Goal: Task Accomplishment & Management: Manage account settings

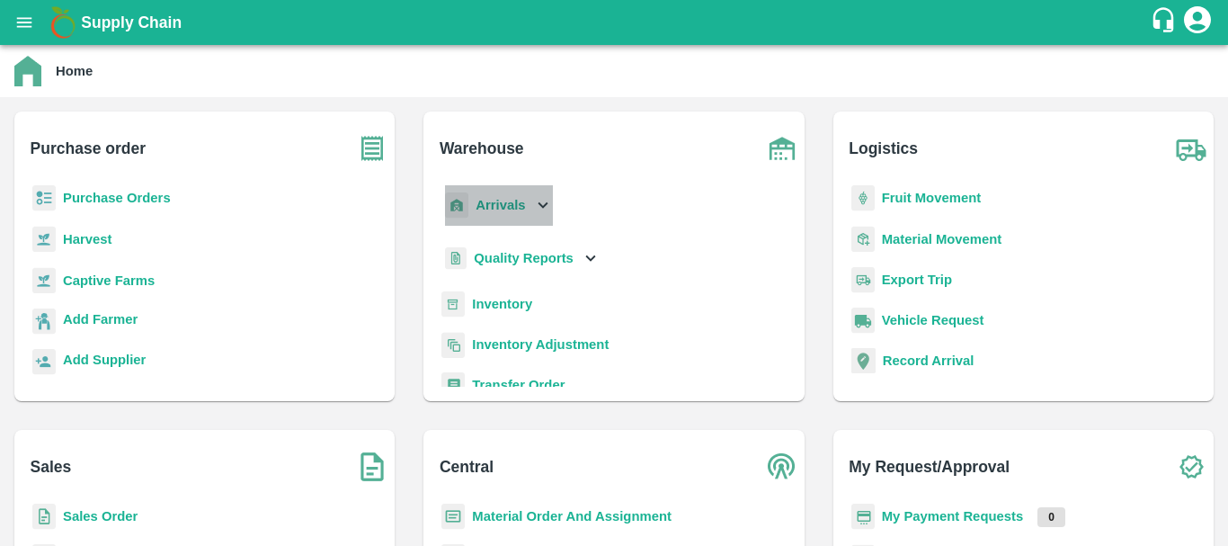
click at [502, 206] on b "Arrivals" at bounding box center [499, 205] width 49 height 14
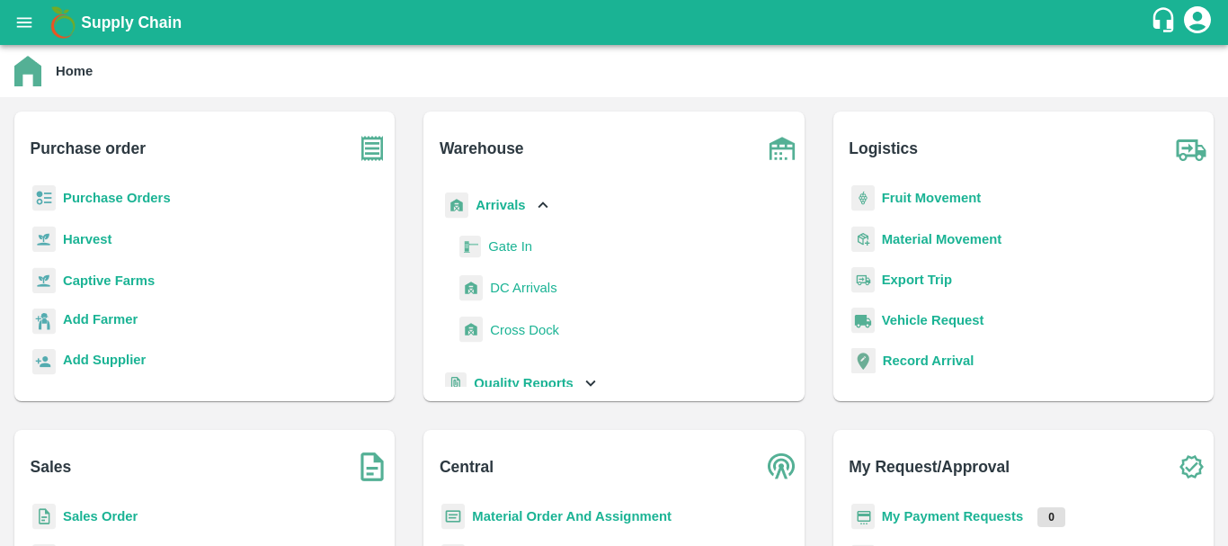
click at [516, 284] on span "DC Arrivals" at bounding box center [523, 288] width 67 height 20
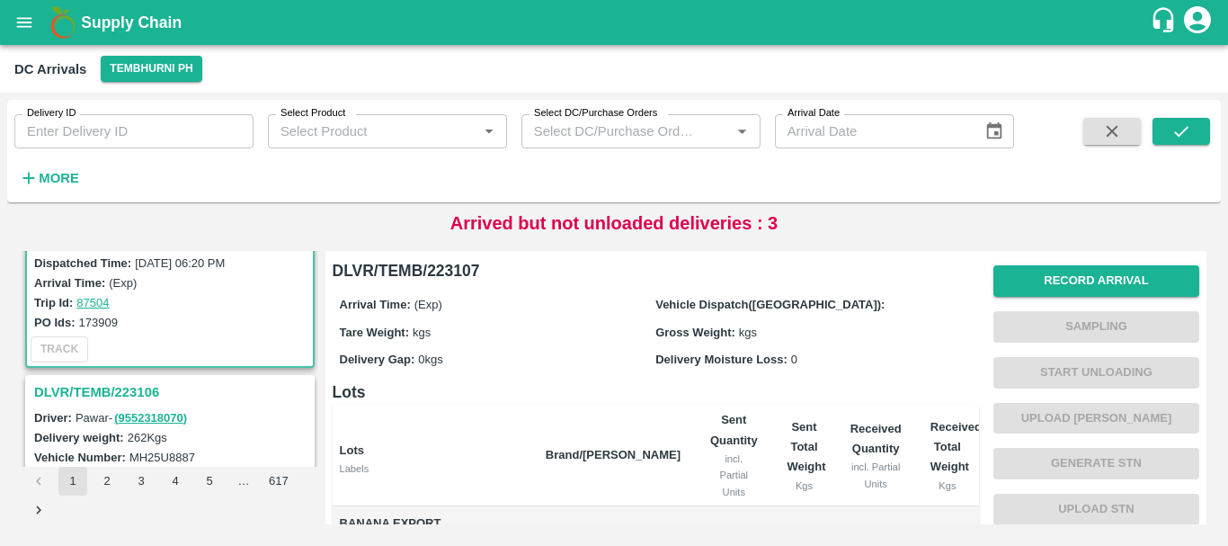
scroll to position [155, 0]
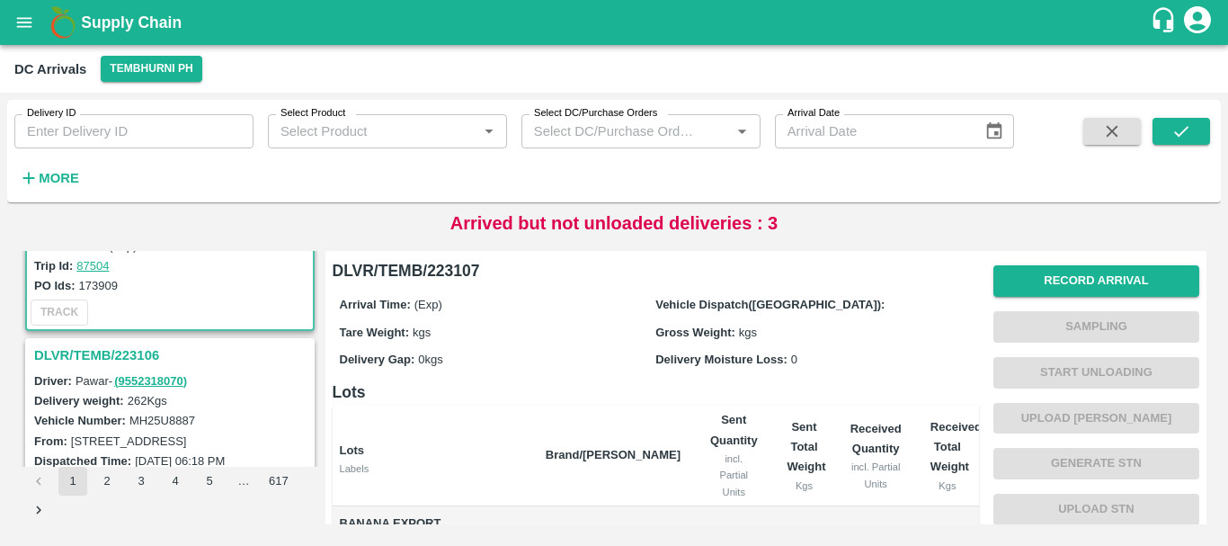
click at [124, 351] on h3 "DLVR/TEMB/223106" at bounding box center [172, 354] width 277 height 23
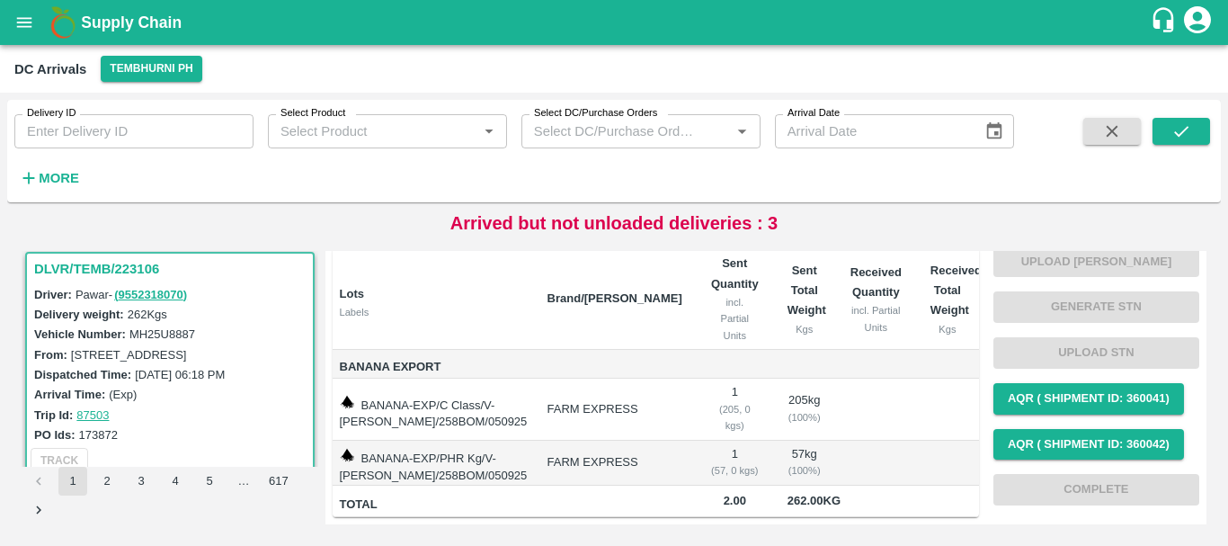
scroll to position [388, 0]
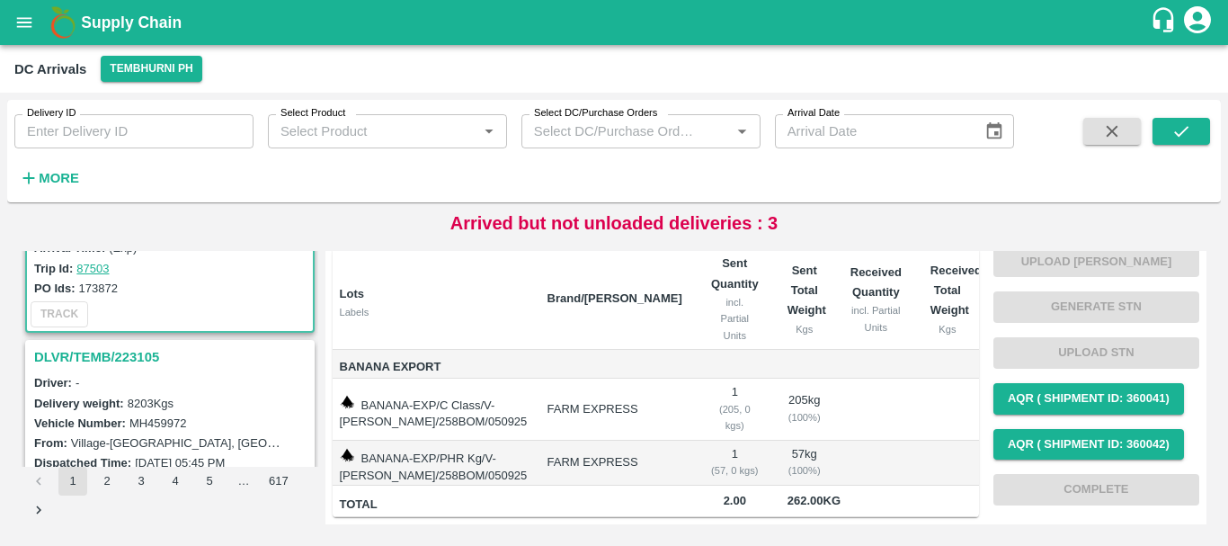
click at [141, 356] on h3 "DLVR/TEMB/223105" at bounding box center [172, 356] width 277 height 23
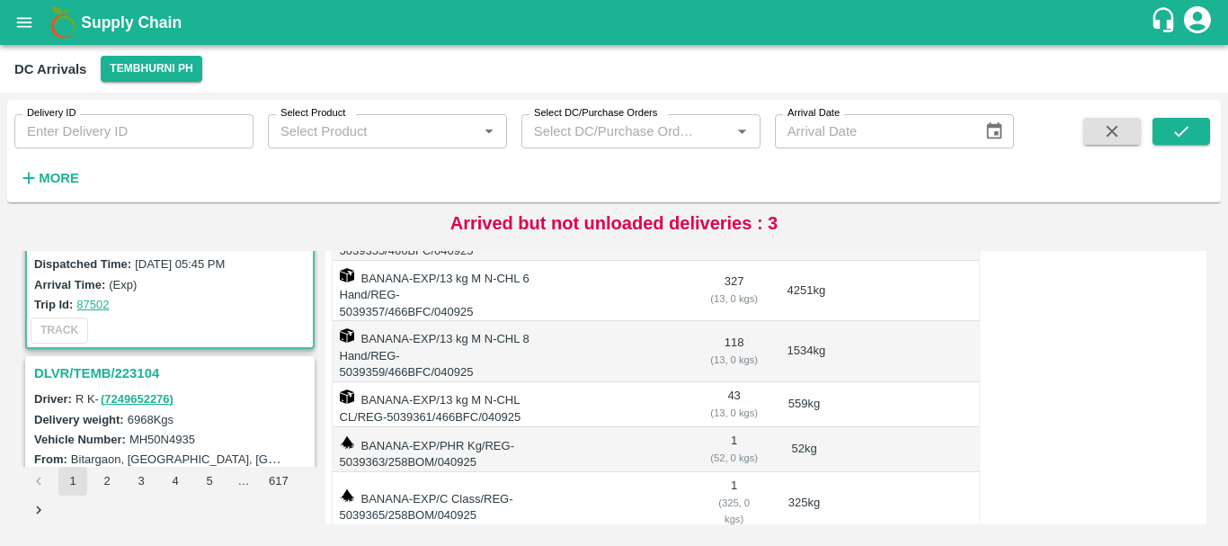
scroll to position [588, 0]
click at [144, 374] on h3 "DLVR/TEMB/223104" at bounding box center [172, 371] width 277 height 23
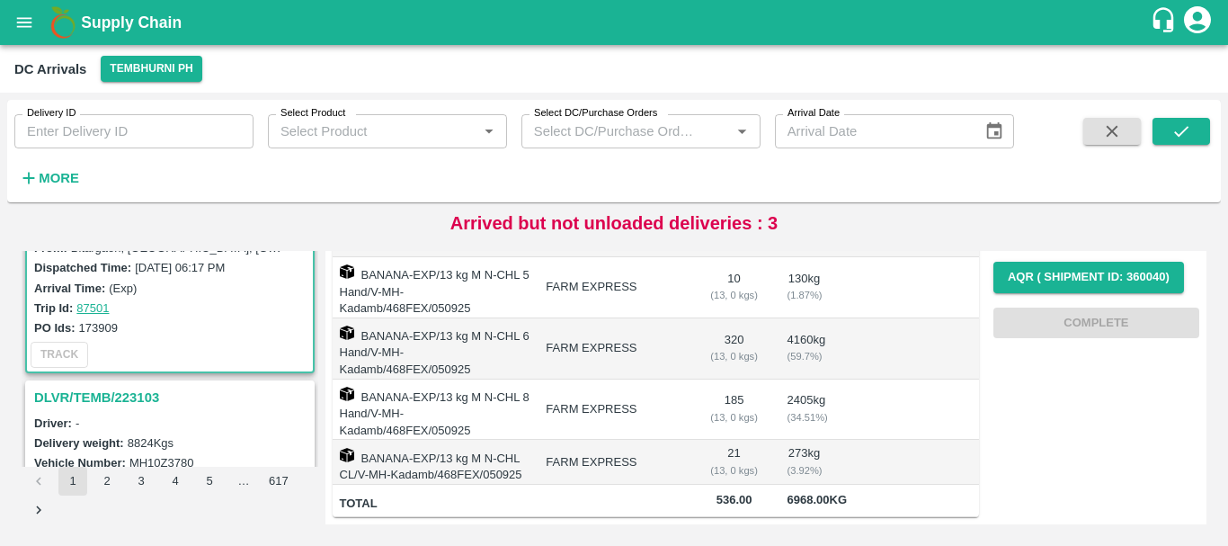
click at [129, 396] on h3 "DLVR/TEMB/223103" at bounding box center [172, 397] width 277 height 23
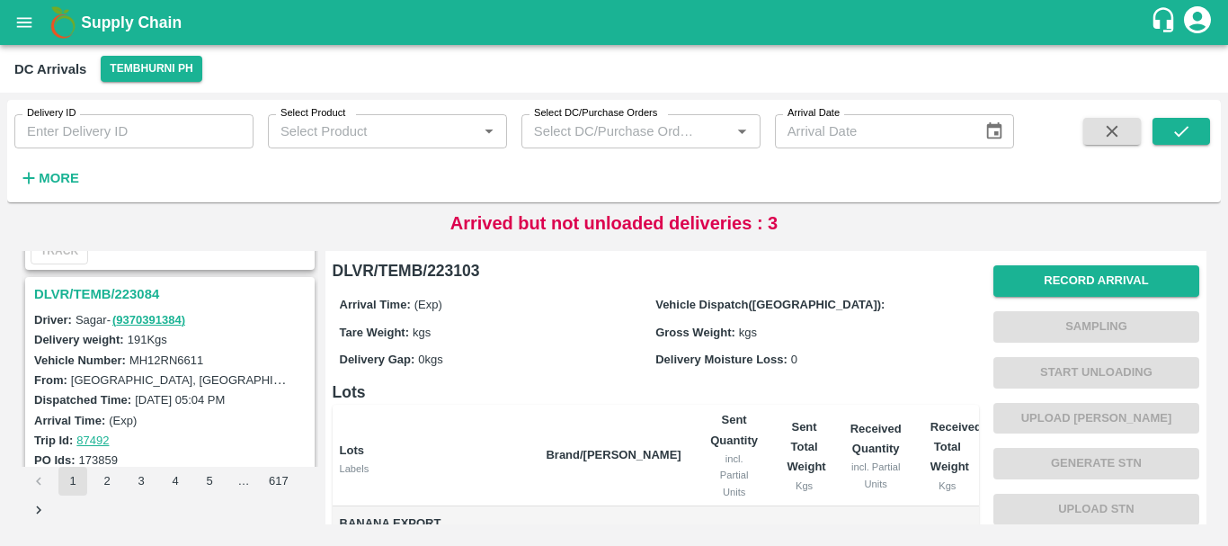
click at [129, 289] on h3 "DLVR/TEMB/223084" at bounding box center [172, 293] width 277 height 23
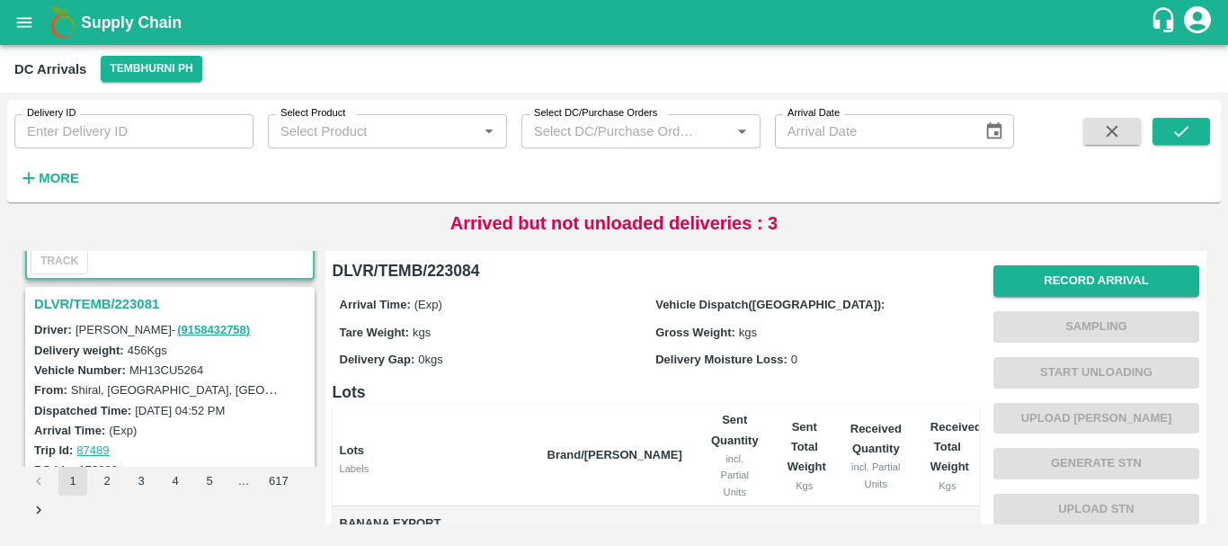
click at [139, 300] on h3 "DLVR/TEMB/223081" at bounding box center [172, 303] width 277 height 23
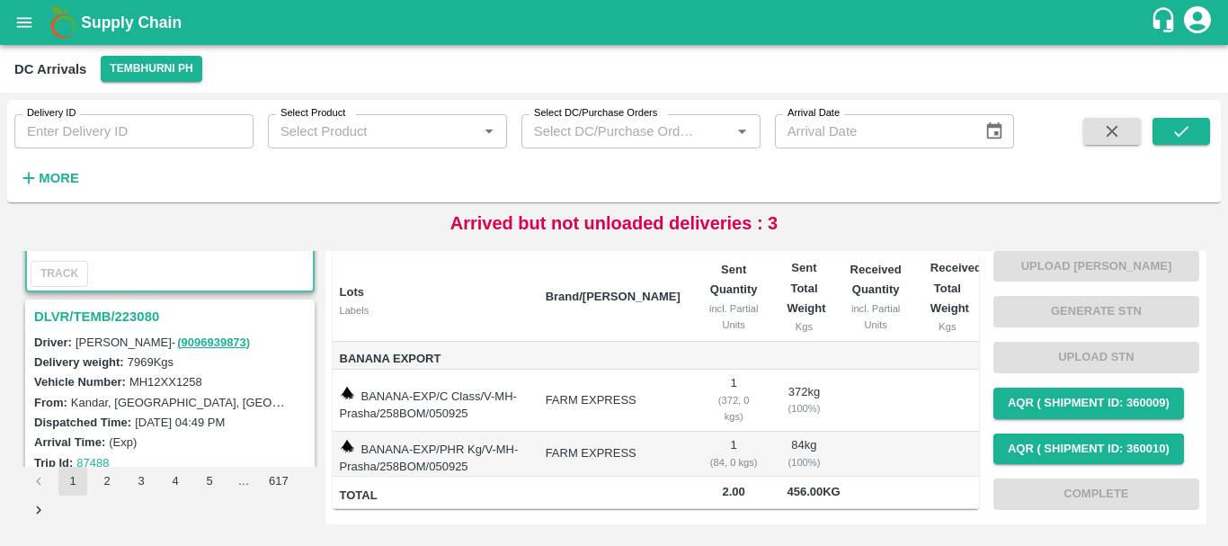
click at [117, 322] on h3 "DLVR/TEMB/223080" at bounding box center [172, 316] width 277 height 23
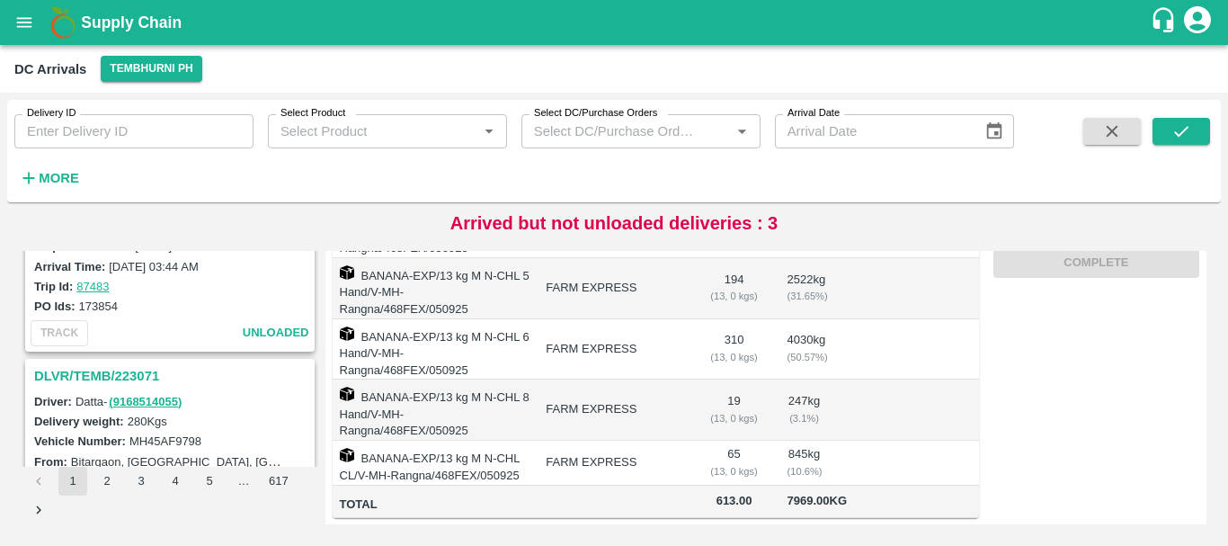
click at [131, 375] on h3 "DLVR/TEMB/223071" at bounding box center [172, 375] width 277 height 23
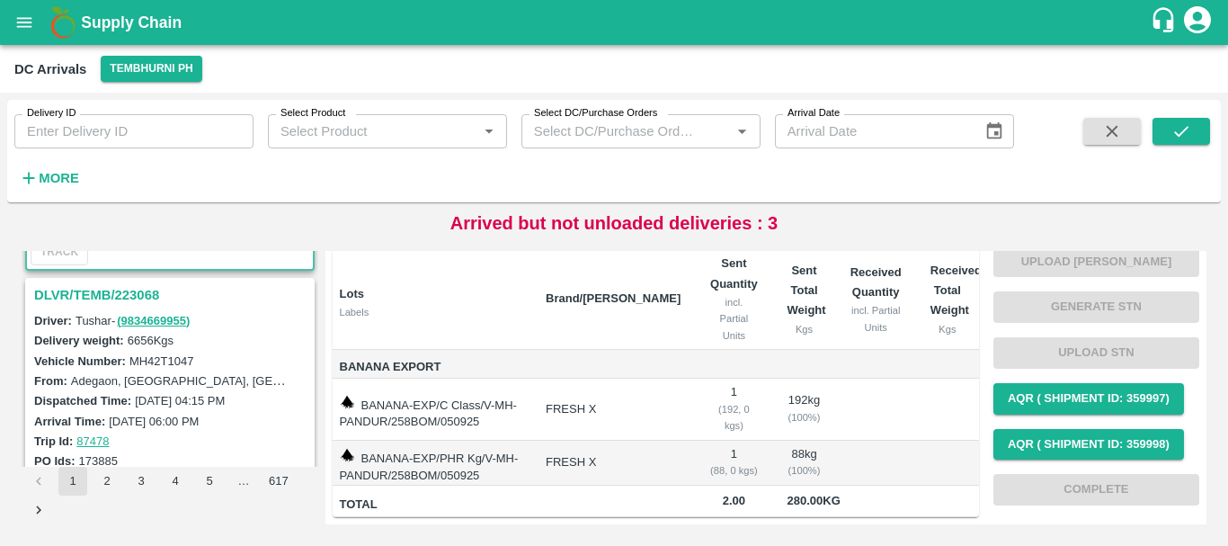
click at [140, 298] on h3 "DLVR/TEMB/223068" at bounding box center [172, 294] width 277 height 23
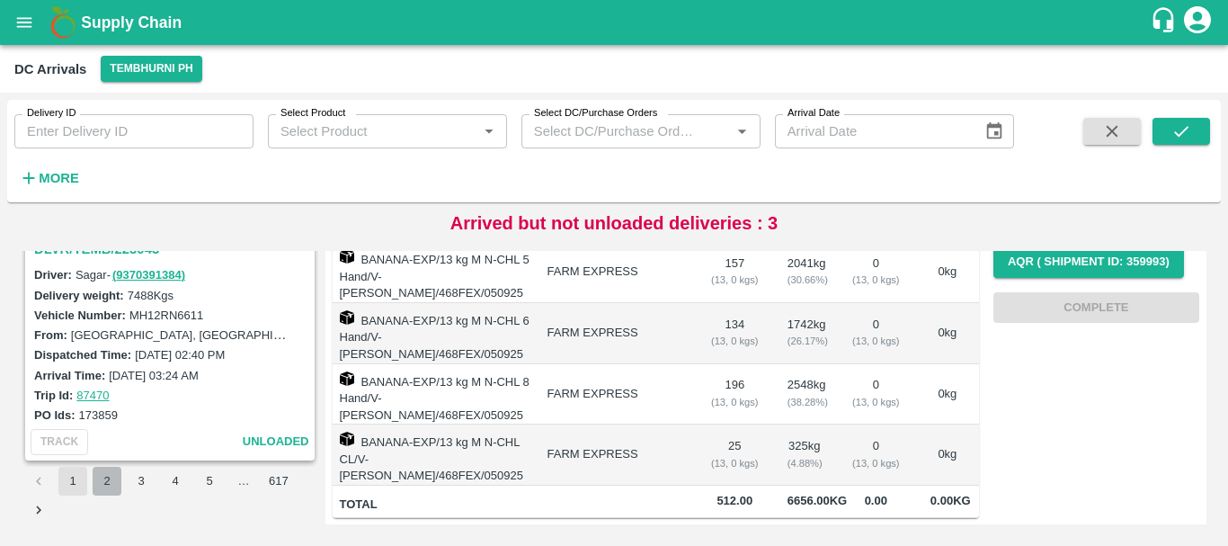
click at [103, 483] on button "2" at bounding box center [107, 480] width 29 height 29
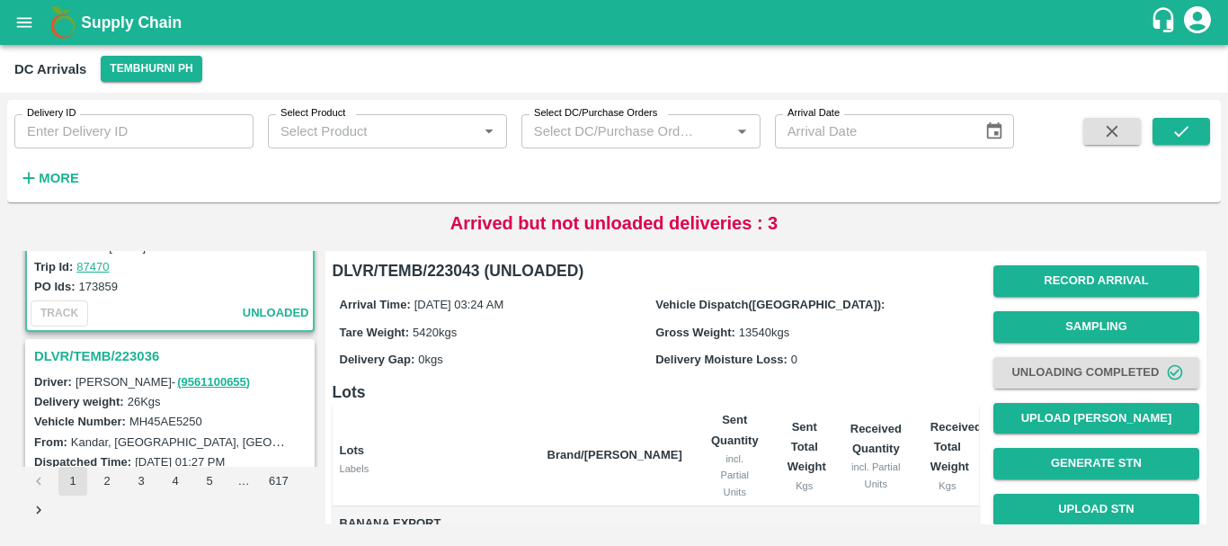
scroll to position [191, 0]
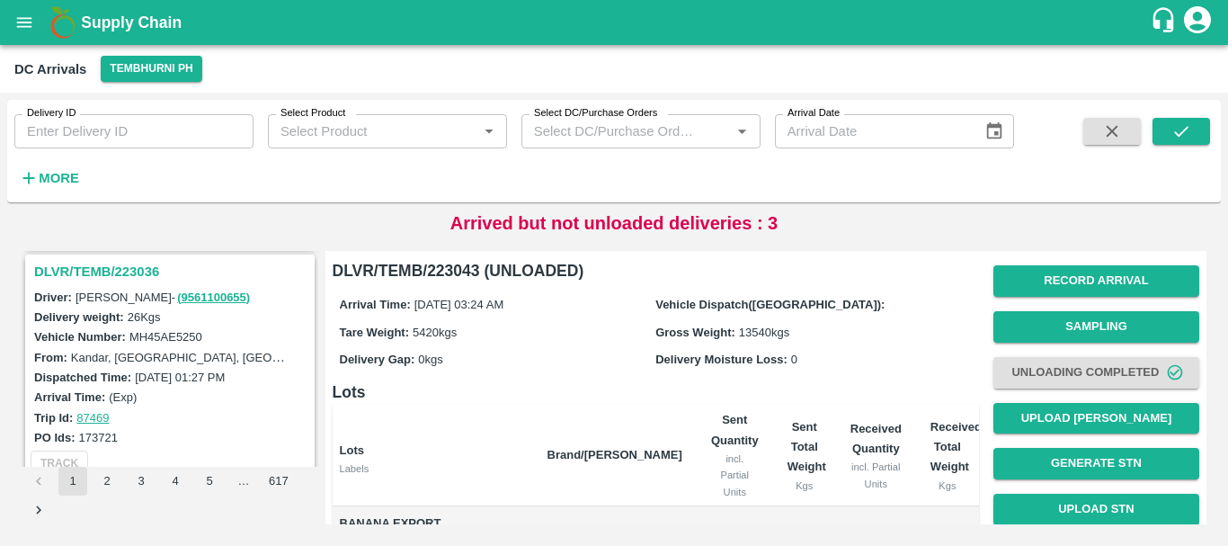
click at [108, 275] on h3 "DLVR/TEMB/223036" at bounding box center [172, 271] width 277 height 23
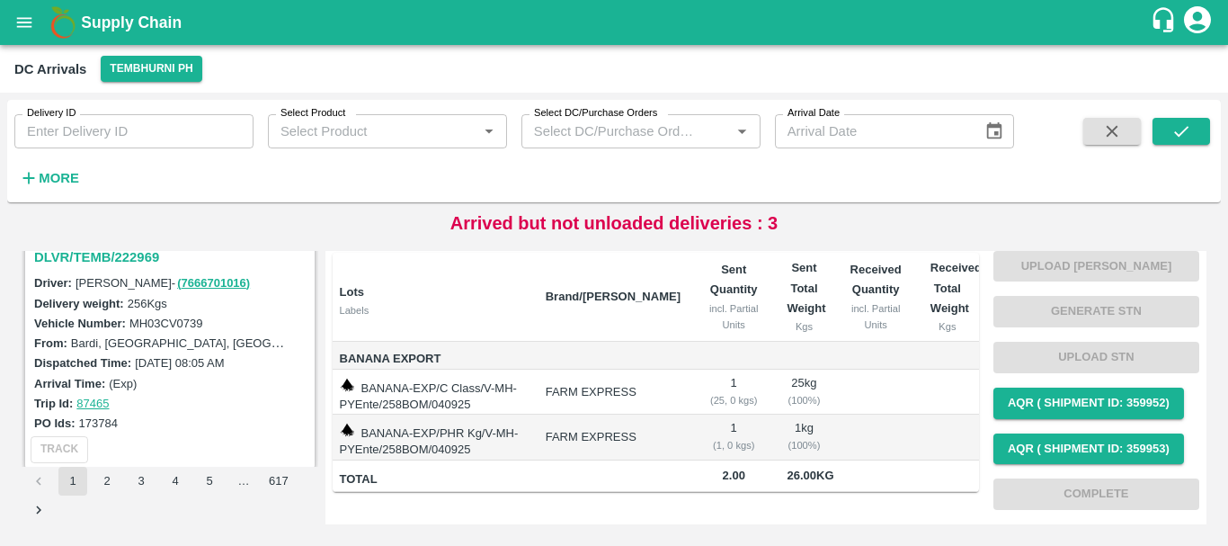
click at [129, 255] on h3 "DLVR/TEMB/222969" at bounding box center [172, 256] width 277 height 23
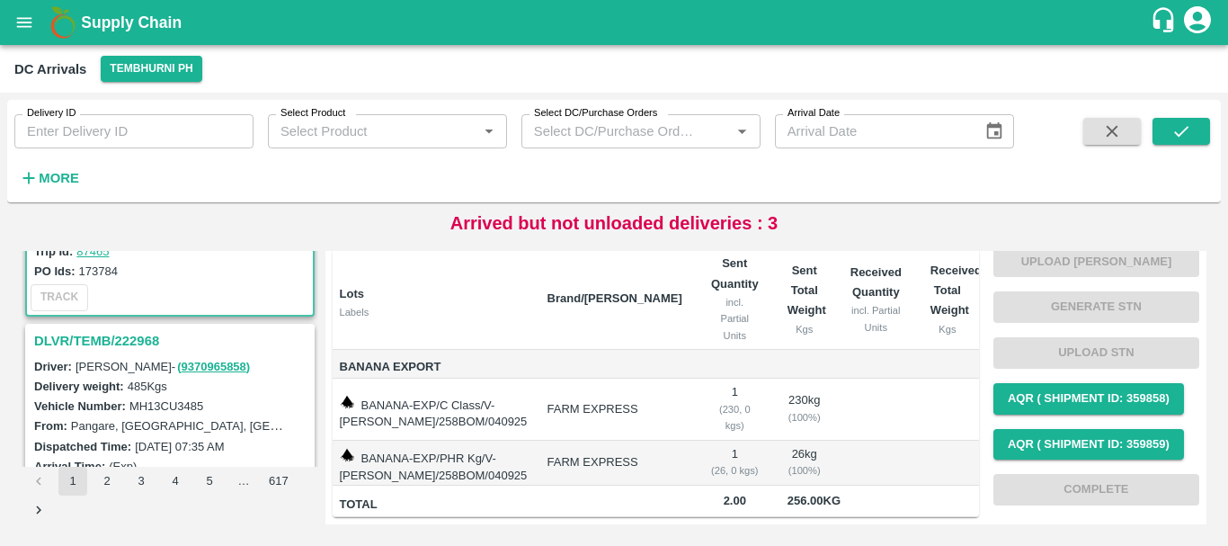
click at [119, 335] on h3 "DLVR/TEMB/222968" at bounding box center [172, 340] width 277 height 23
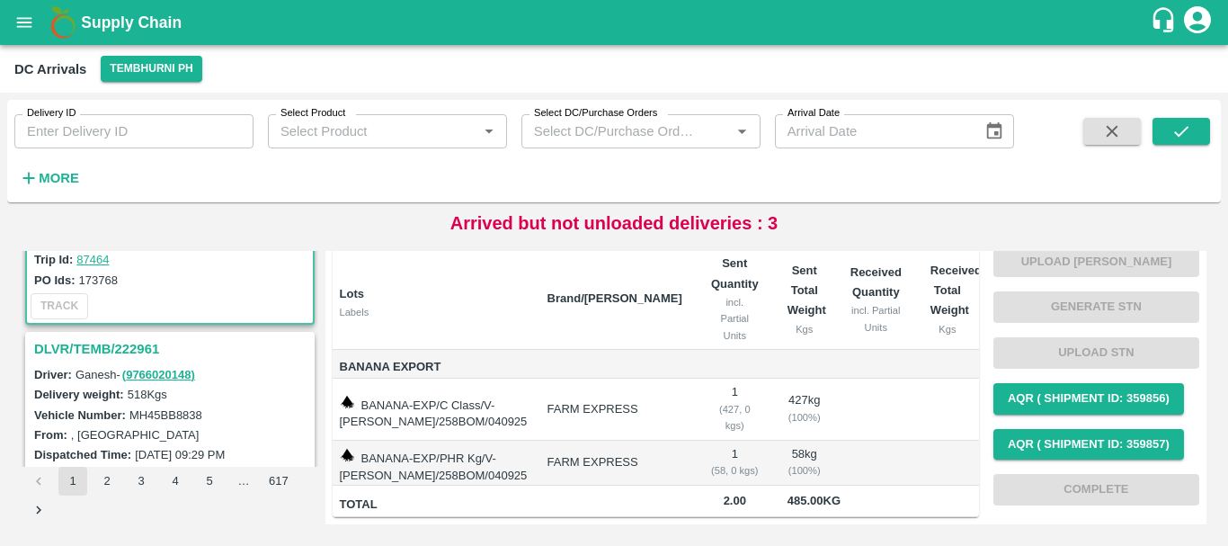
click at [137, 348] on h3 "DLVR/TEMB/222961" at bounding box center [172, 348] width 277 height 23
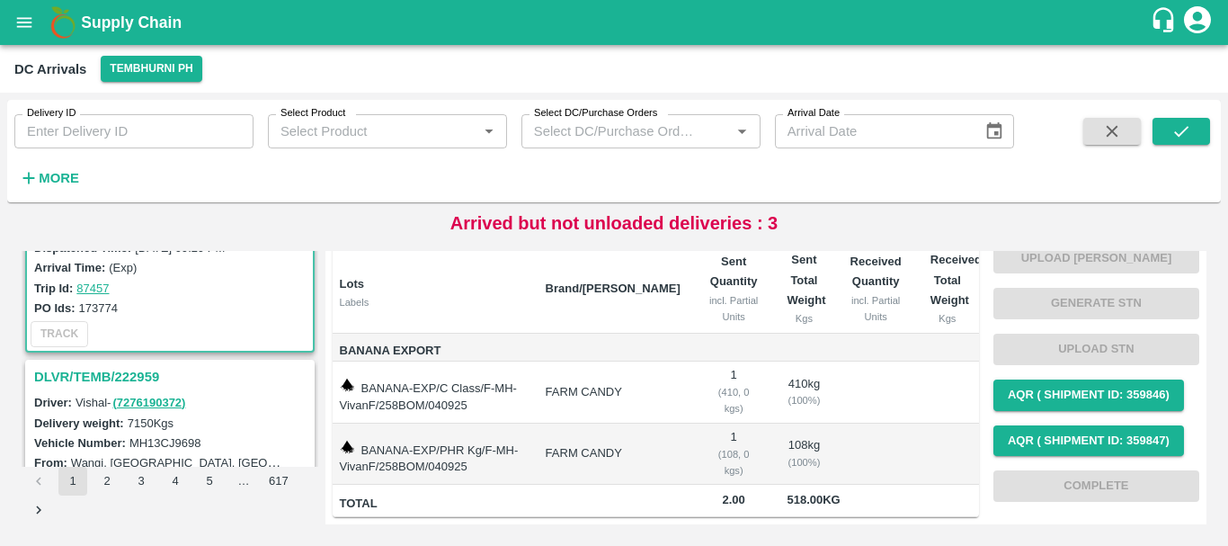
click at [129, 378] on h3 "DLVR/TEMB/222959" at bounding box center [172, 376] width 277 height 23
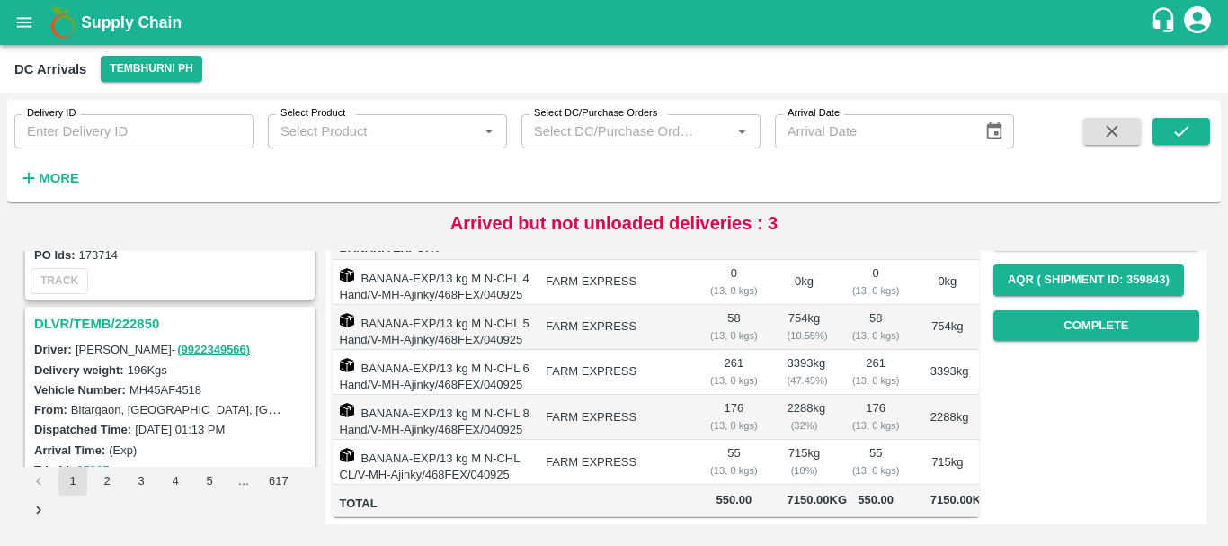
scroll to position [4884, 0]
click at [127, 328] on h3 "DLVR/TEMB/222850" at bounding box center [172, 324] width 277 height 23
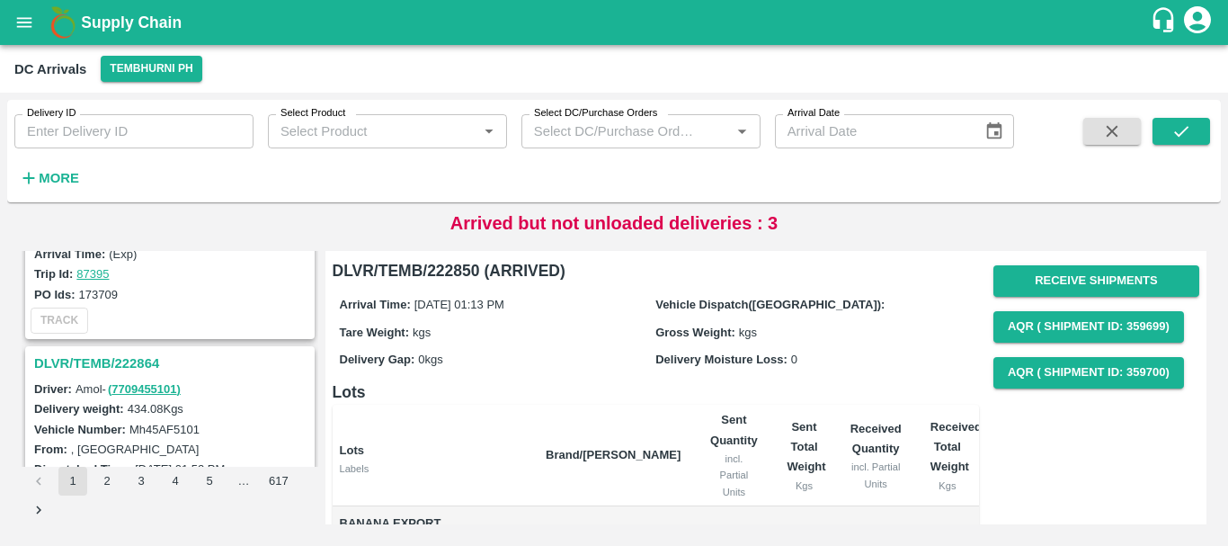
scroll to position [4612, 0]
click at [141, 358] on h3 "DLVR/TEMB/222864" at bounding box center [172, 362] width 277 height 23
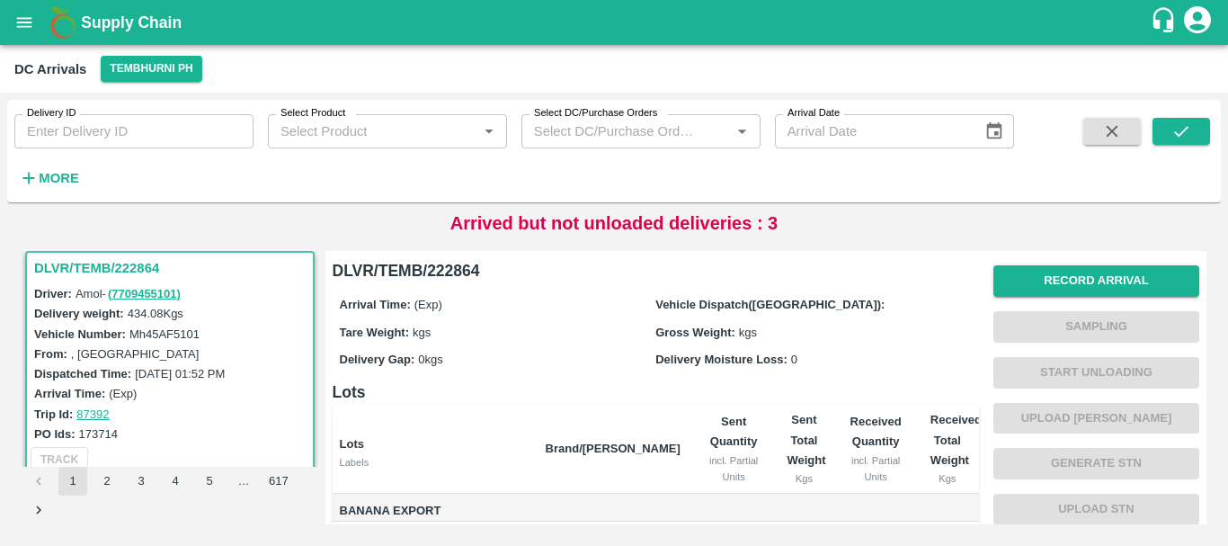
scroll to position [188, 0]
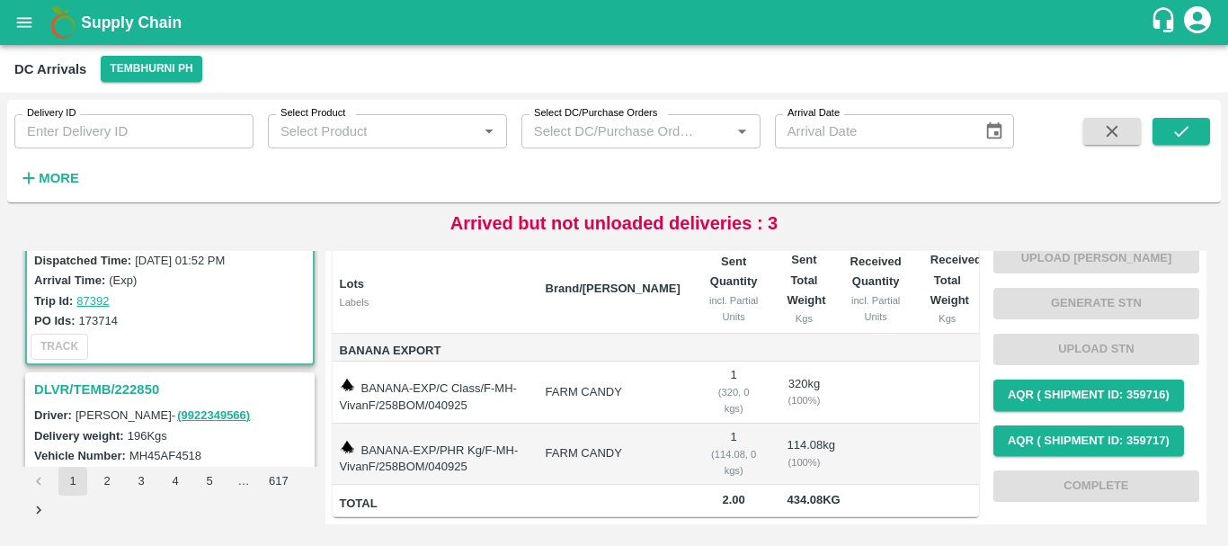
click at [128, 387] on h3 "DLVR/TEMB/222850" at bounding box center [172, 389] width 277 height 23
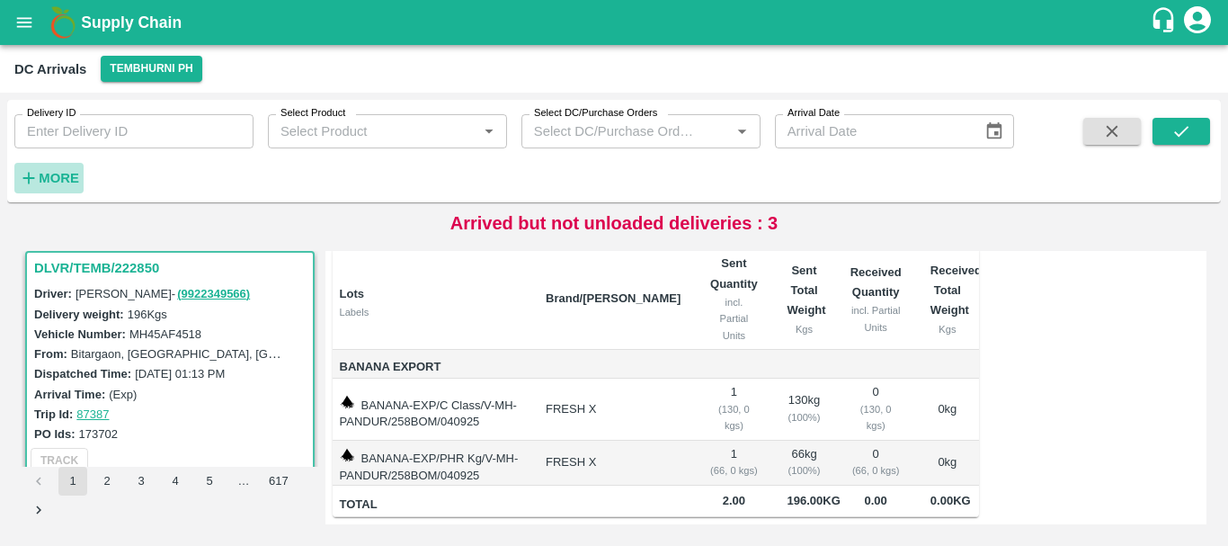
click at [56, 175] on strong "More" at bounding box center [59, 178] width 40 height 14
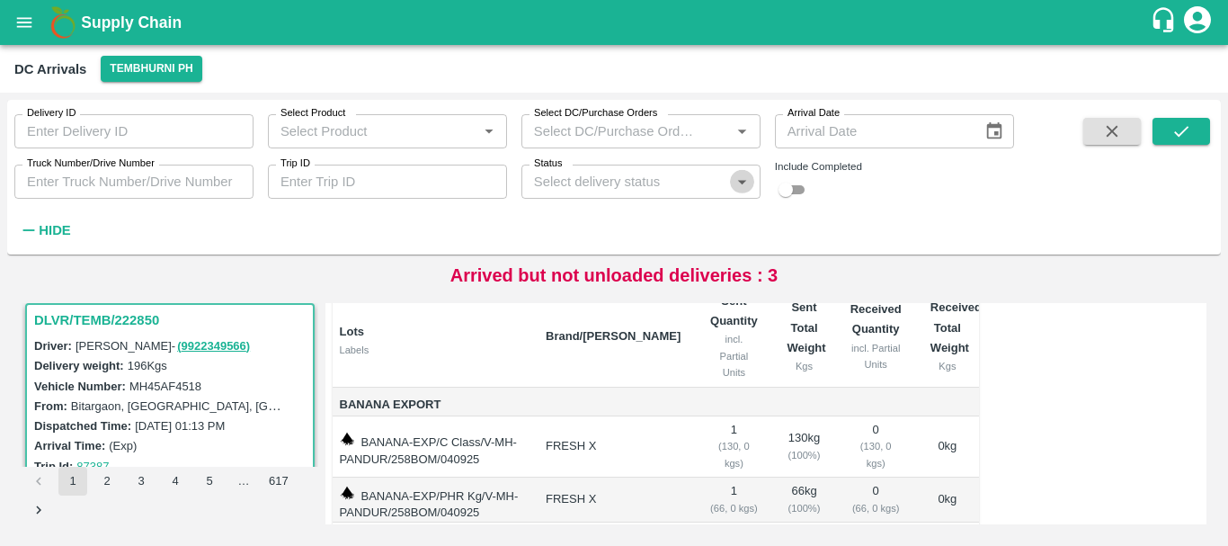
click at [738, 184] on icon "Open" at bounding box center [742, 182] width 20 height 20
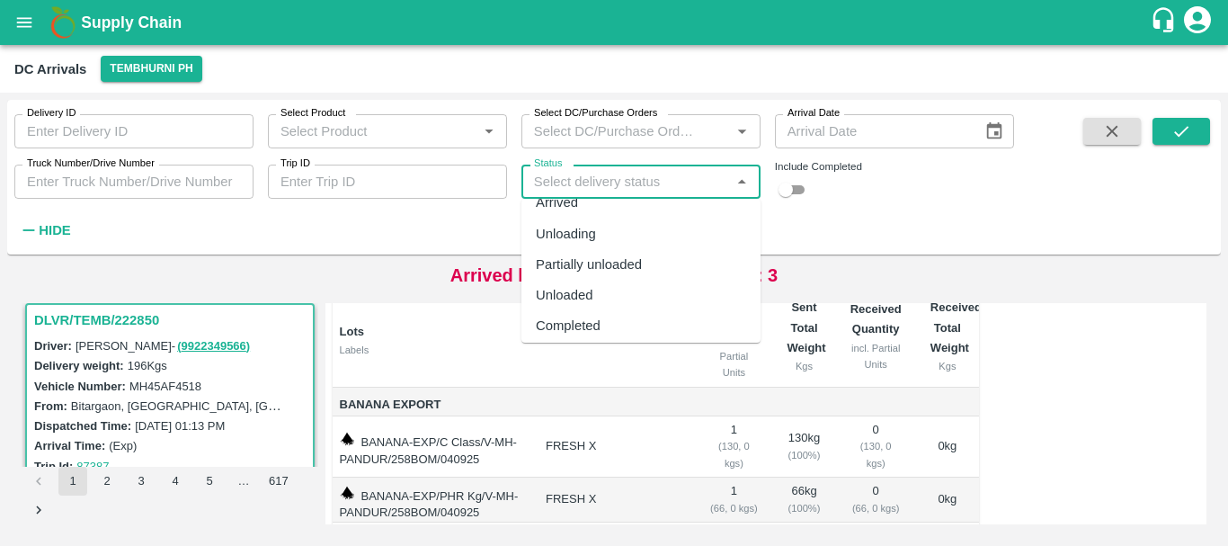
scroll to position [56, 0]
click at [591, 311] on div "Completed" at bounding box center [568, 319] width 65 height 20
type input "Completed"
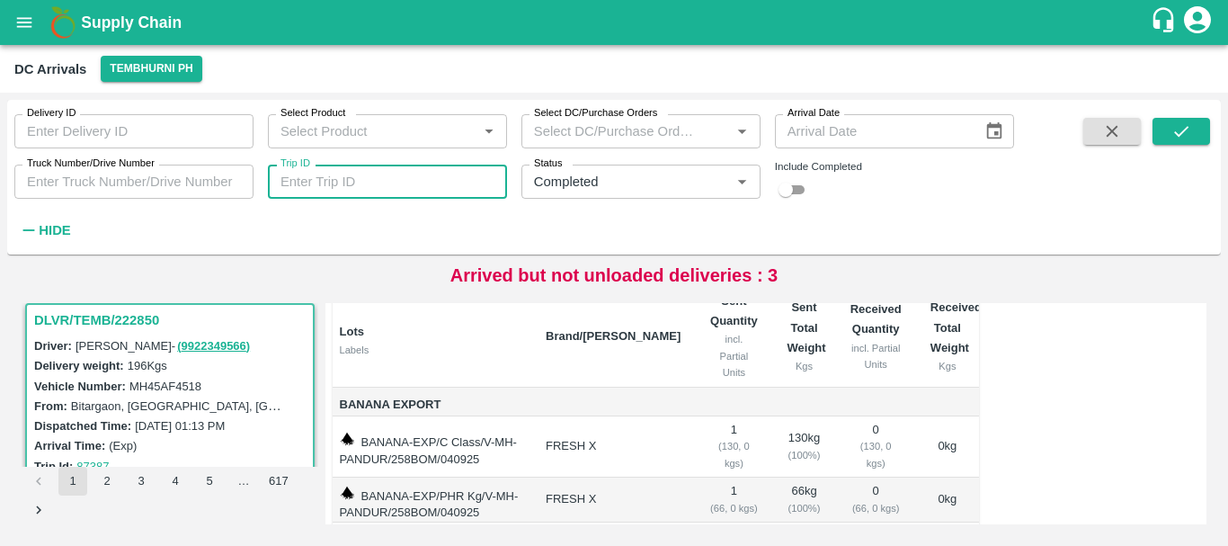
click at [321, 180] on input "Trip ID" at bounding box center [387, 181] width 239 height 34
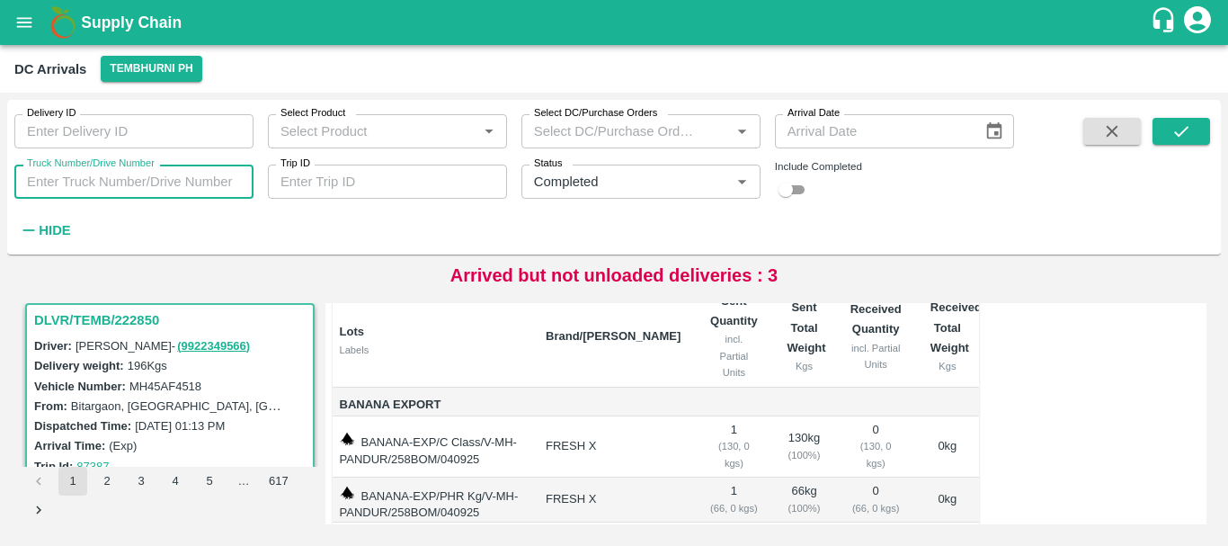
click at [200, 174] on input "Truck Number/Drive Number" at bounding box center [133, 181] width 239 height 34
click at [207, 178] on input "Truck Number/Drive Number" at bounding box center [133, 181] width 239 height 34
click at [378, 217] on div "Delivery ID Delivery ID Select Product Select Product   * Select DC/Purchase Or…" at bounding box center [507, 173] width 1014 height 146
click at [163, 178] on input "Truck Number/Drive Number" at bounding box center [133, 181] width 239 height 34
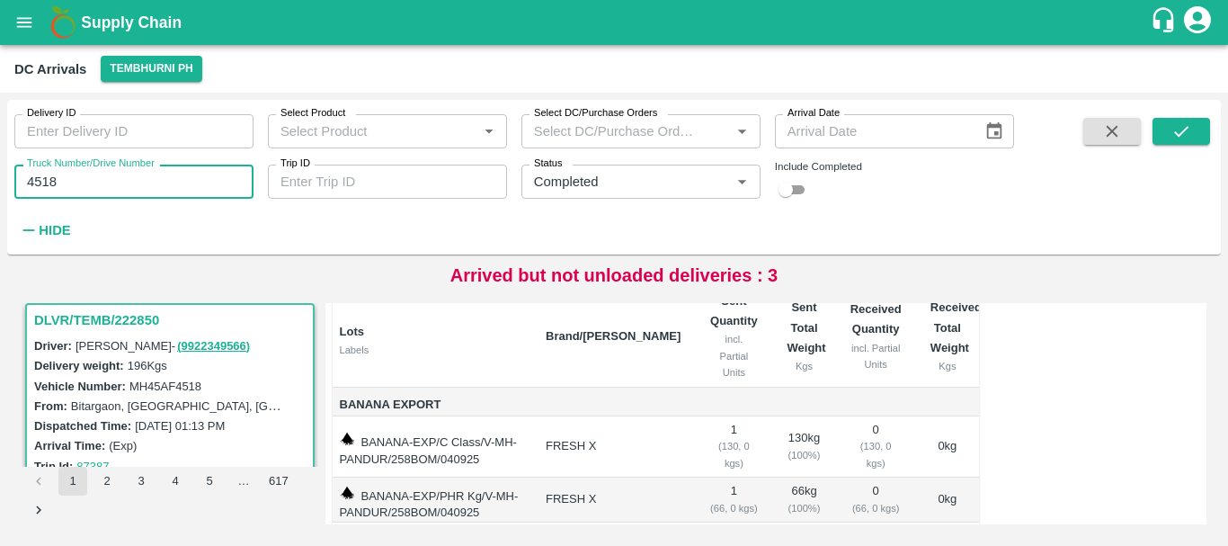
type input "4518"
click at [795, 188] on input "checkbox" at bounding box center [785, 190] width 65 height 22
checkbox input "true"
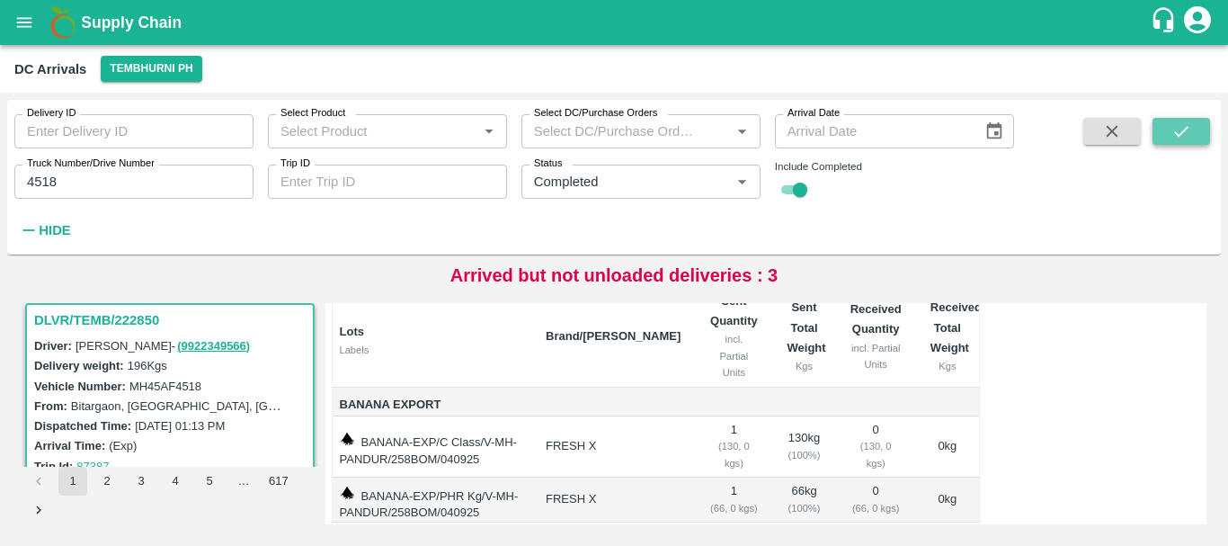
click at [1178, 125] on icon "submit" at bounding box center [1181, 131] width 20 height 20
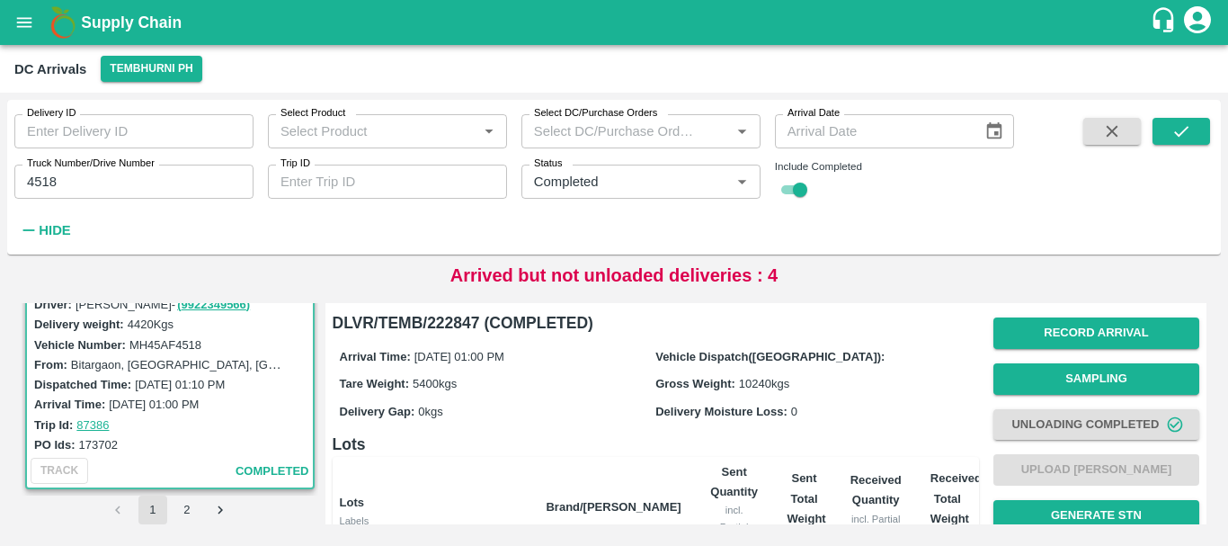
scroll to position [41, 0]
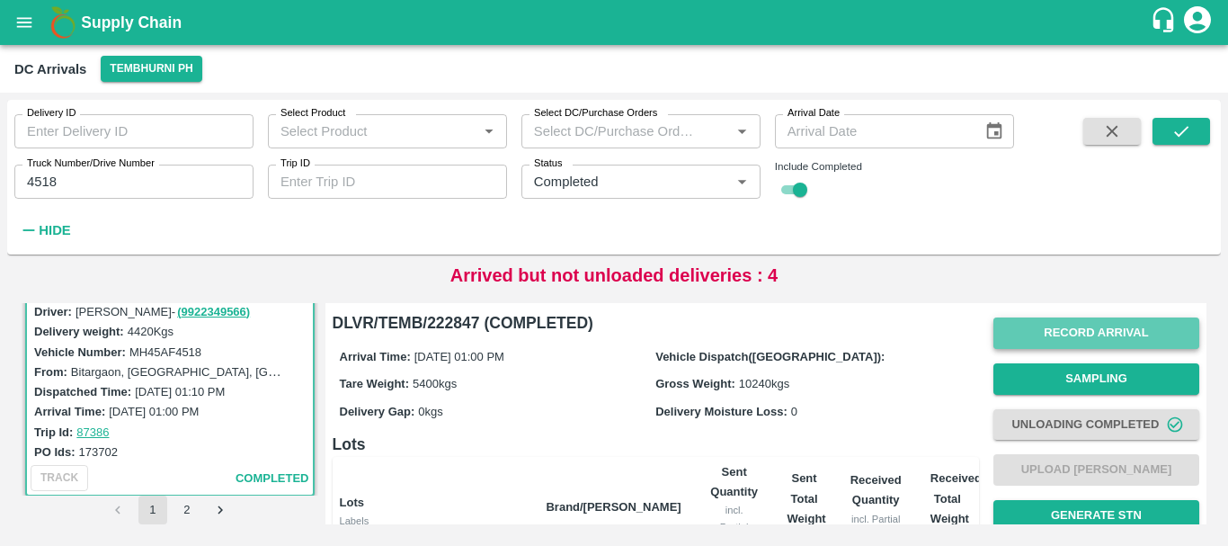
click at [1053, 325] on button "Record Arrival" at bounding box center [1096, 332] width 206 height 31
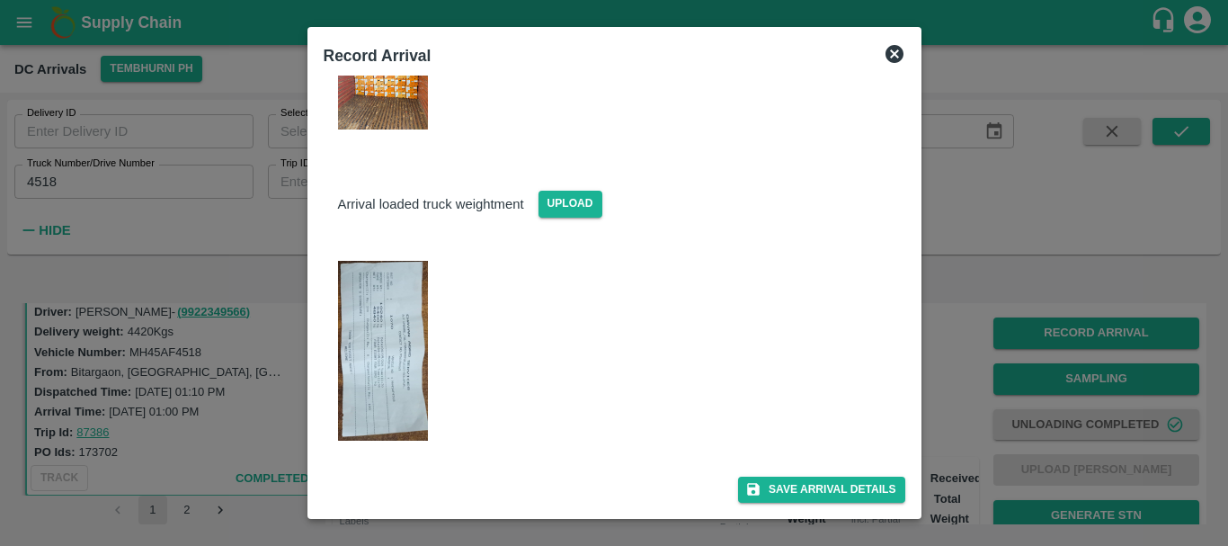
click at [757, 318] on div at bounding box center [607, 345] width 596 height 227
click at [946, 316] on div at bounding box center [614, 273] width 1228 height 546
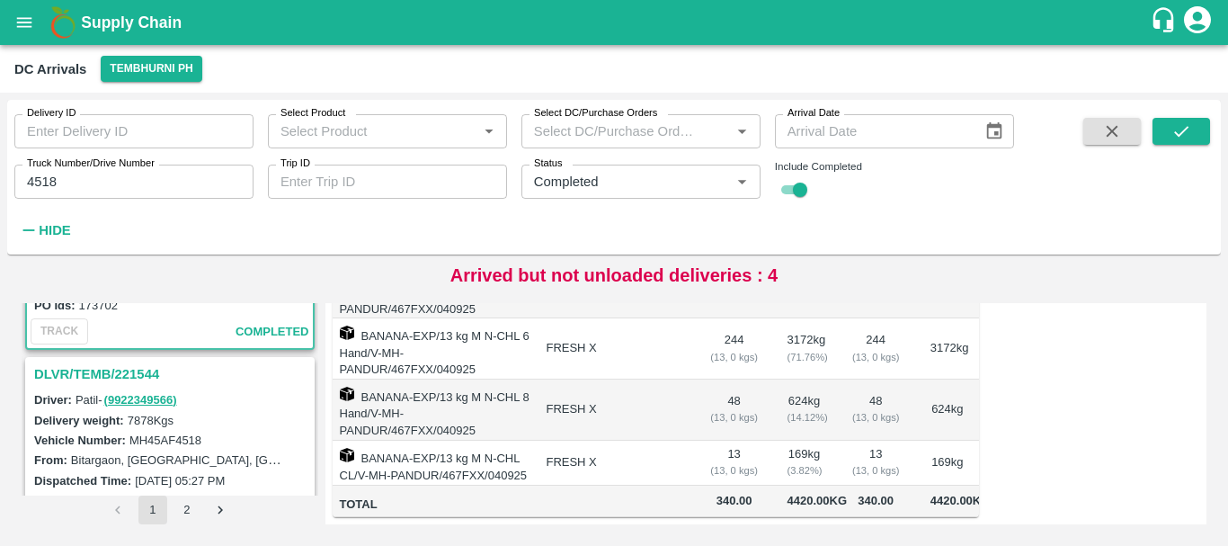
scroll to position [189, 0]
click at [127, 369] on h3 "DLVR/TEMB/221544" at bounding box center [172, 372] width 277 height 23
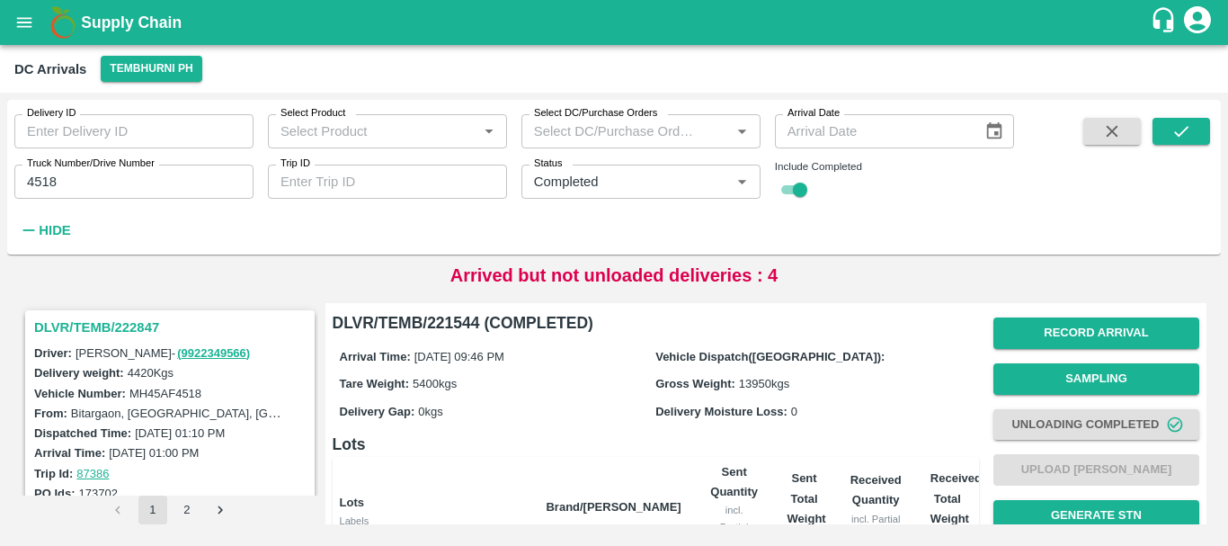
click at [56, 182] on input "4518" at bounding box center [133, 181] width 239 height 34
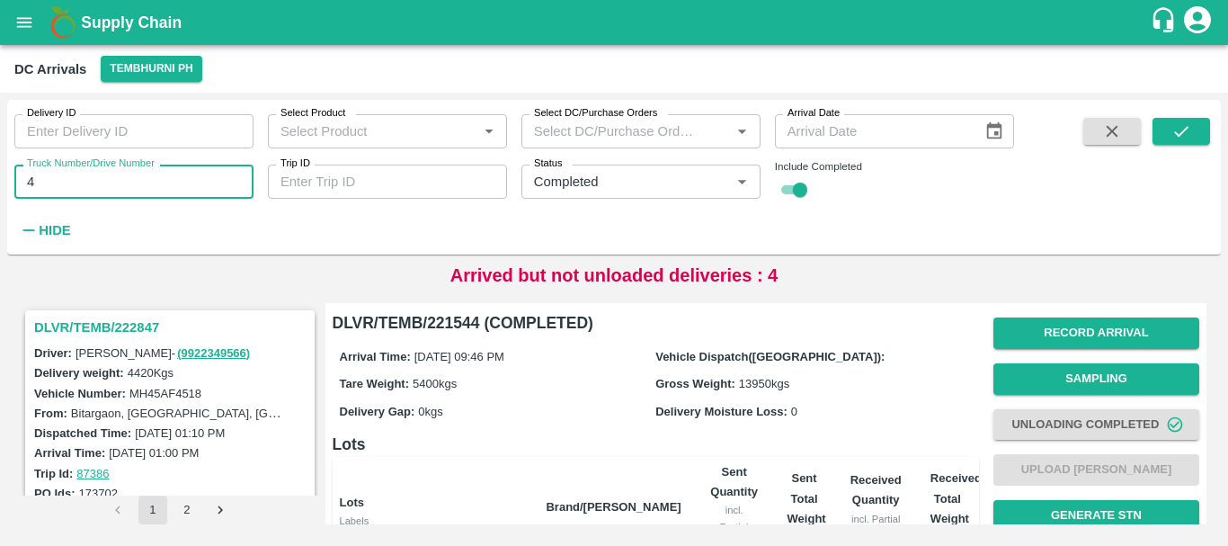
type input "4"
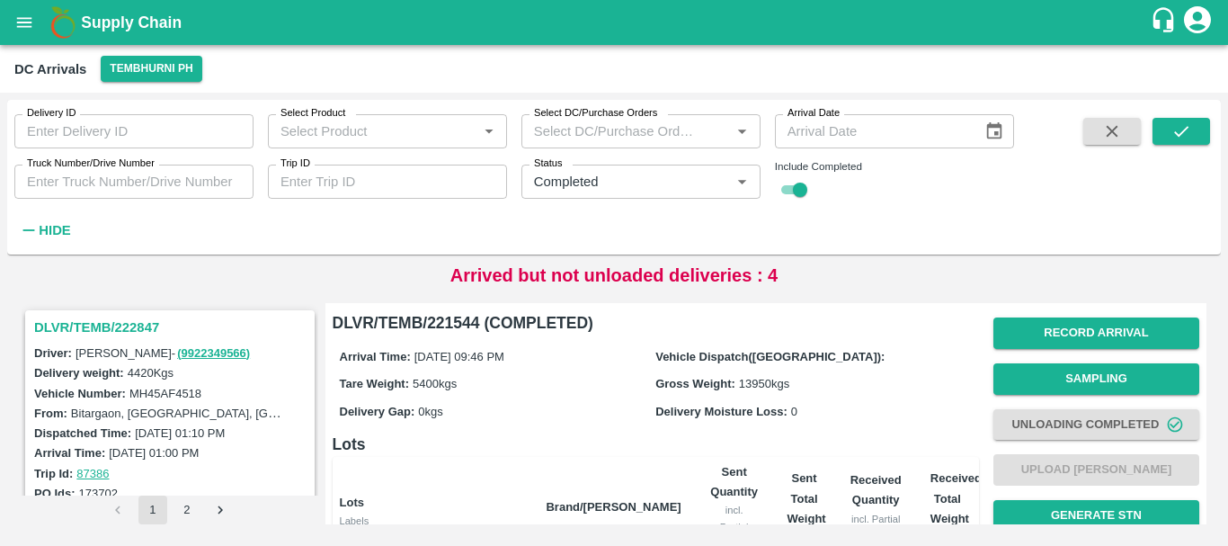
click at [422, 235] on div "Delivery ID Delivery ID Select Product Select Product   * Select DC/Purchase Or…" at bounding box center [507, 173] width 1014 height 146
click at [716, 177] on icon "Clear" at bounding box center [720, 181] width 17 height 17
click at [778, 193] on input "checkbox" at bounding box center [800, 190] width 65 height 22
checkbox input "false"
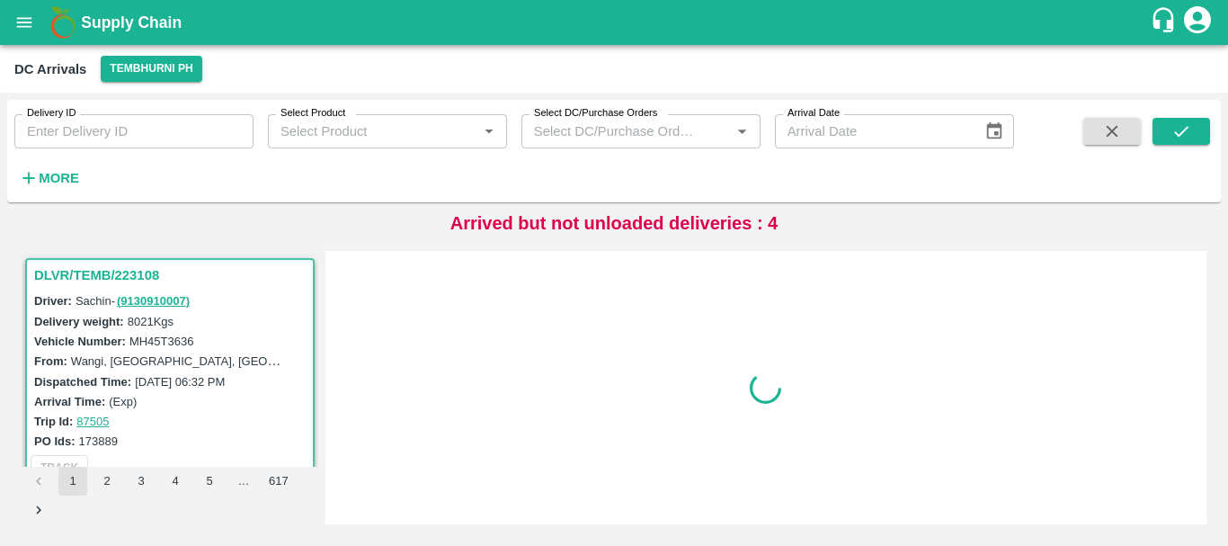
click at [98, 307] on label "Sachin - ( 9130910007 )" at bounding box center [134, 300] width 116 height 13
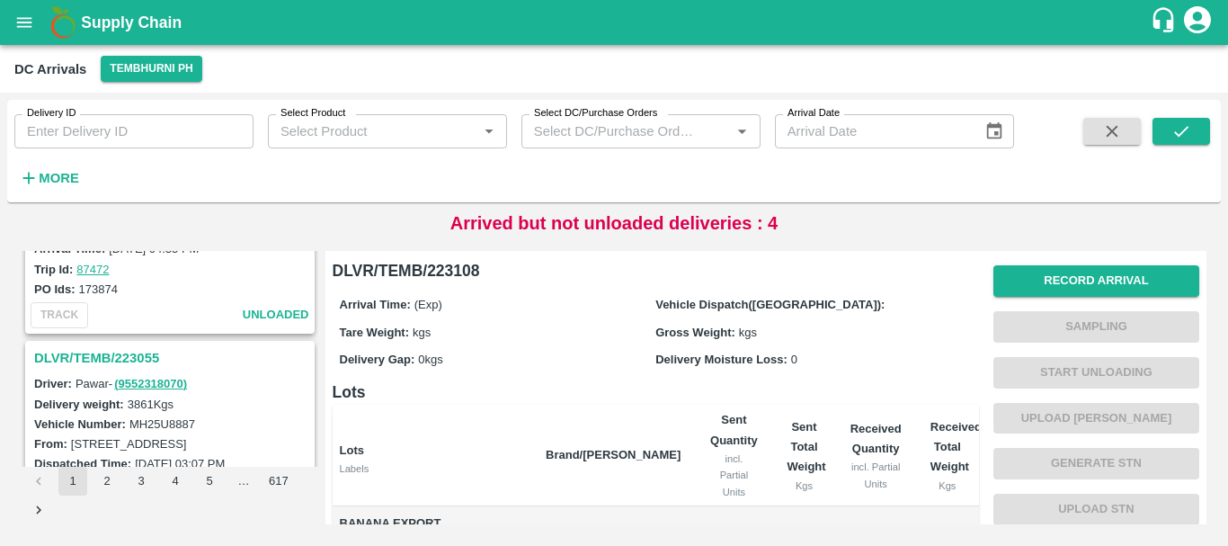
scroll to position [5475, 0]
click at [131, 362] on h3 "DLVR/TEMB/223055" at bounding box center [172, 358] width 277 height 23
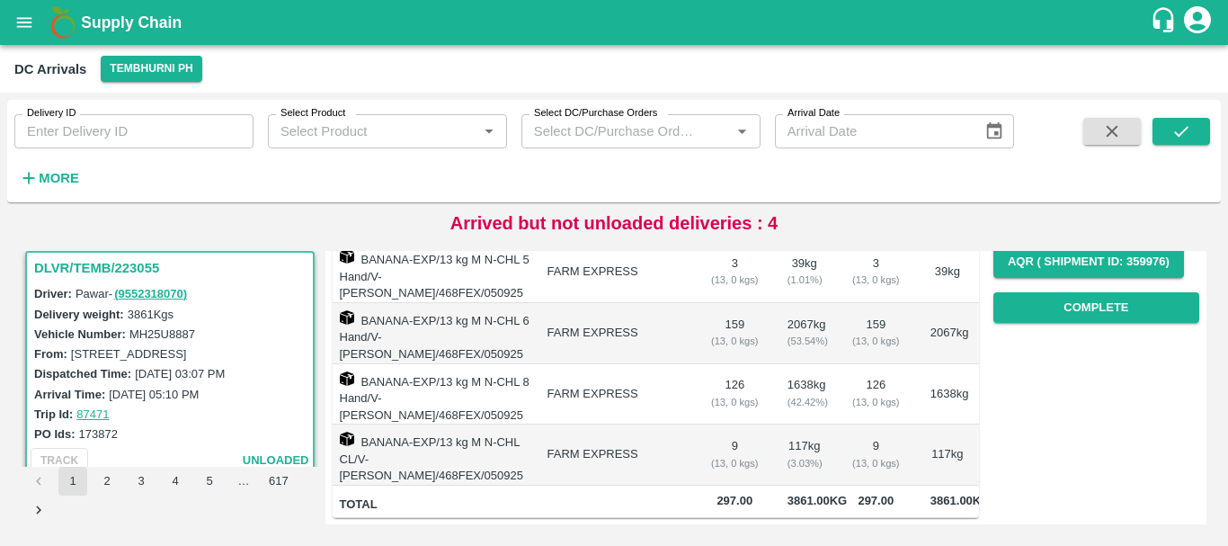
scroll to position [5584, 0]
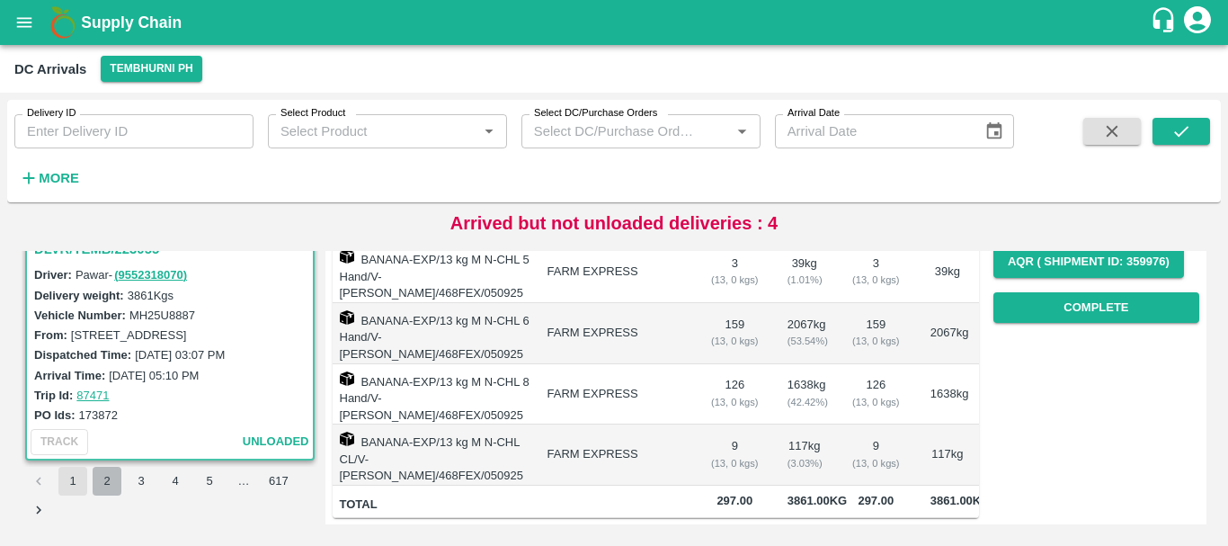
click at [114, 474] on button "2" at bounding box center [107, 480] width 29 height 29
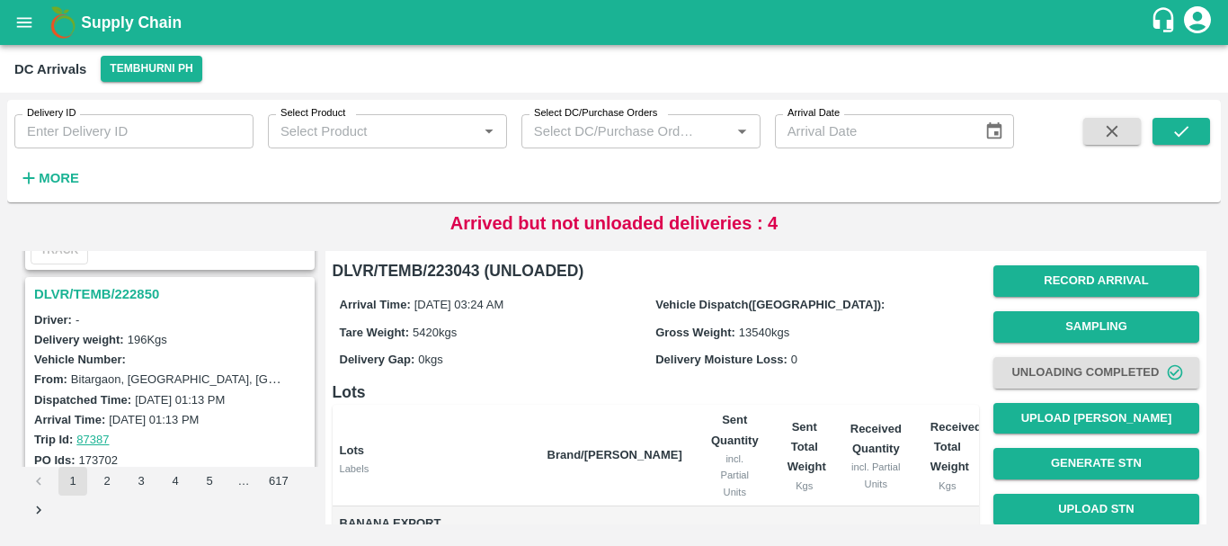
scroll to position [4445, 0]
click at [123, 289] on h3 "DLVR/TEMB/222850" at bounding box center [172, 294] width 277 height 23
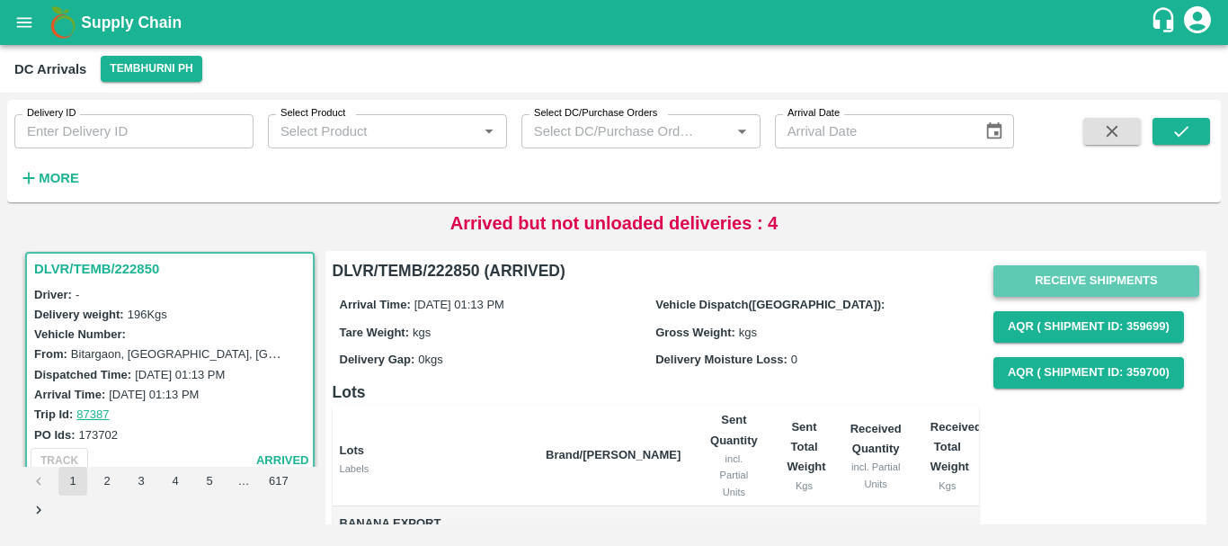
click at [1039, 275] on button "Receive Shipments" at bounding box center [1096, 280] width 206 height 31
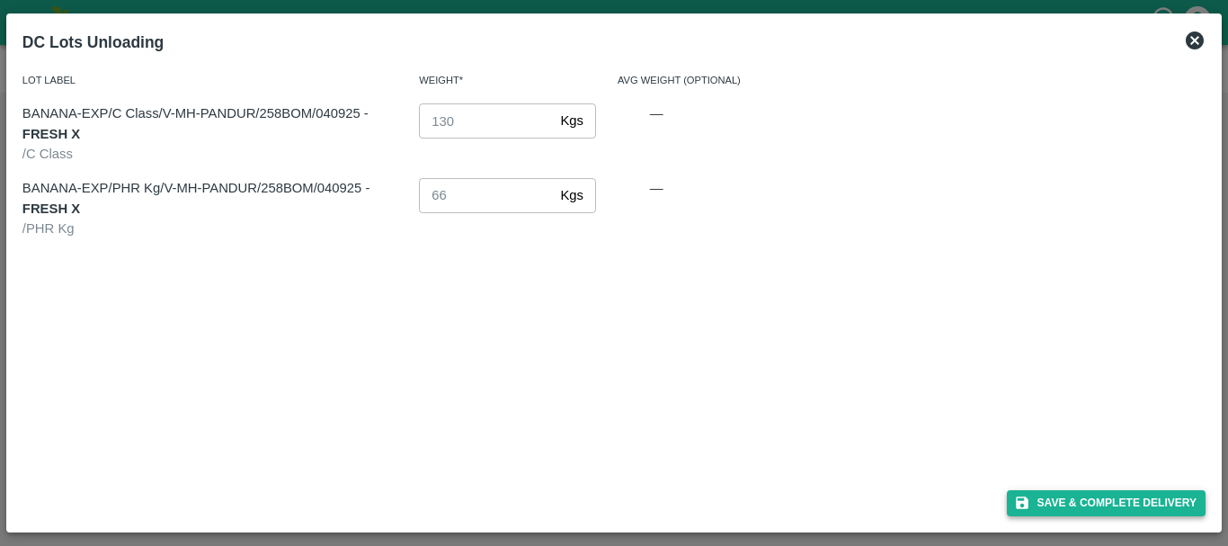
click at [1053, 491] on button "Save & Complete Delivery" at bounding box center [1107, 503] width 200 height 26
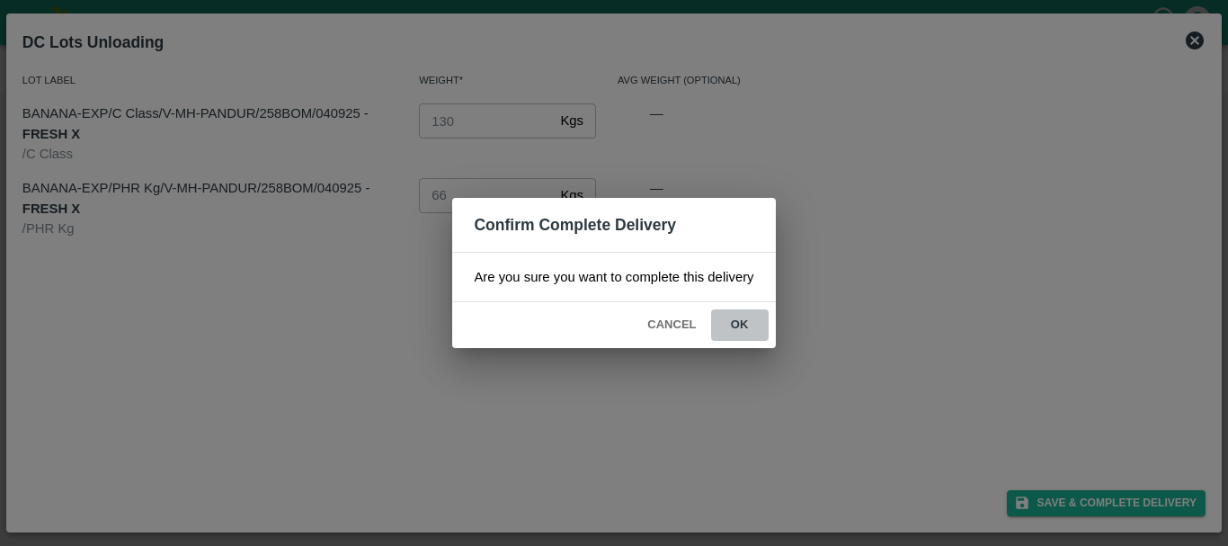
click at [744, 319] on button "ok" at bounding box center [740, 324] width 58 height 31
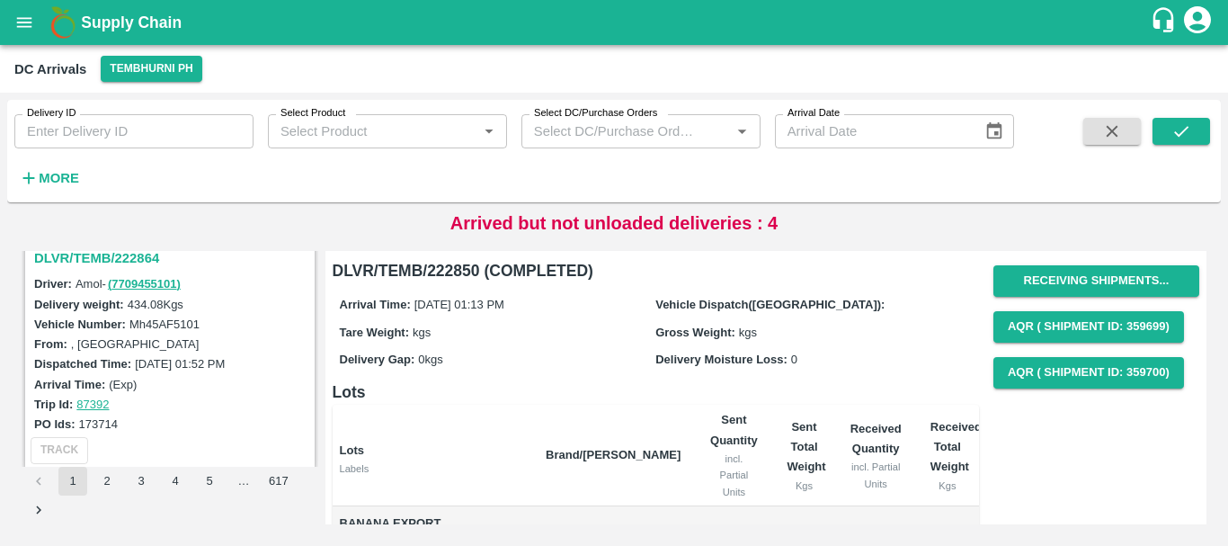
scroll to position [4160, 0]
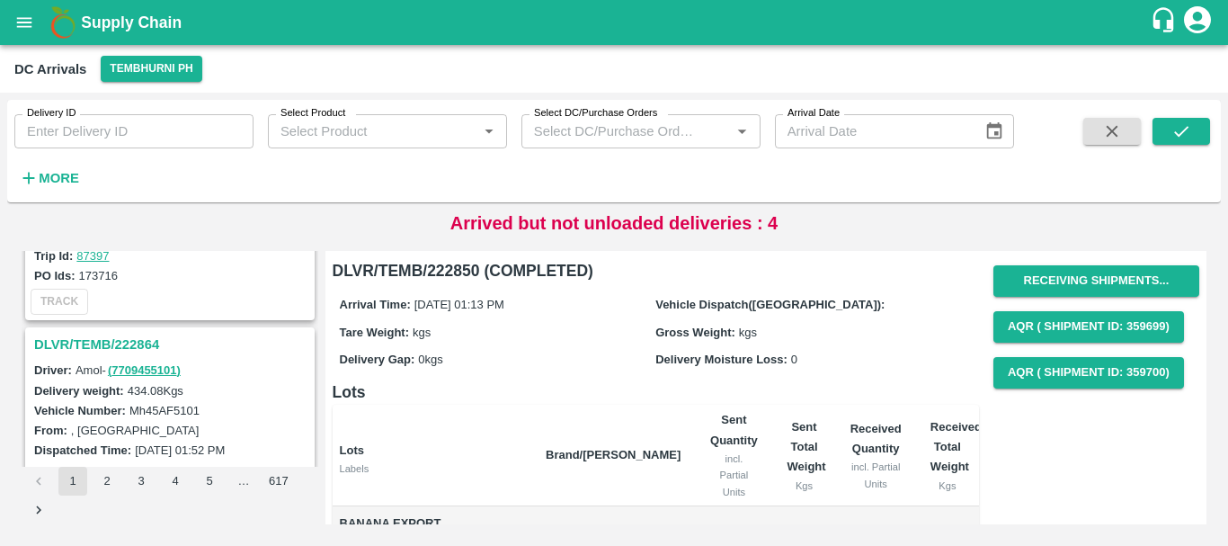
click at [129, 344] on h3 "DLVR/TEMB/222864" at bounding box center [172, 344] width 277 height 23
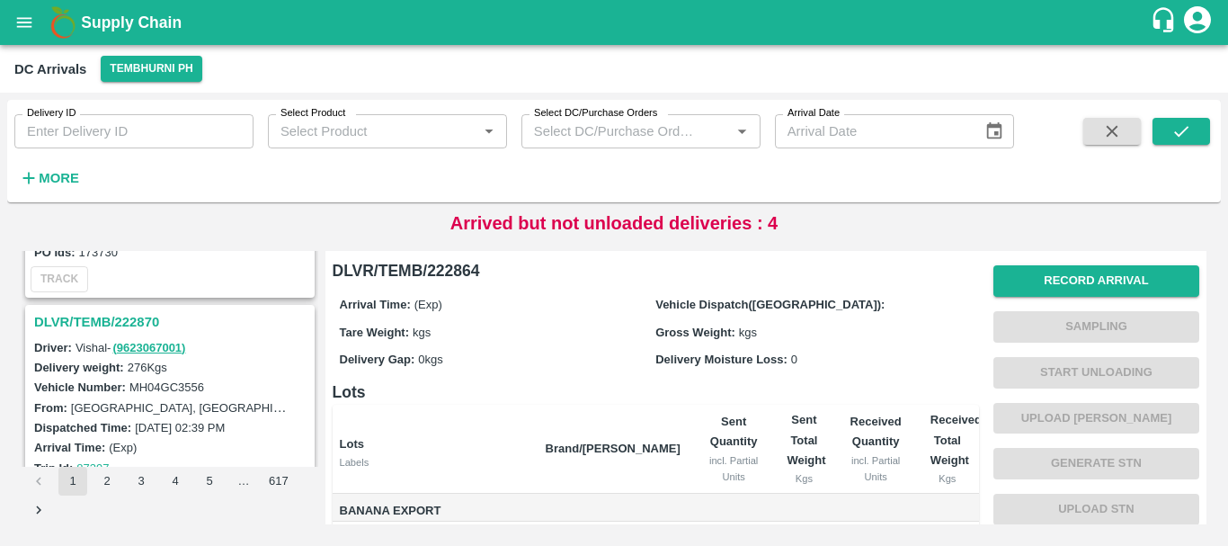
click at [139, 315] on h3 "DLVR/TEMB/222870" at bounding box center [172, 321] width 277 height 23
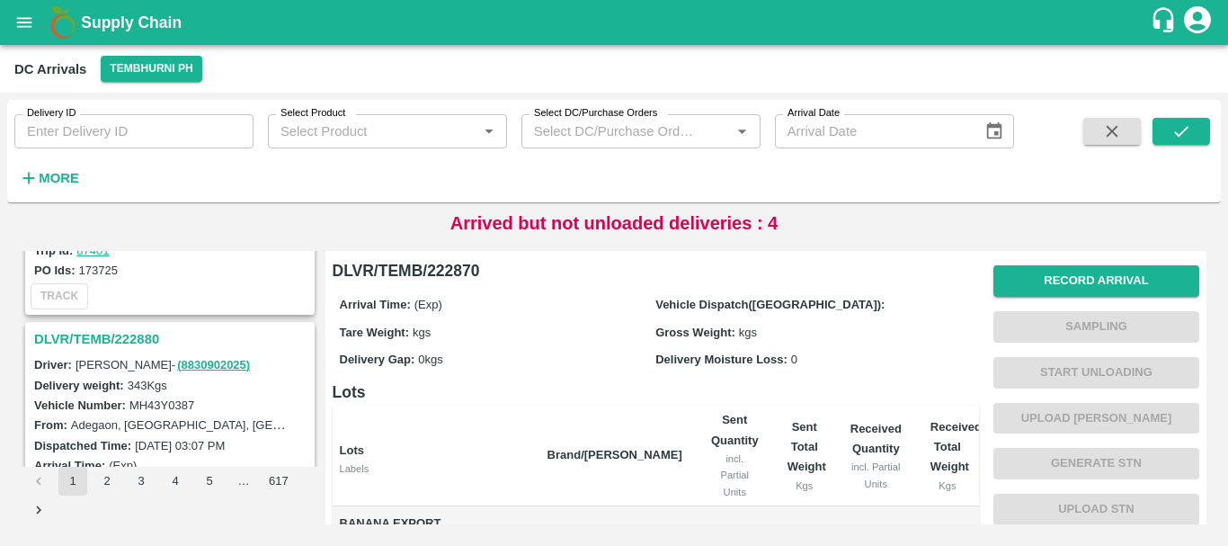
click at [131, 333] on h3 "DLVR/TEMB/222880" at bounding box center [172, 338] width 277 height 23
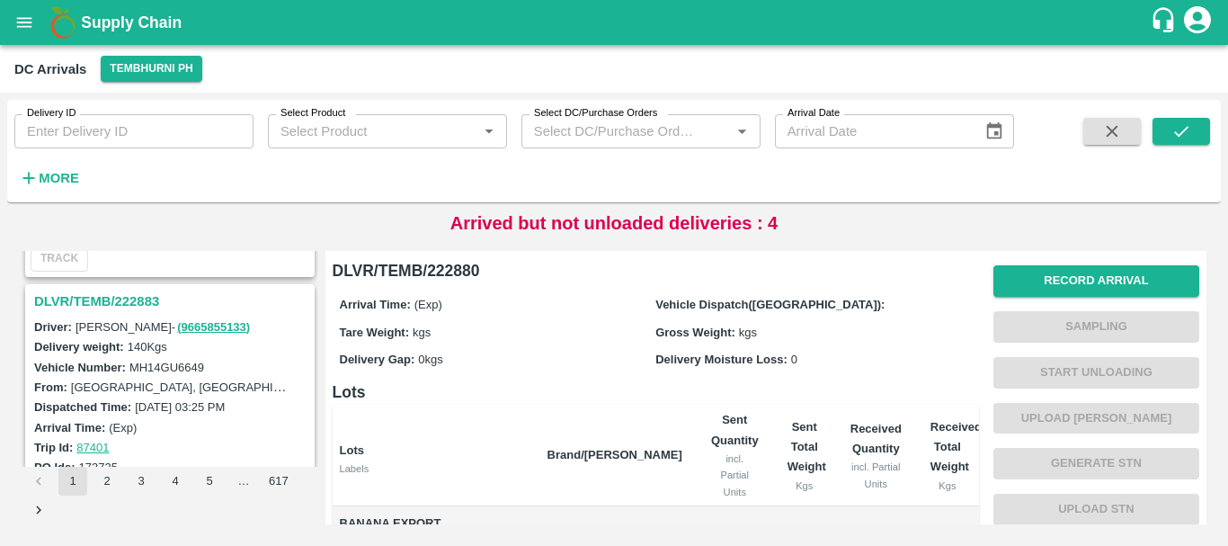
click at [124, 302] on h3 "DLVR/TEMB/222883" at bounding box center [172, 300] width 277 height 23
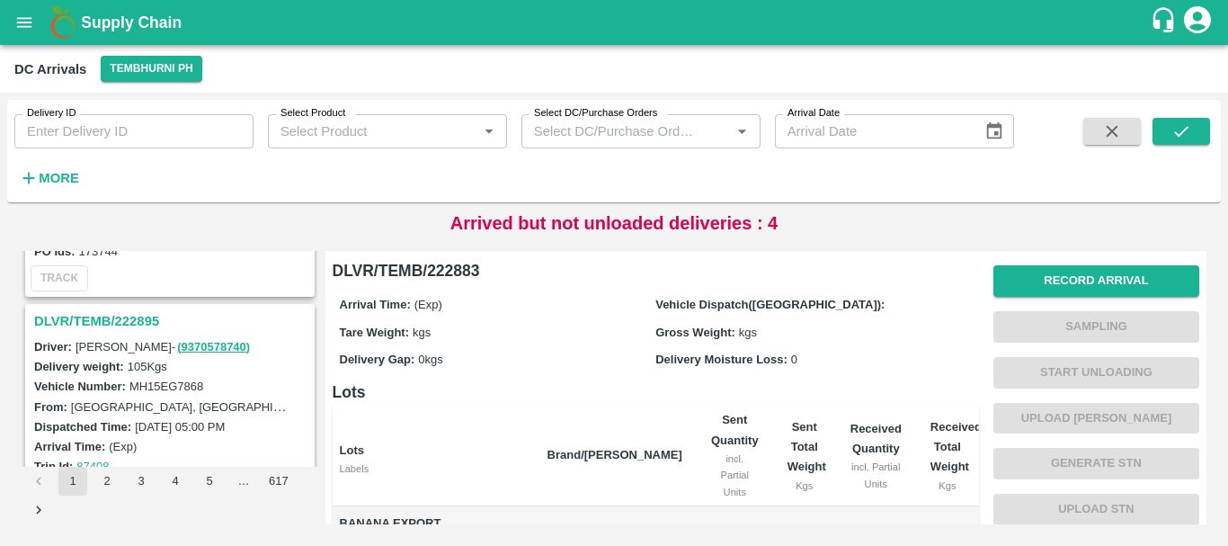
click at [98, 316] on h3 "DLVR/TEMB/222895" at bounding box center [172, 320] width 277 height 23
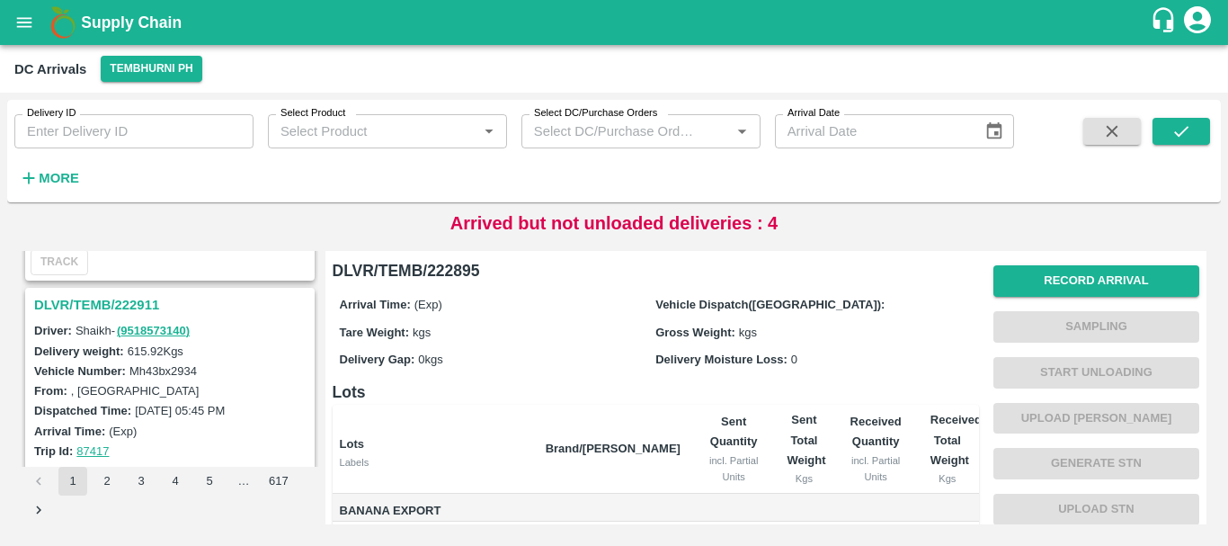
click at [121, 310] on h3 "DLVR/TEMB/222911" at bounding box center [172, 304] width 277 height 23
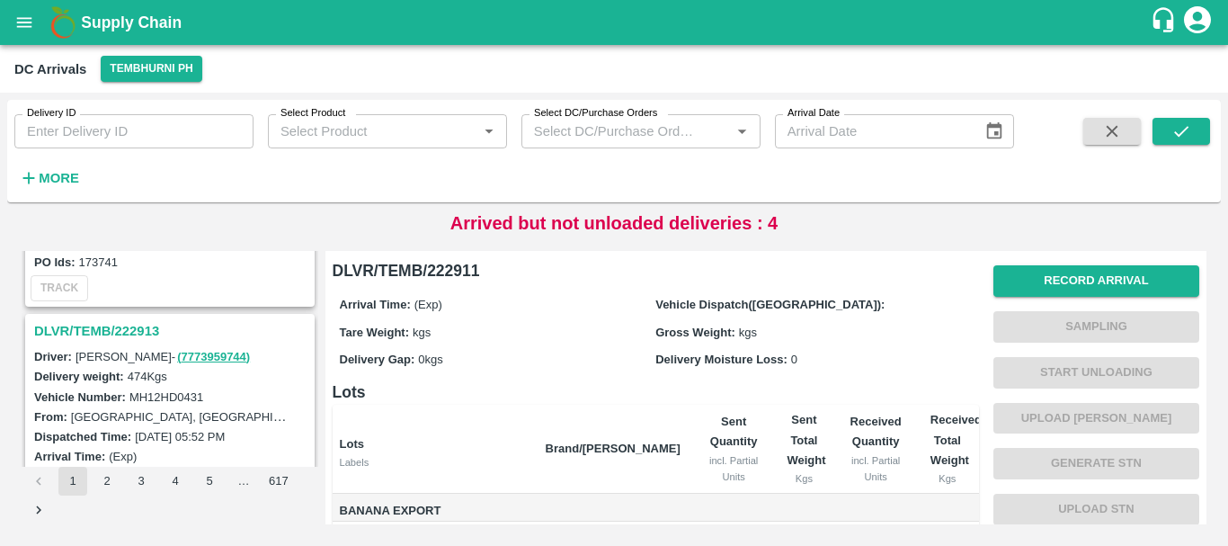
click at [128, 324] on h3 "DLVR/TEMB/222913" at bounding box center [172, 330] width 277 height 23
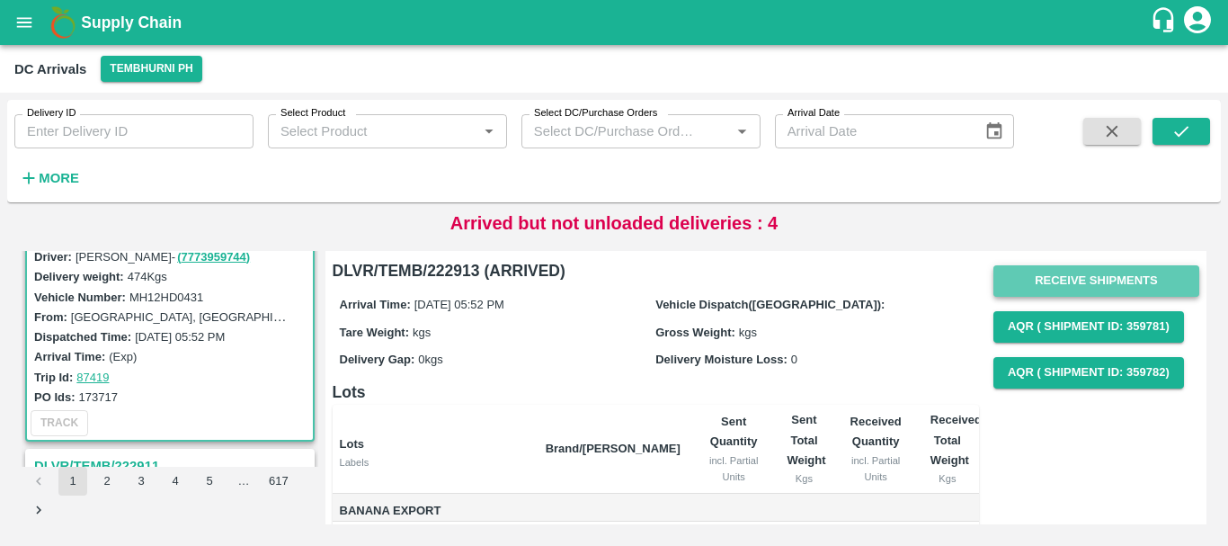
click at [1025, 283] on button "Receive Shipments" at bounding box center [1096, 280] width 206 height 31
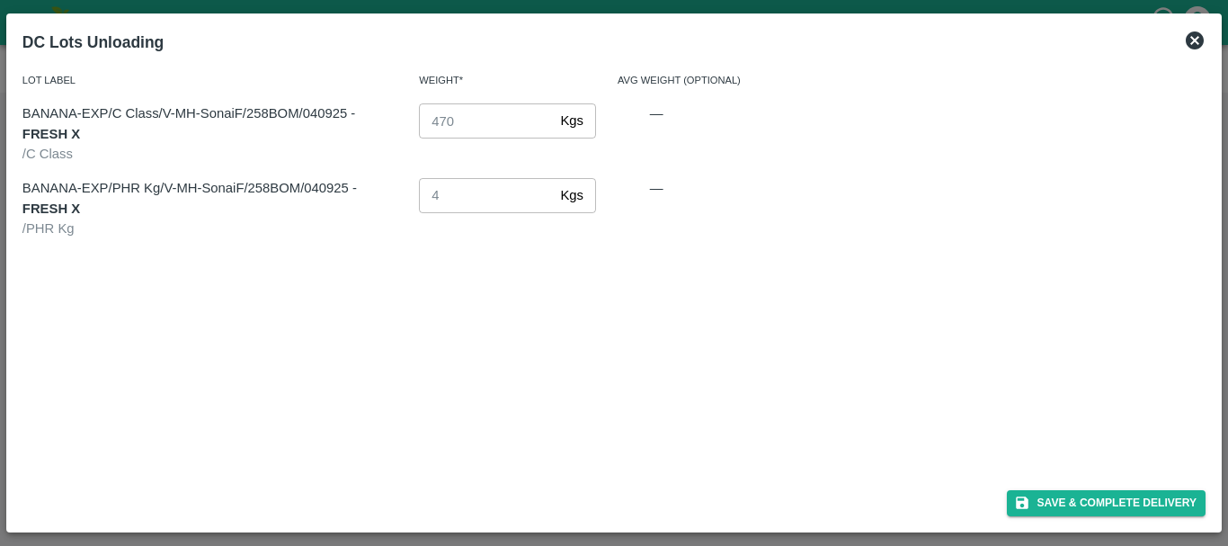
click at [1193, 46] on icon at bounding box center [1195, 40] width 18 height 18
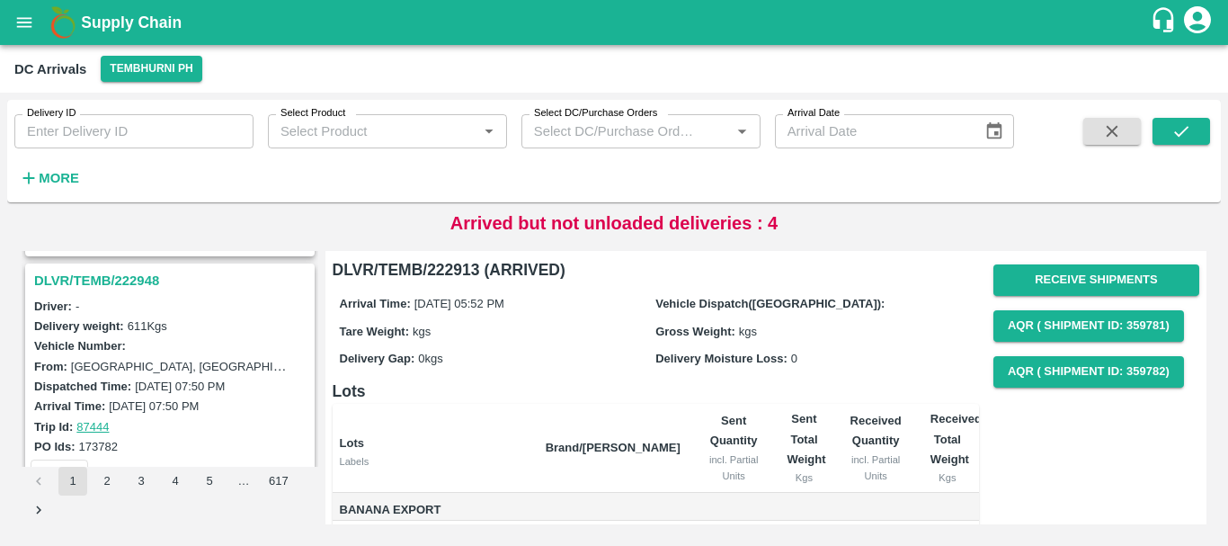
click at [115, 273] on h3 "DLVR/TEMB/222948" at bounding box center [172, 280] width 277 height 23
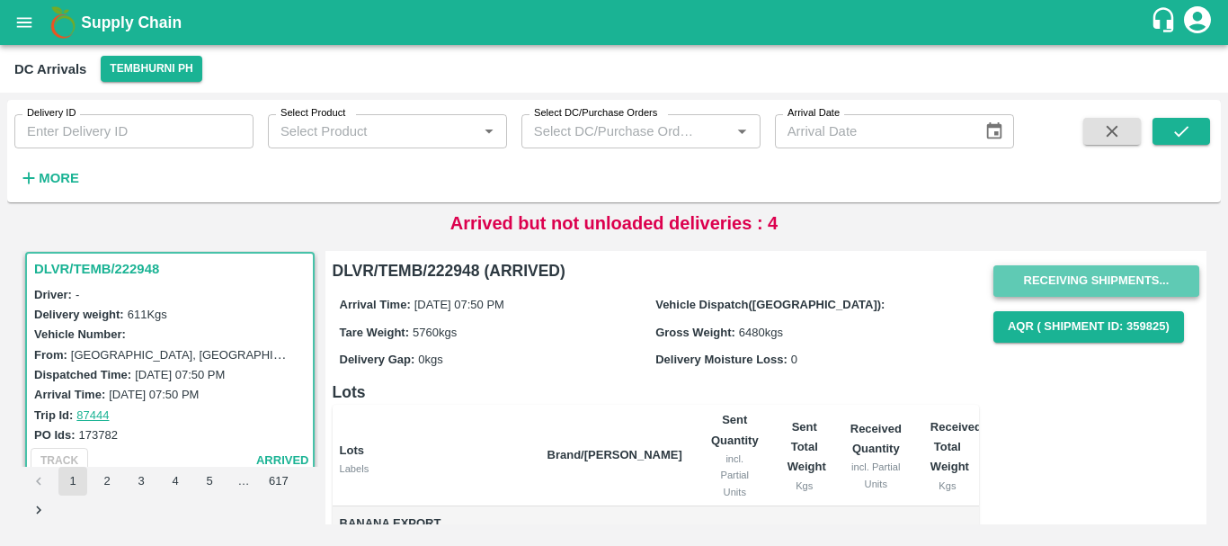
click at [1015, 275] on button "Receiving Shipments..." at bounding box center [1096, 280] width 206 height 31
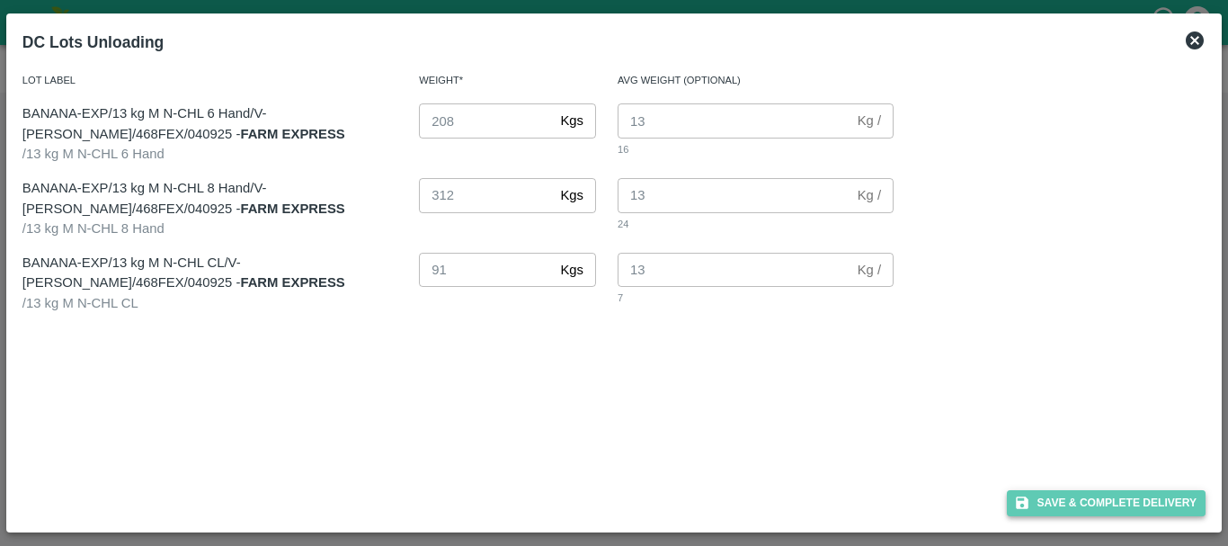
click at [1026, 490] on button "Save & Complete Delivery" at bounding box center [1107, 503] width 200 height 26
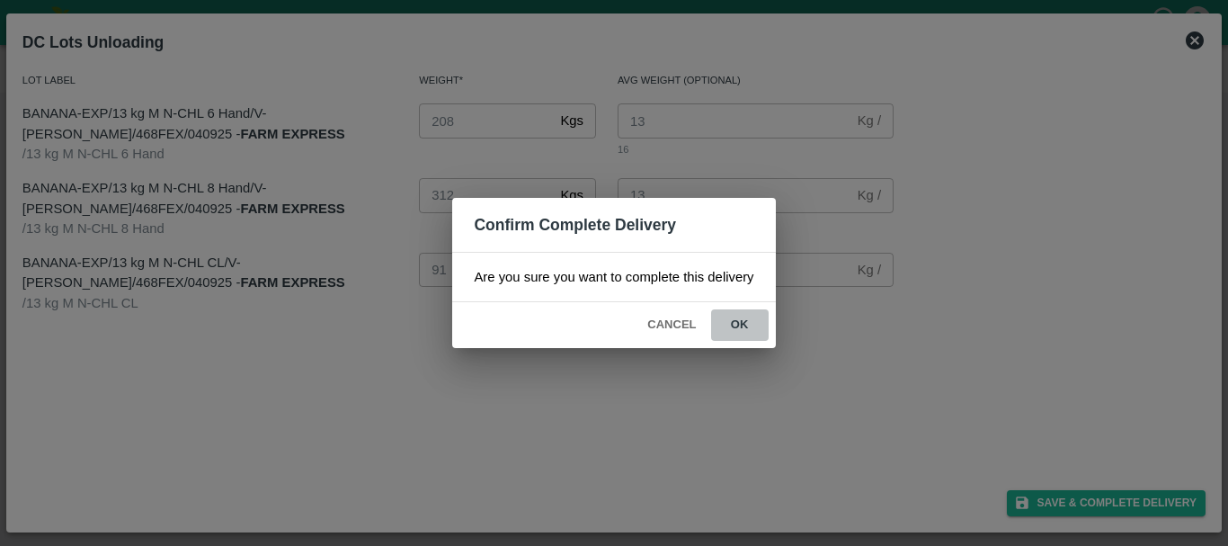
click at [729, 323] on button "ok" at bounding box center [740, 324] width 58 height 31
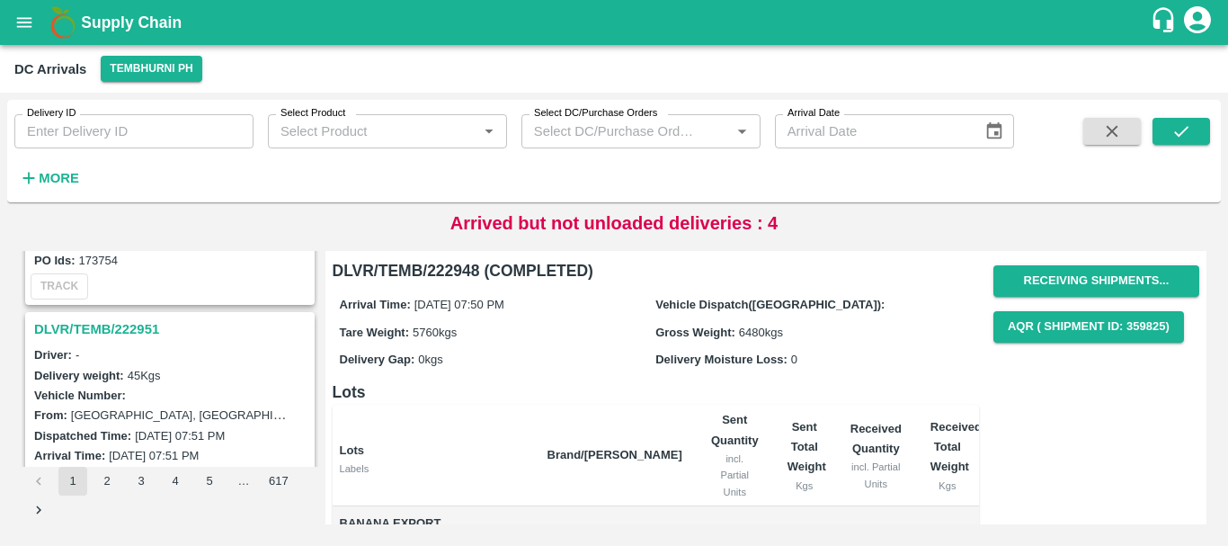
click at [129, 327] on h3 "DLVR/TEMB/222951" at bounding box center [172, 328] width 277 height 23
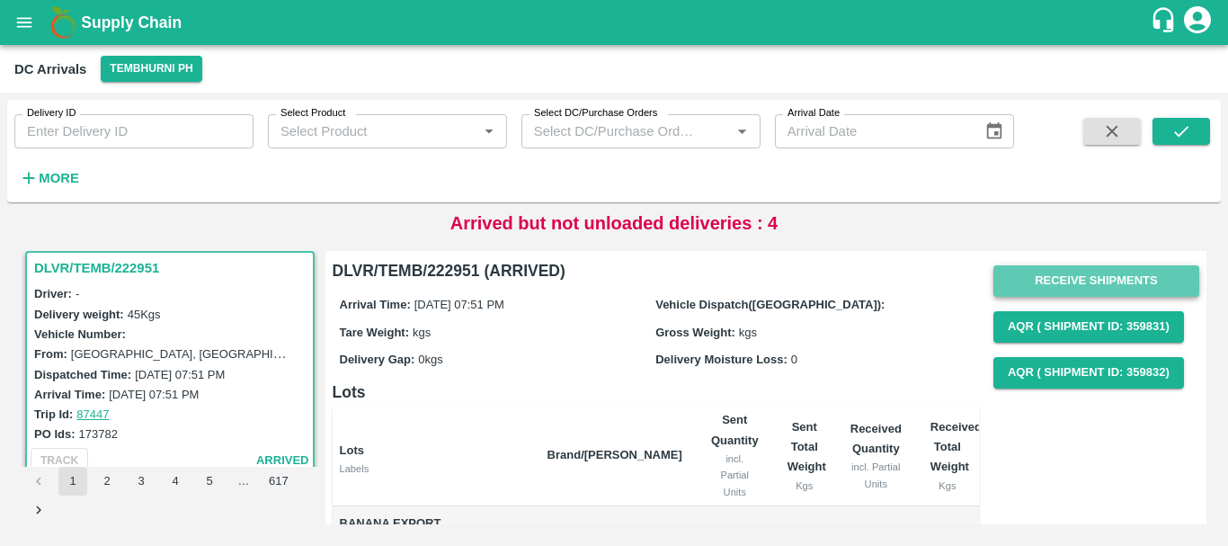
click at [1040, 280] on button "Receive Shipments" at bounding box center [1096, 280] width 206 height 31
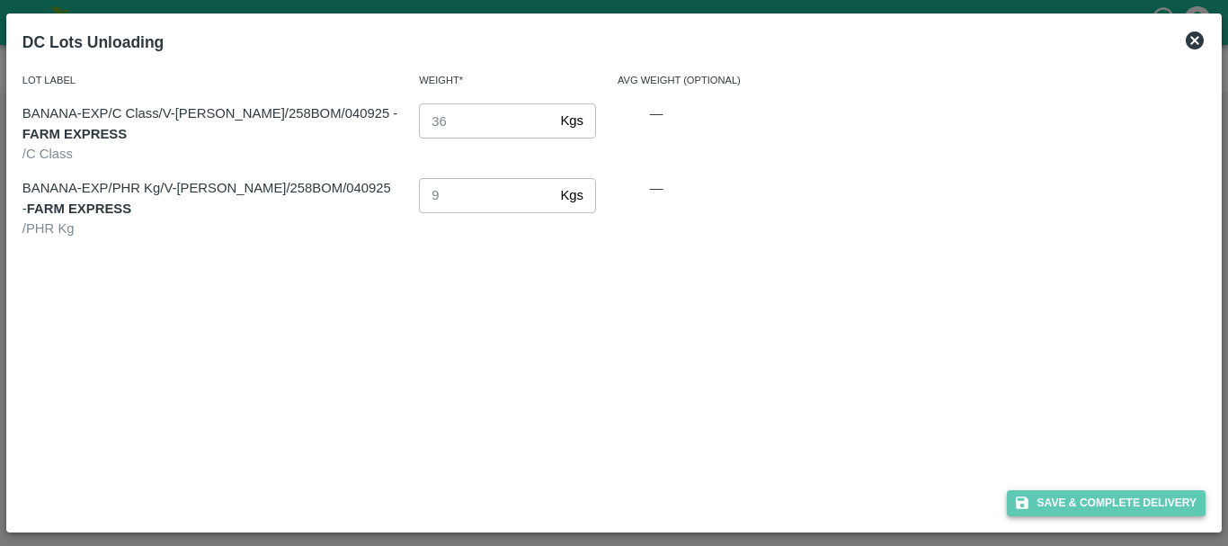
click at [1060, 501] on button "Save & Complete Delivery" at bounding box center [1107, 503] width 200 height 26
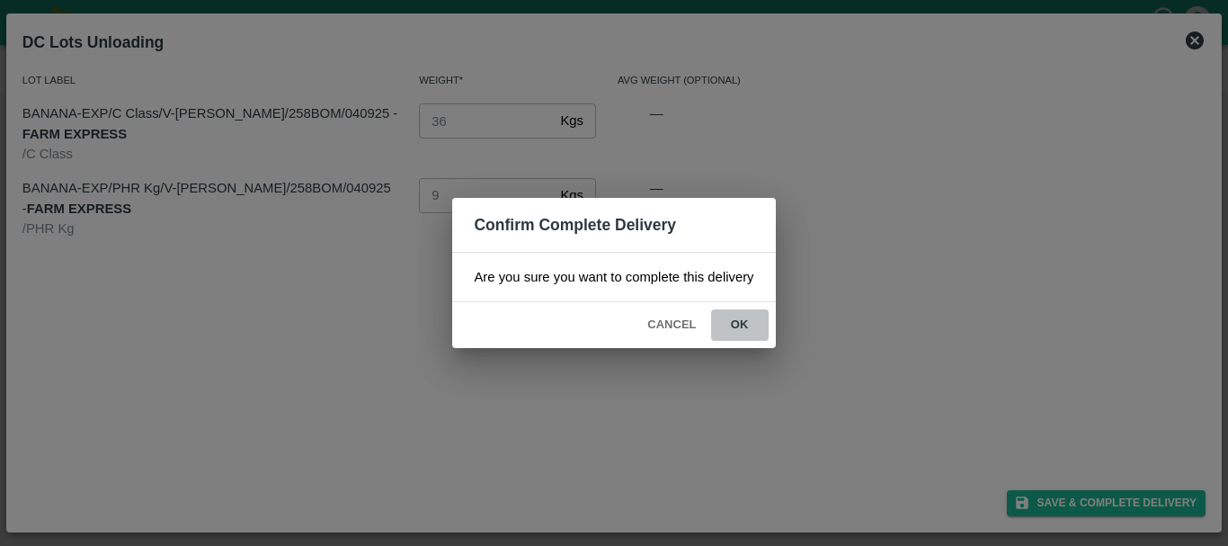
click at [752, 334] on button "ok" at bounding box center [740, 324] width 58 height 31
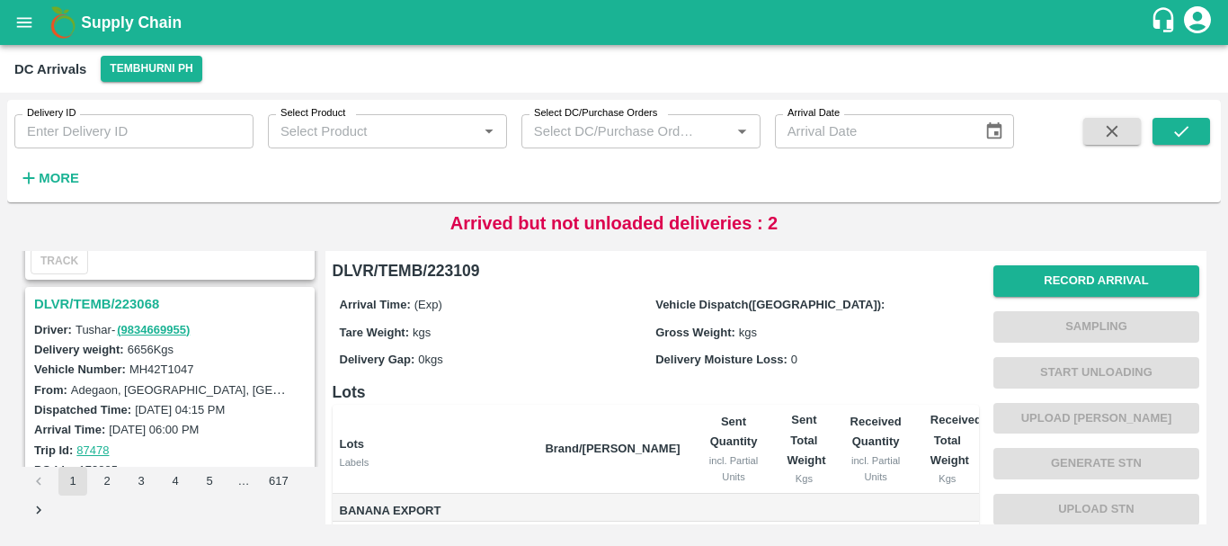
scroll to position [4589, 0]
click at [102, 307] on h3 "DLVR/TEMB/223068" at bounding box center [172, 304] width 277 height 23
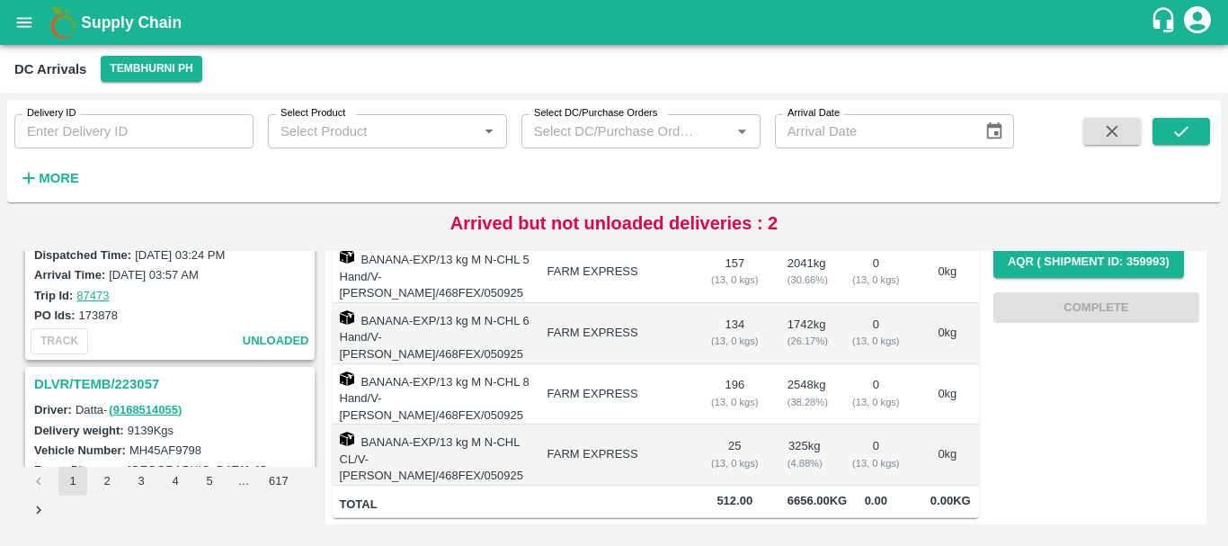
scroll to position [5584, 0]
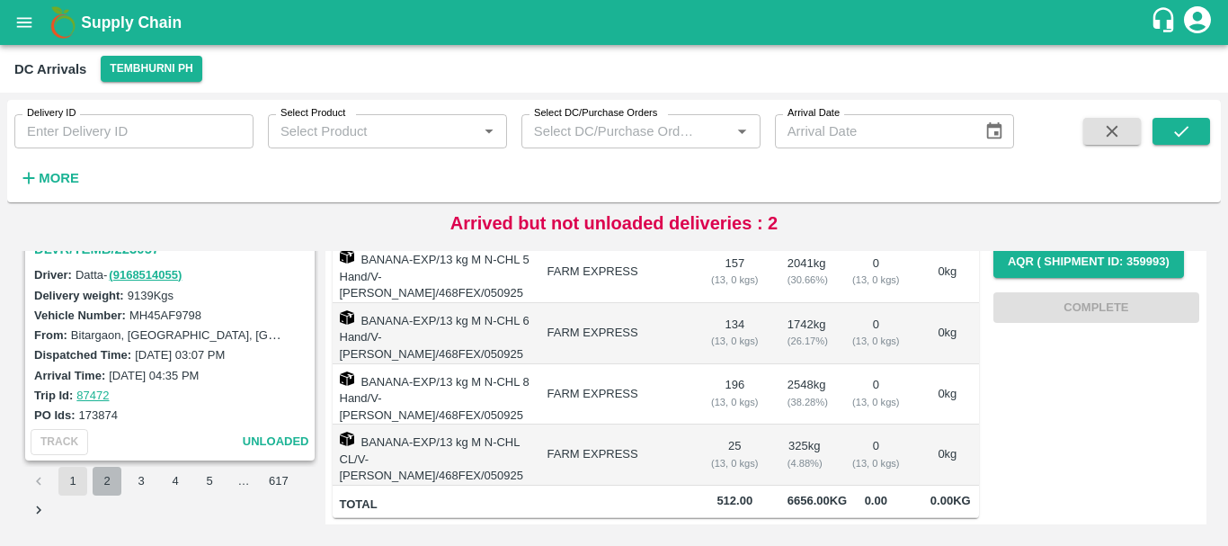
click at [102, 487] on button "2" at bounding box center [107, 480] width 29 height 29
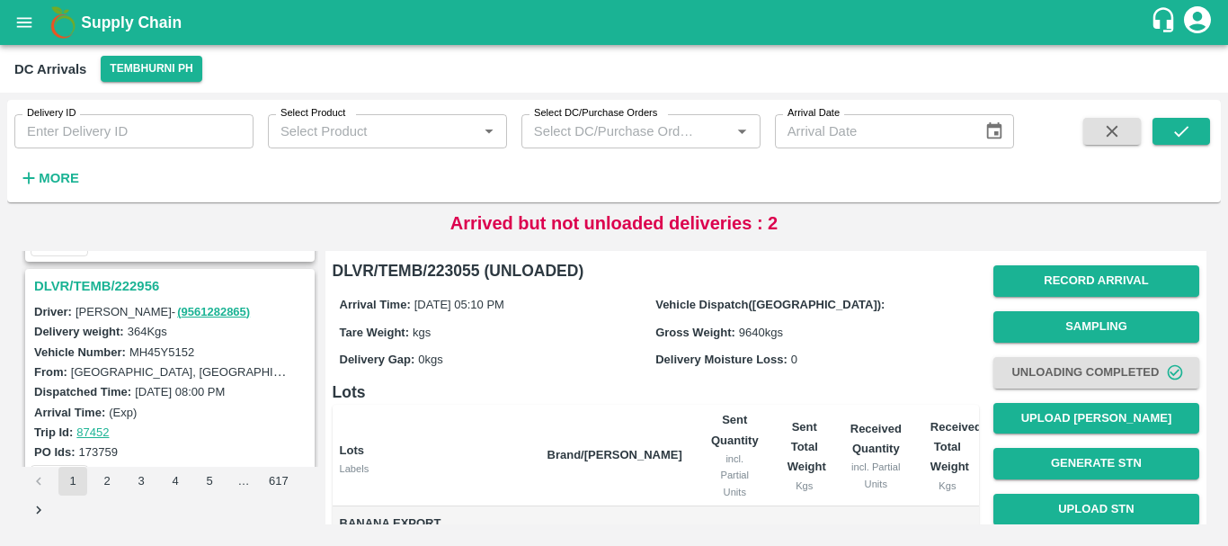
scroll to position [1642, 0]
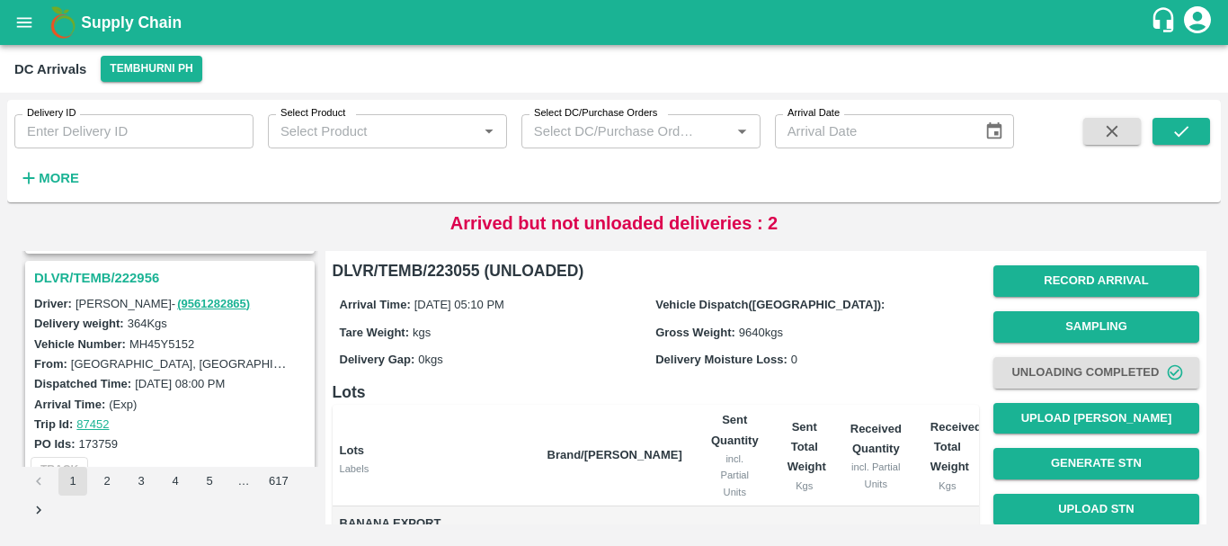
click at [133, 279] on h3 "DLVR/TEMB/222956" at bounding box center [172, 277] width 277 height 23
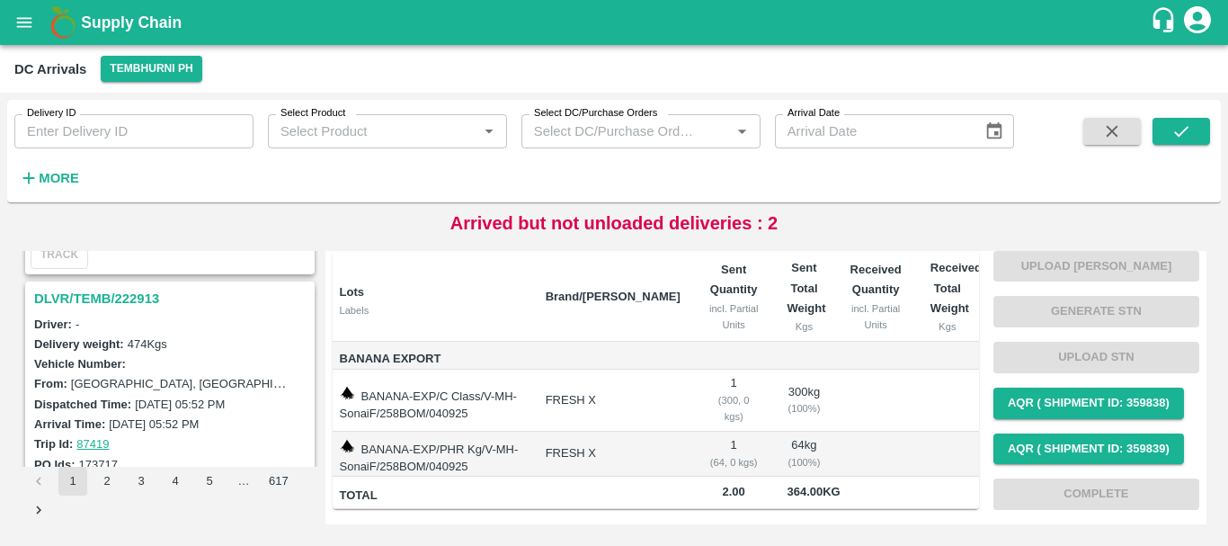
scroll to position [2553, 0]
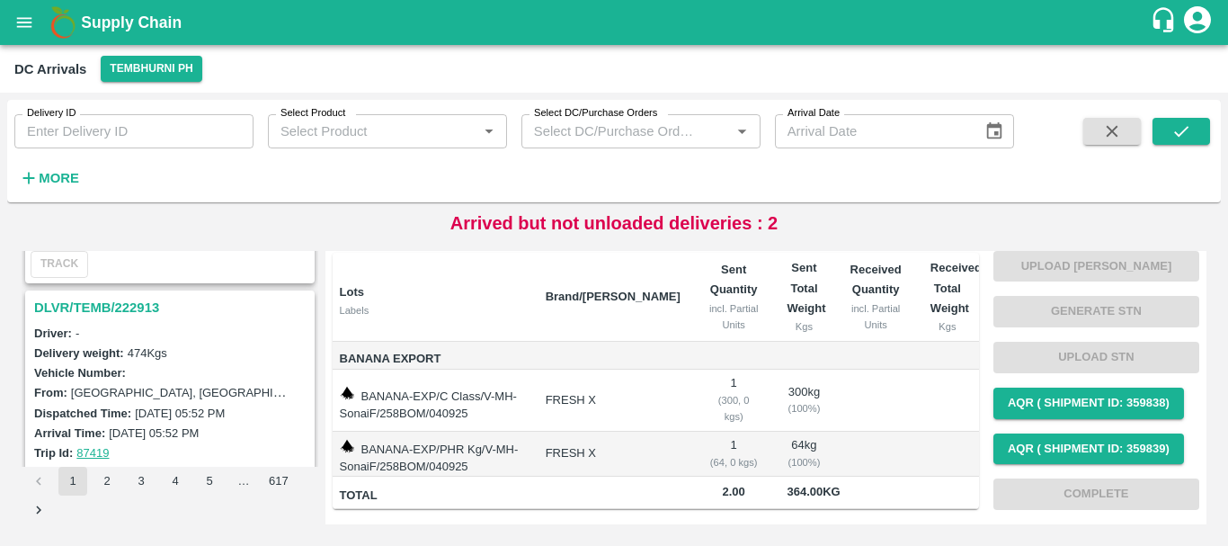
click at [135, 308] on h3 "DLVR/TEMB/222913" at bounding box center [172, 307] width 277 height 23
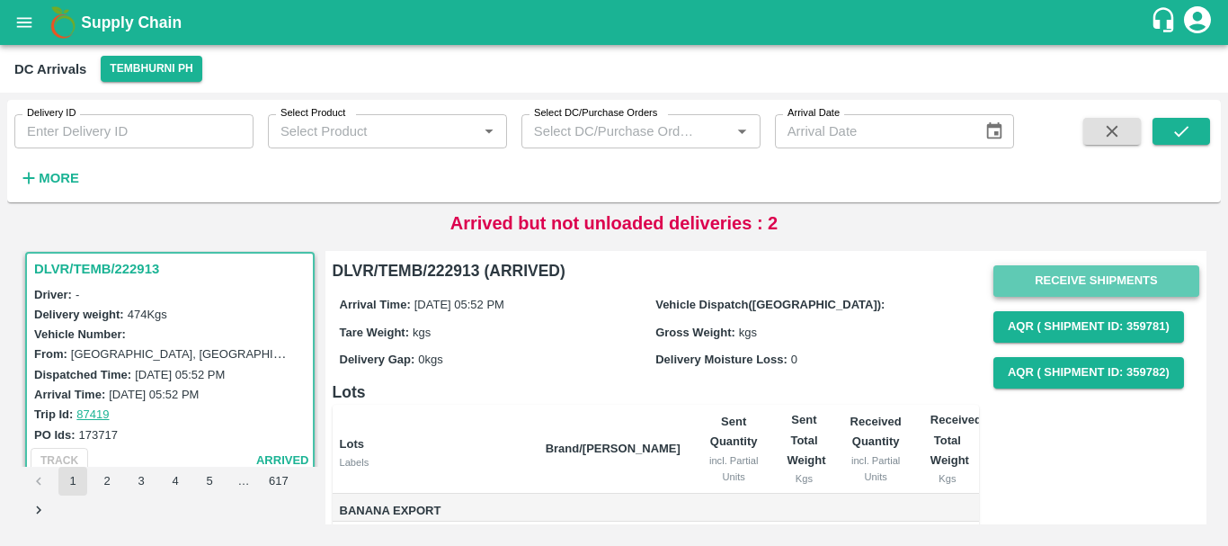
click at [1018, 277] on button "Receive Shipments" at bounding box center [1096, 280] width 206 height 31
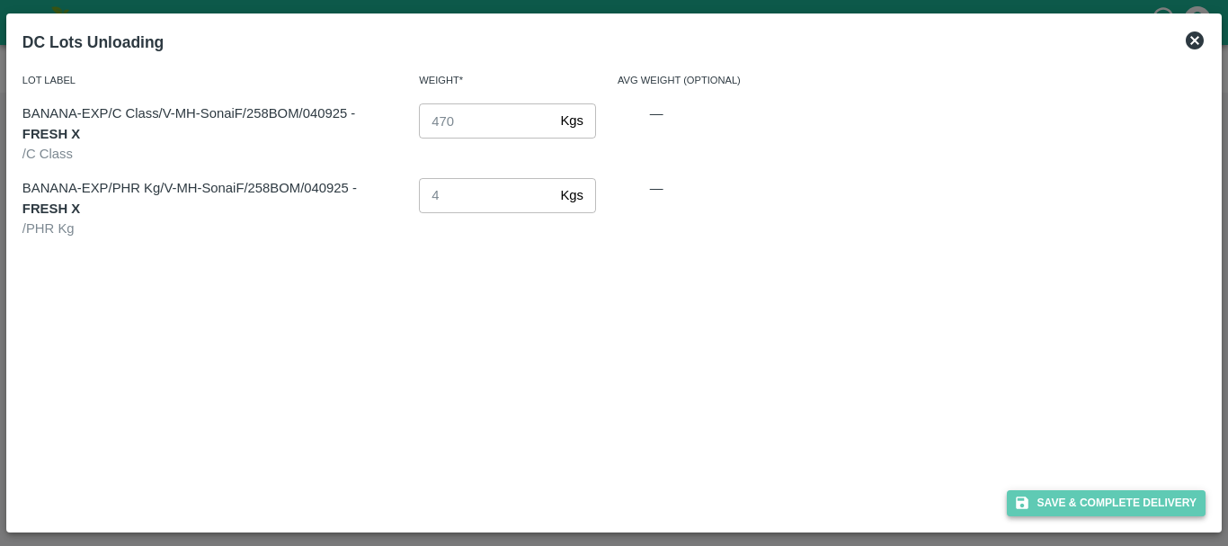
click at [1053, 493] on button "Save & Complete Delivery" at bounding box center [1107, 503] width 200 height 26
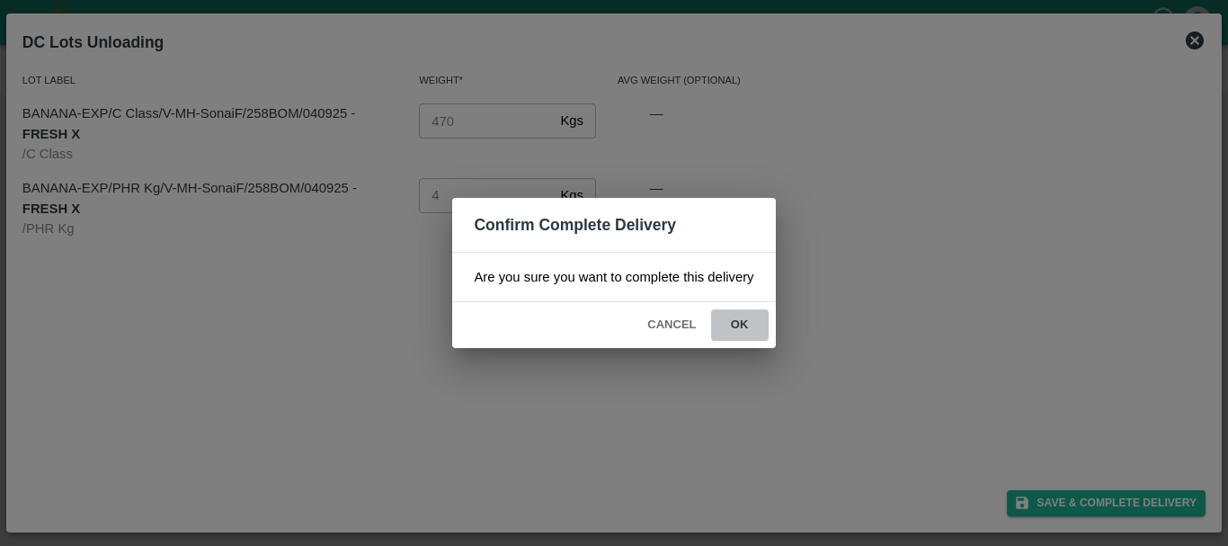
click at [751, 316] on button "ok" at bounding box center [740, 324] width 58 height 31
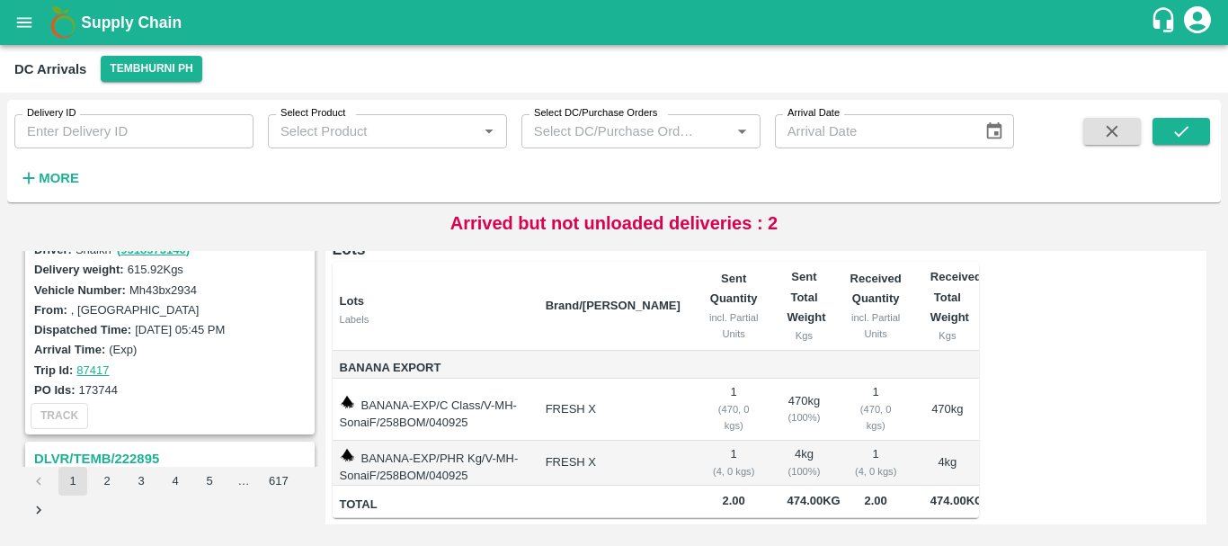
scroll to position [2747, 0]
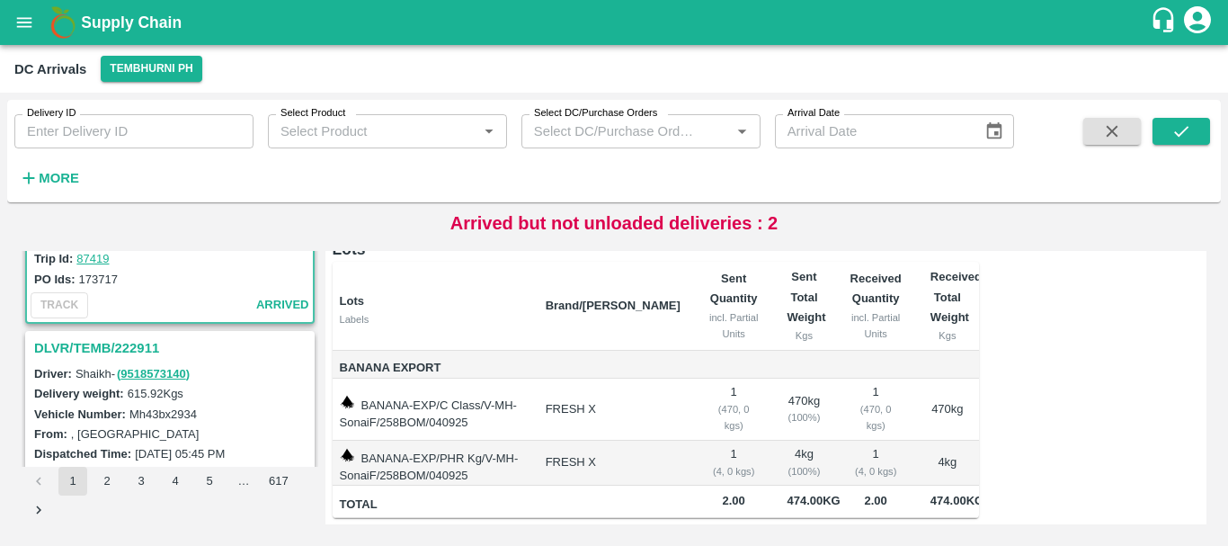
click at [145, 350] on h3 "DLVR/TEMB/222911" at bounding box center [172, 347] width 277 height 23
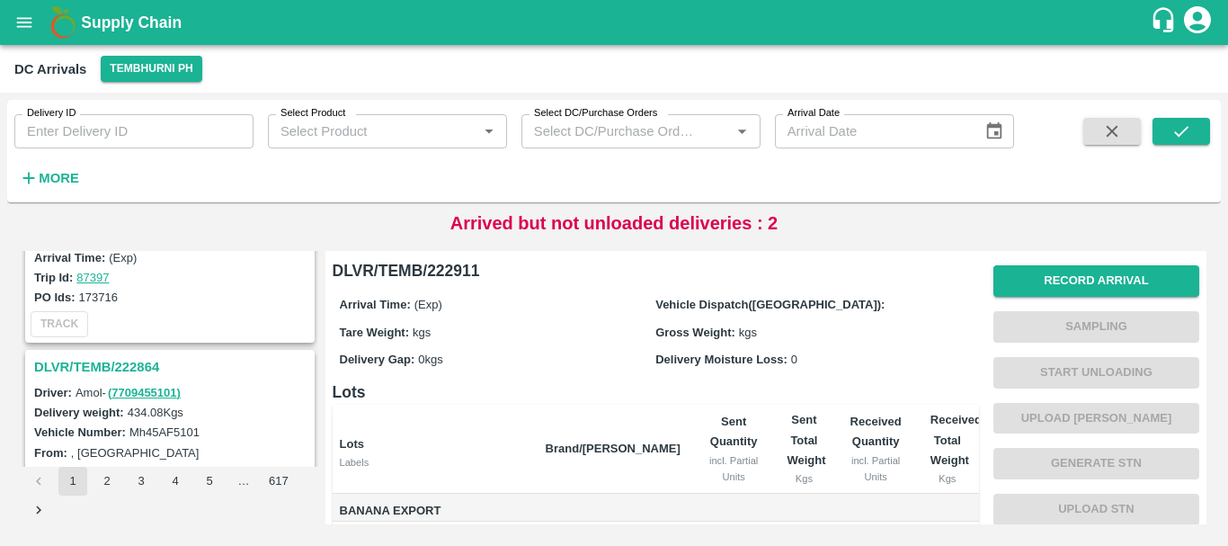
scroll to position [3899, 0]
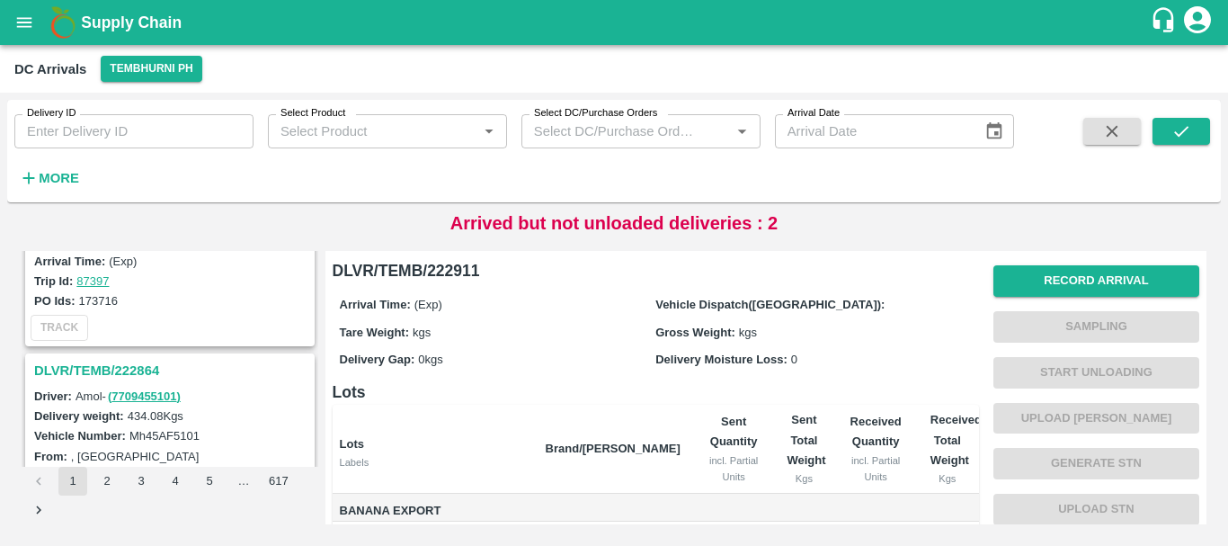
click at [141, 369] on h3 "DLVR/TEMB/222864" at bounding box center [172, 370] width 277 height 23
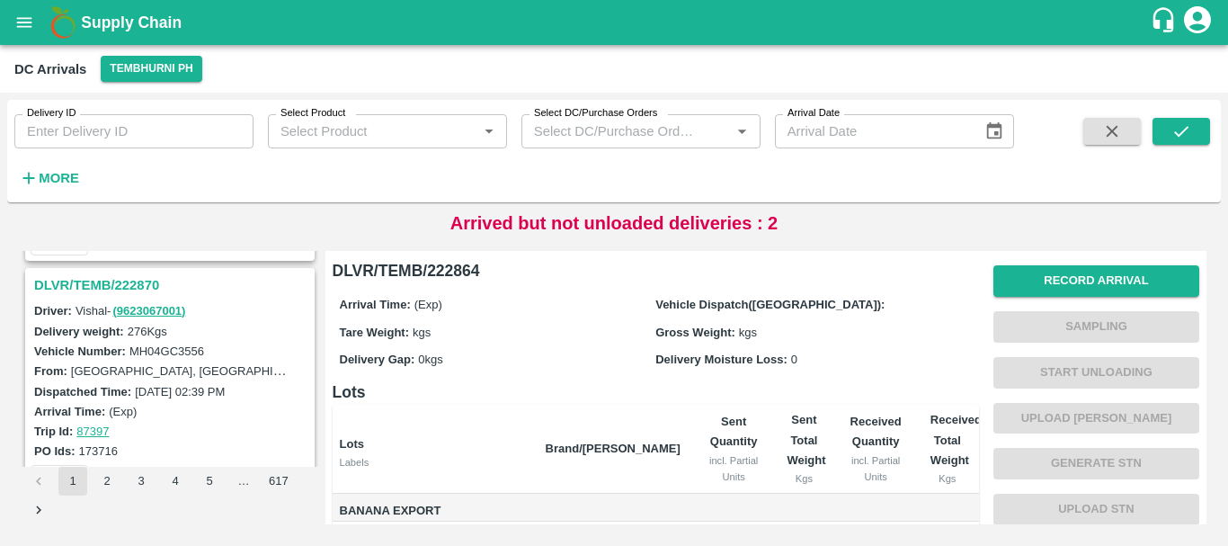
scroll to position [3904, 0]
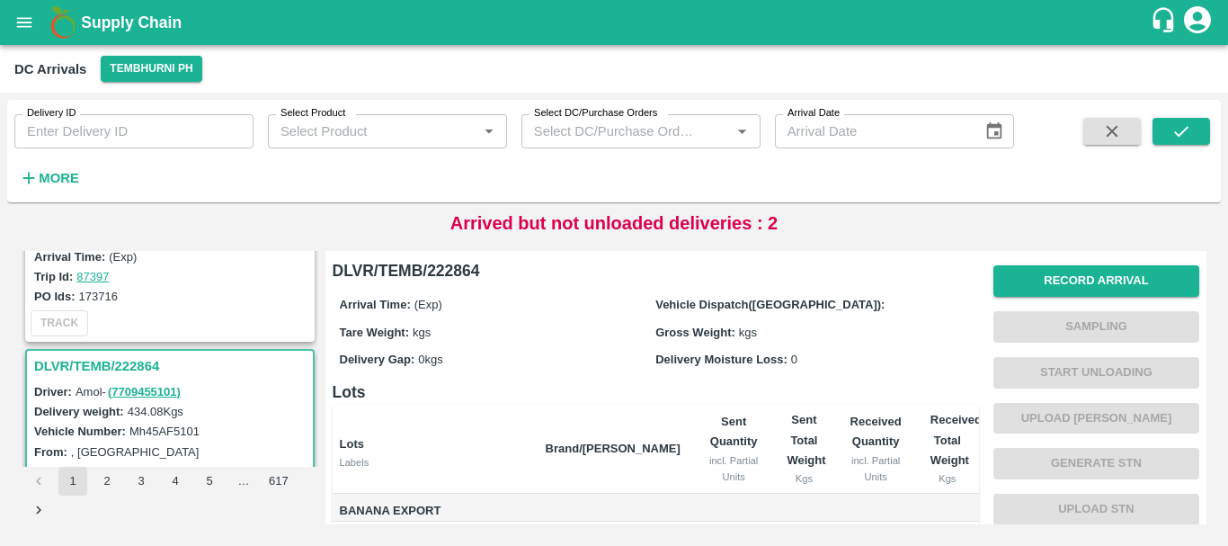
click at [227, 402] on div "Delivery weight: 434.08 Kgs" at bounding box center [172, 411] width 277 height 20
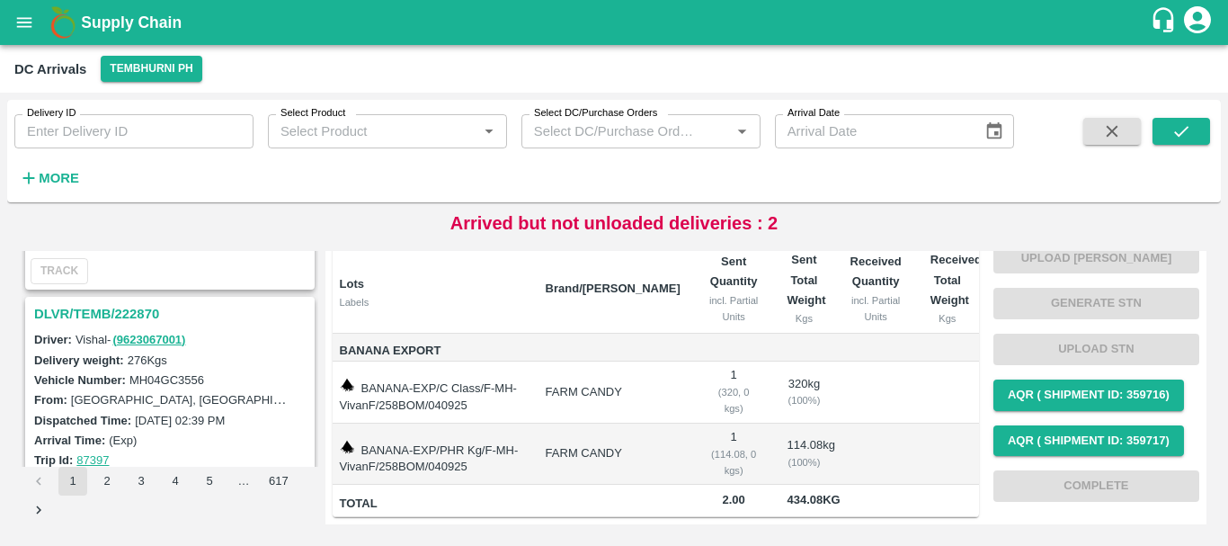
scroll to position [3719, 0]
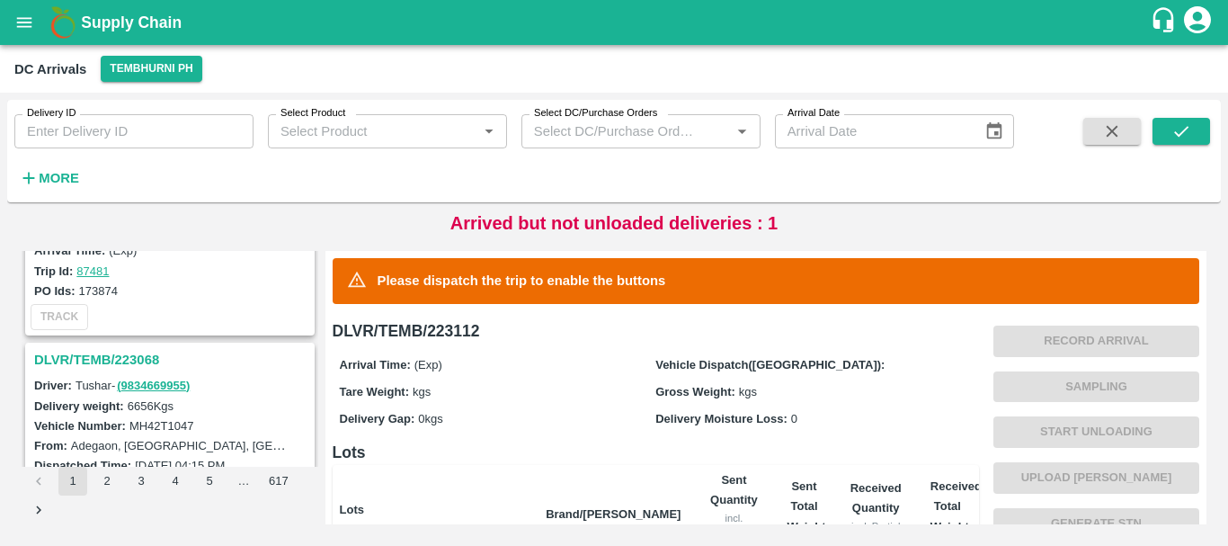
scroll to position [4767, 0]
click at [135, 366] on h3 "DLVR/TEMB/223068" at bounding box center [172, 362] width 277 height 23
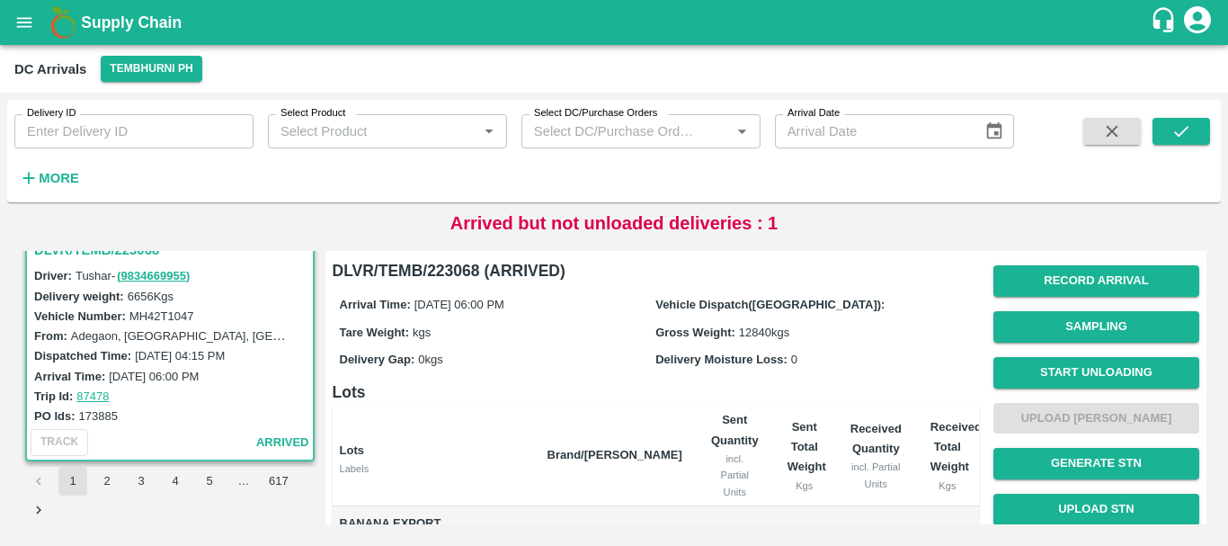
click at [262, 441] on span "arrived" at bounding box center [282, 442] width 53 height 21
click at [144, 430] on div "TRACK arrived" at bounding box center [170, 441] width 286 height 33
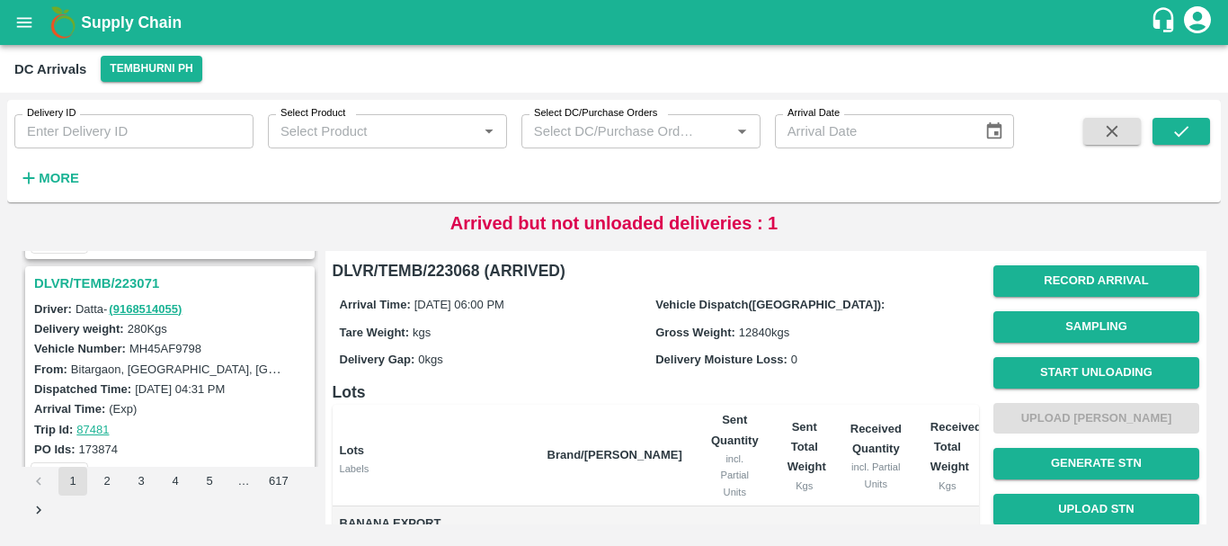
scroll to position [4586, 0]
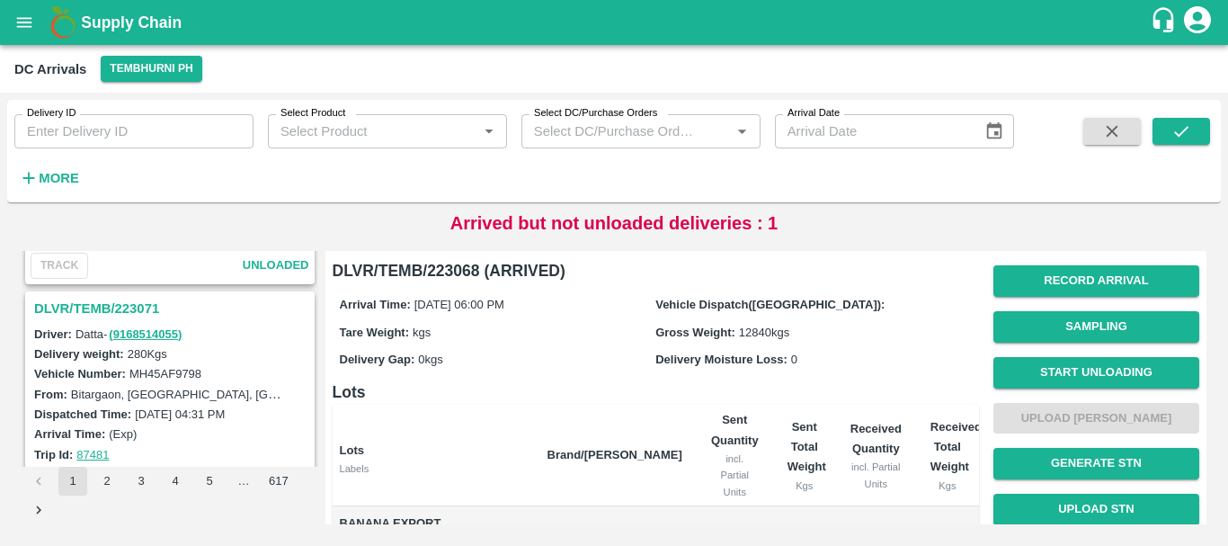
click at [130, 311] on h3 "DLVR/TEMB/223071" at bounding box center [172, 308] width 277 height 23
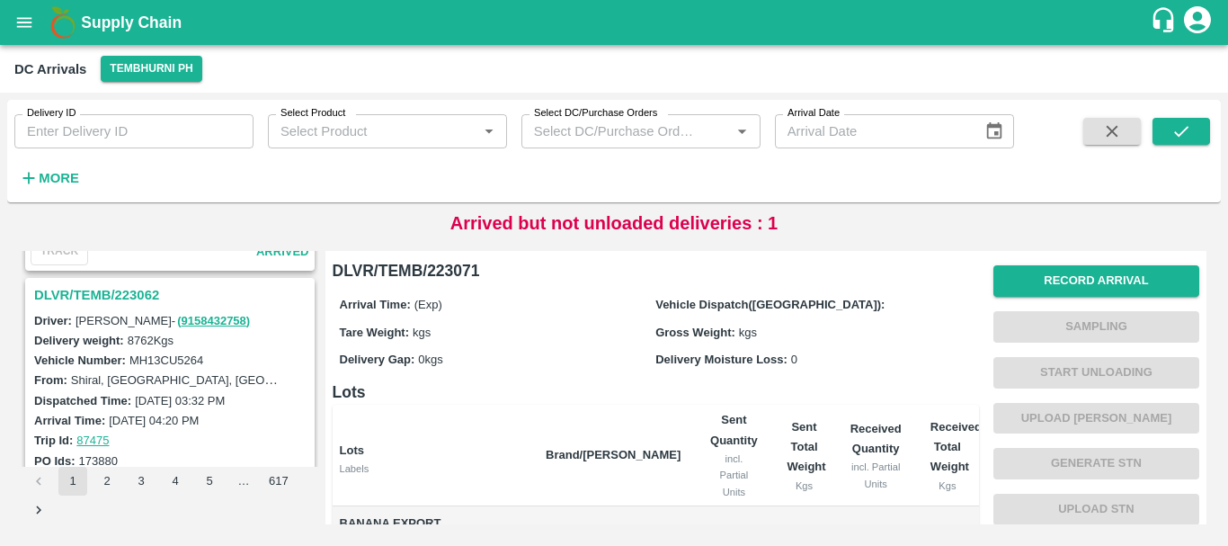
scroll to position [5584, 0]
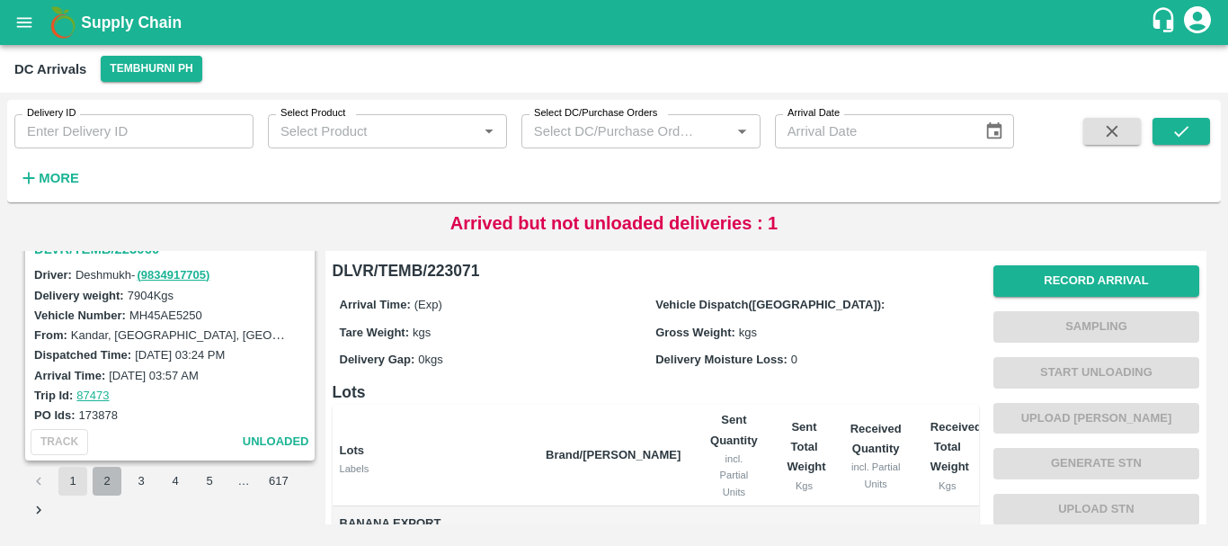
click at [113, 477] on button "2" at bounding box center [107, 480] width 29 height 29
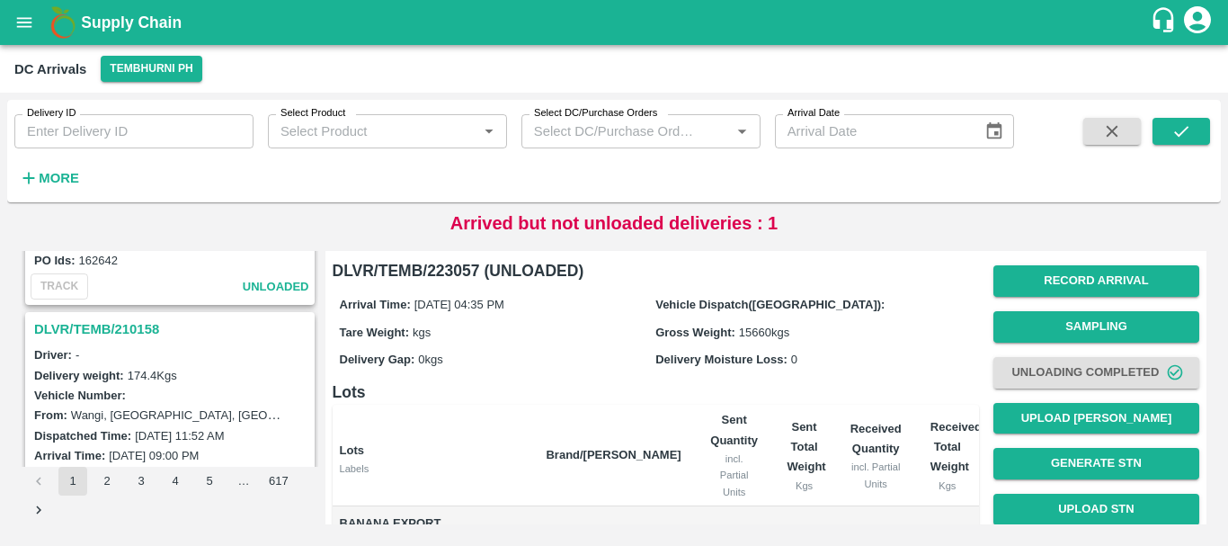
scroll to position [5584, 0]
click at [119, 320] on h3 "DLVR/TEMB/210158" at bounding box center [172, 329] width 277 height 23
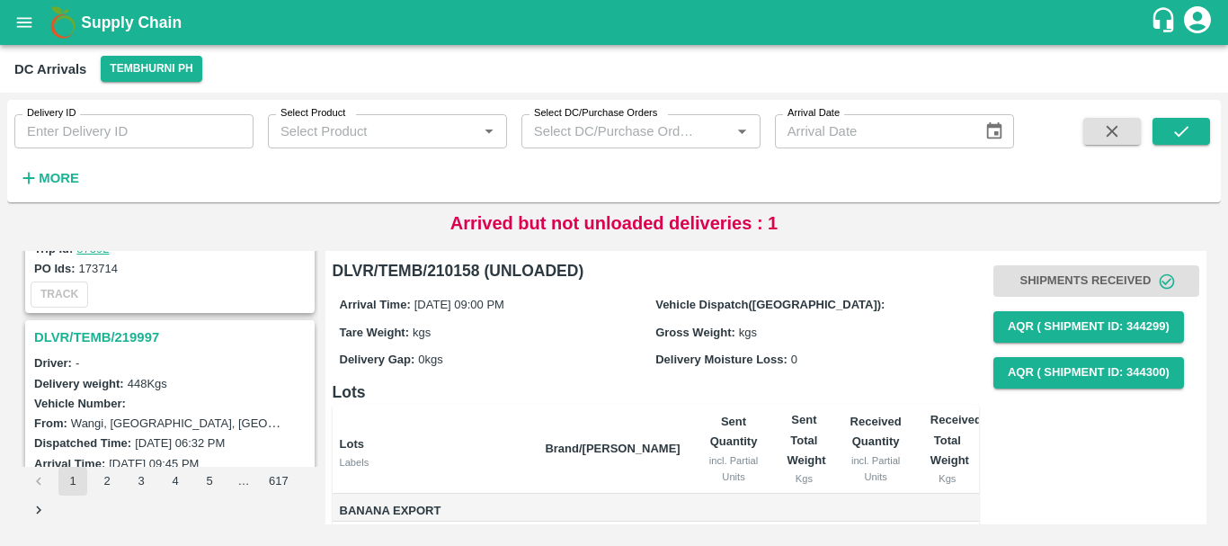
scroll to position [4169, 0]
click at [111, 335] on h3 "DLVR/TEMB/219997" at bounding box center [172, 335] width 277 height 23
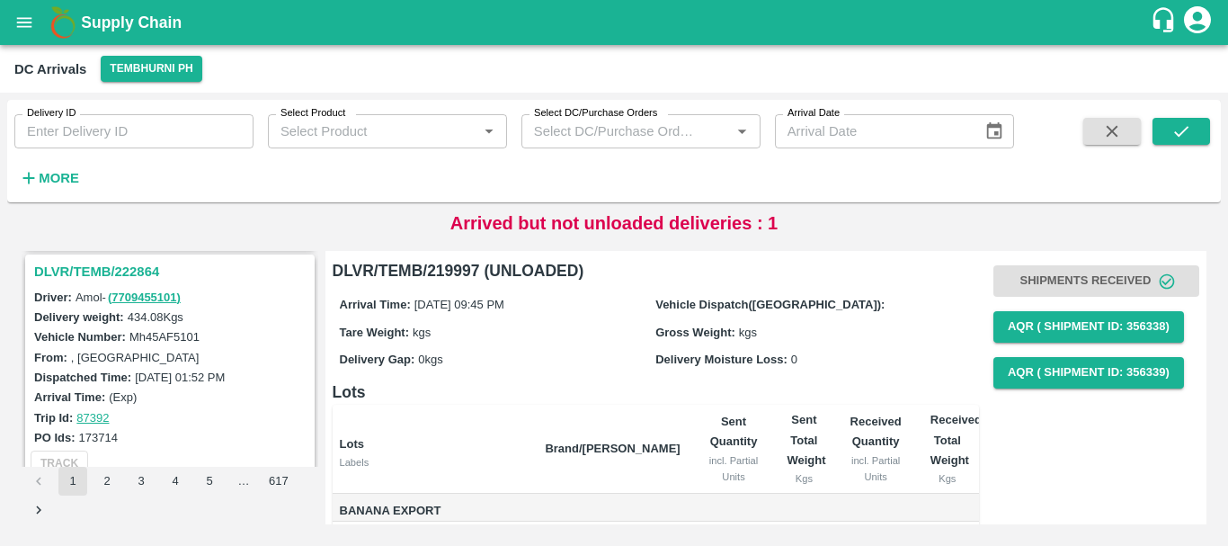
scroll to position [3992, 0]
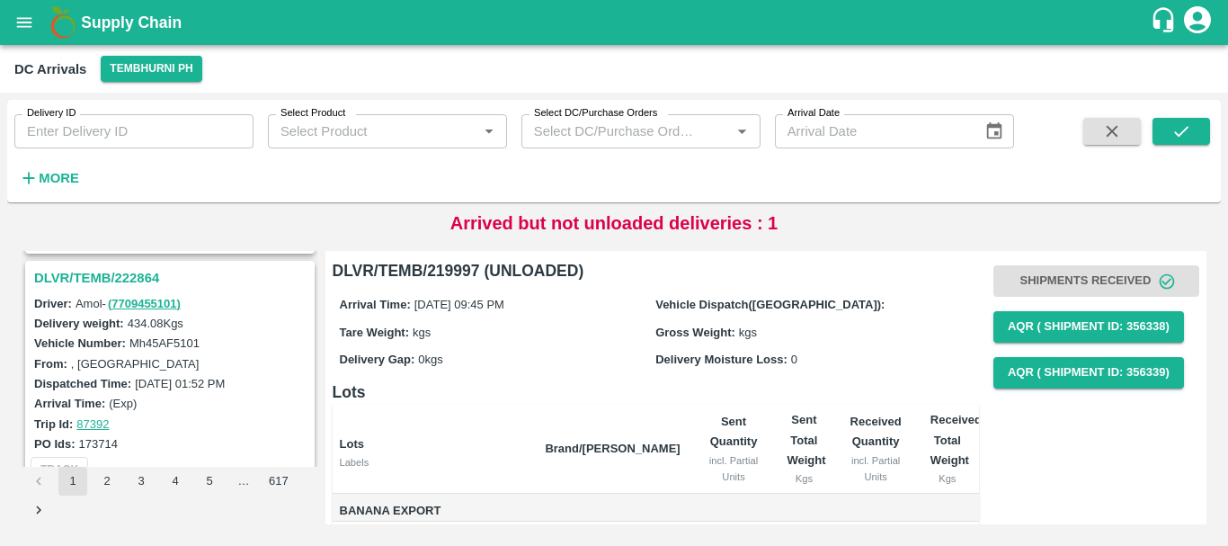
click at [145, 271] on h3 "DLVR/TEMB/222864" at bounding box center [172, 277] width 277 height 23
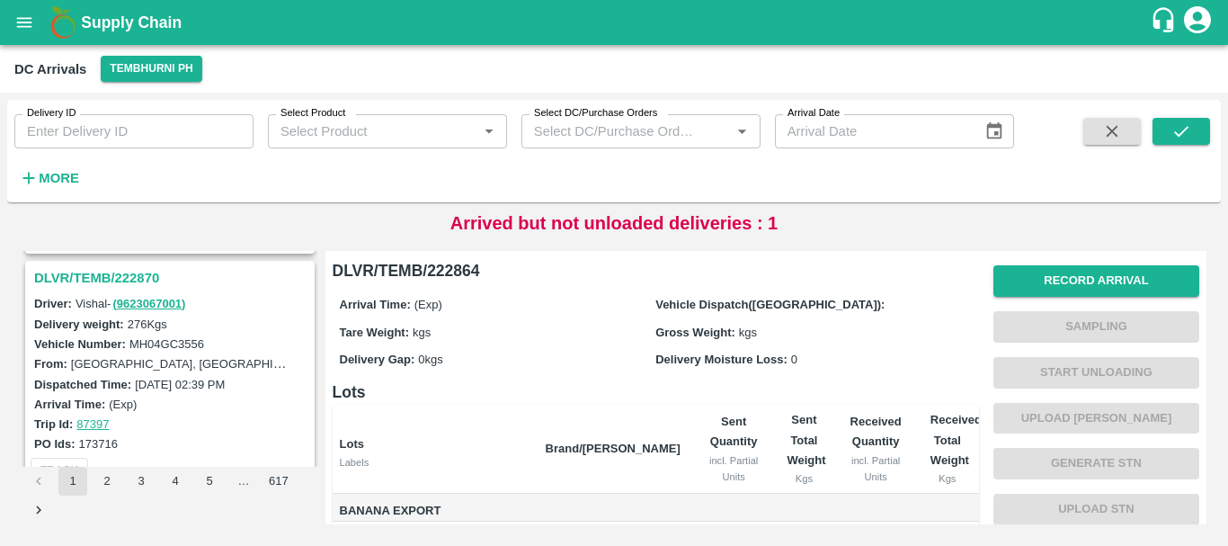
click at [120, 274] on h3 "DLVR/TEMB/222870" at bounding box center [172, 277] width 277 height 23
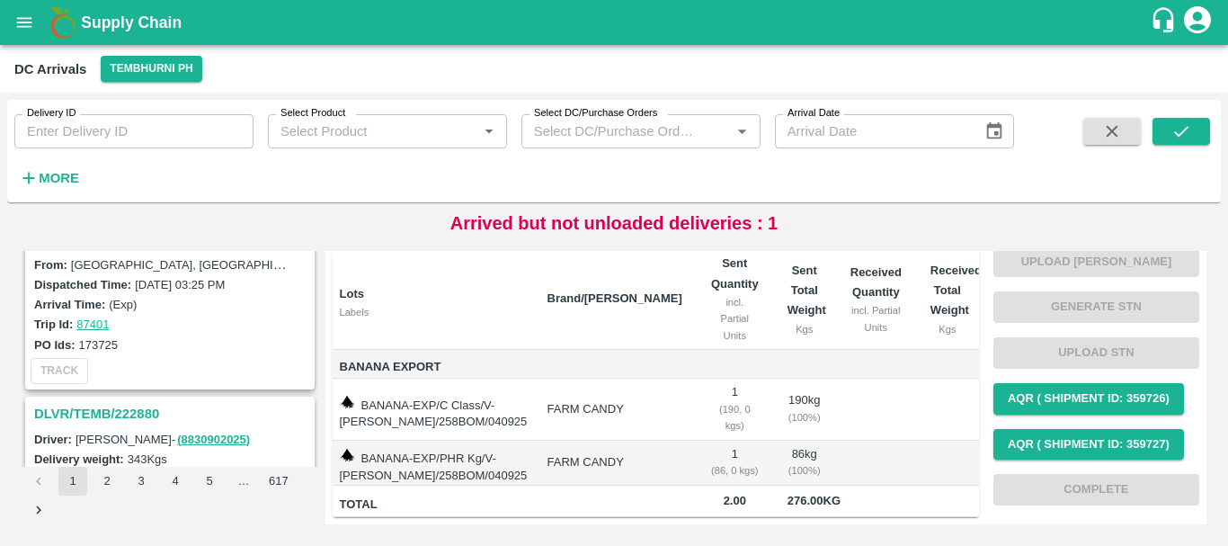
click at [131, 410] on h3 "DLVR/TEMB/222880" at bounding box center [172, 413] width 277 height 23
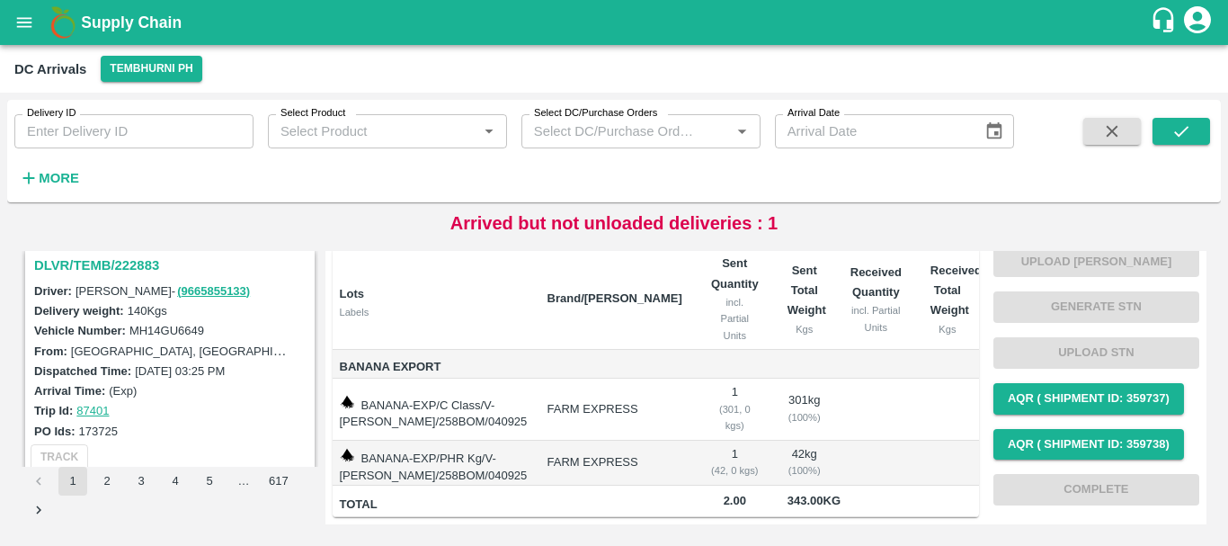
click at [137, 268] on h3 "DLVR/TEMB/222883" at bounding box center [172, 264] width 277 height 23
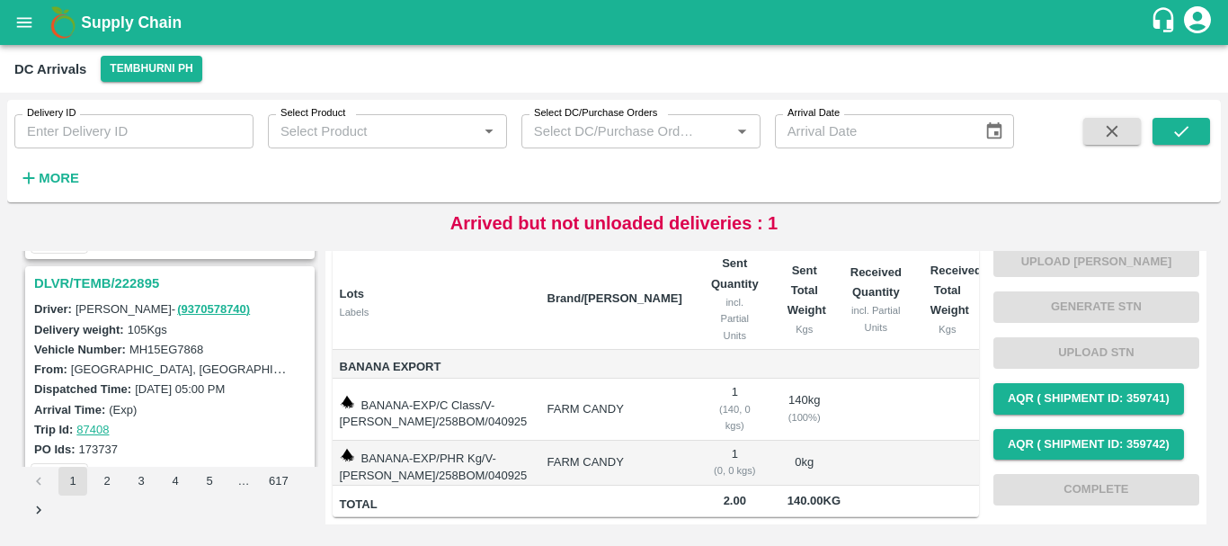
click at [142, 280] on h3 "DLVR/TEMB/222895" at bounding box center [172, 282] width 277 height 23
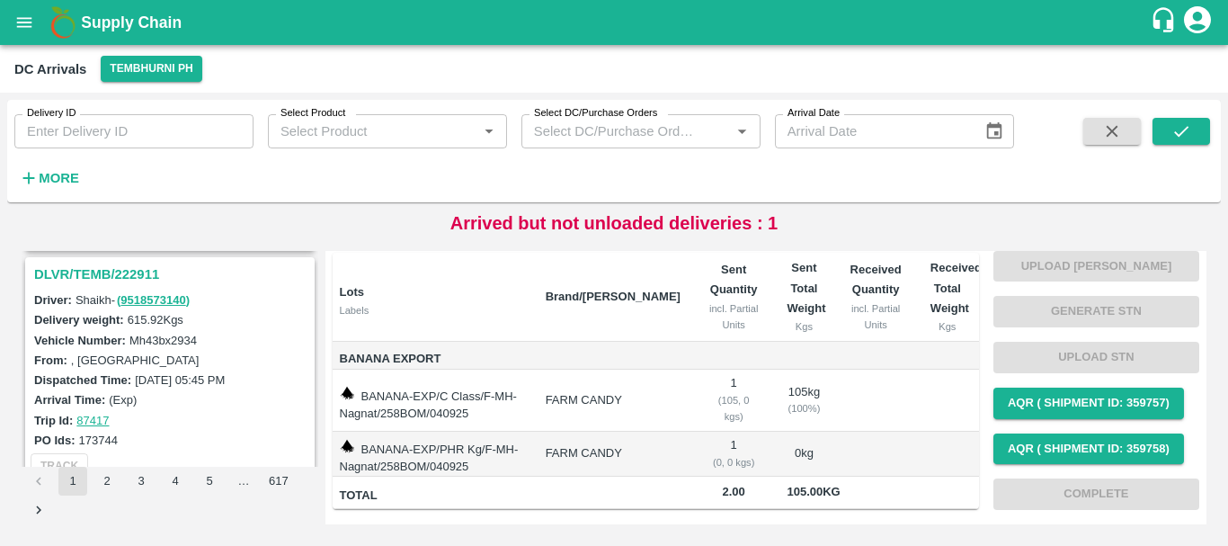
click at [116, 274] on h3 "DLVR/TEMB/222911" at bounding box center [172, 273] width 277 height 23
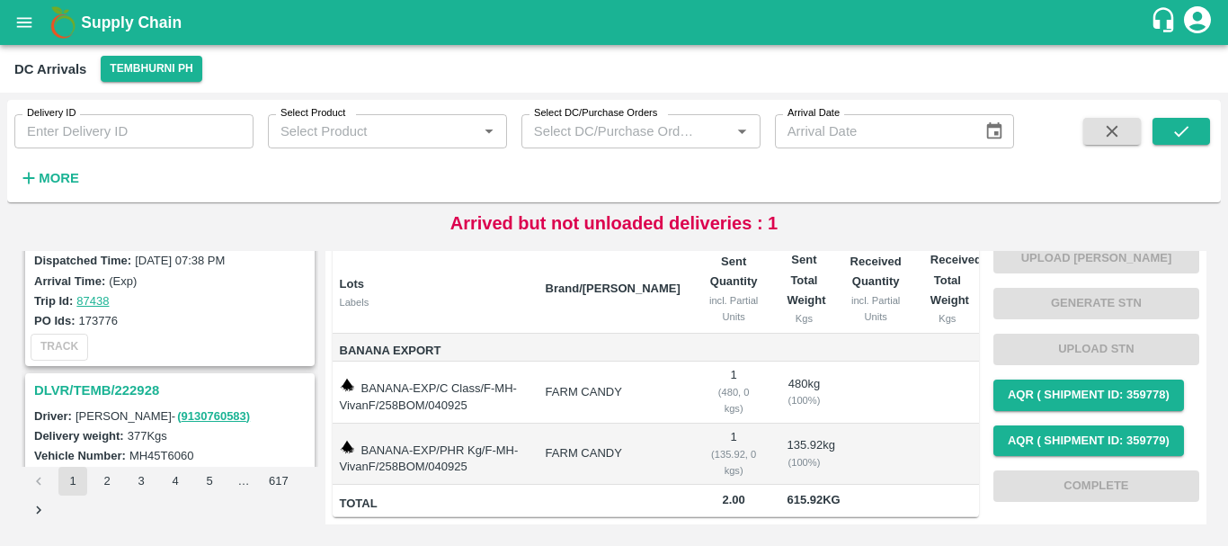
click at [149, 388] on h3 "DLVR/TEMB/222928" at bounding box center [172, 389] width 277 height 23
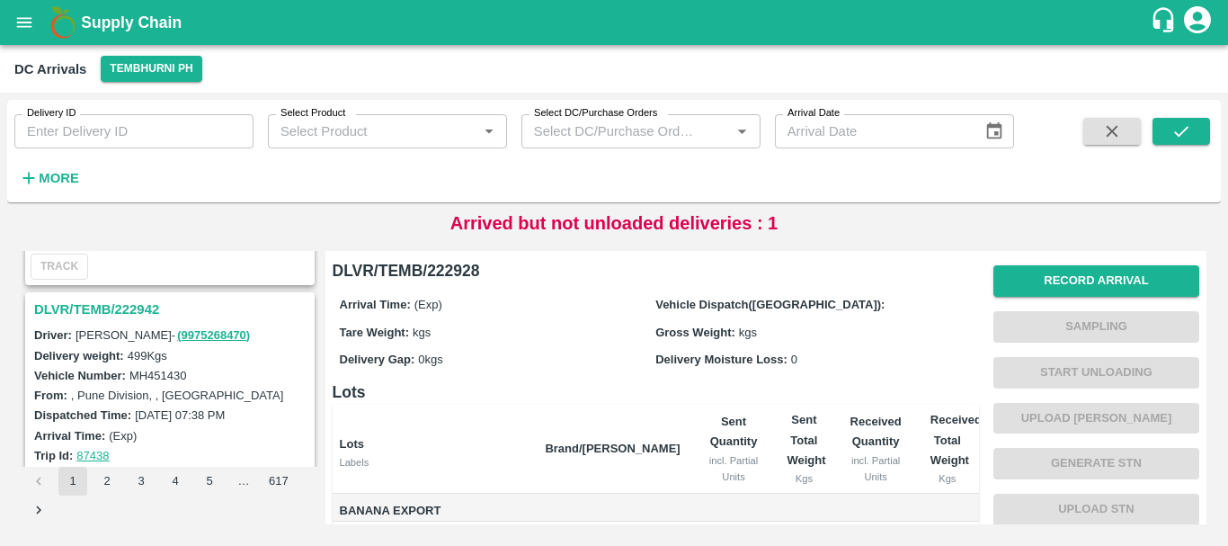
click at [116, 310] on h3 "DLVR/TEMB/222942" at bounding box center [172, 309] width 277 height 23
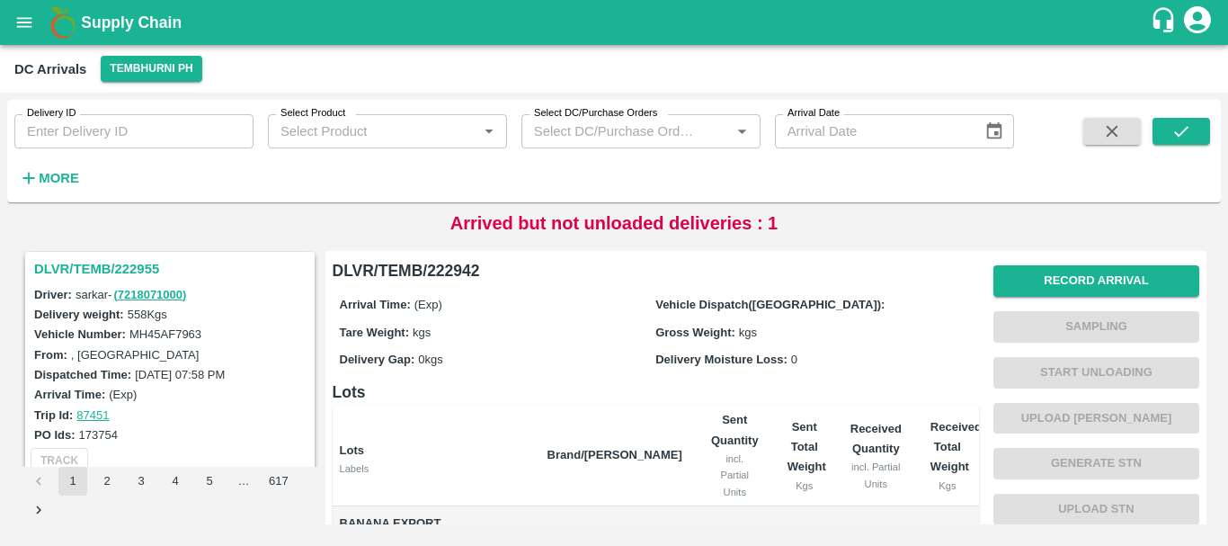
click at [123, 266] on h3 "DLVR/TEMB/222955" at bounding box center [172, 268] width 277 height 23
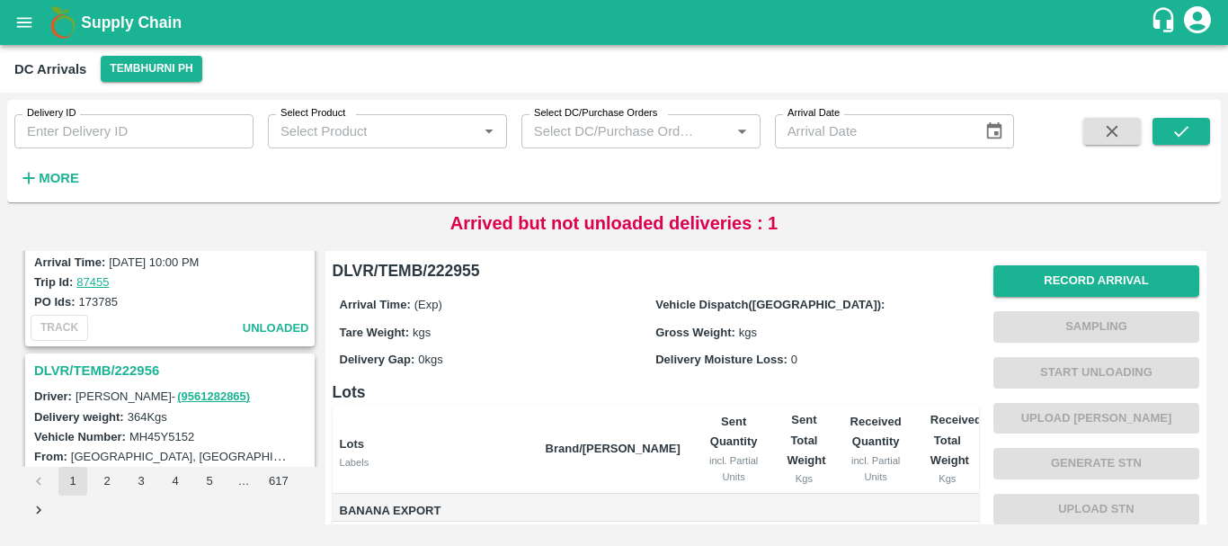
click at [135, 364] on h3 "DLVR/TEMB/222956" at bounding box center [172, 370] width 277 height 23
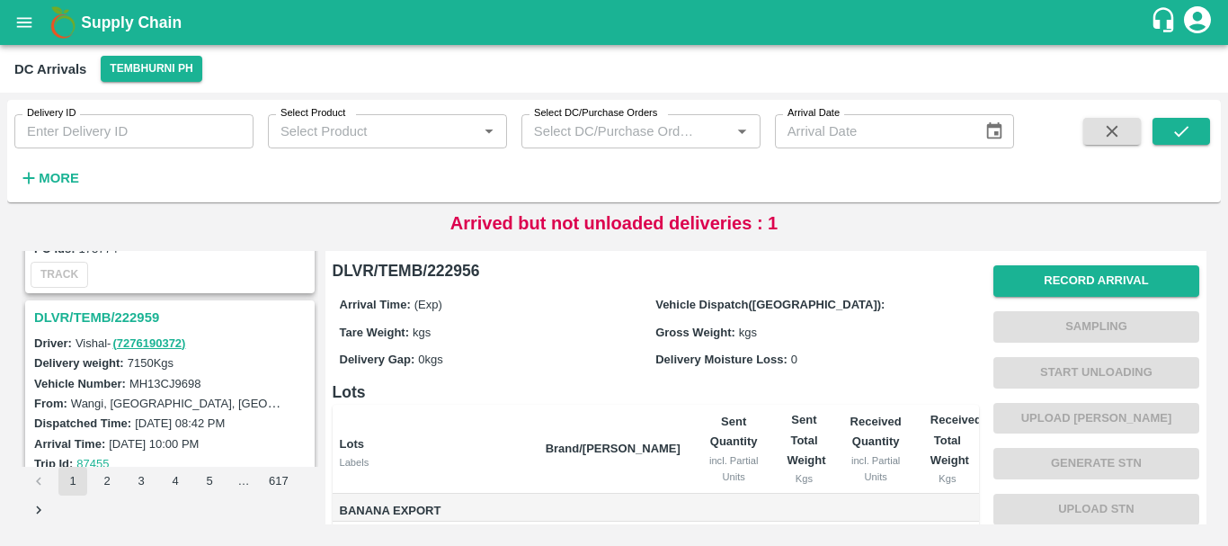
click at [129, 312] on h3 "DLVR/TEMB/222959" at bounding box center [172, 317] width 277 height 23
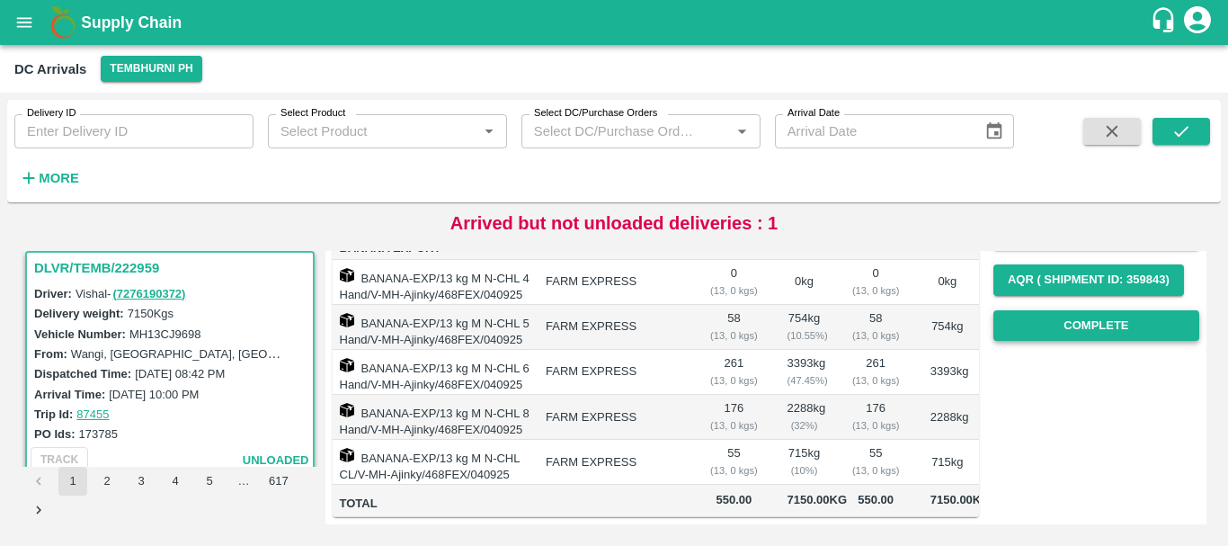
click at [1053, 314] on button "Complete" at bounding box center [1096, 325] width 206 height 31
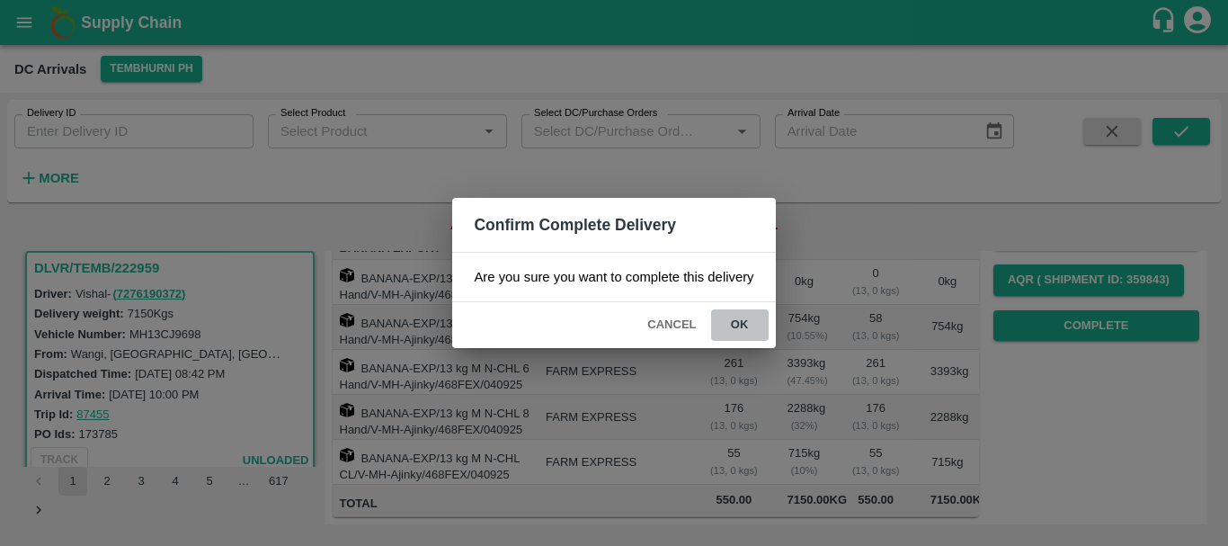
click at [736, 321] on button "ok" at bounding box center [740, 324] width 58 height 31
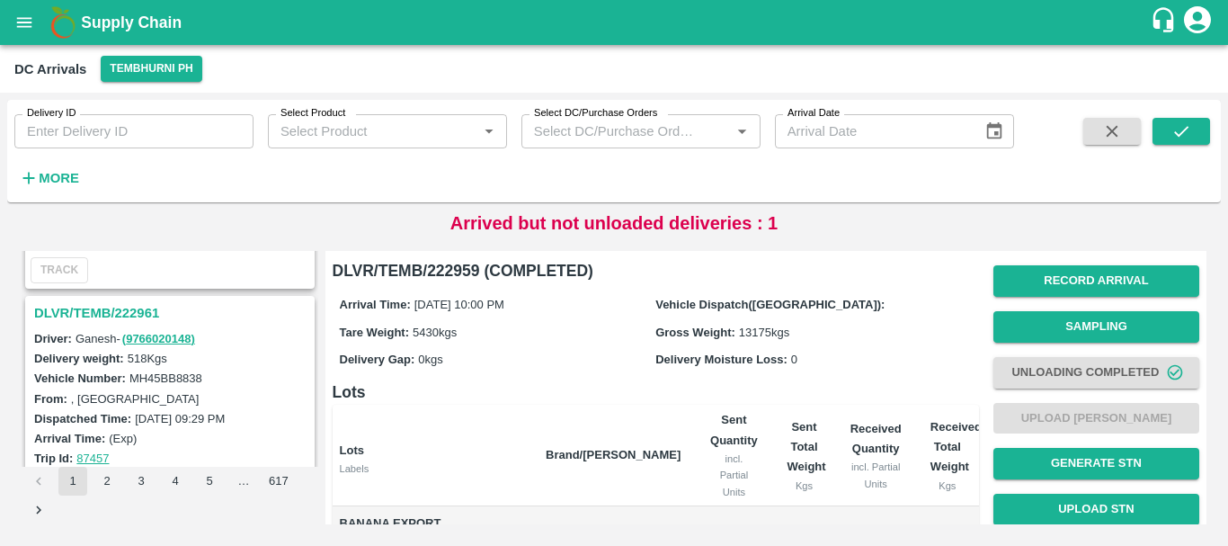
click at [119, 308] on h3 "DLVR/TEMB/222961" at bounding box center [172, 312] width 277 height 23
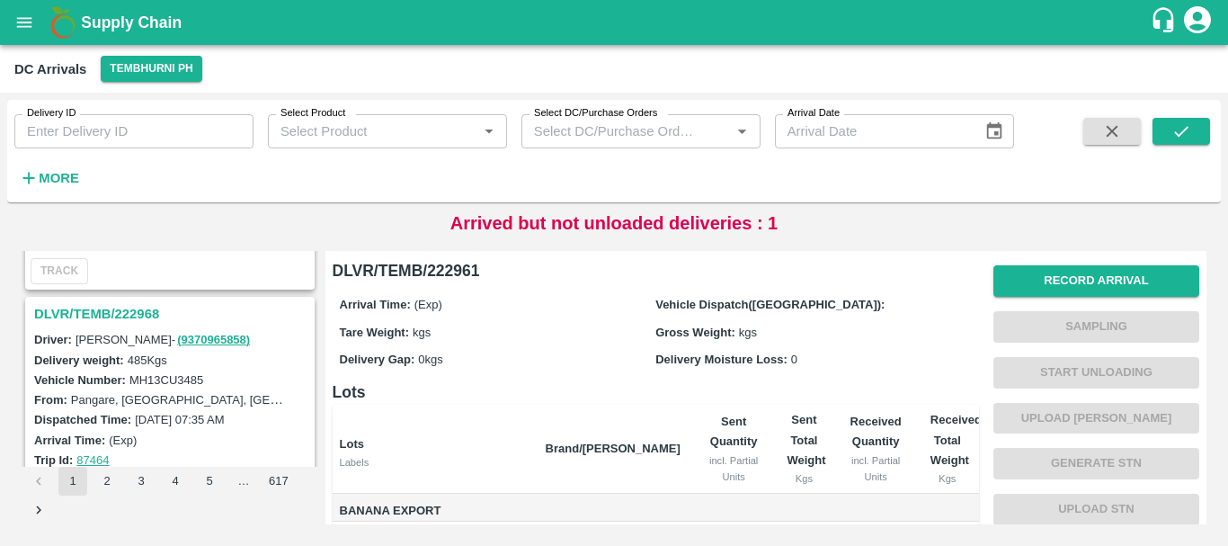
click at [119, 317] on h3 "DLVR/TEMB/222968" at bounding box center [172, 313] width 277 height 23
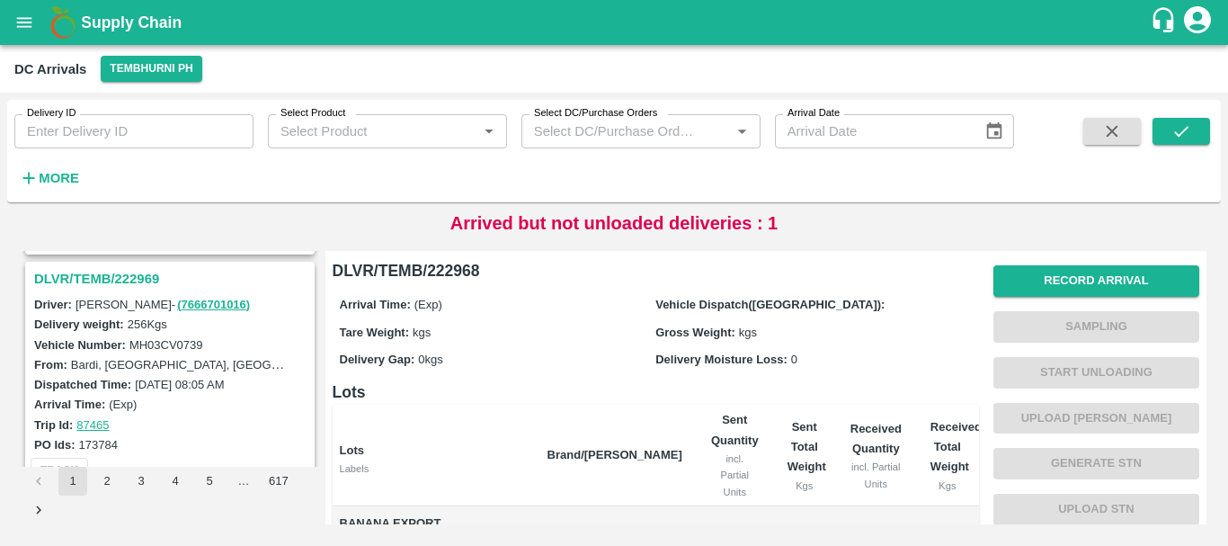
click at [128, 271] on h3 "DLVR/TEMB/222969" at bounding box center [172, 278] width 277 height 23
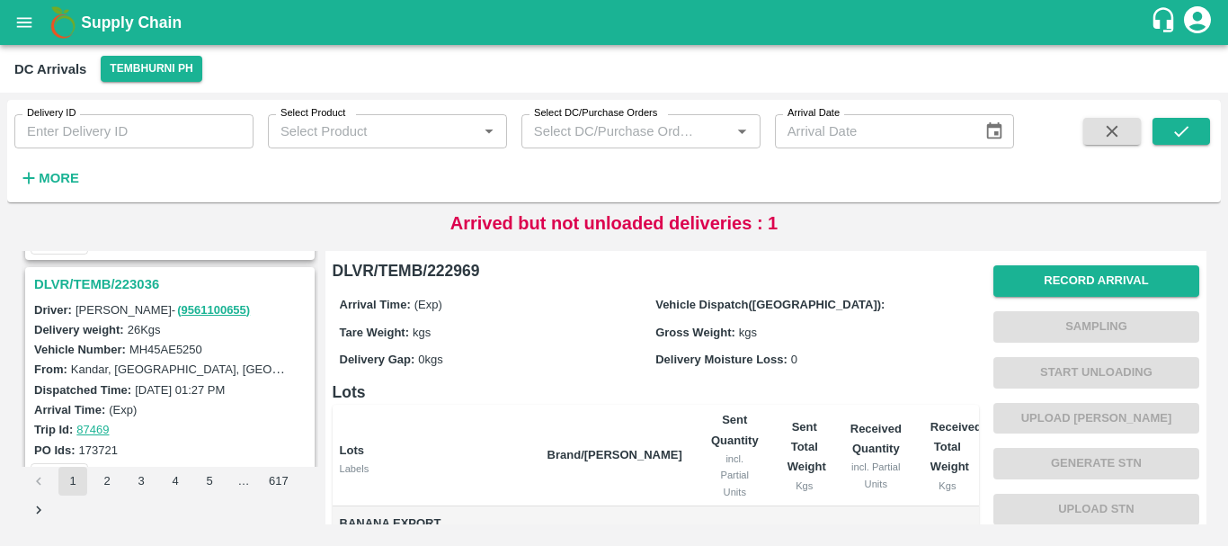
click at [131, 288] on h3 "DLVR/TEMB/223036" at bounding box center [172, 283] width 277 height 23
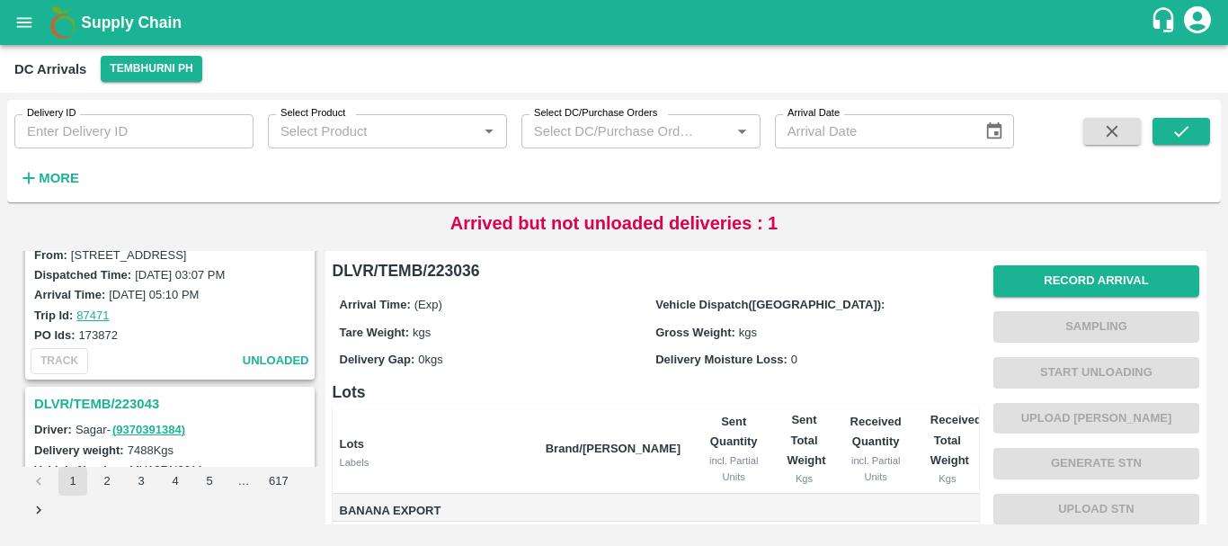
click at [146, 396] on h3 "DLVR/TEMB/223043" at bounding box center [172, 403] width 277 height 23
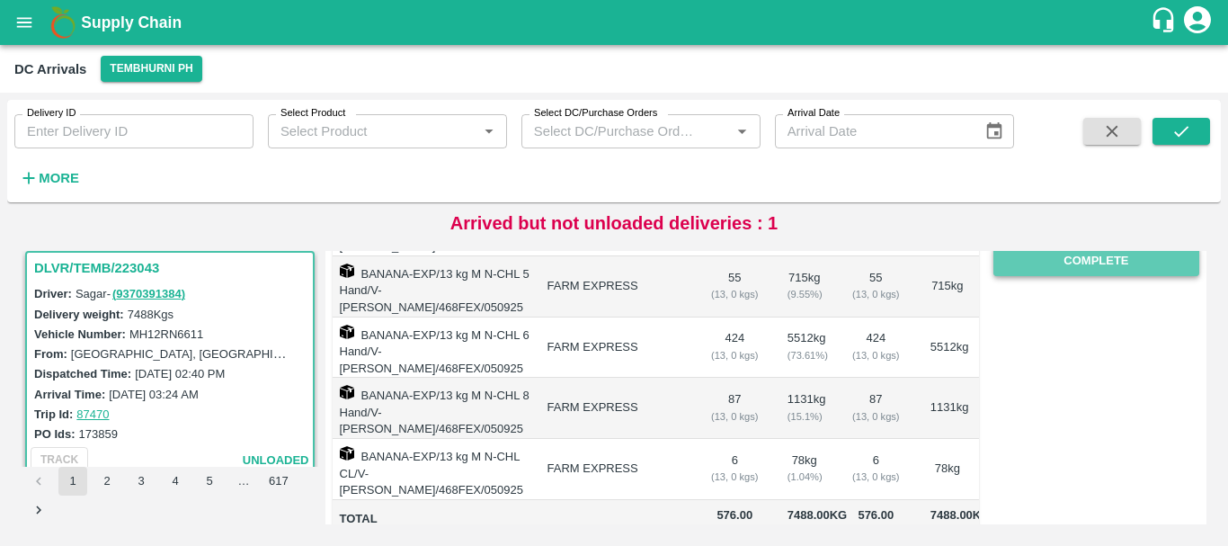
click at [1057, 269] on button "Complete" at bounding box center [1096, 260] width 206 height 31
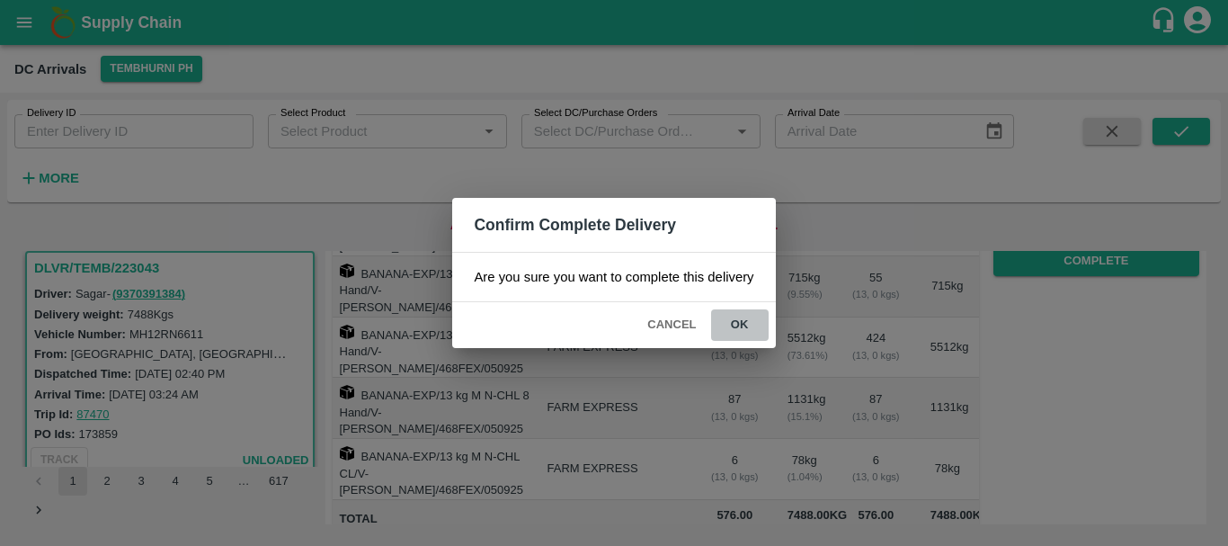
click at [742, 321] on button "ok" at bounding box center [740, 324] width 58 height 31
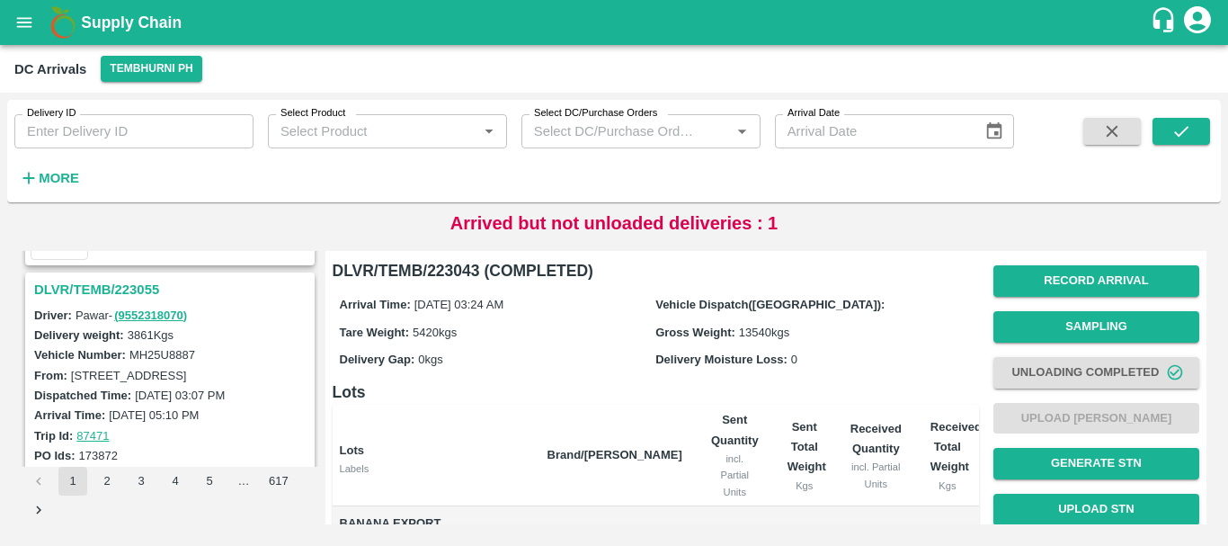
click at [145, 290] on h3 "DLVR/TEMB/223055" at bounding box center [172, 289] width 277 height 23
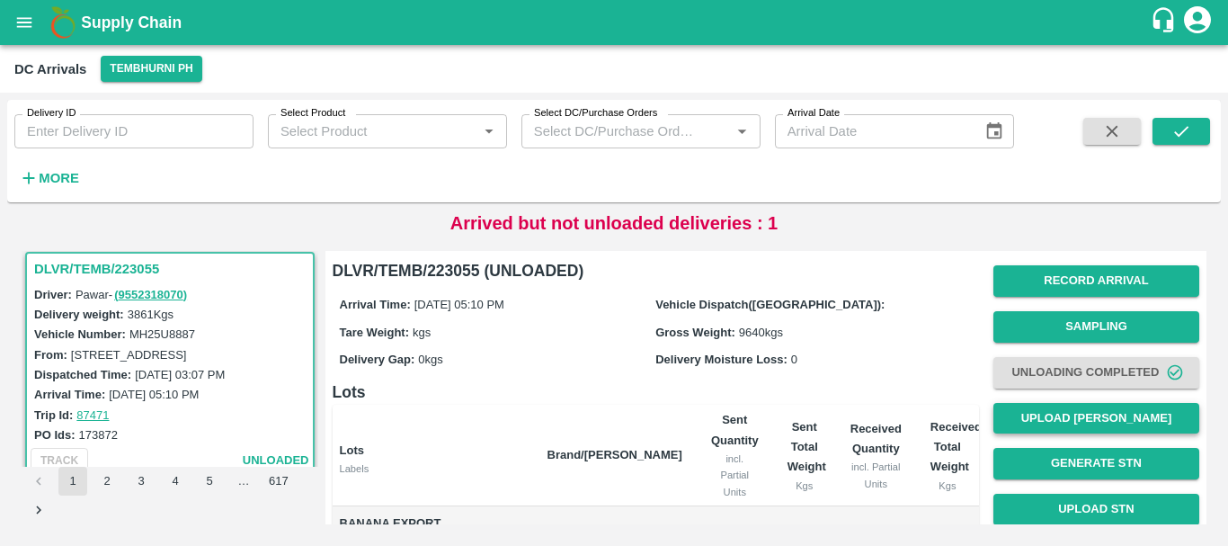
click at [1067, 418] on button "Upload [PERSON_NAME]" at bounding box center [1096, 418] width 206 height 31
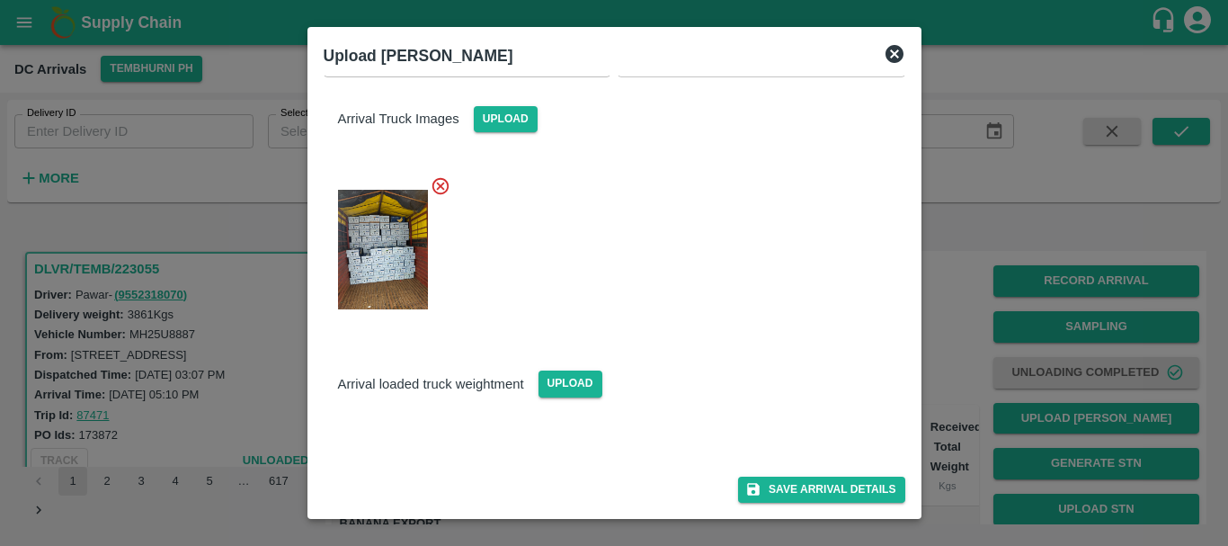
click at [362, 440] on img at bounding box center [383, 440] width 90 height 0
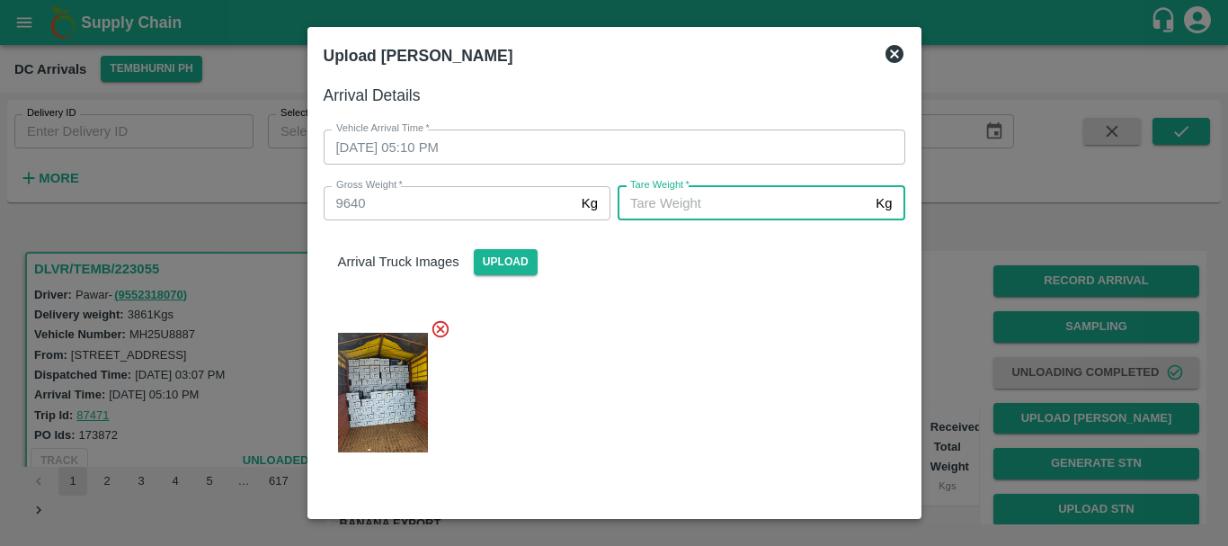
click at [684, 198] on input "[PERSON_NAME]   *" at bounding box center [743, 203] width 251 height 34
type input "5420"
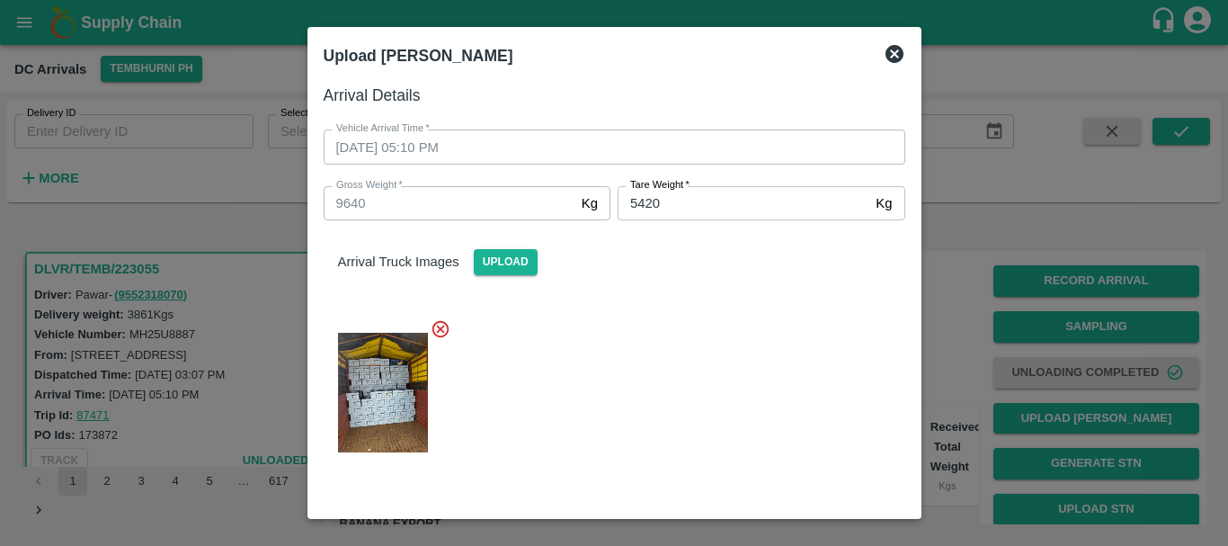
click at [723, 343] on div at bounding box center [607, 387] width 596 height 166
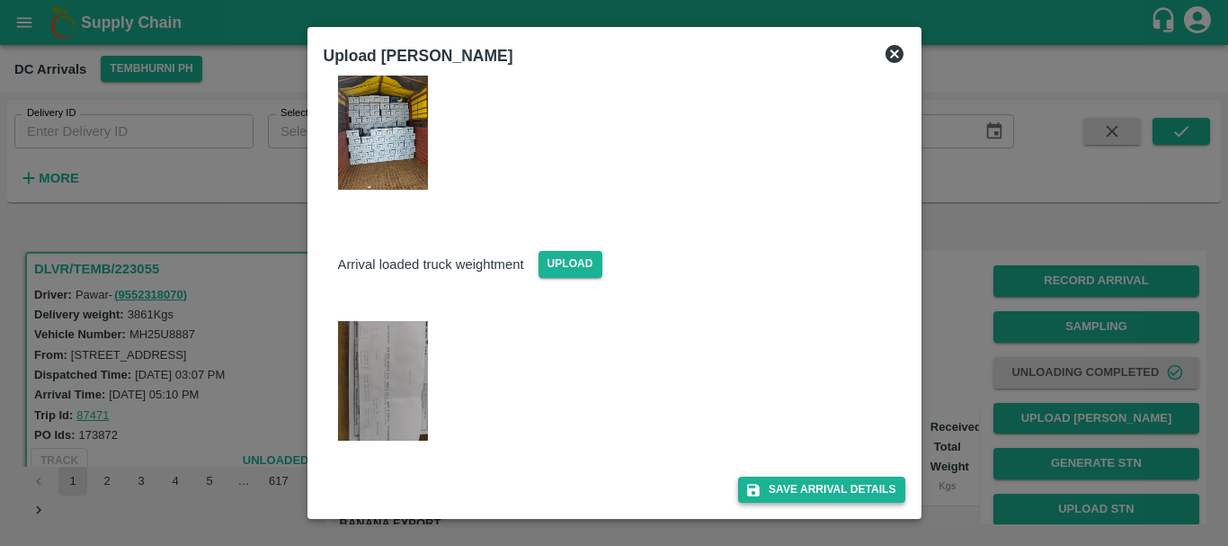
drag, startPoint x: 793, startPoint y: 468, endPoint x: 795, endPoint y: 477, distance: 9.4
click at [795, 477] on div "Save Arrival Details" at bounding box center [607, 482] width 596 height 40
click at [795, 477] on button "Save Arrival Details" at bounding box center [821, 489] width 166 height 26
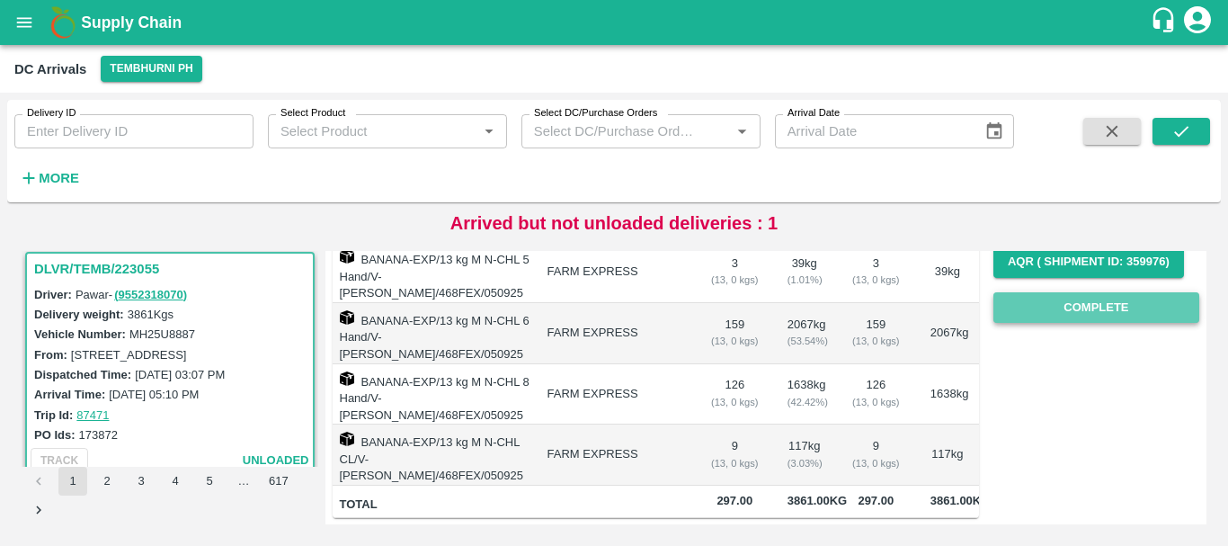
click at [1105, 292] on button "Complete" at bounding box center [1096, 307] width 206 height 31
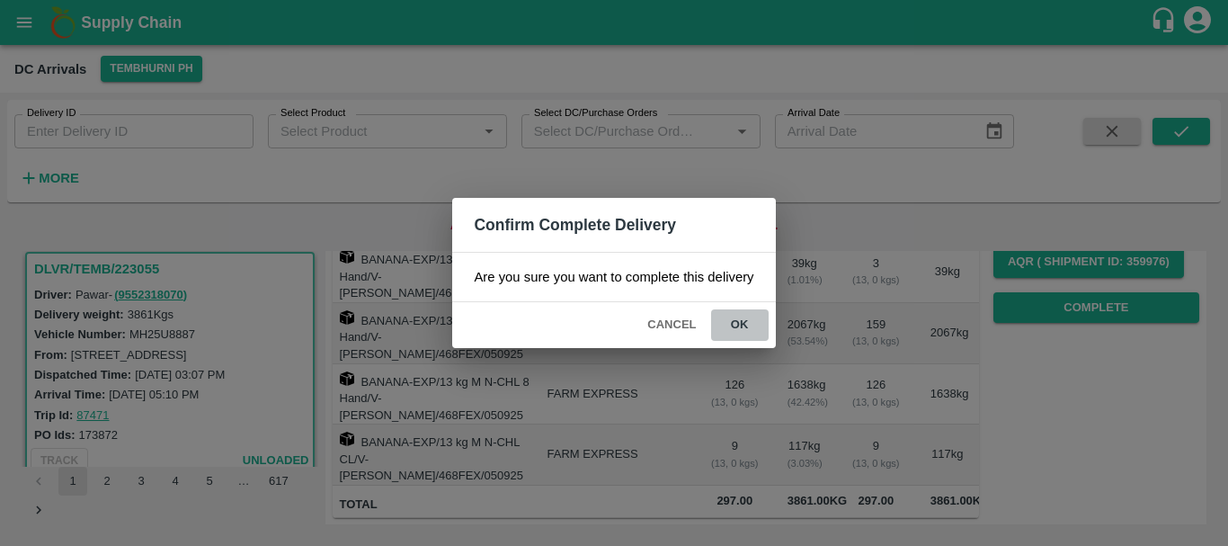
click at [756, 330] on button "ok" at bounding box center [740, 324] width 58 height 31
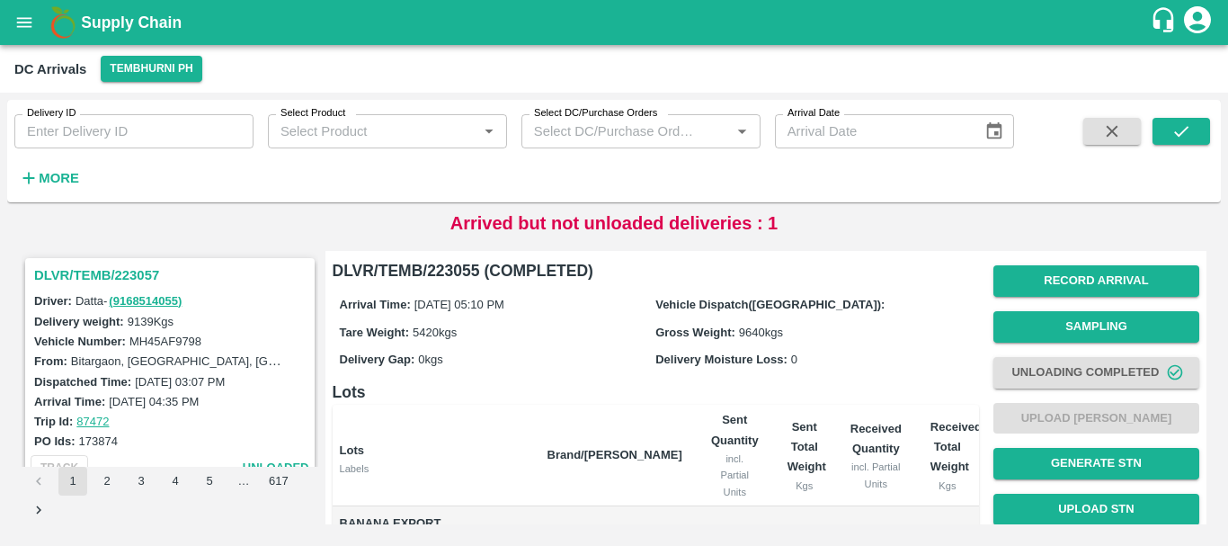
click at [138, 267] on h3 "DLVR/TEMB/223057" at bounding box center [172, 274] width 277 height 23
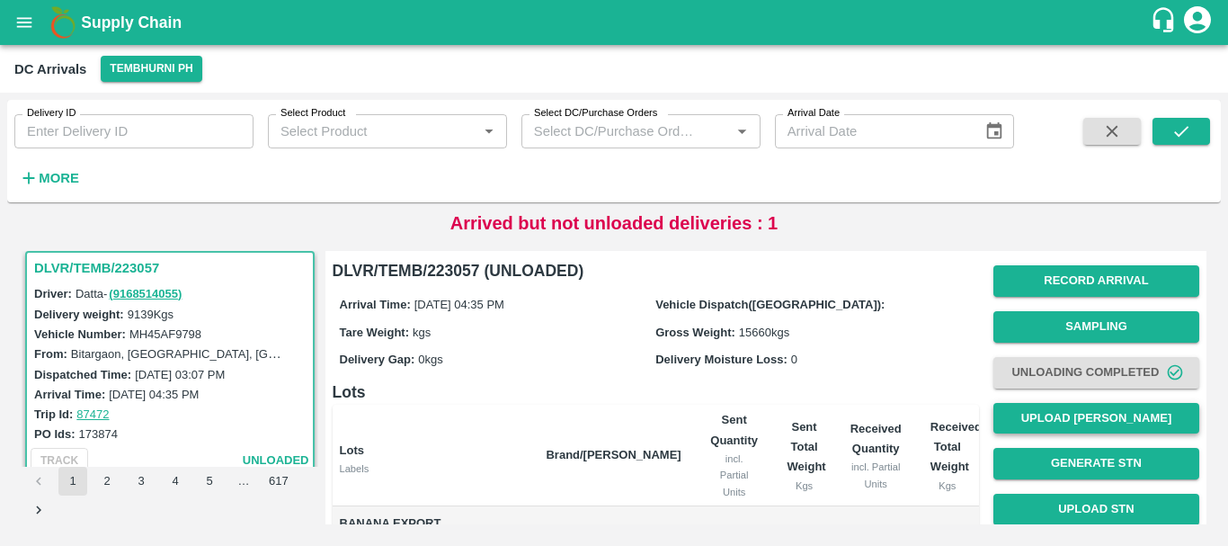
click at [1041, 422] on button "Upload [PERSON_NAME]" at bounding box center [1096, 418] width 206 height 31
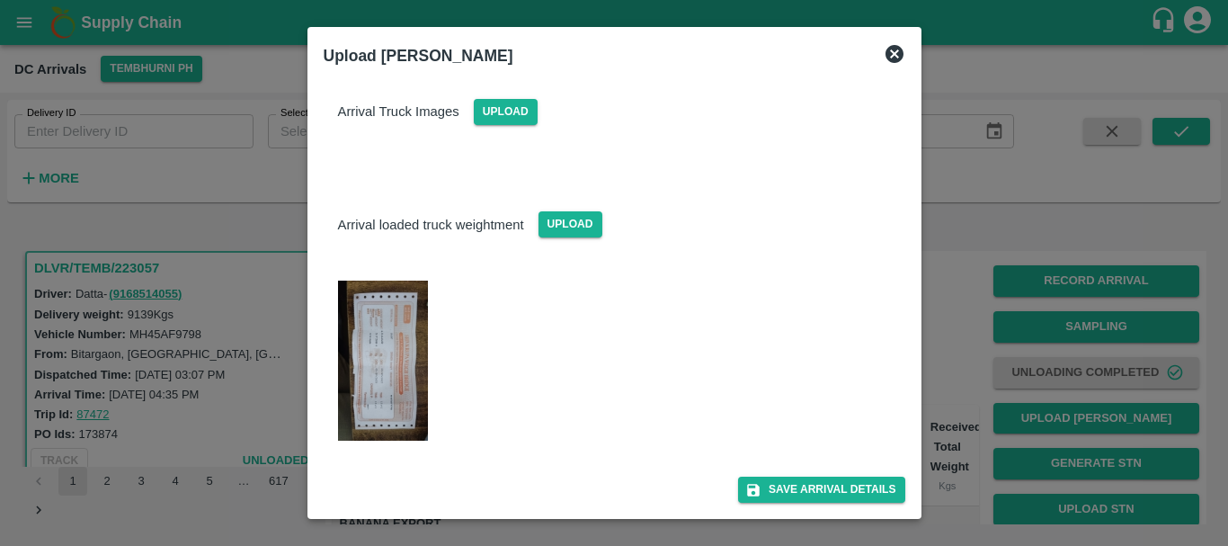
click at [368, 376] on img at bounding box center [383, 360] width 90 height 160
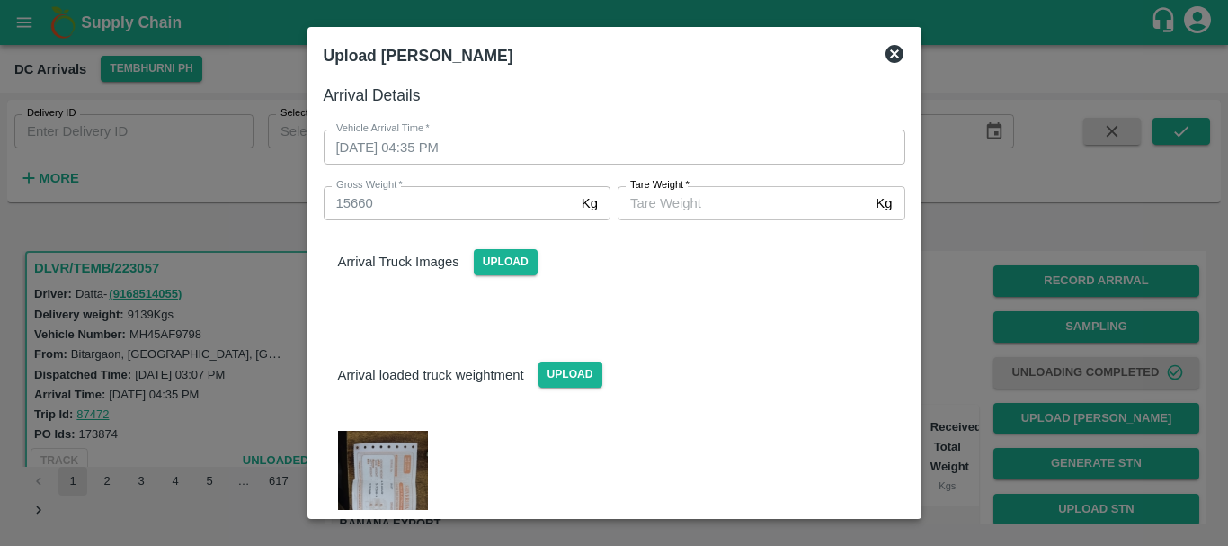
click at [657, 191] on label "[PERSON_NAME]   *" at bounding box center [659, 185] width 59 height 14
click at [657, 191] on input "[PERSON_NAME]   *" at bounding box center [743, 203] width 251 height 34
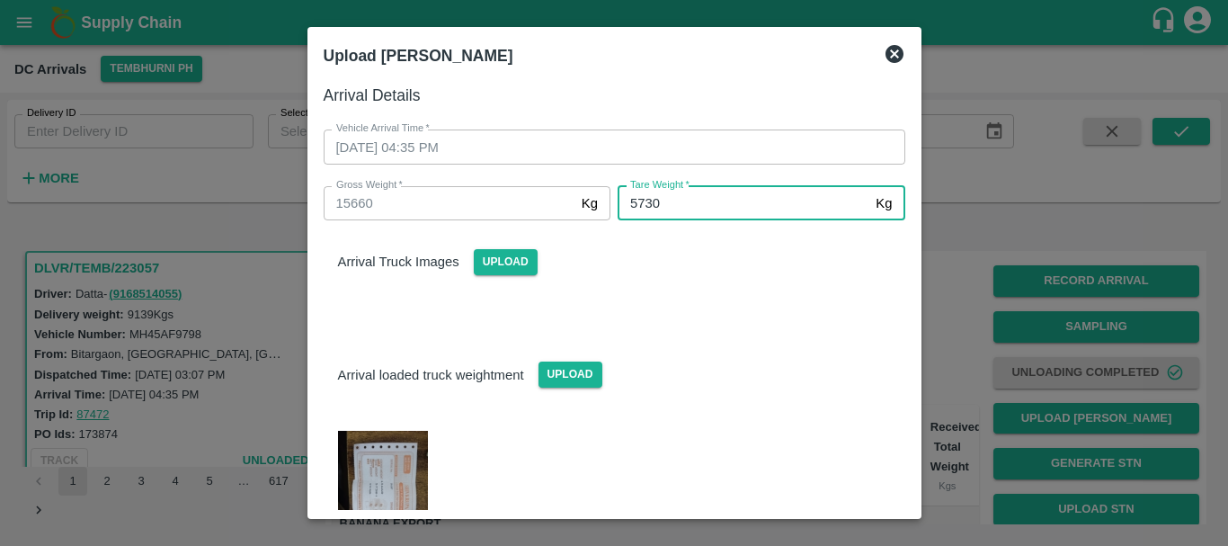
type input "5730"
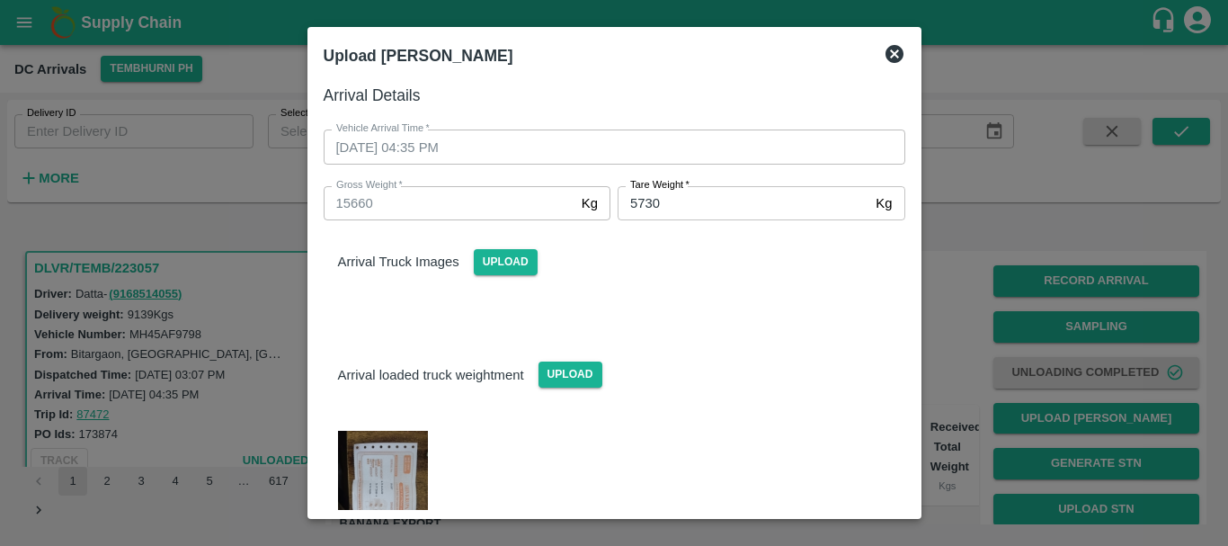
click at [706, 364] on div "Arrival loaded truck weightment Upload" at bounding box center [614, 360] width 610 height 55
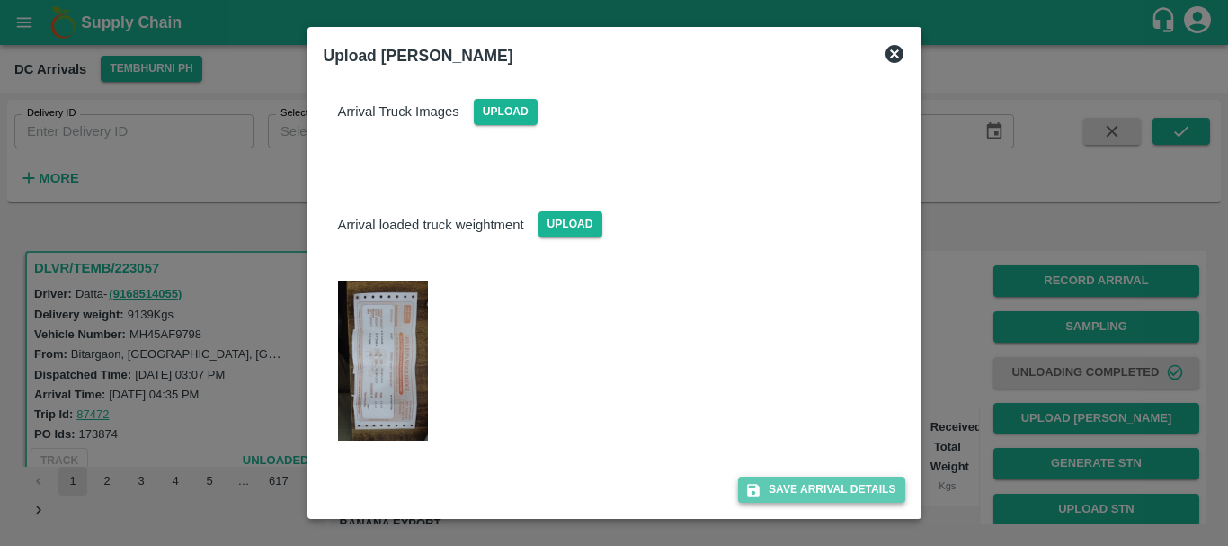
click at [807, 491] on button "Save Arrival Details" at bounding box center [821, 489] width 166 height 26
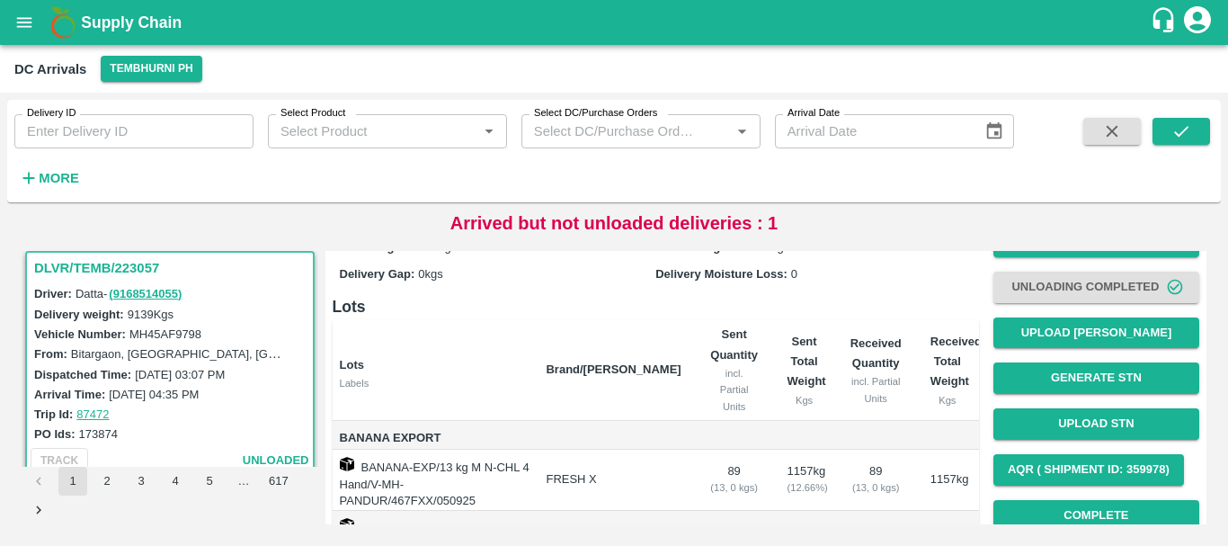
scroll to position [193, 0]
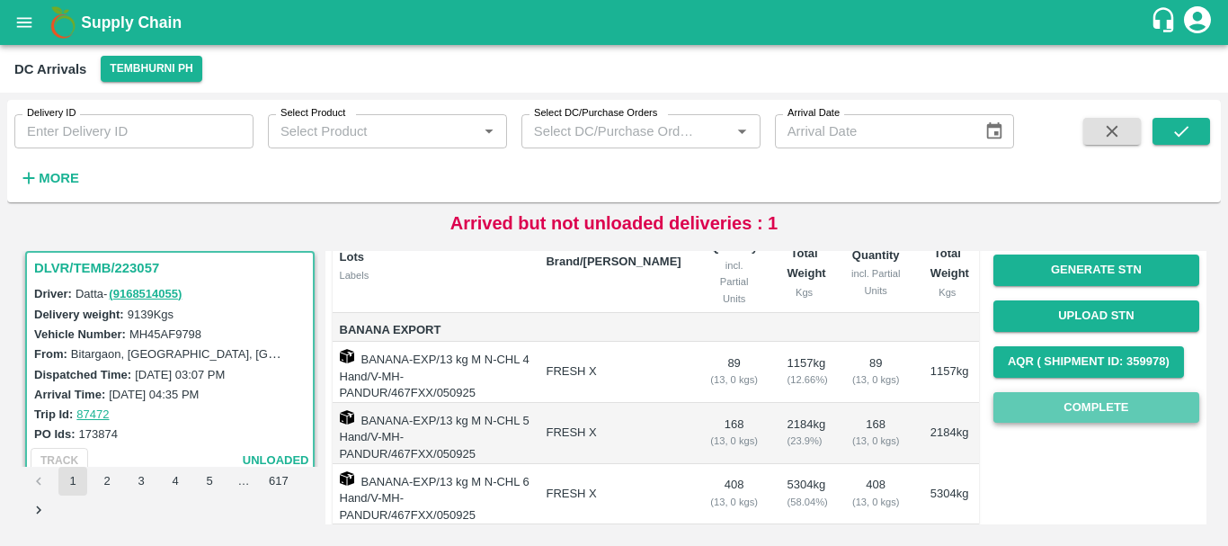
click at [1019, 408] on button "Complete" at bounding box center [1096, 407] width 206 height 31
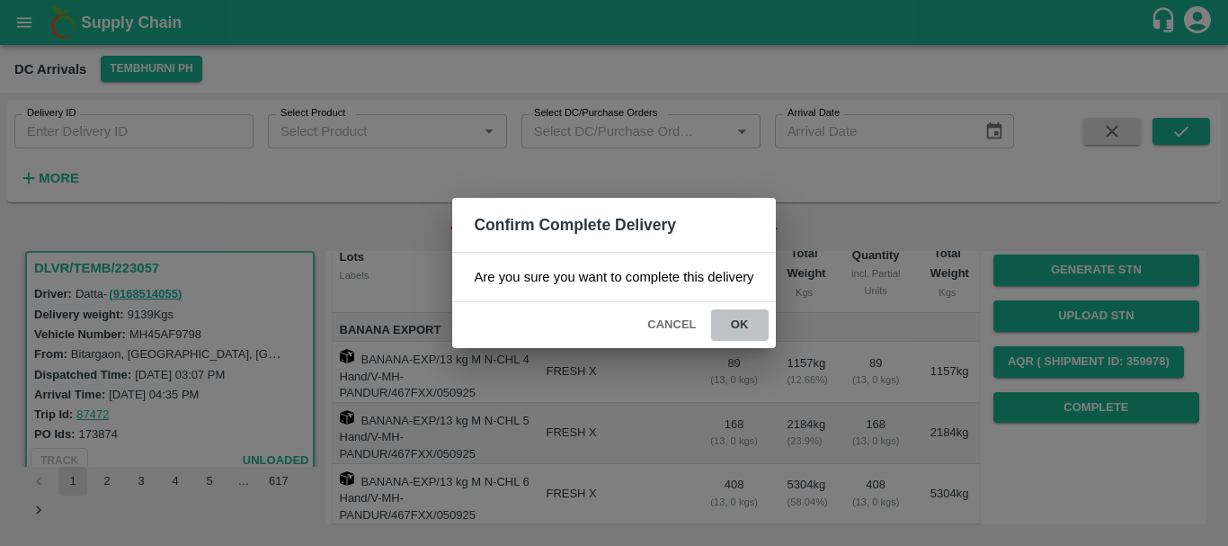
click at [738, 321] on button "ok" at bounding box center [740, 324] width 58 height 31
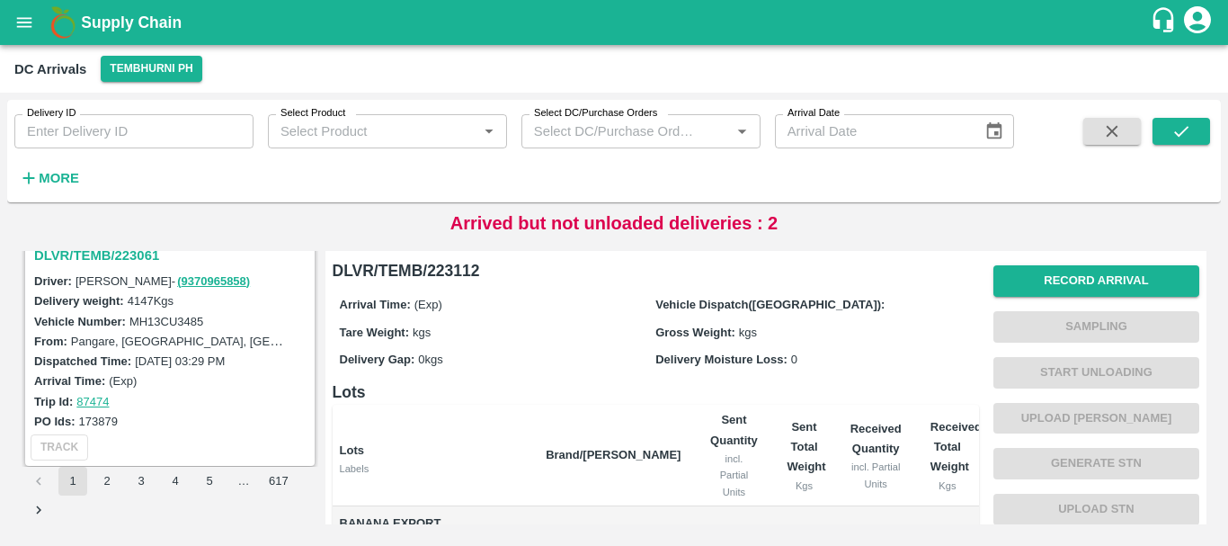
scroll to position [5584, 0]
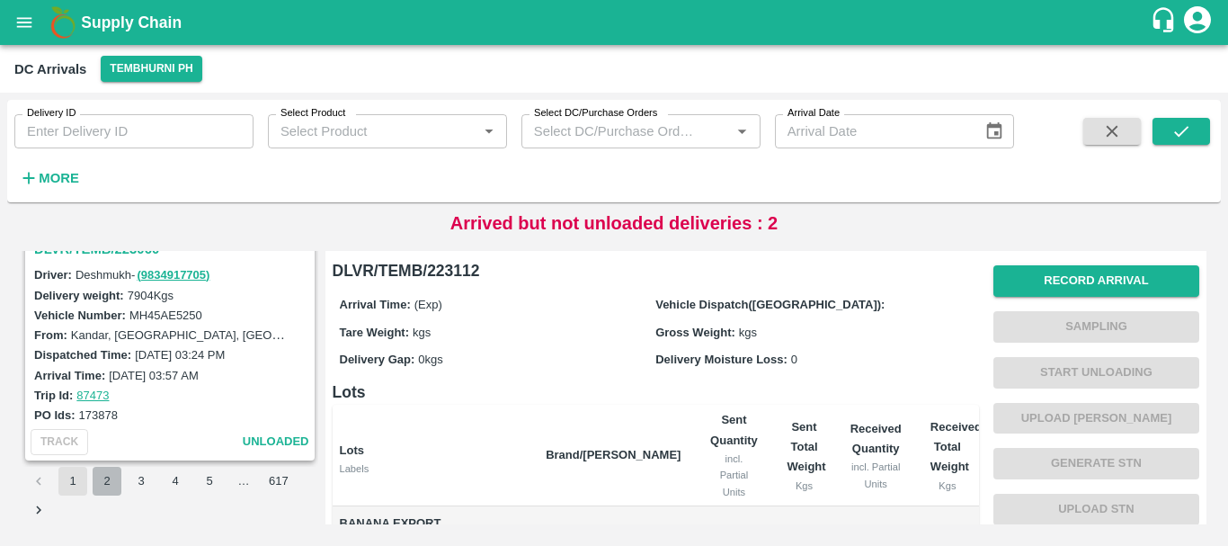
click at [101, 479] on button "2" at bounding box center [107, 480] width 29 height 29
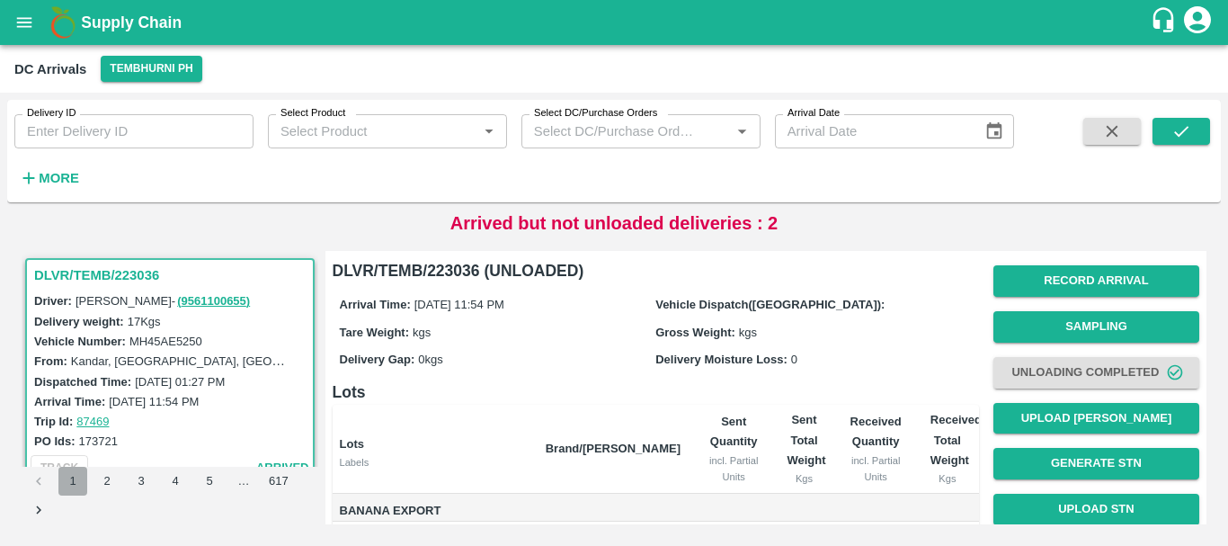
click at [71, 480] on button "1" at bounding box center [72, 480] width 29 height 29
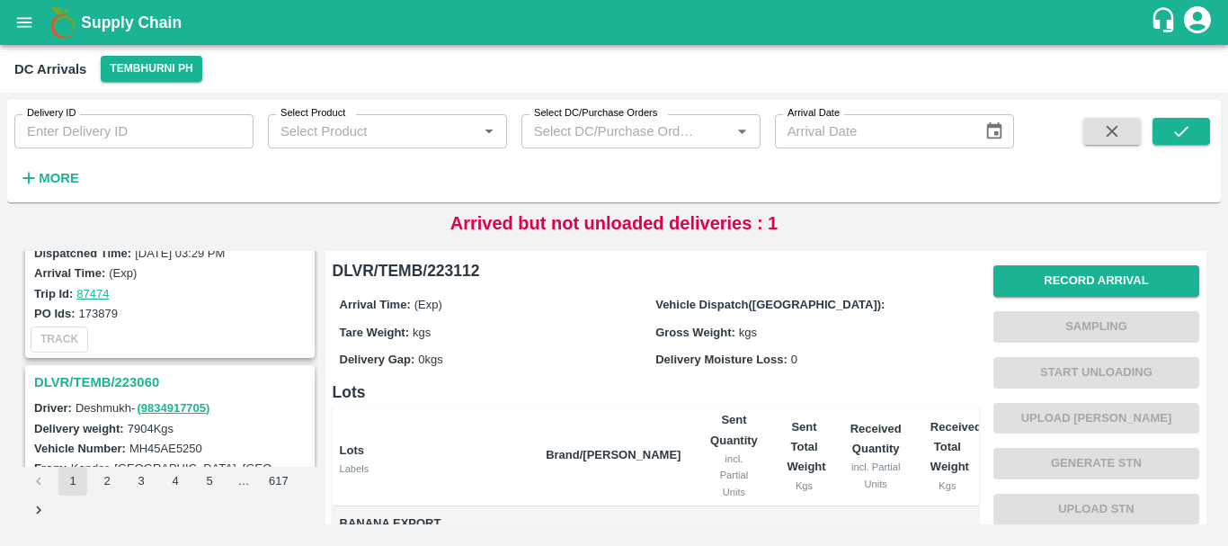
click at [145, 378] on h3 "DLVR/TEMB/223060" at bounding box center [172, 381] width 277 height 23
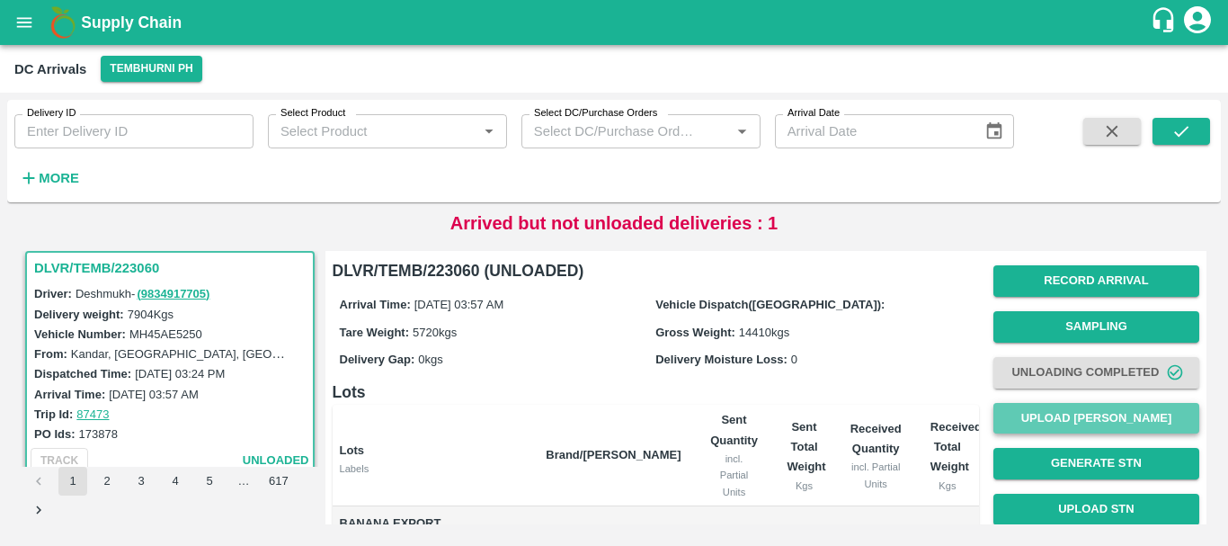
click at [1052, 410] on button "Upload [PERSON_NAME]" at bounding box center [1096, 418] width 206 height 31
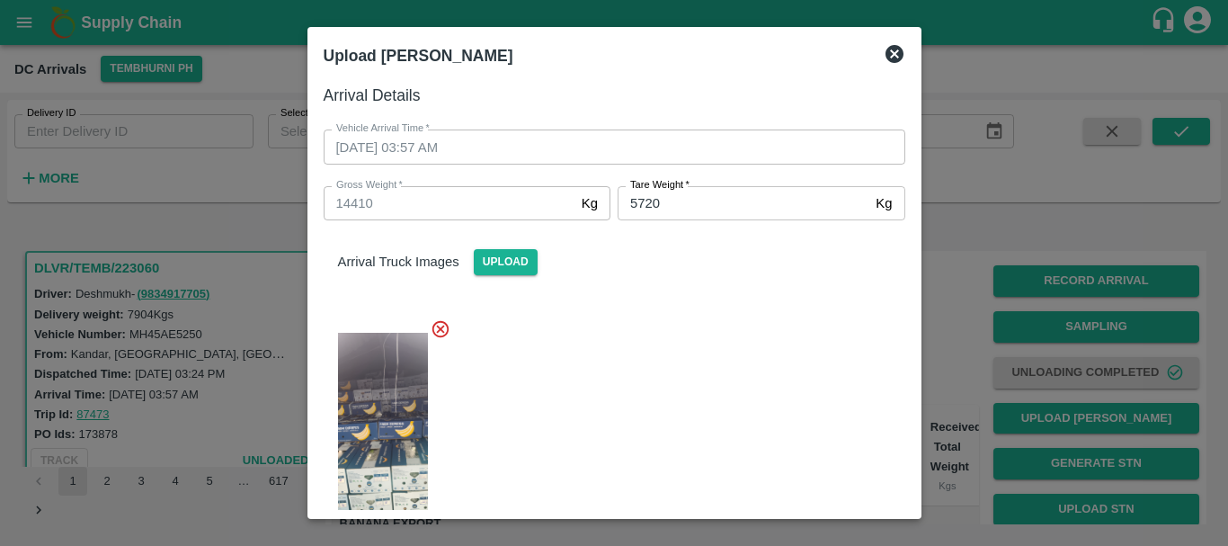
scroll to position [422, 0]
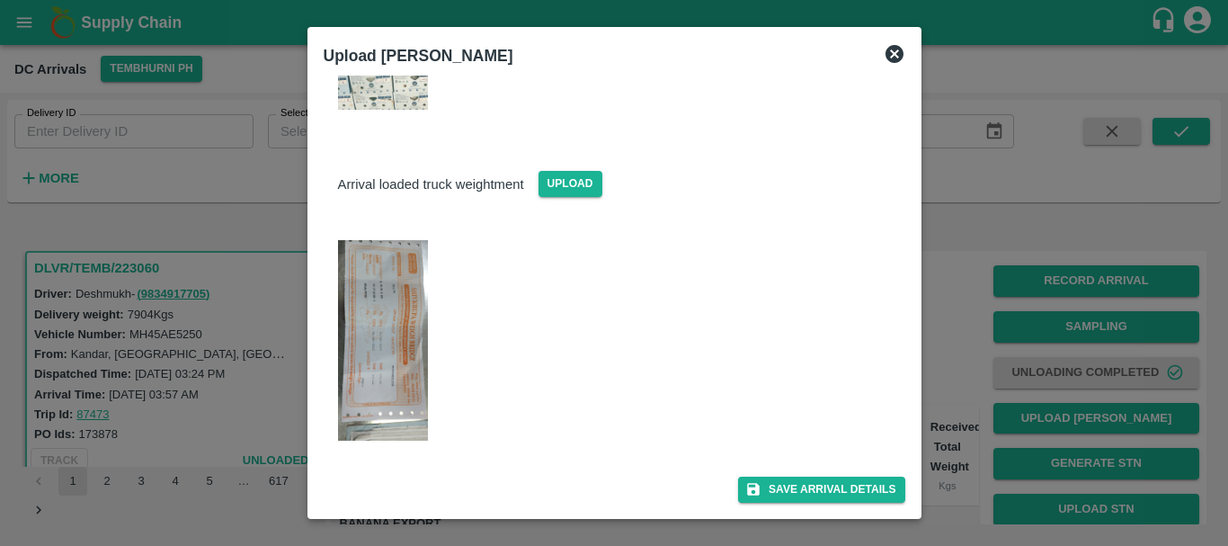
click at [404, 275] on img at bounding box center [383, 340] width 90 height 200
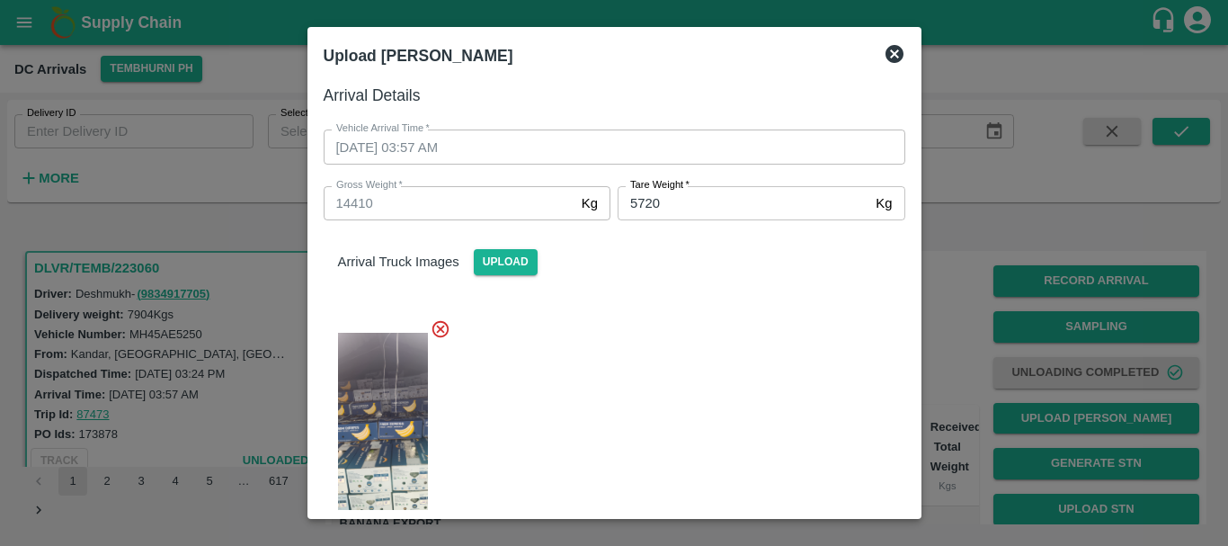
click at [981, 315] on div at bounding box center [614, 273] width 1228 height 546
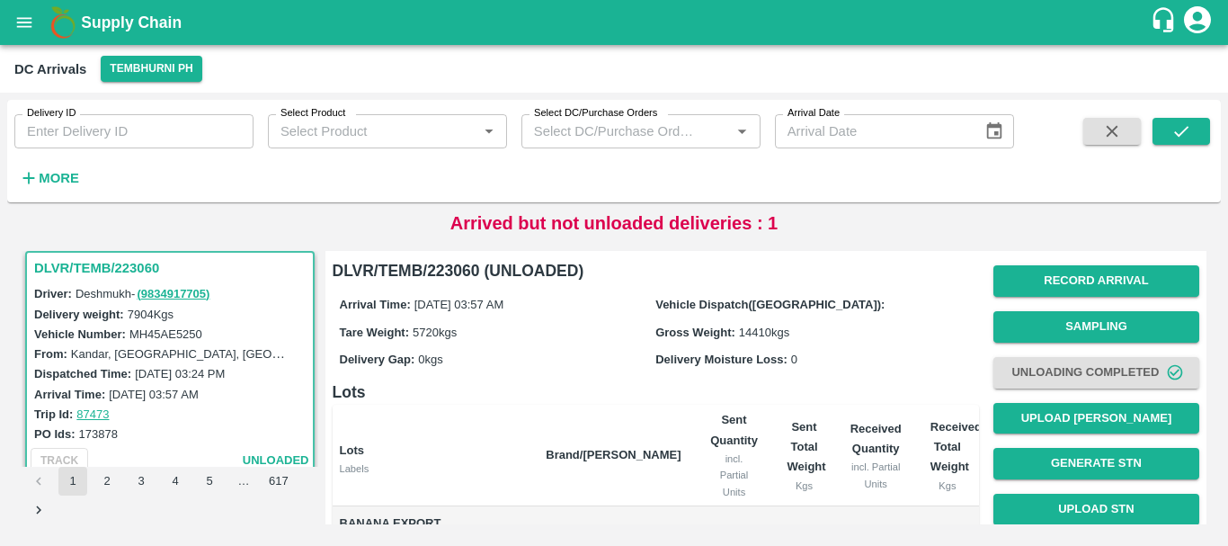
scroll to position [373, 0]
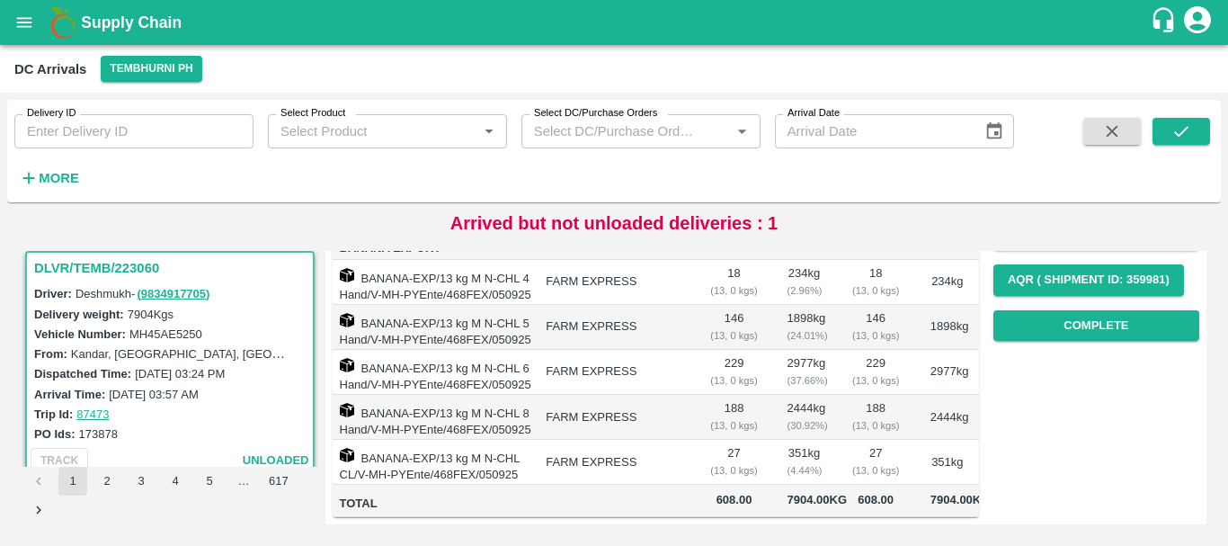
click at [760, 395] on td "188 ( 13, 0 kgs)" at bounding box center [734, 417] width 77 height 45
click at [1075, 310] on button "Complete" at bounding box center [1096, 325] width 206 height 31
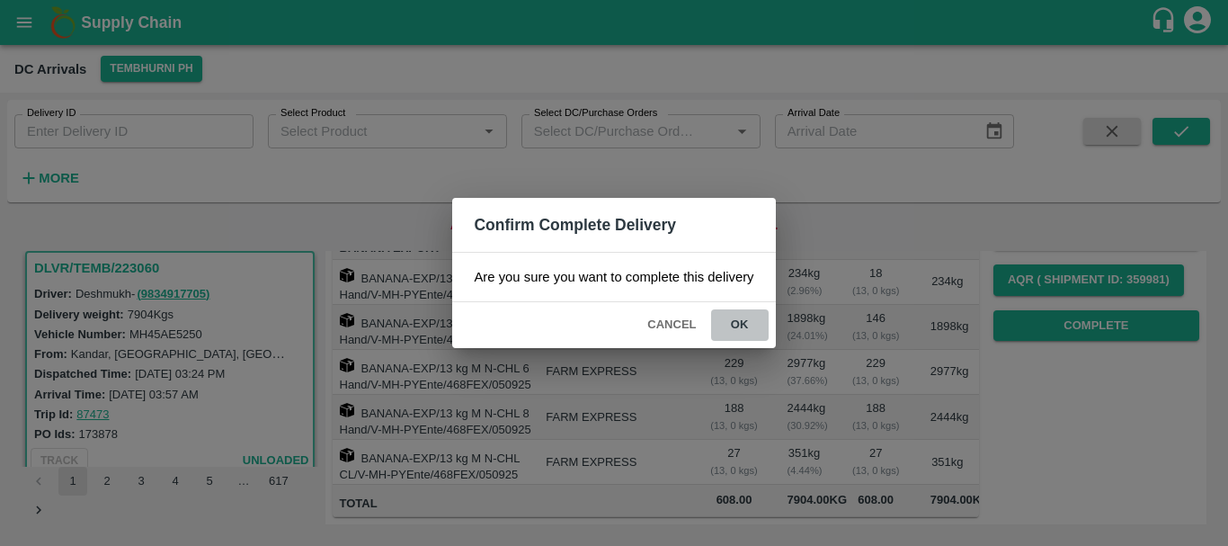
click at [746, 322] on button "ok" at bounding box center [740, 324] width 58 height 31
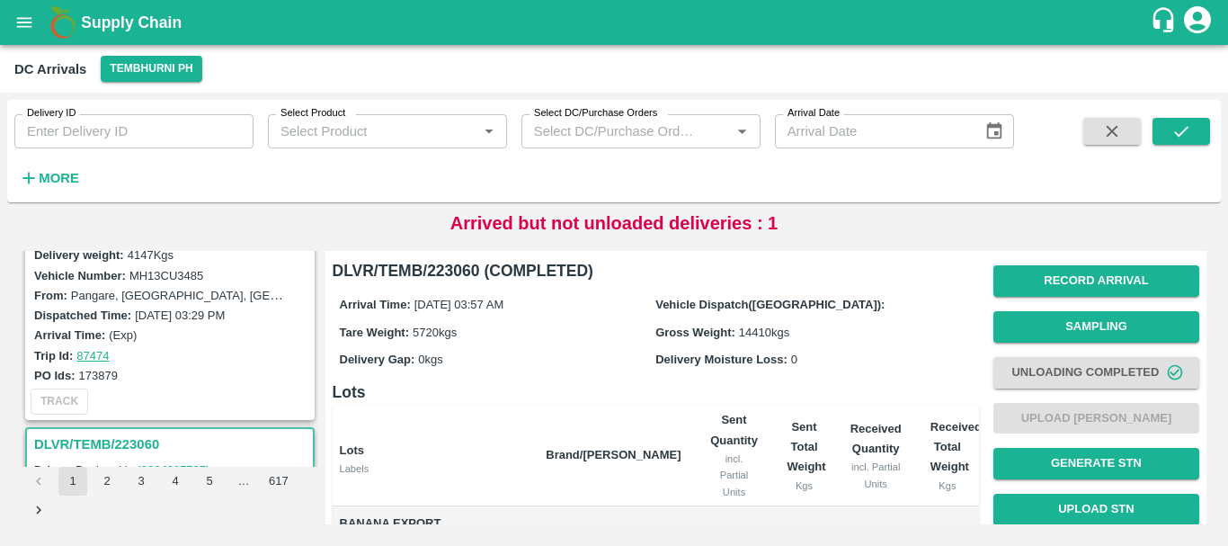
scroll to position [5224, 0]
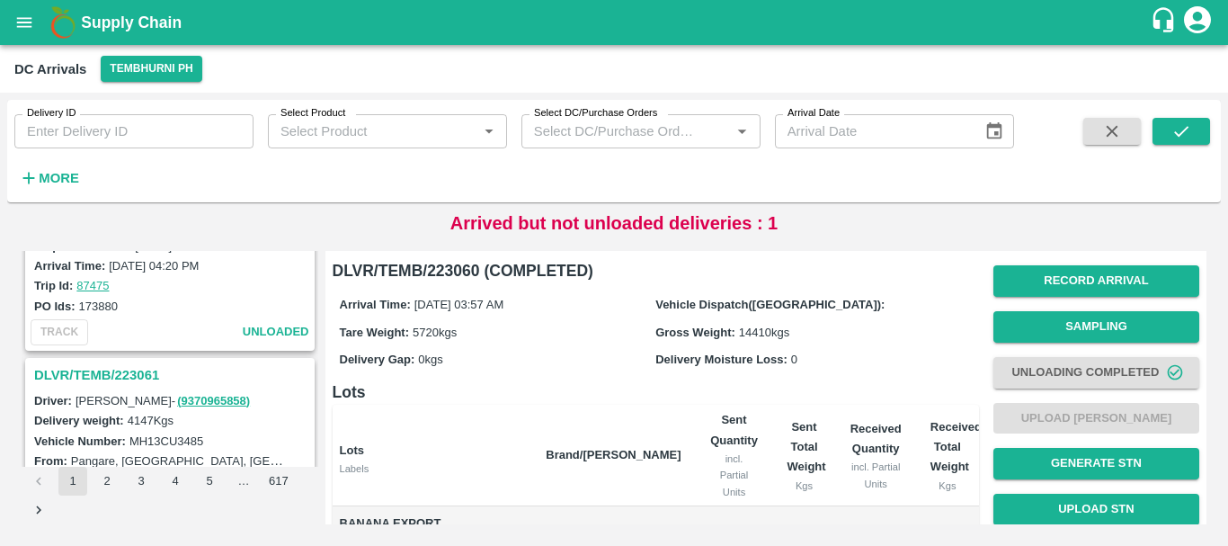
click at [134, 370] on h3 "DLVR/TEMB/223061" at bounding box center [172, 374] width 277 height 23
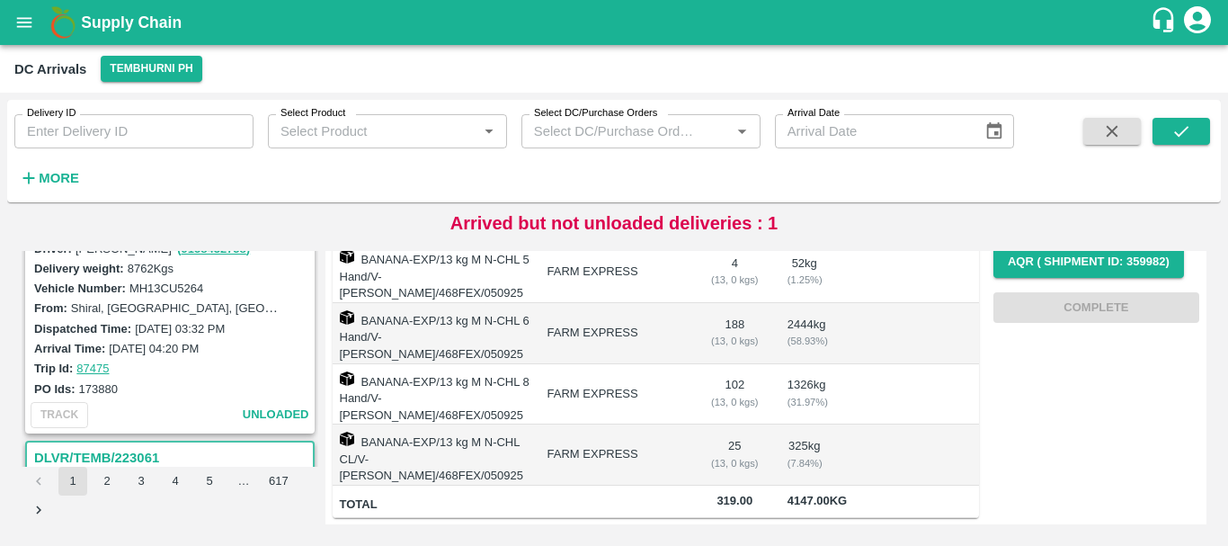
scroll to position [5079, 0]
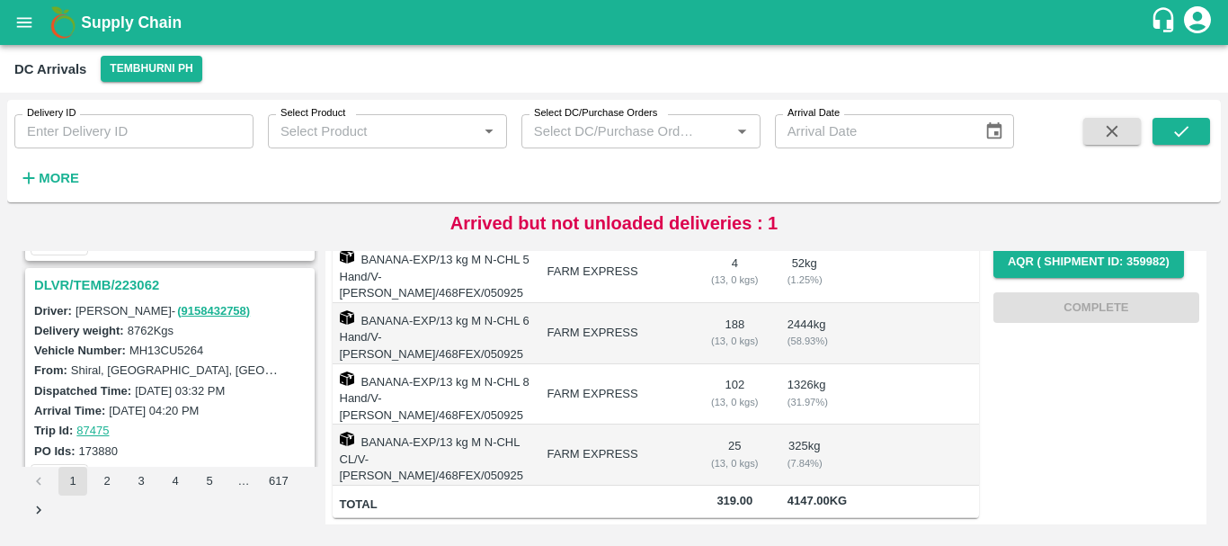
click at [108, 276] on h3 "DLVR/TEMB/223062" at bounding box center [172, 284] width 277 height 23
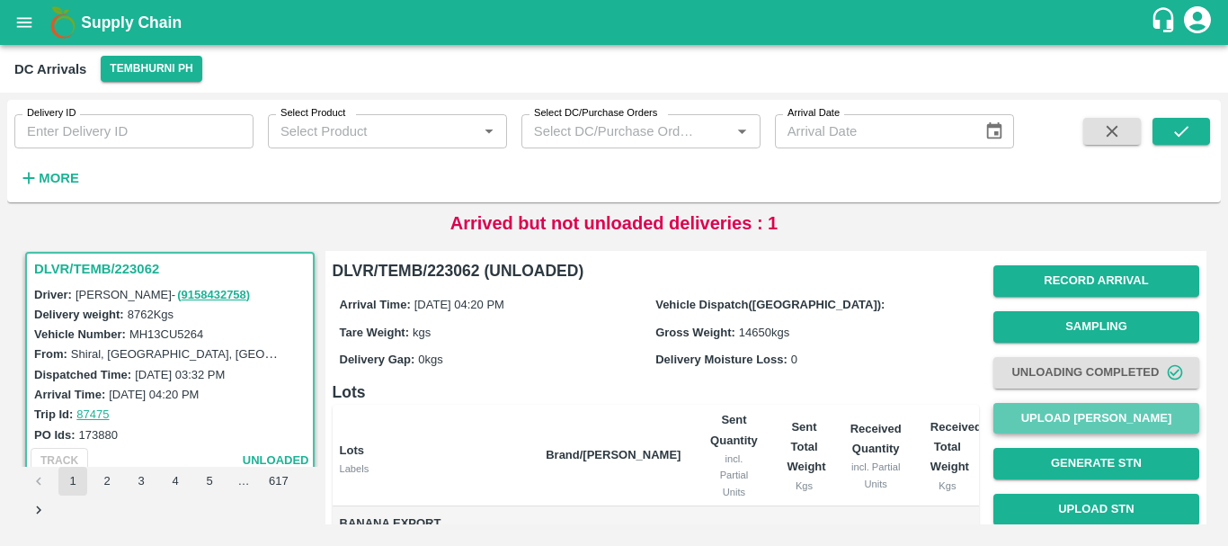
click at [1037, 411] on button "Upload [PERSON_NAME]" at bounding box center [1096, 418] width 206 height 31
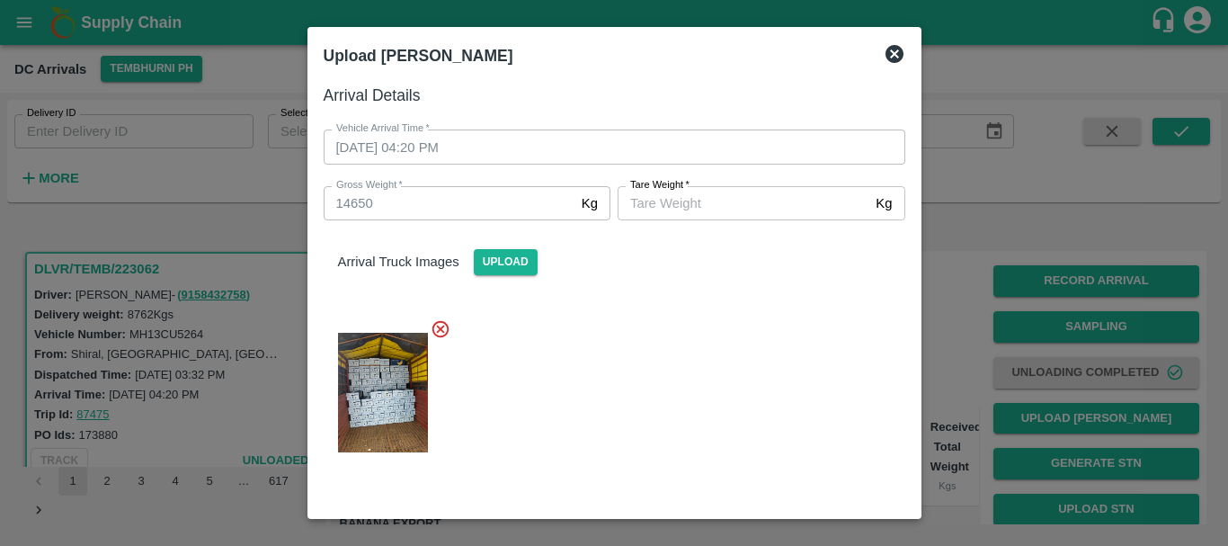
scroll to position [262, 0]
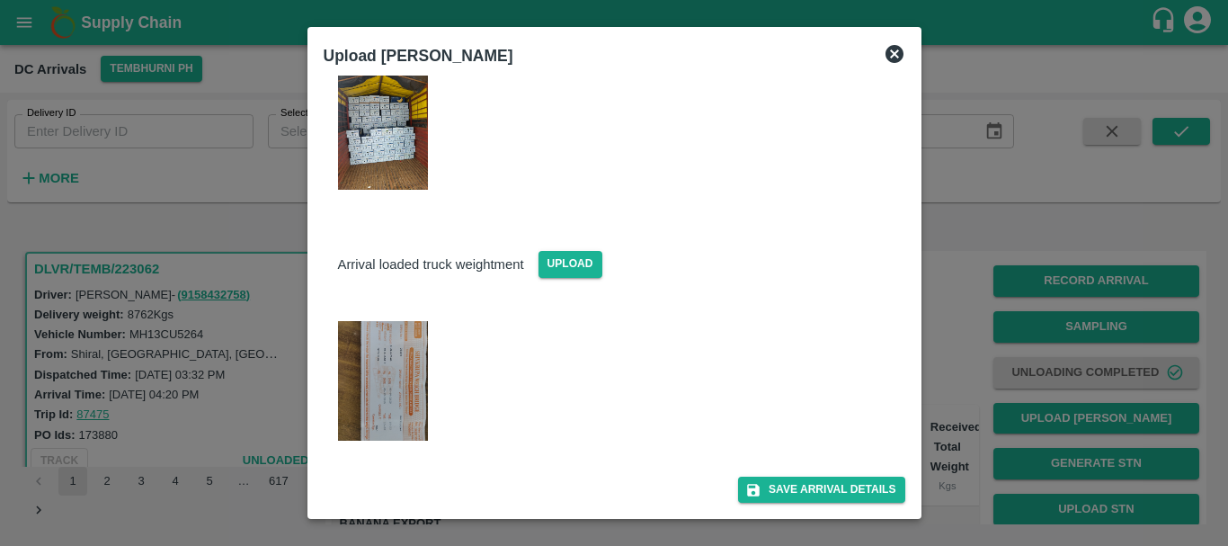
click at [398, 352] on img at bounding box center [383, 381] width 90 height 120
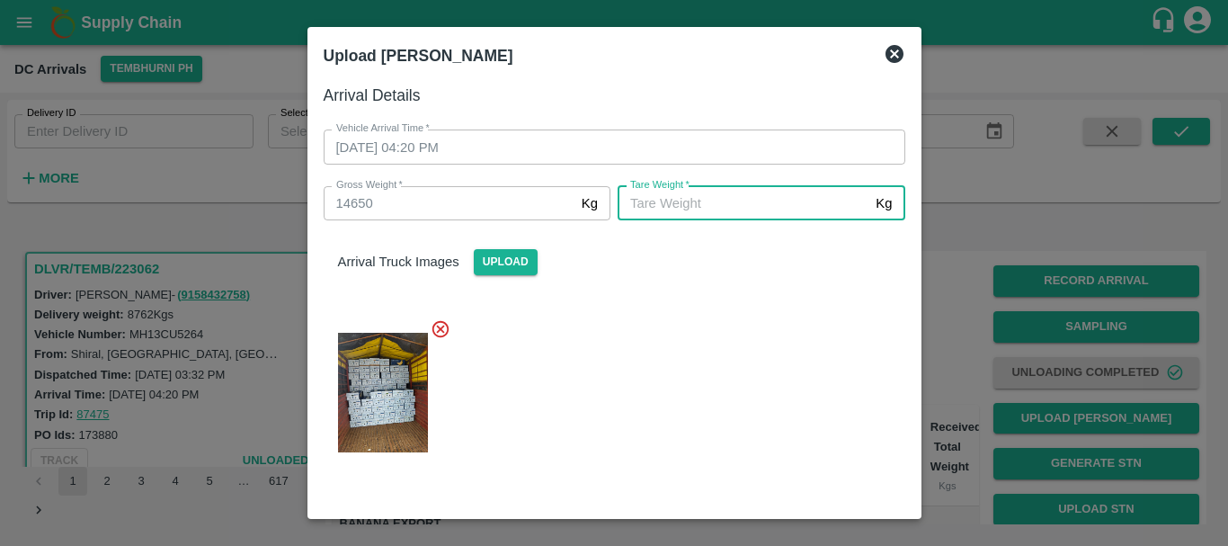
click at [688, 200] on input "Tare Weight   *" at bounding box center [743, 203] width 251 height 34
type input "5130"
click at [680, 407] on div at bounding box center [607, 387] width 596 height 166
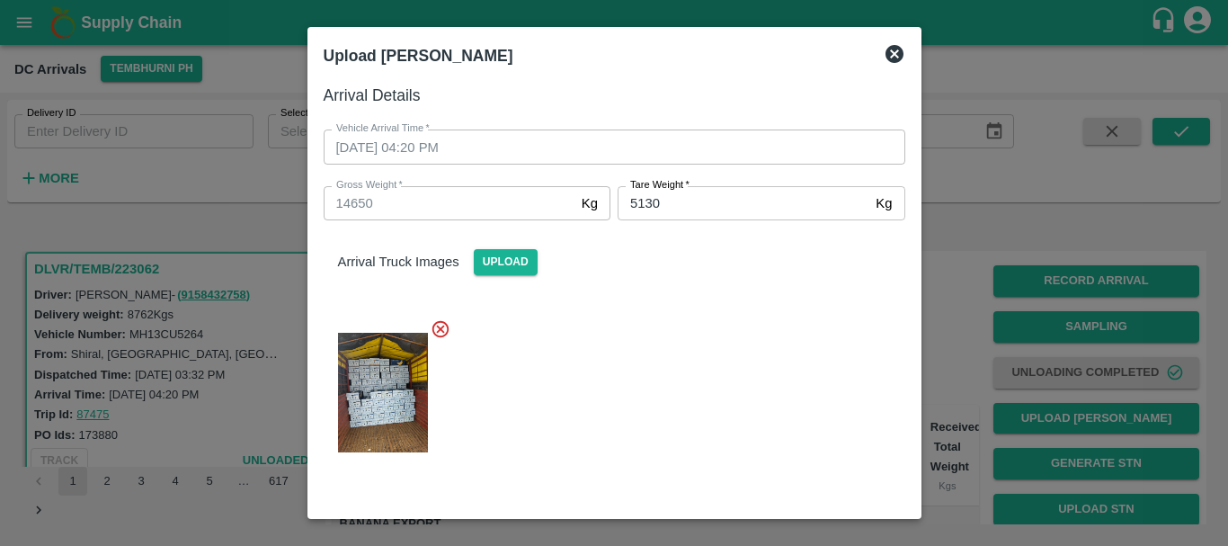
scroll to position [262, 0]
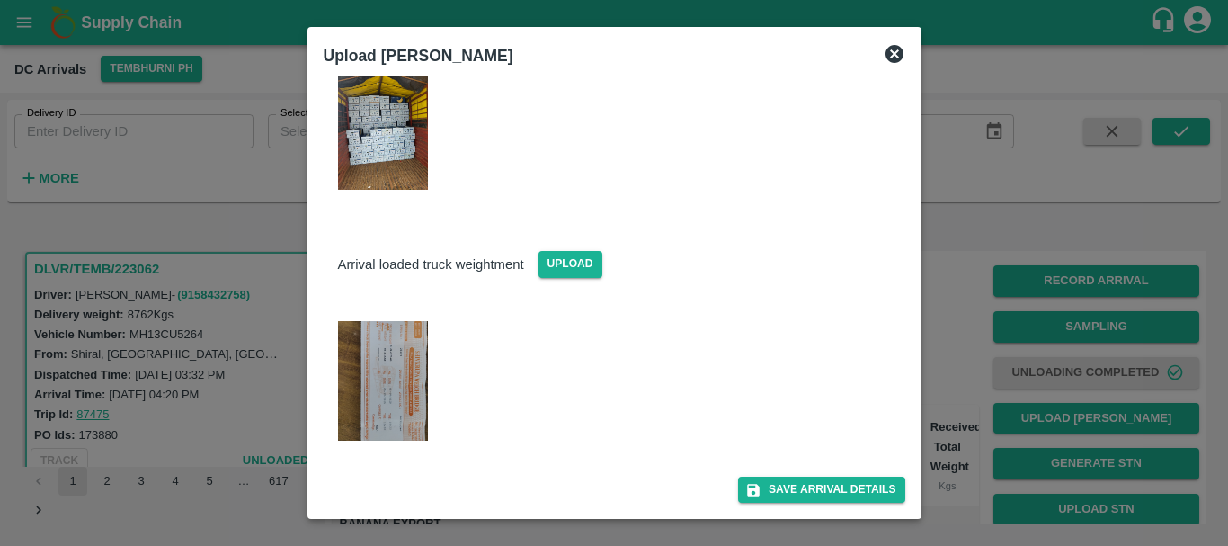
click at [786, 505] on div "Arrival Details Vehicle Arrival Time   * 05/09/2025 04:20 PM Vehicle Arrival Ti…" at bounding box center [614, 292] width 596 height 433
click at [775, 491] on button "Save Arrival Details" at bounding box center [821, 489] width 166 height 26
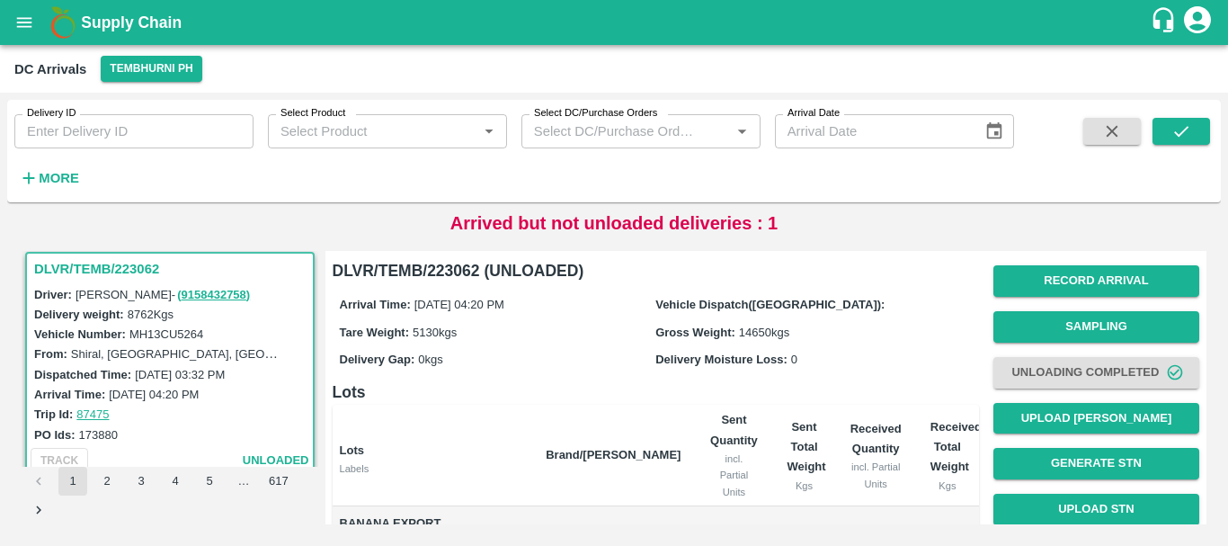
scroll to position [311, 0]
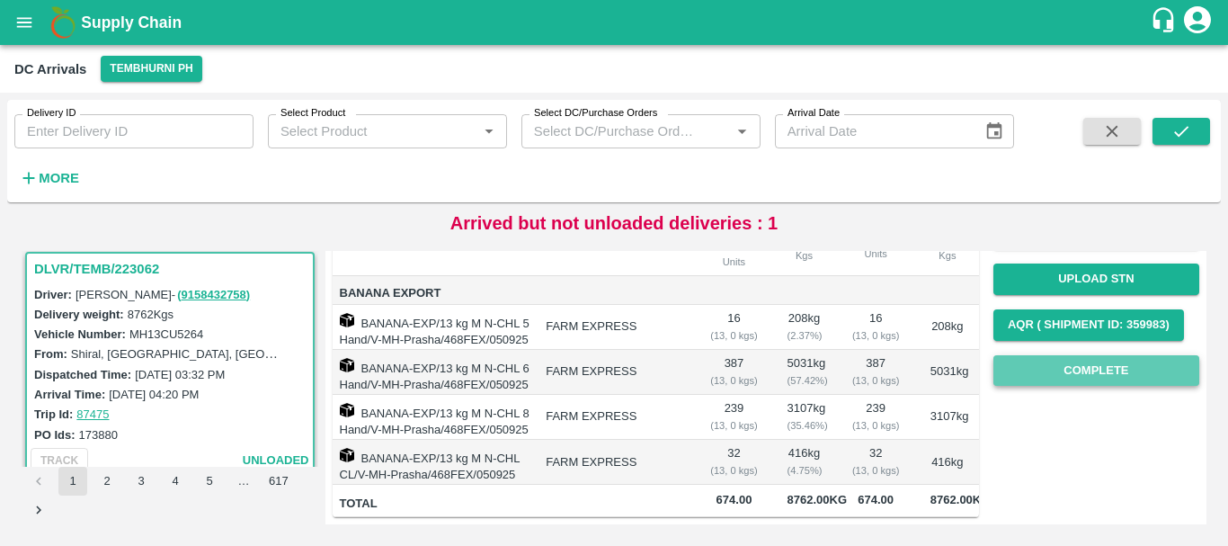
click at [1044, 355] on button "Complete" at bounding box center [1096, 370] width 206 height 31
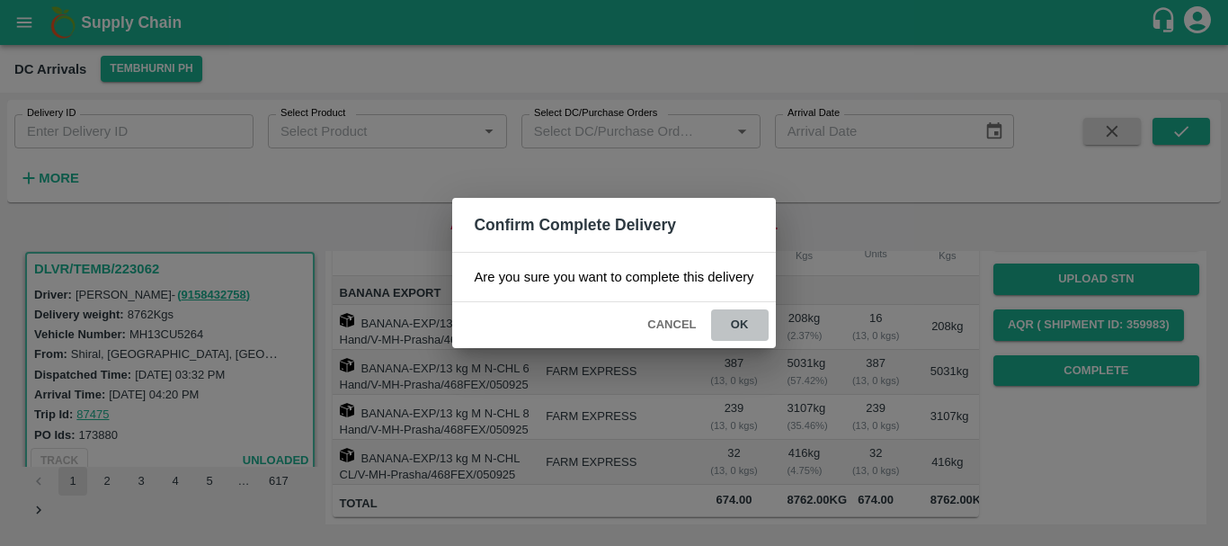
click at [740, 314] on button "ok" at bounding box center [740, 324] width 58 height 31
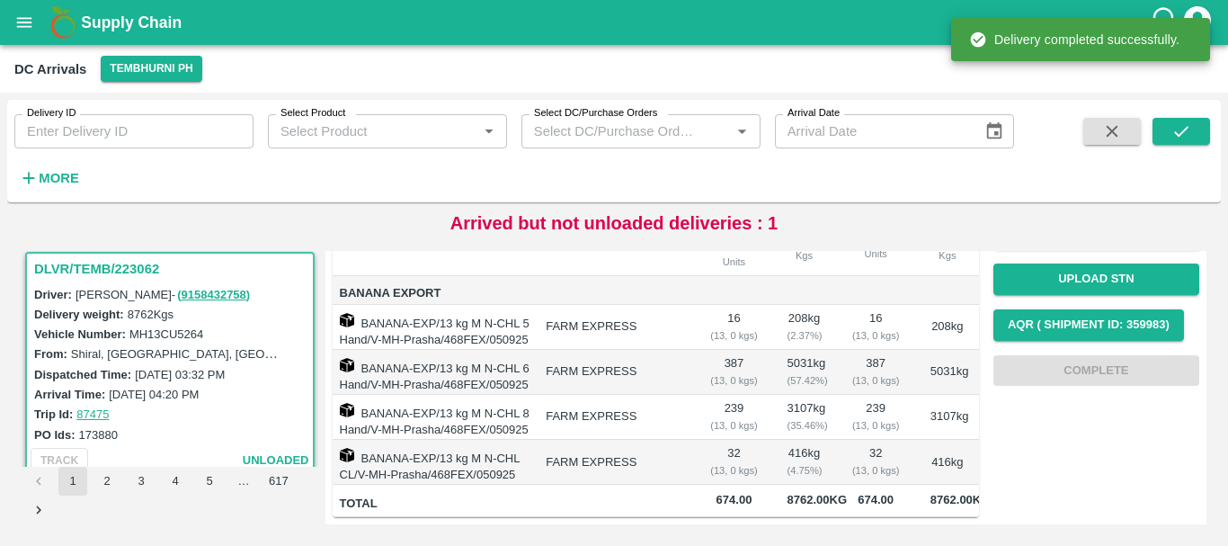
scroll to position [0, 0]
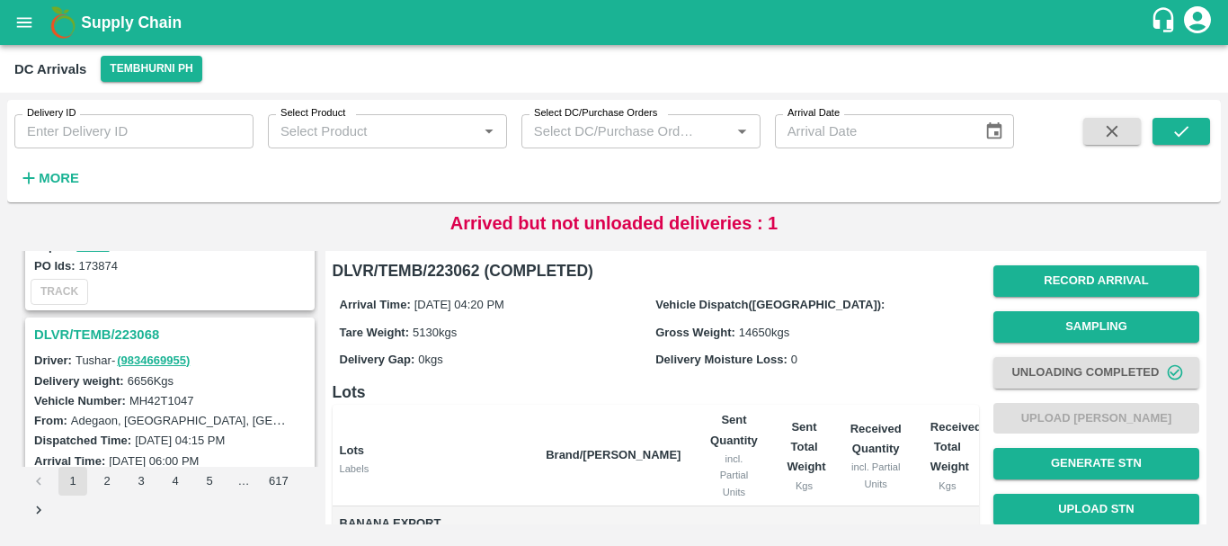
click at [117, 328] on h3 "DLVR/TEMB/223068" at bounding box center [172, 334] width 277 height 23
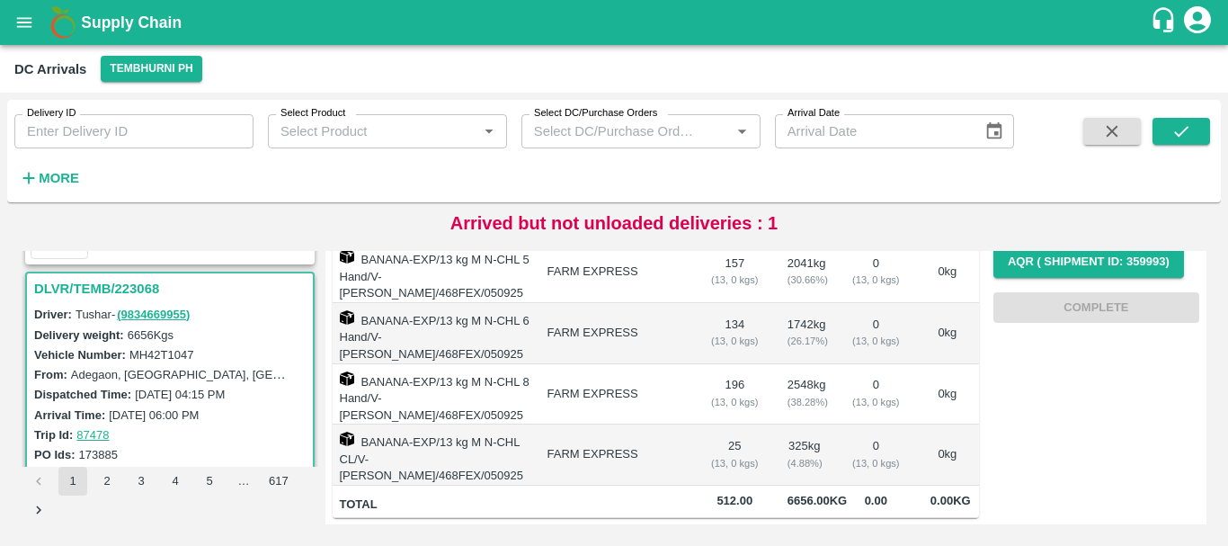
scroll to position [4839, 0]
click at [189, 351] on label "MH42T1047" at bounding box center [161, 355] width 65 height 13
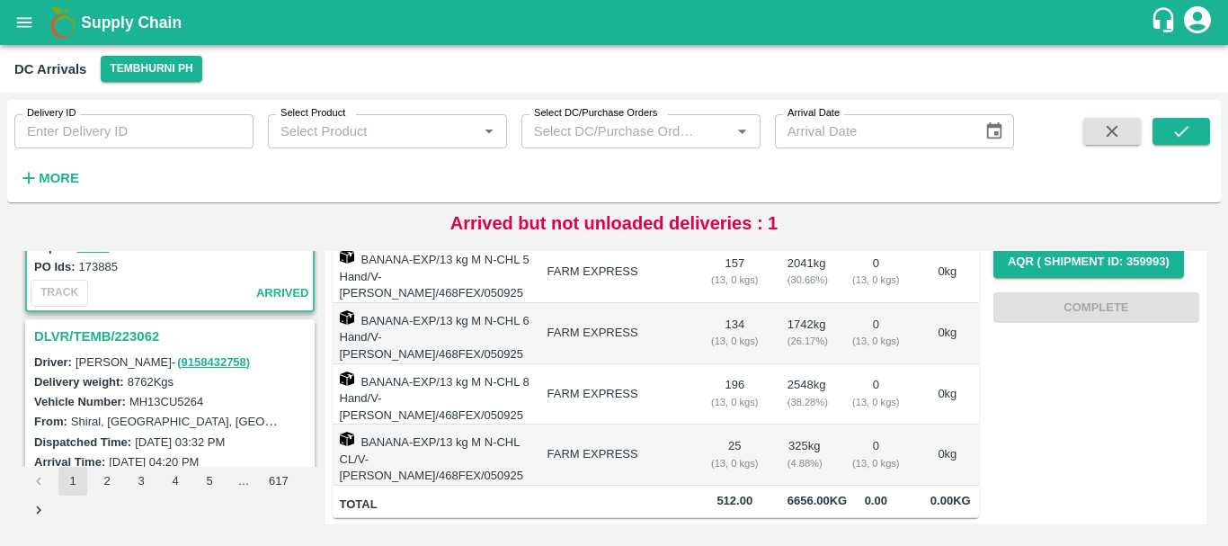
scroll to position [5022, 0]
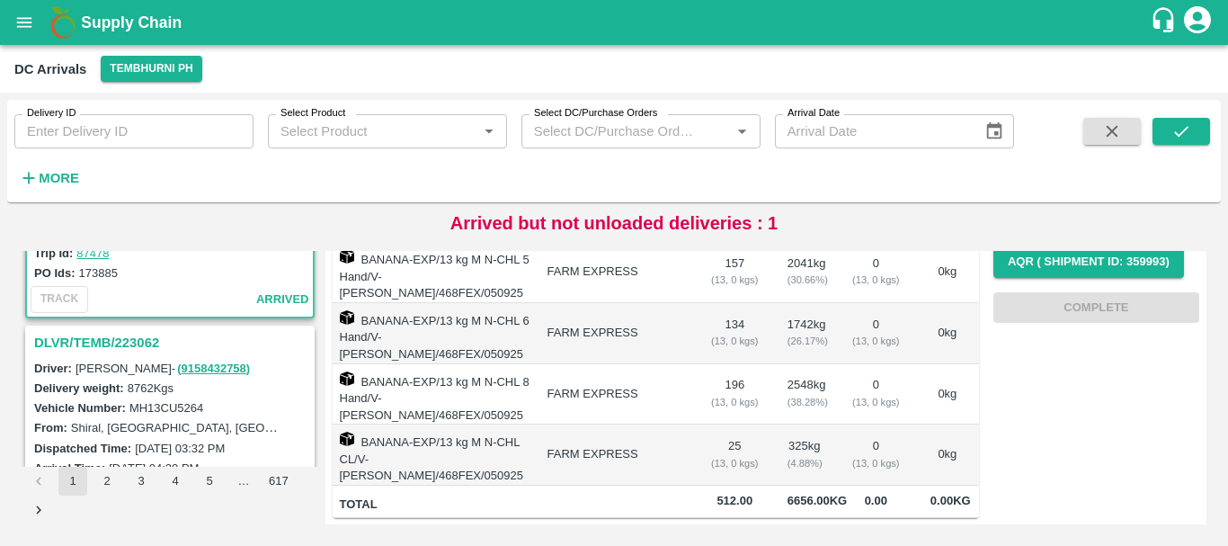
click at [142, 337] on h3 "DLVR/TEMB/223062" at bounding box center [172, 342] width 277 height 23
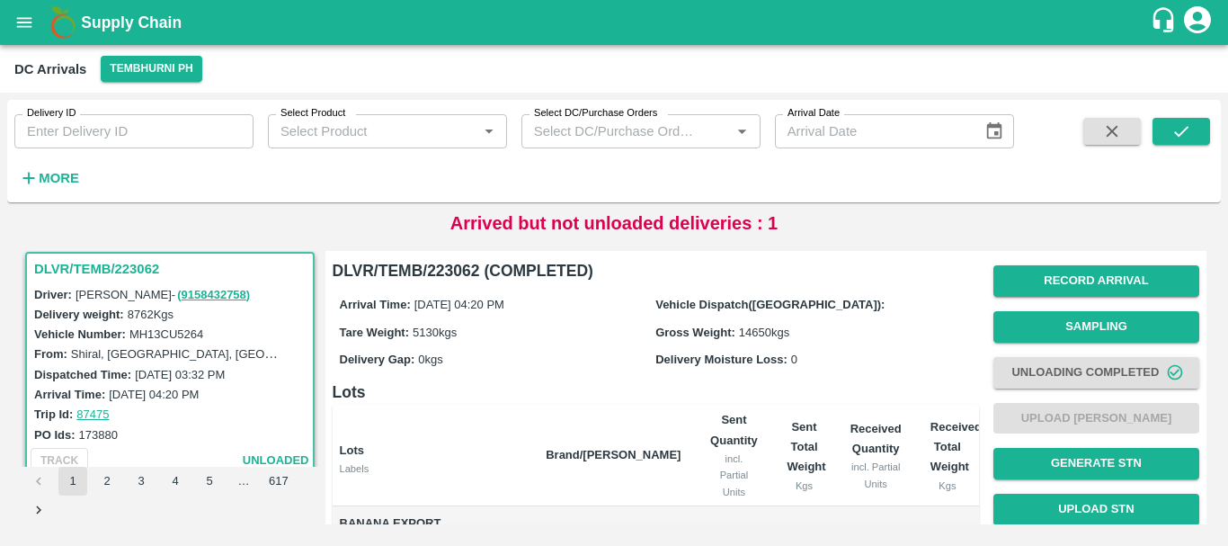
click at [183, 323] on div "Delivery weight: 8762 Kgs" at bounding box center [172, 314] width 277 height 20
click at [190, 334] on label "MH13CU5264" at bounding box center [166, 333] width 74 height 13
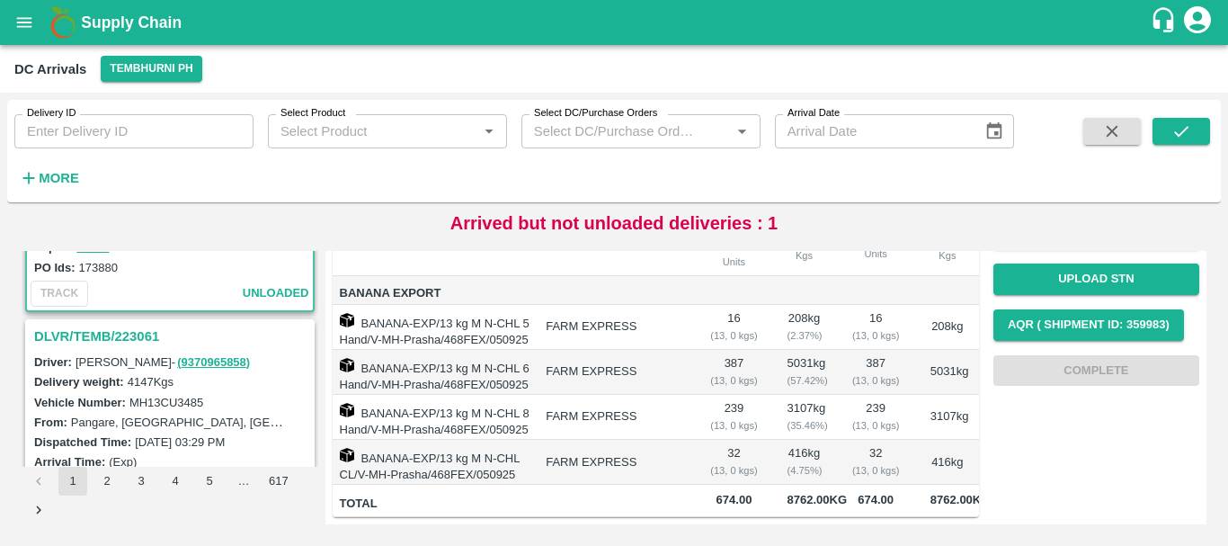
scroll to position [5266, 0]
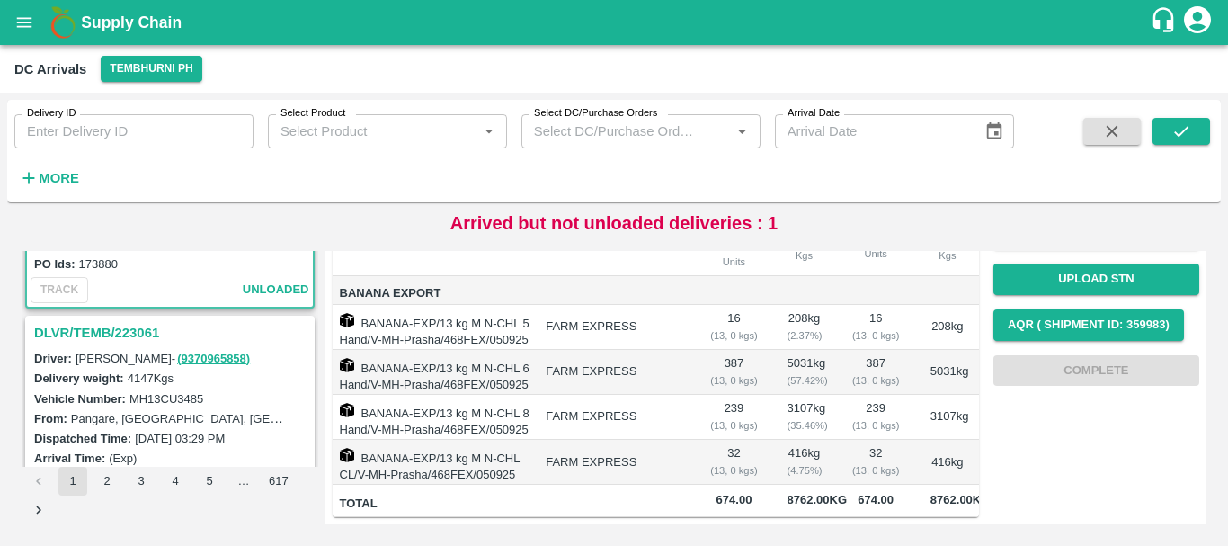
click at [136, 332] on h3 "DLVR/TEMB/223061" at bounding box center [172, 332] width 277 height 23
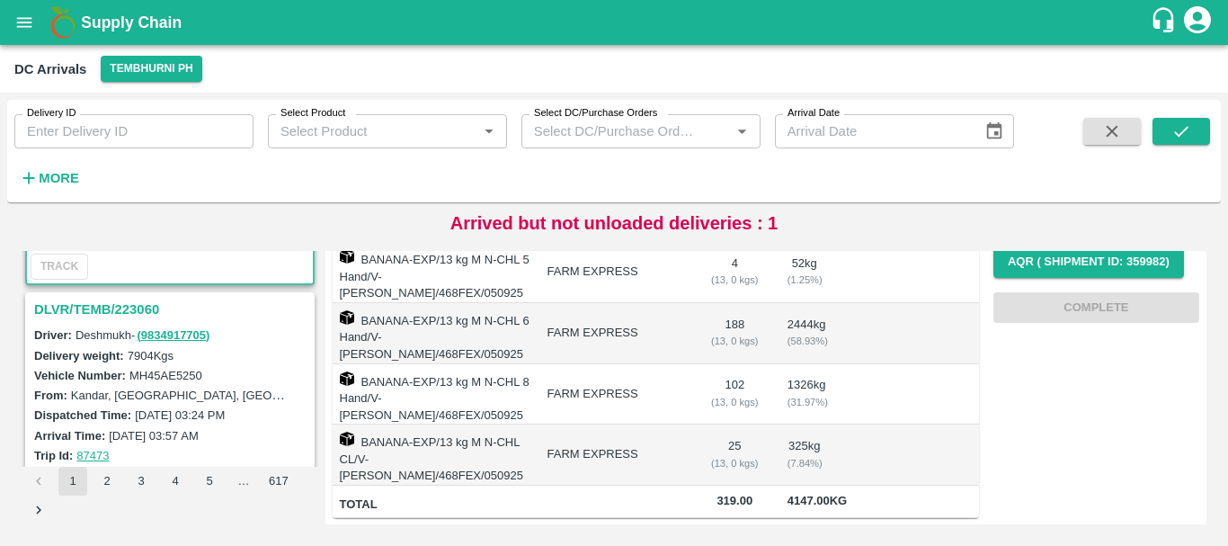
scroll to position [5528, 0]
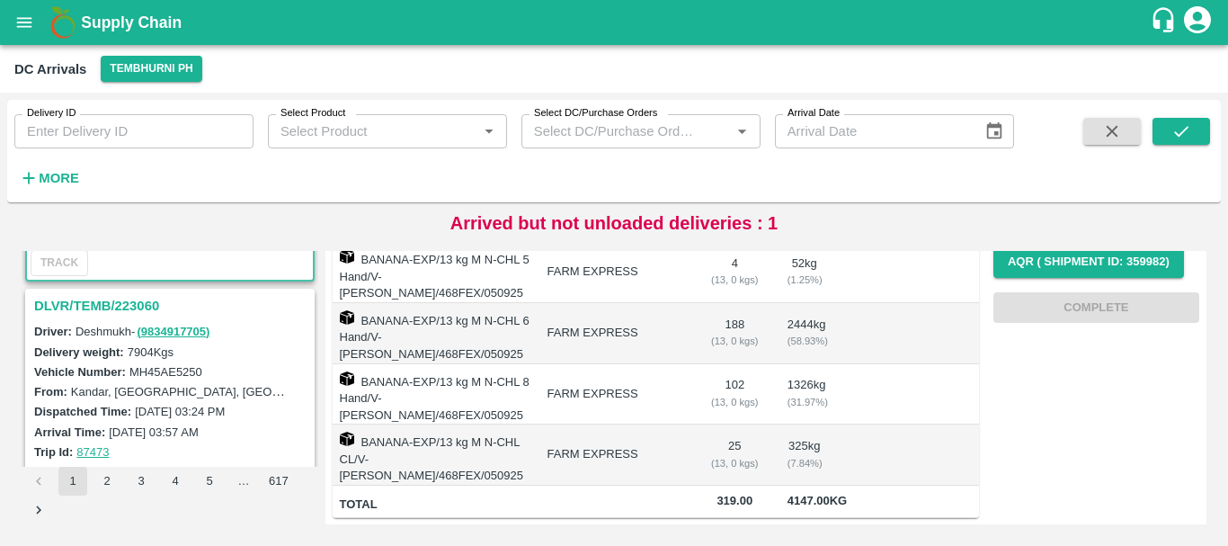
click at [125, 303] on h3 "DLVR/TEMB/223060" at bounding box center [172, 305] width 277 height 23
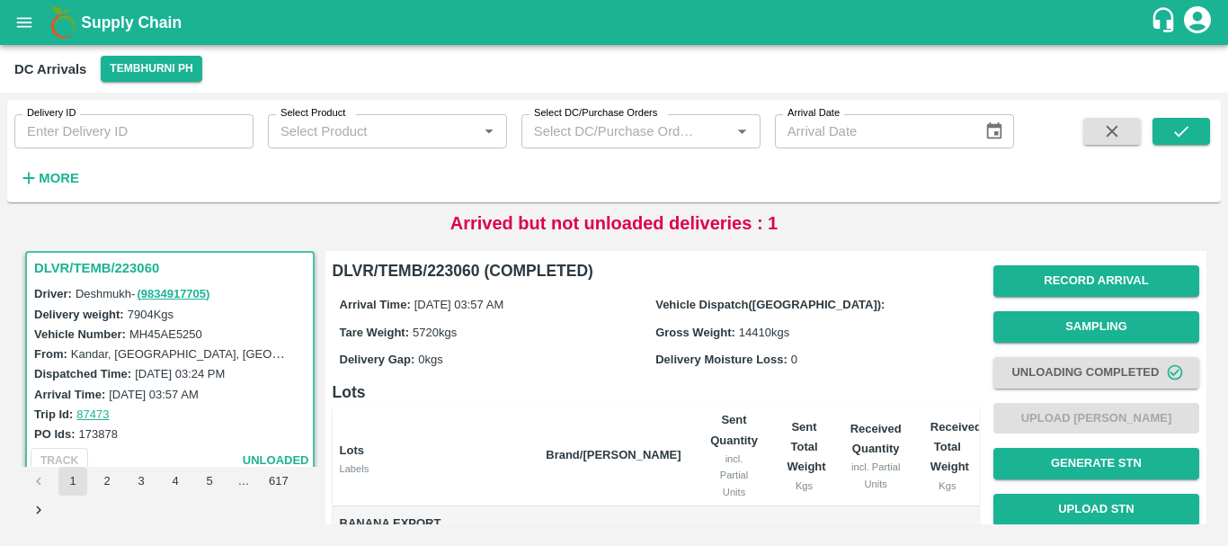
click at [524, 276] on h6 "DLVR/TEMB/223060 (COMPLETED)" at bounding box center [656, 270] width 646 height 25
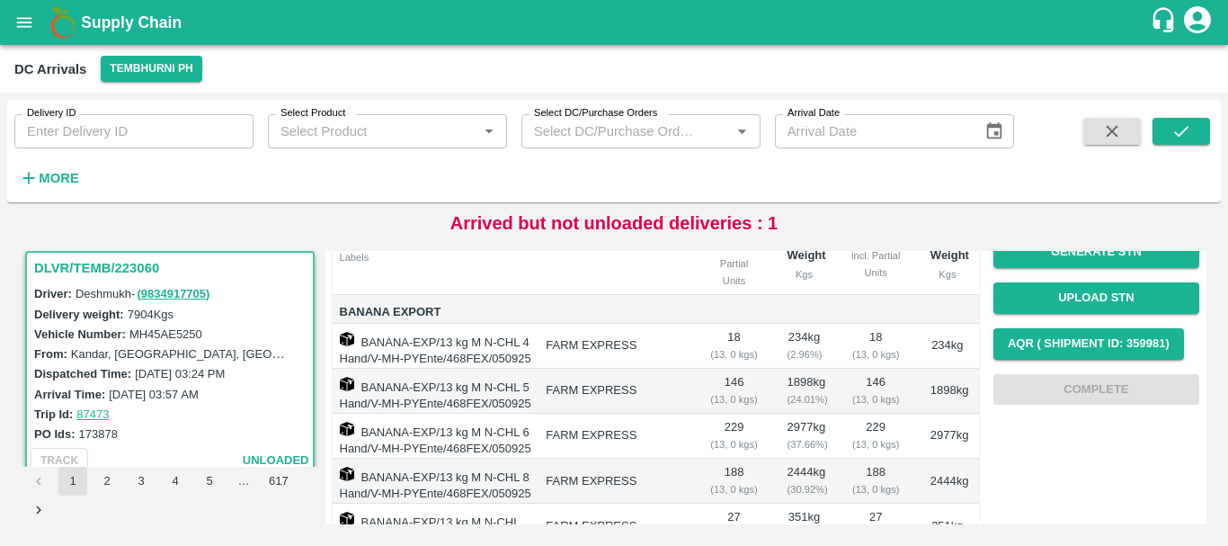
scroll to position [212, 0]
click at [1052, 387] on div "Record Arrival Sampling Unloading Completed Upload Tare Weight Generate STN Upl…" at bounding box center [1096, 228] width 206 height 365
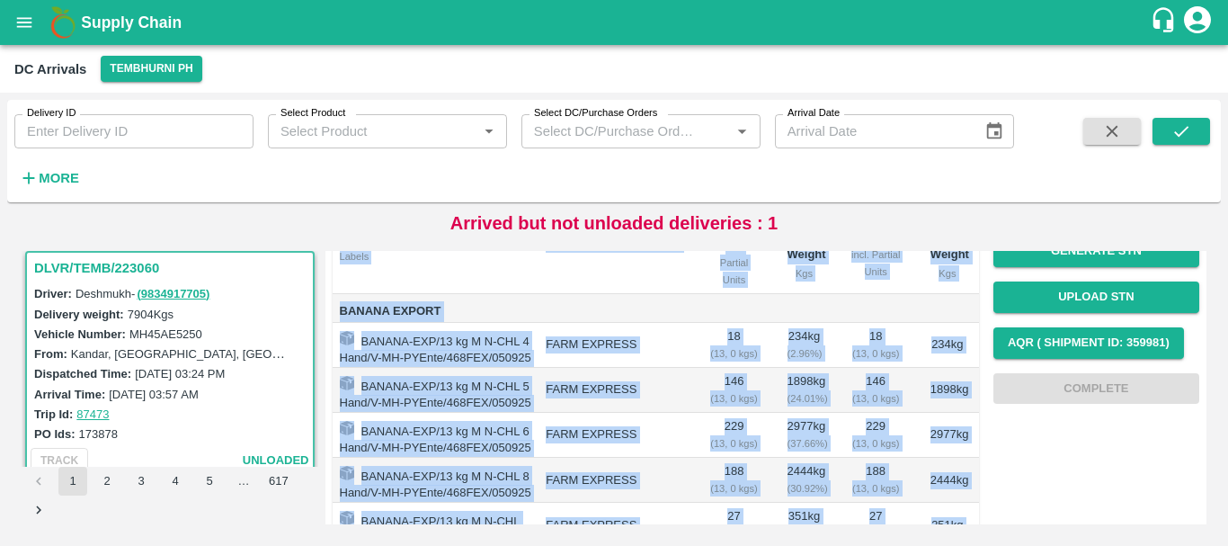
click at [1052, 387] on div "Record Arrival Sampling Unloading Completed Upload Tare Weight Generate STN Upl…" at bounding box center [1096, 228] width 206 height 365
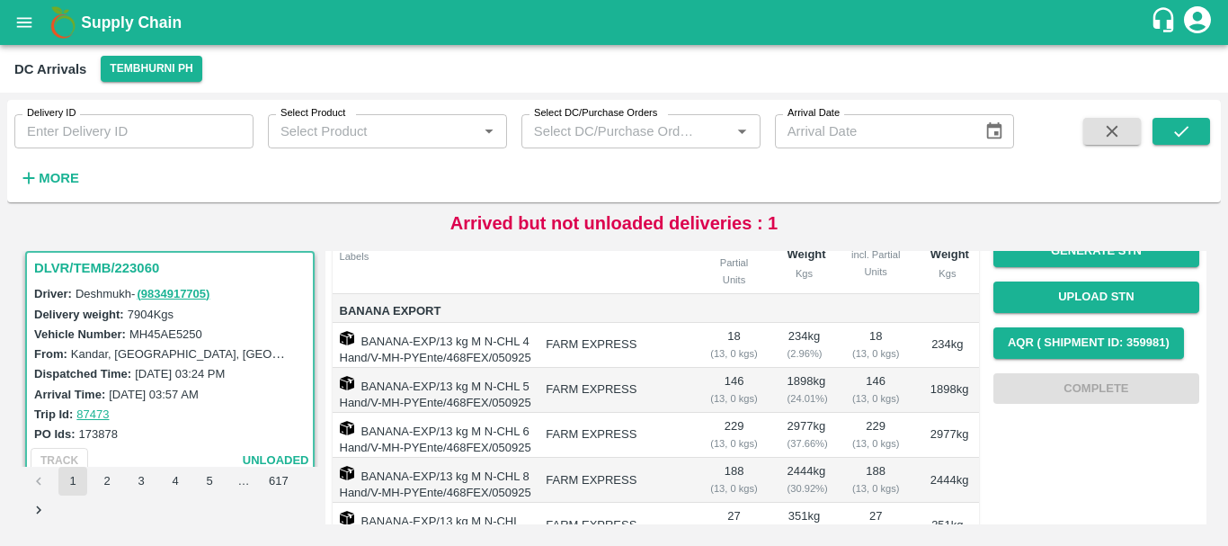
click at [1052, 387] on div "Record Arrival Sampling Unloading Completed Upload Tare Weight Generate STN Upl…" at bounding box center [1096, 228] width 206 height 365
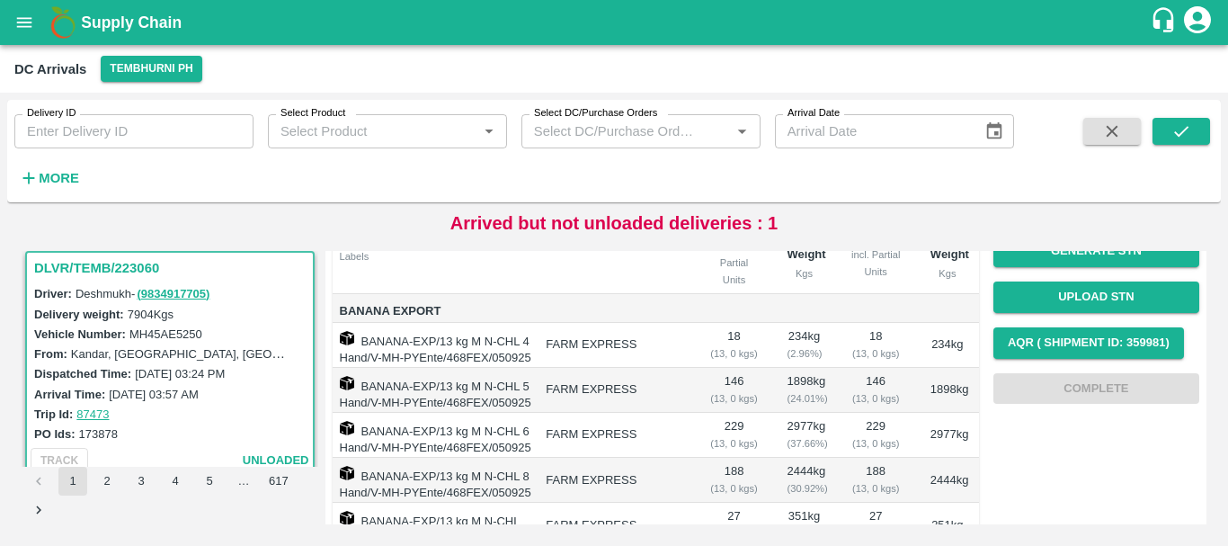
click at [767, 368] on td "18 ( 13, 0 kgs)" at bounding box center [734, 345] width 77 height 45
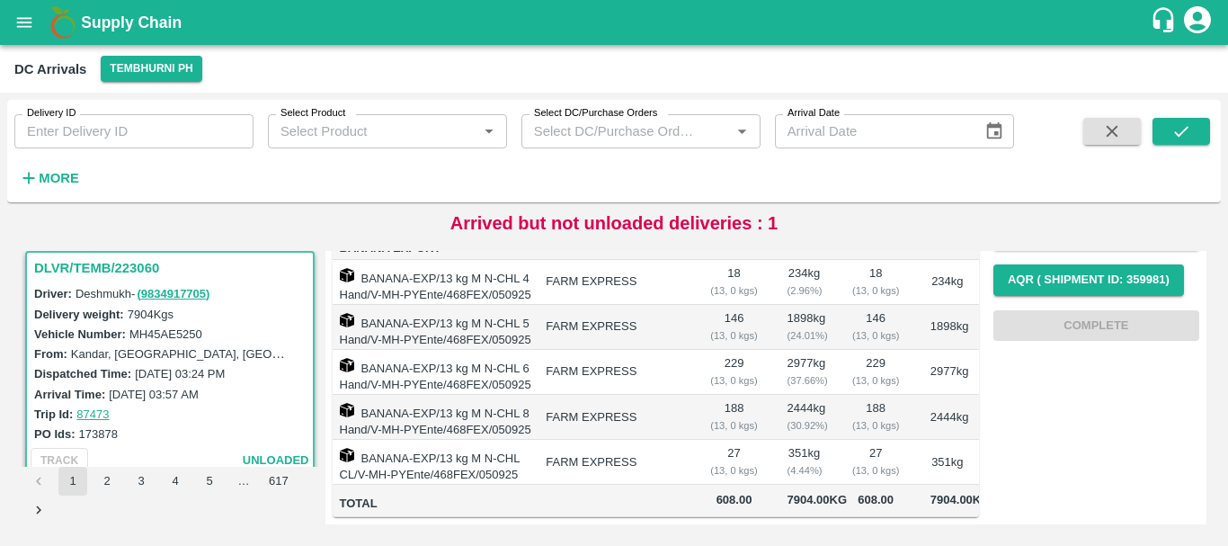
scroll to position [0, 0]
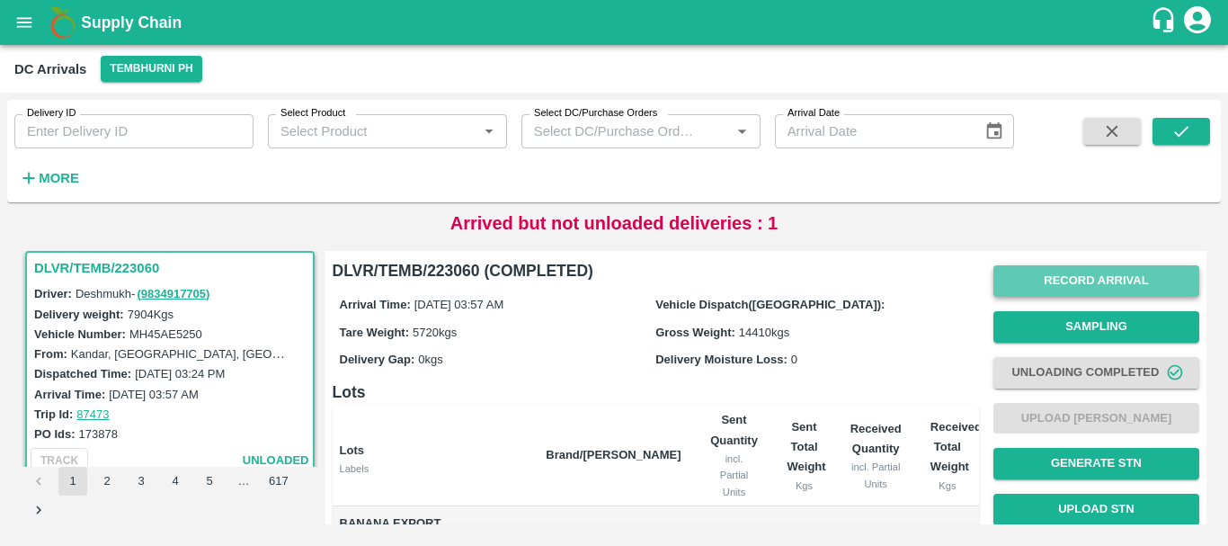
click at [1055, 285] on button "Record Arrival" at bounding box center [1096, 280] width 206 height 31
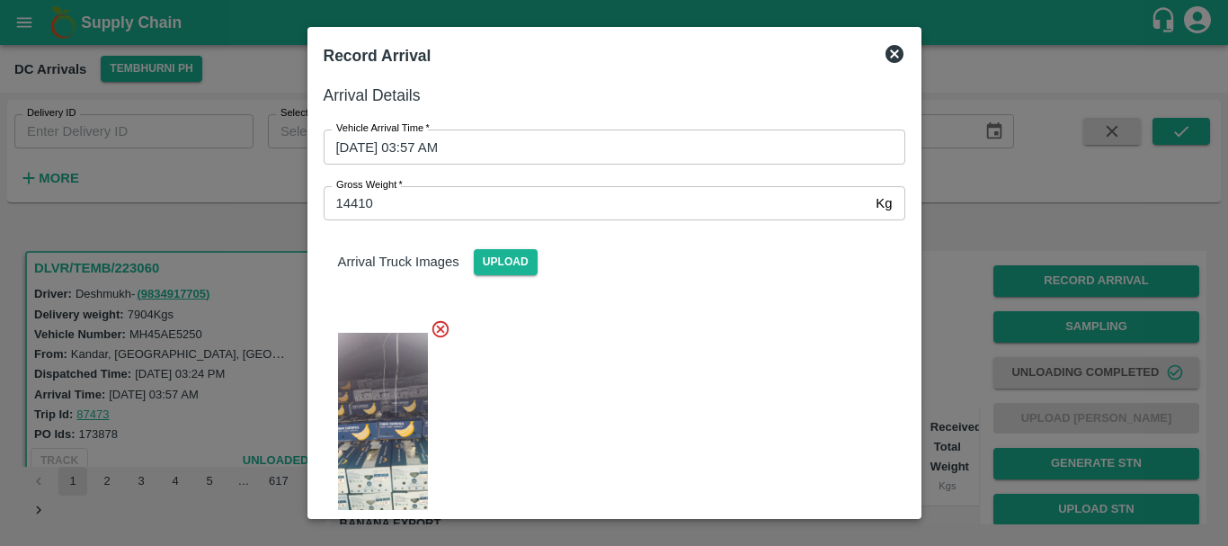
click at [362, 200] on input "14410" at bounding box center [597, 203] width 546 height 34
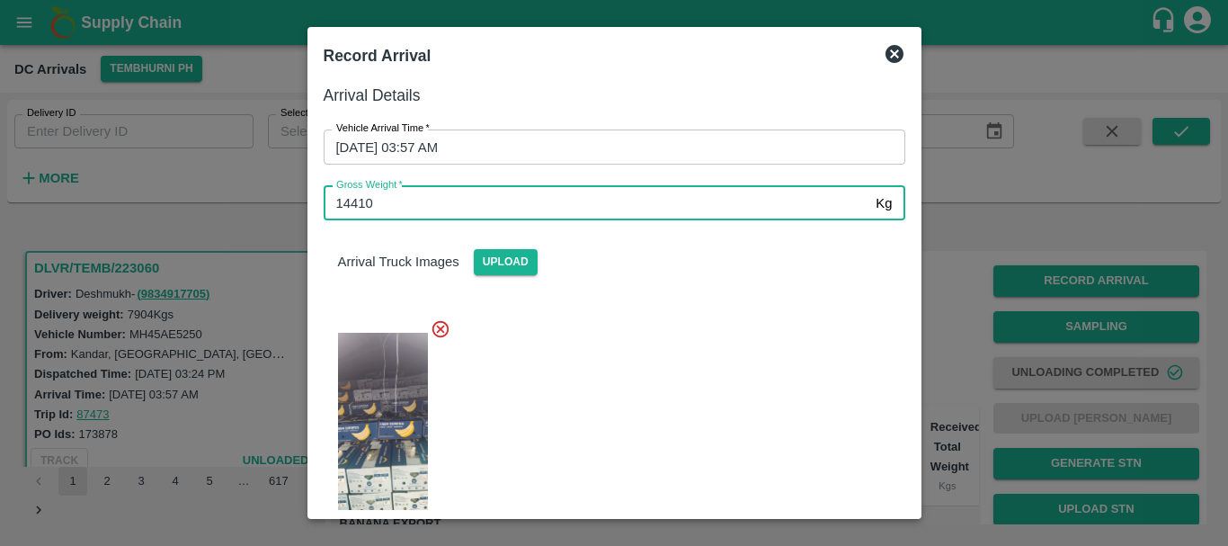
drag, startPoint x: 362, startPoint y: 200, endPoint x: 622, endPoint y: 340, distance: 295.2
click at [622, 340] on div "Arrival Details Vehicle Arrival Time   * 05/09/2025 03:57 AM Vehicle Arrival Ti…" at bounding box center [614, 292] width 596 height 433
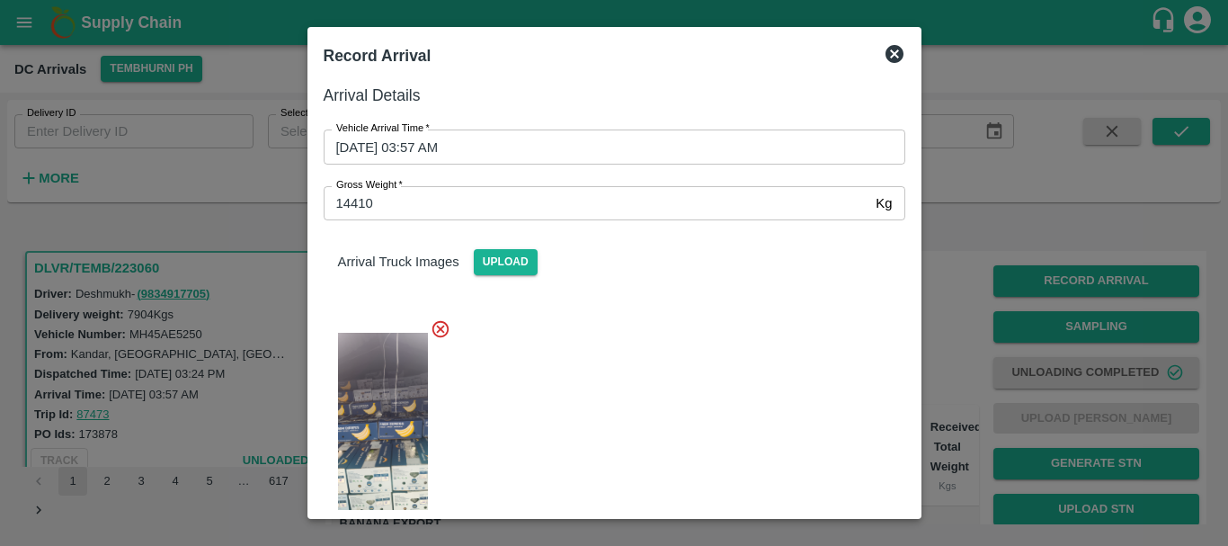
click at [622, 340] on div at bounding box center [607, 427] width 596 height 246
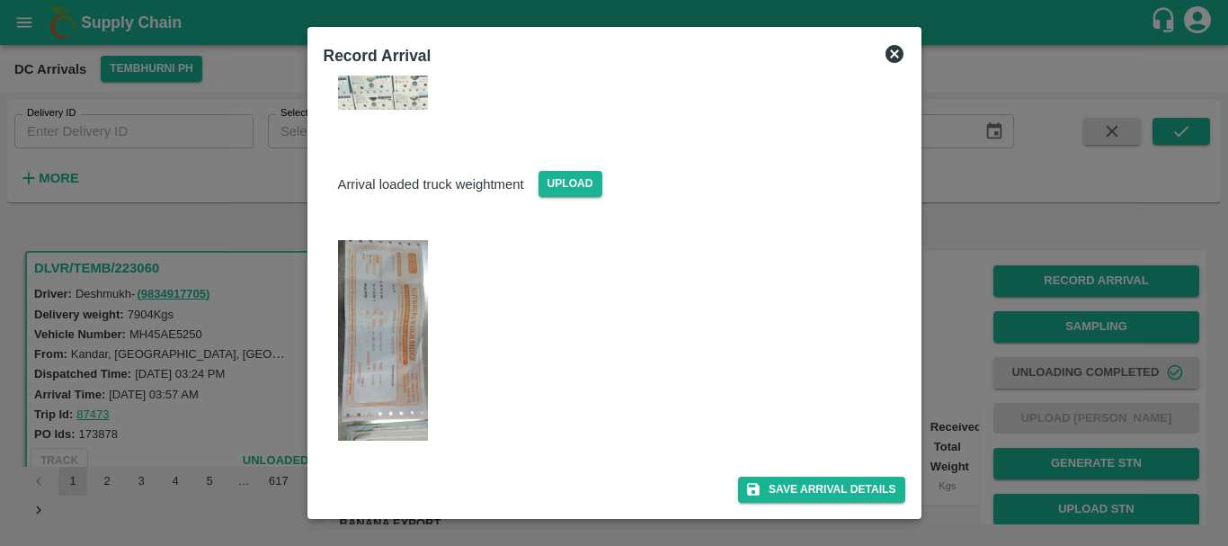
click at [944, 365] on div at bounding box center [614, 273] width 1228 height 546
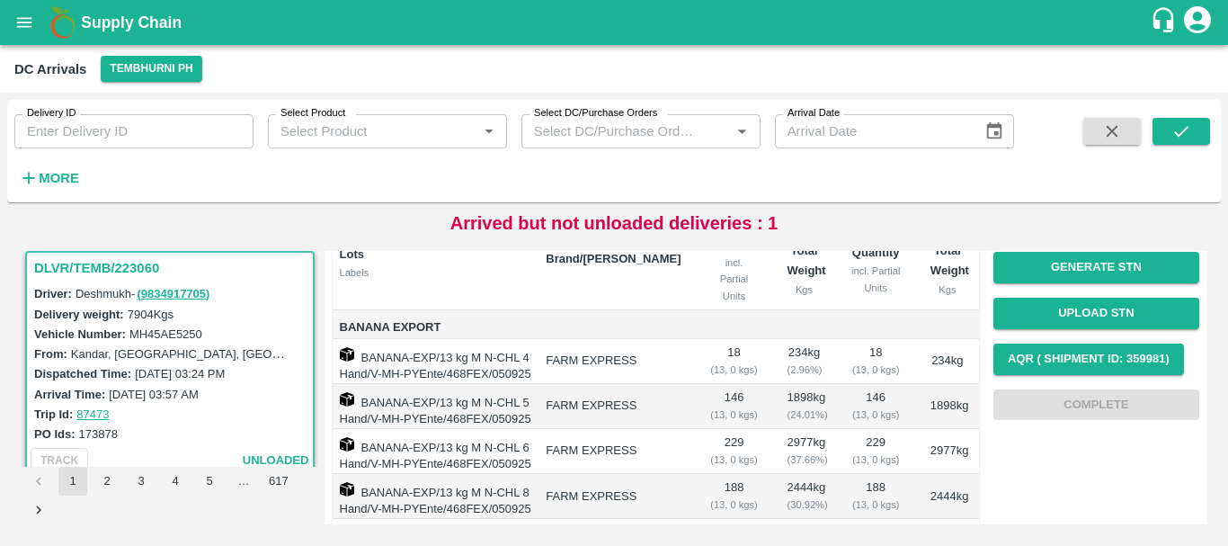
scroll to position [195, 0]
click at [1038, 388] on div "Record Arrival Sampling Unloading Completed Upload Tare Weight Generate STN Upl…" at bounding box center [1096, 245] width 206 height 365
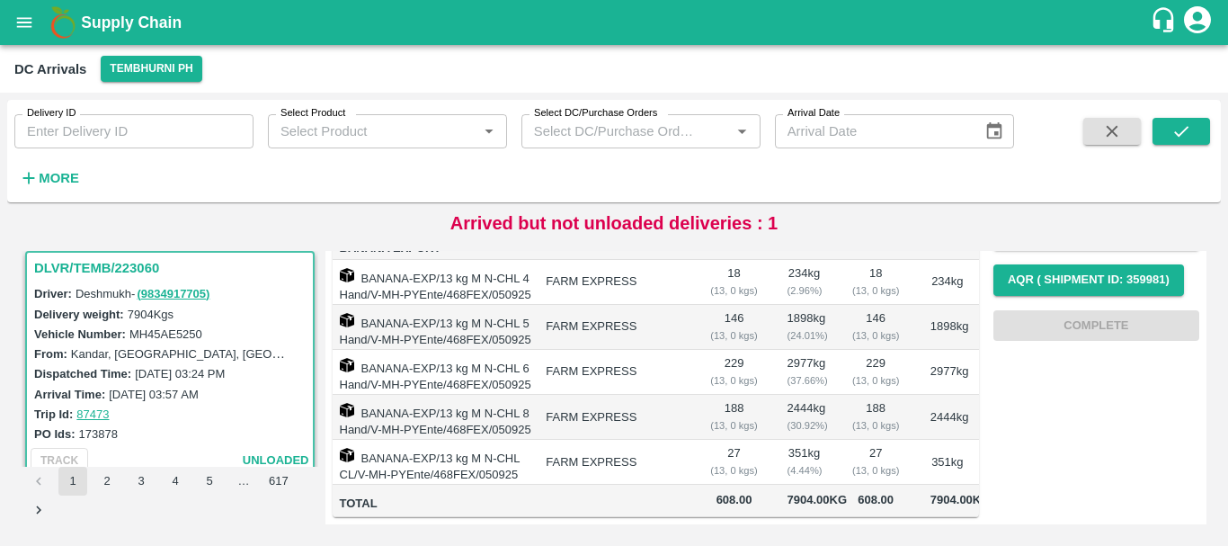
scroll to position [0, 0]
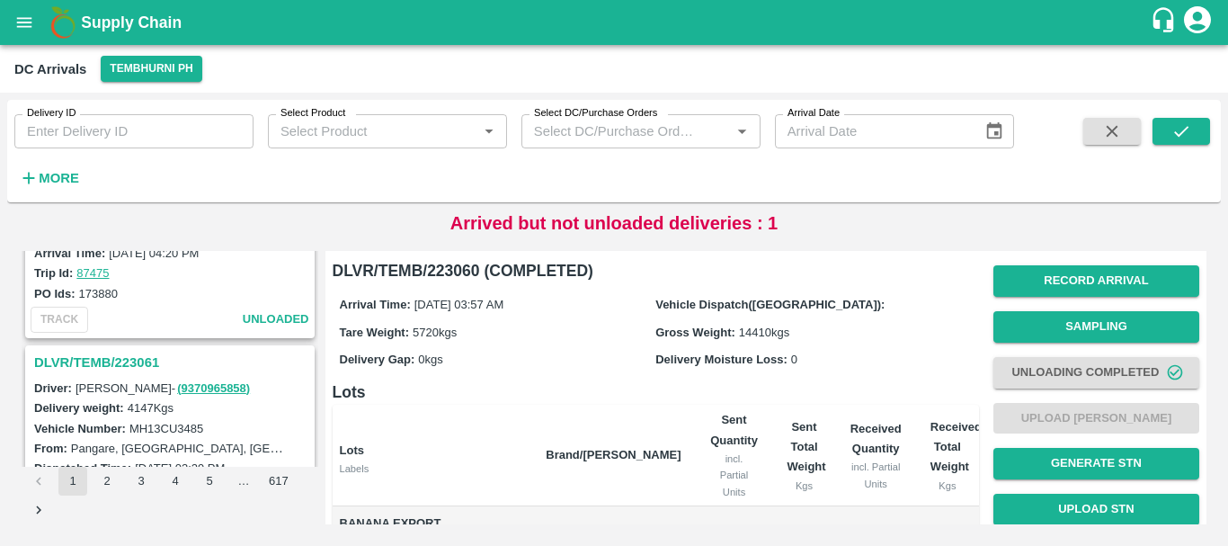
click at [149, 352] on h3 "DLVR/TEMB/223061" at bounding box center [172, 362] width 277 height 23
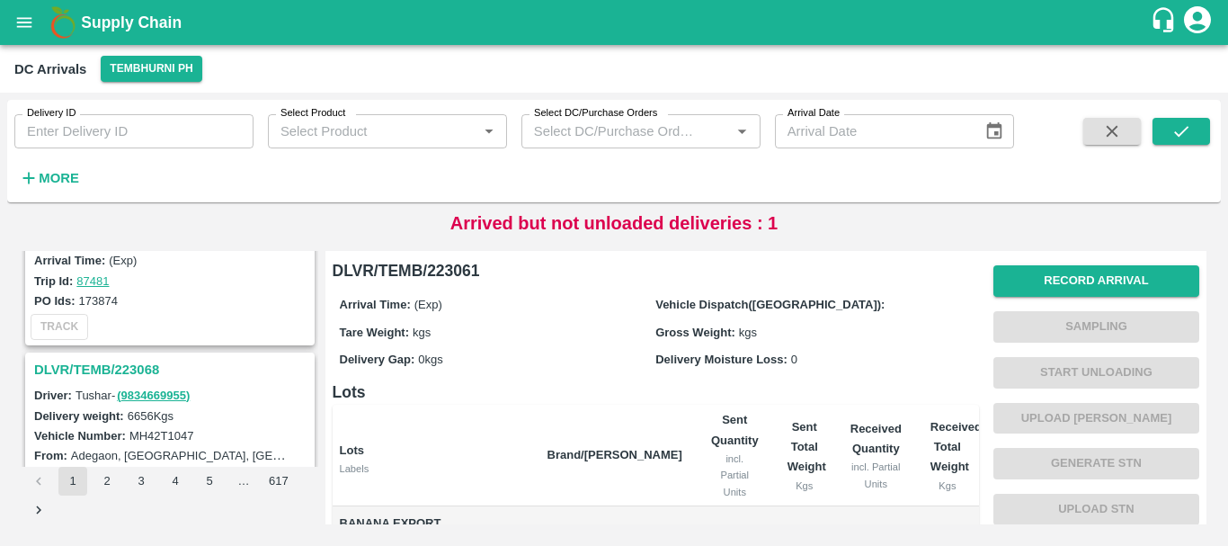
scroll to position [4758, 0]
click at [138, 372] on h3 "DLVR/TEMB/223068" at bounding box center [172, 370] width 277 height 23
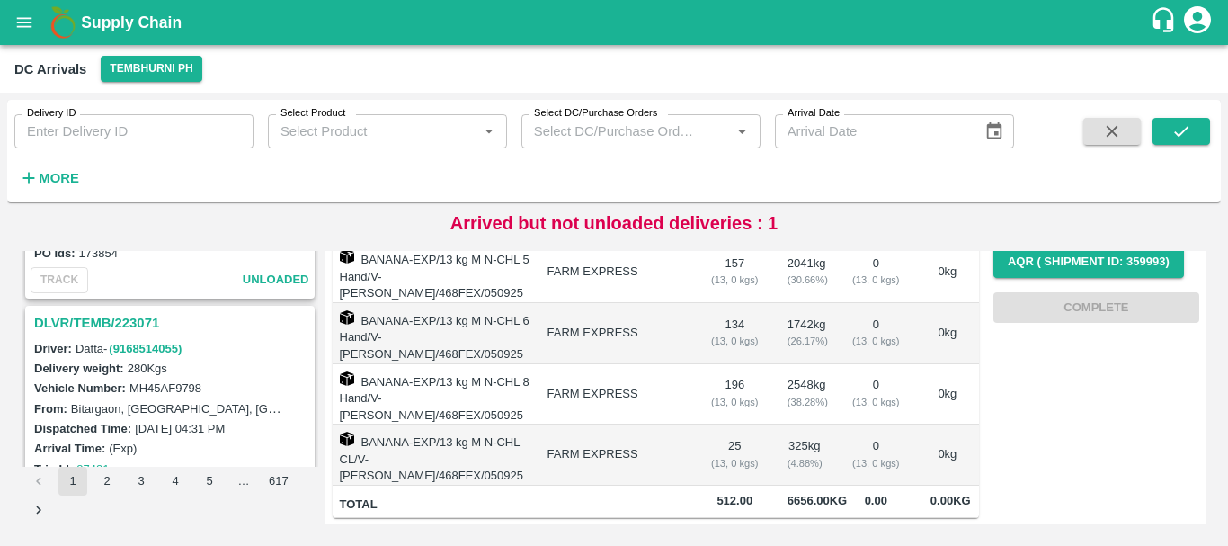
scroll to position [4571, 0]
click at [129, 324] on h3 "DLVR/TEMB/223071" at bounding box center [172, 323] width 277 height 23
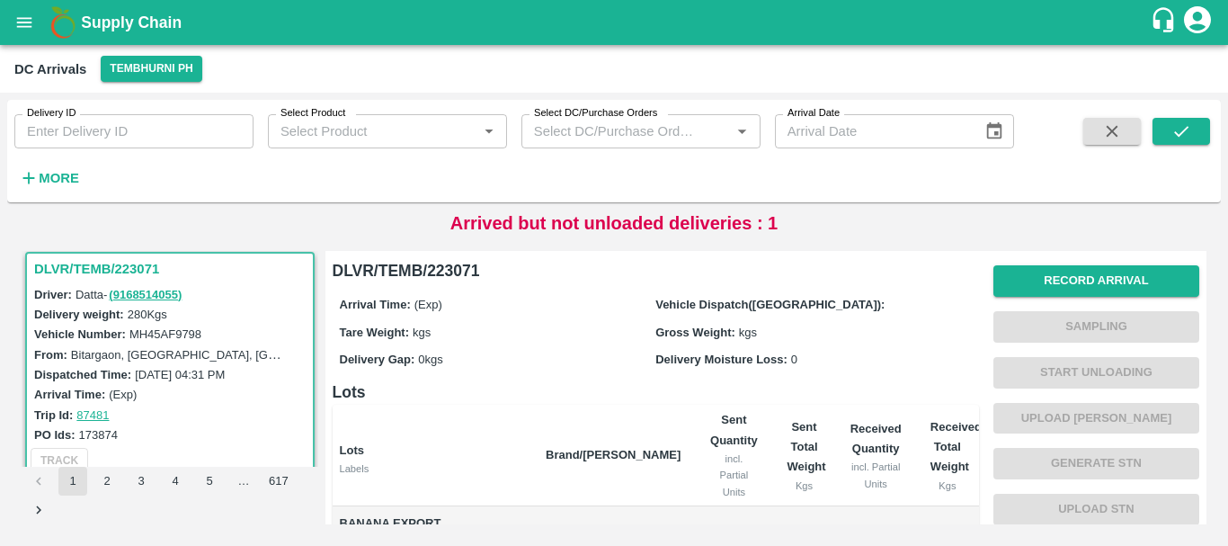
scroll to position [171, 0]
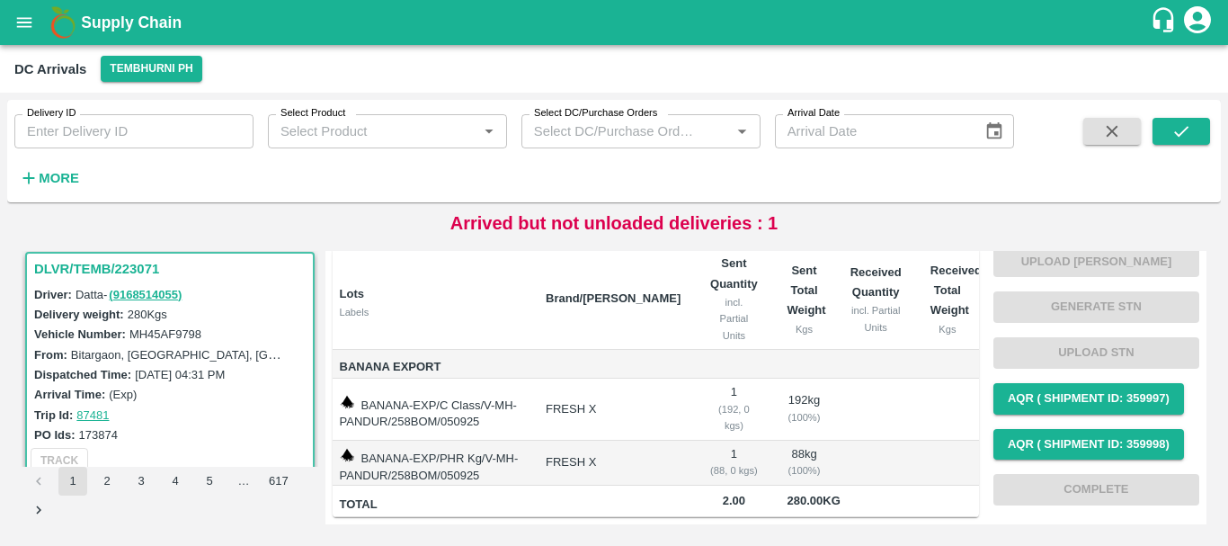
click at [419, 379] on td "BANANA-EXP/C Class/V-MH-PANDUR/258BOM/050925" at bounding box center [433, 409] width 200 height 62
click at [441, 440] on td "BANANA-EXP/PHR Kg/V-MH-PANDUR/258BOM/050925" at bounding box center [433, 462] width 200 height 45
click at [682, 396] on td "FRESH X" at bounding box center [613, 409] width 164 height 62
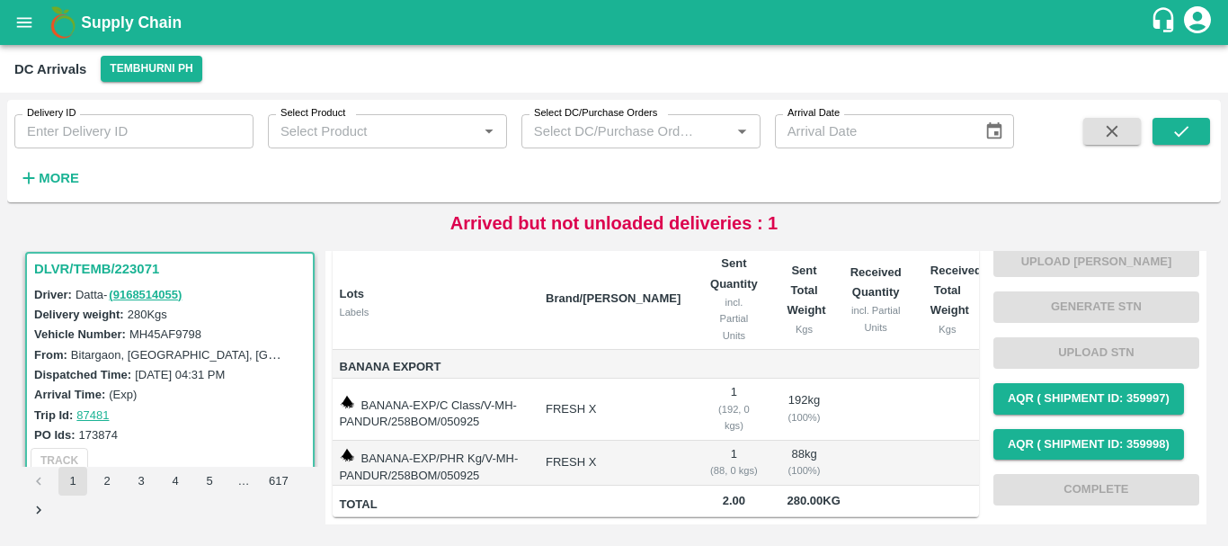
click at [682, 396] on td "FRESH X" at bounding box center [613, 409] width 164 height 62
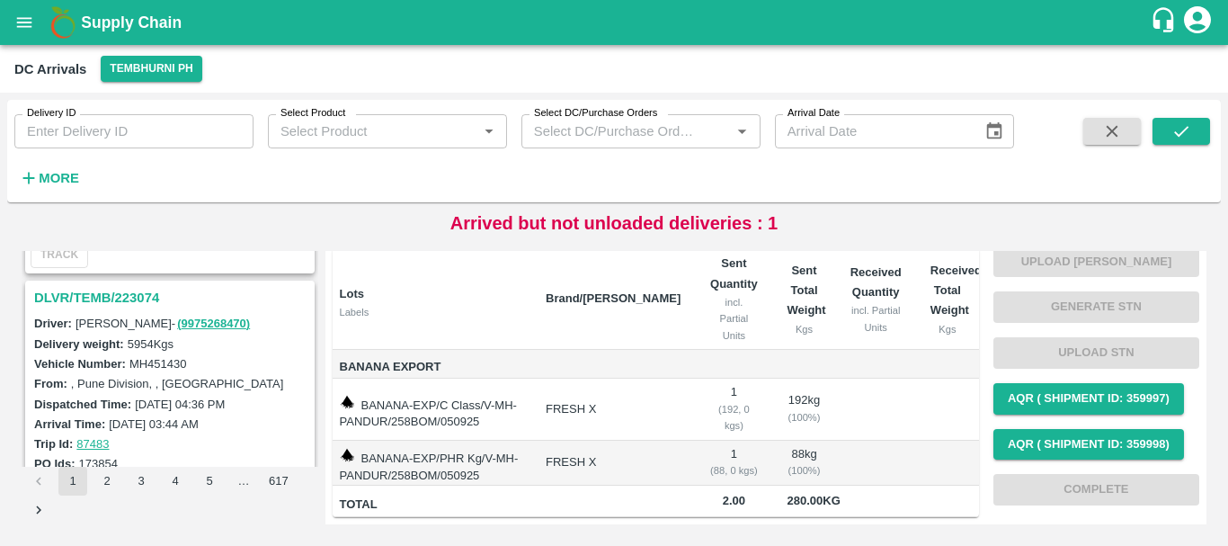
scroll to position [4360, 0]
click at [139, 297] on h3 "DLVR/TEMB/223074" at bounding box center [172, 298] width 277 height 23
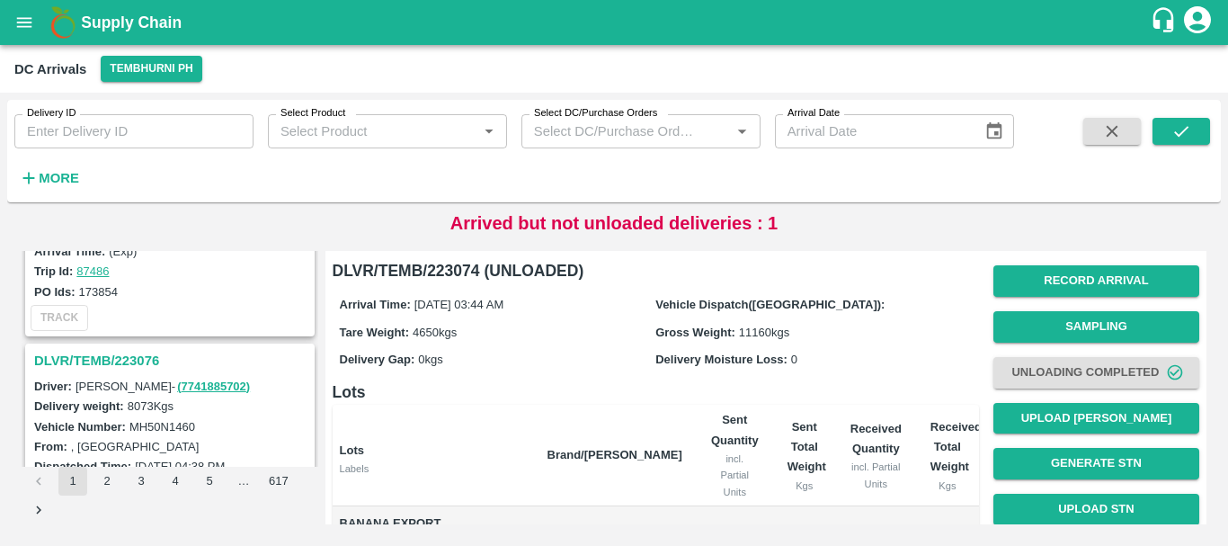
click at [137, 355] on h3 "DLVR/TEMB/223076" at bounding box center [172, 360] width 277 height 23
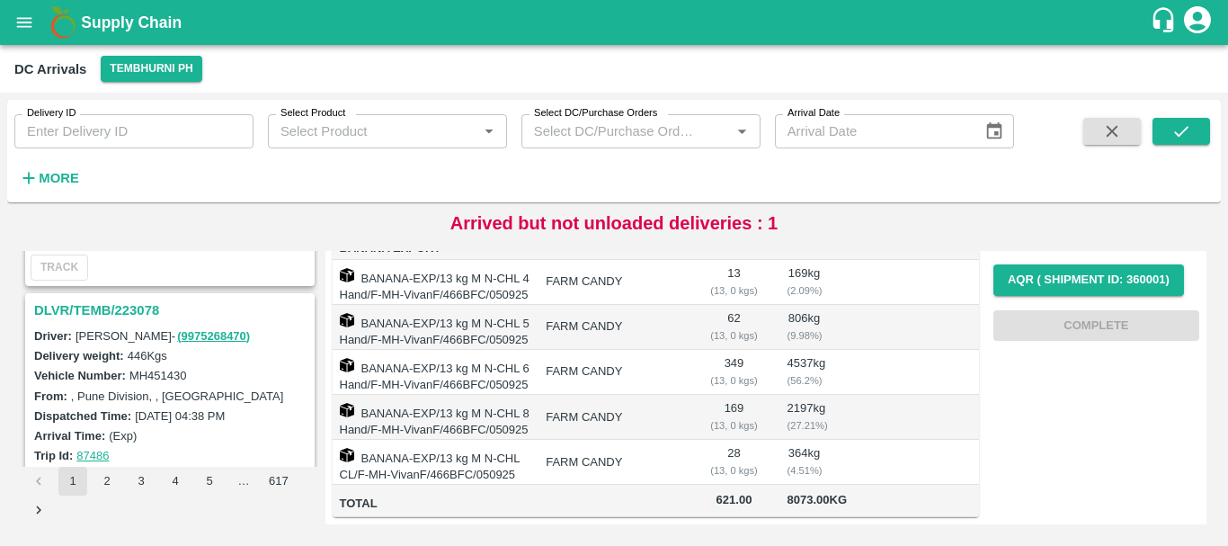
scroll to position [3878, 0]
click at [119, 302] on h3 "DLVR/TEMB/223078" at bounding box center [172, 310] width 277 height 23
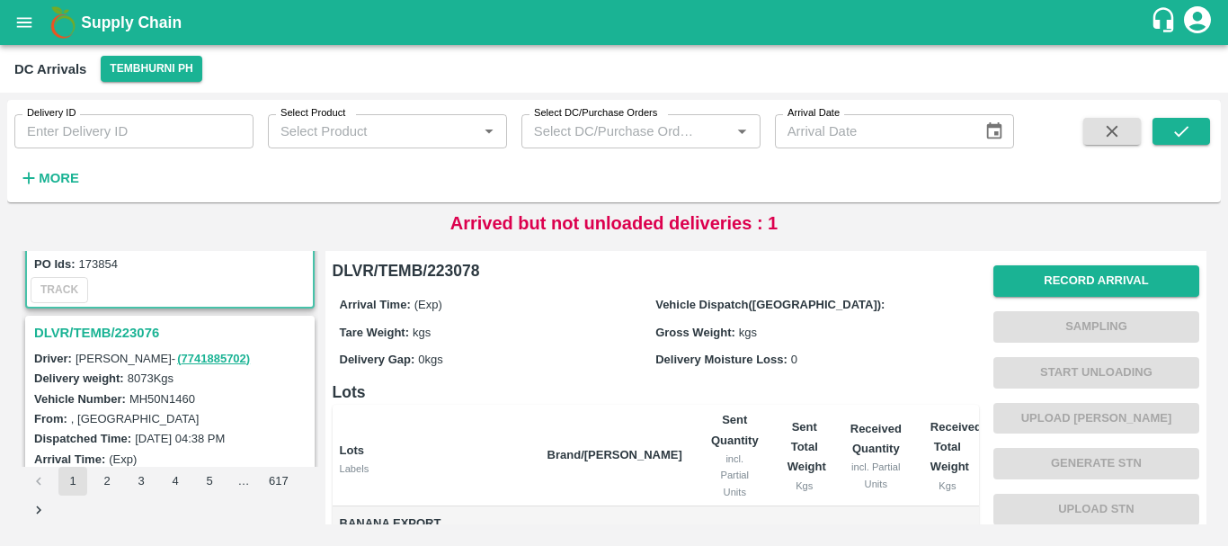
click at [150, 330] on h3 "DLVR/TEMB/223076" at bounding box center [172, 332] width 277 height 23
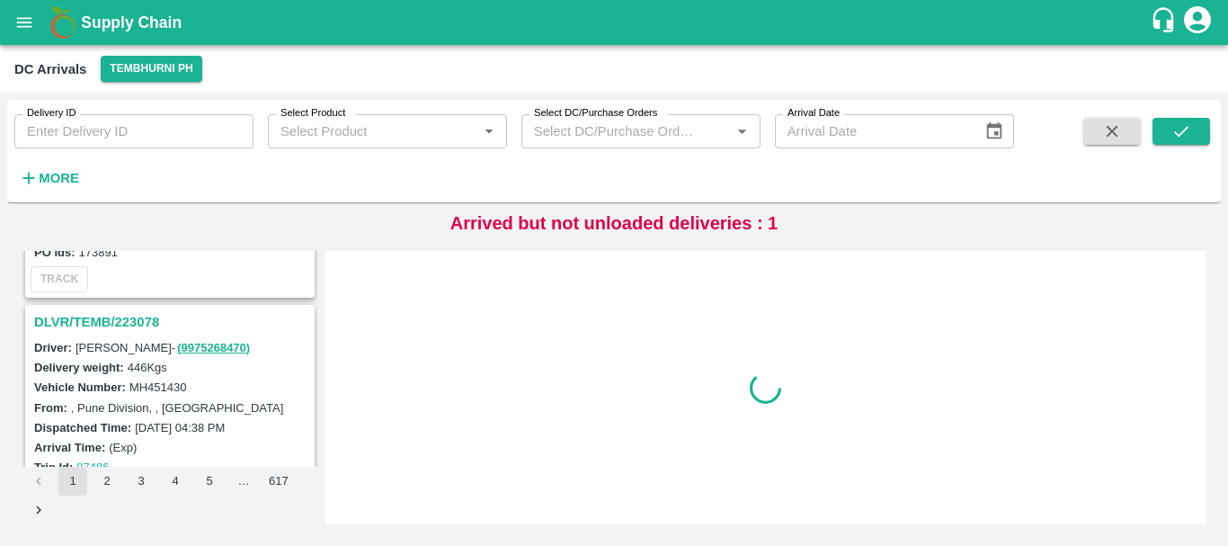
scroll to position [3841, 0]
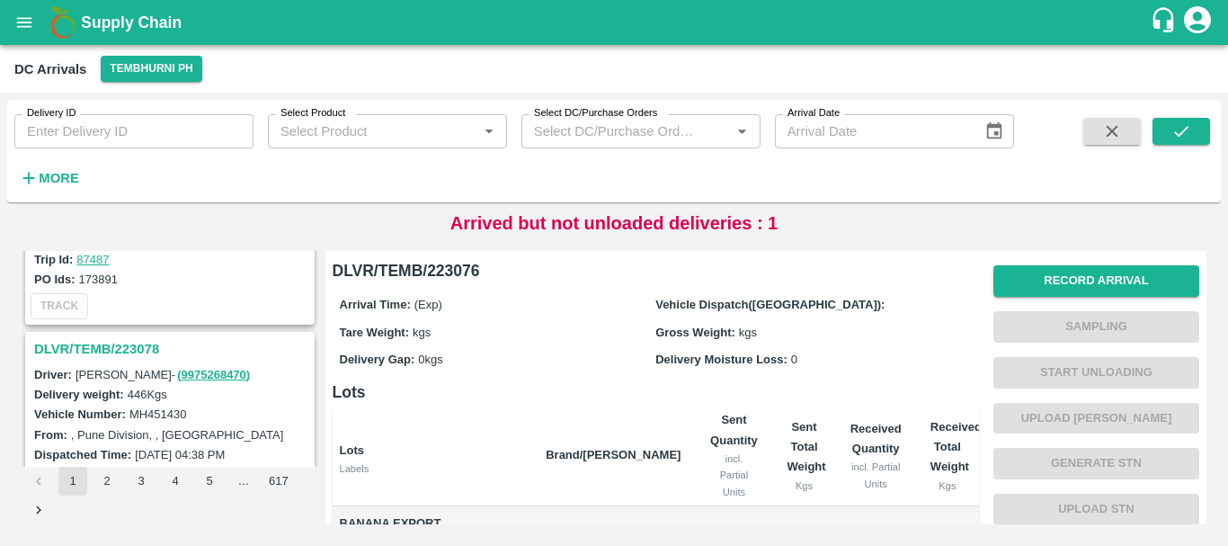
click at [149, 342] on h3 "DLVR/TEMB/223078" at bounding box center [172, 348] width 277 height 23
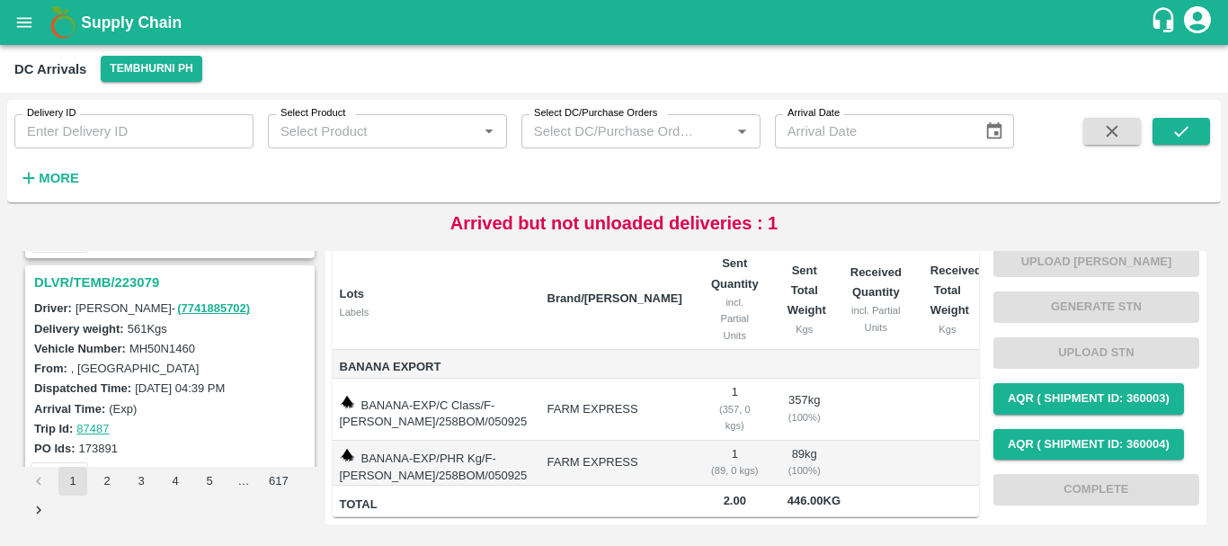
scroll to position [3671, 0]
click at [135, 281] on h3 "DLVR/TEMB/223079" at bounding box center [172, 282] width 277 height 23
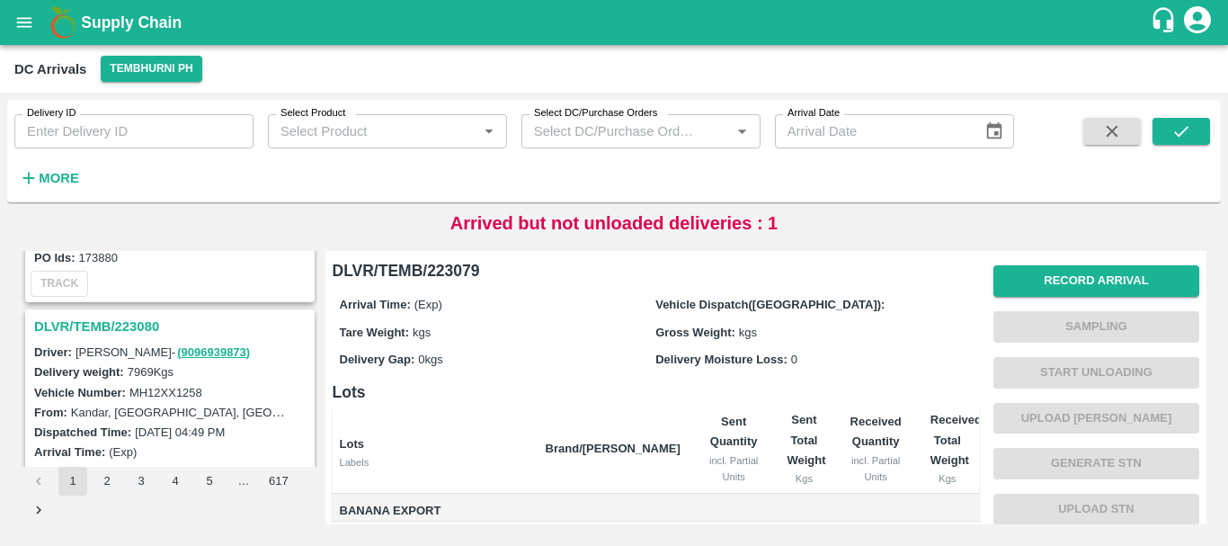
scroll to position [3391, 0]
click at [137, 324] on h3 "DLVR/TEMB/223080" at bounding box center [172, 327] width 277 height 23
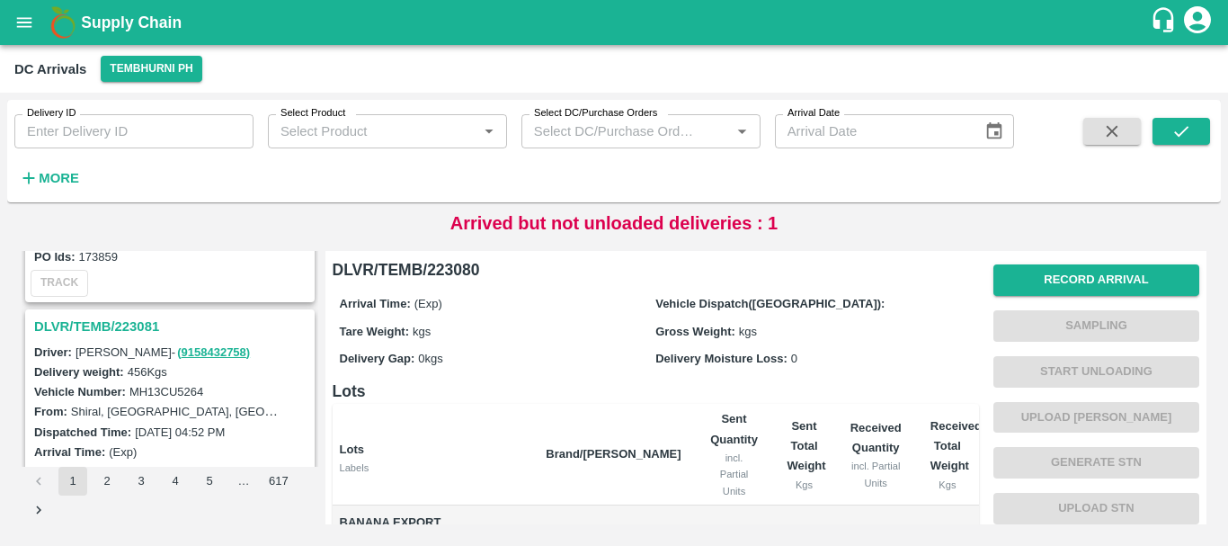
scroll to position [3157, 0]
click at [103, 321] on h3 "DLVR/TEMB/223081" at bounding box center [172, 327] width 277 height 23
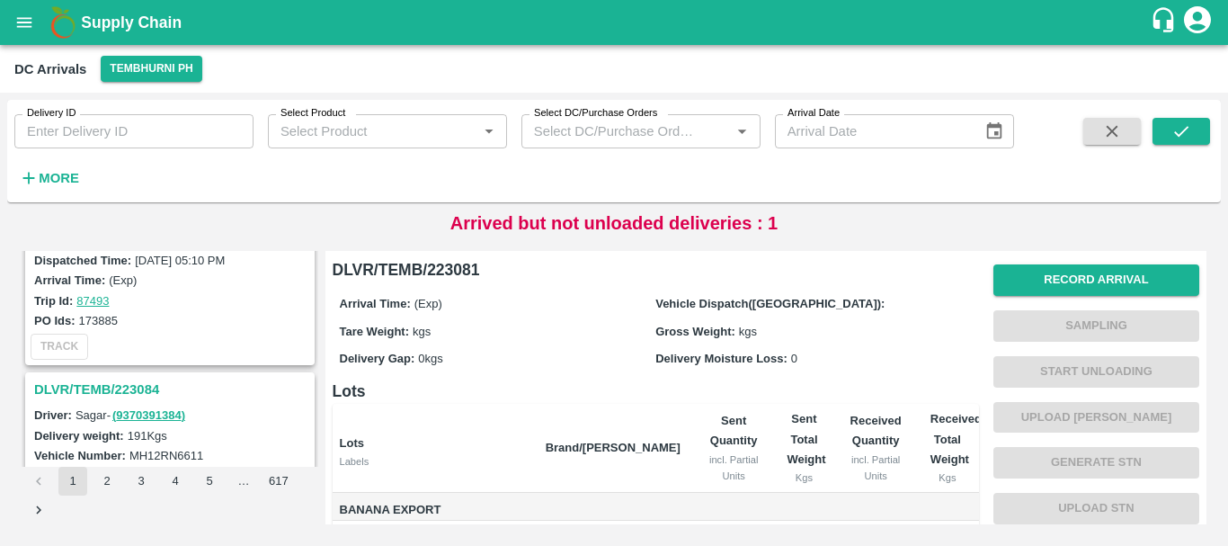
scroll to position [2859, 0]
click at [128, 386] on h3 "DLVR/TEMB/223084" at bounding box center [172, 389] width 277 height 23
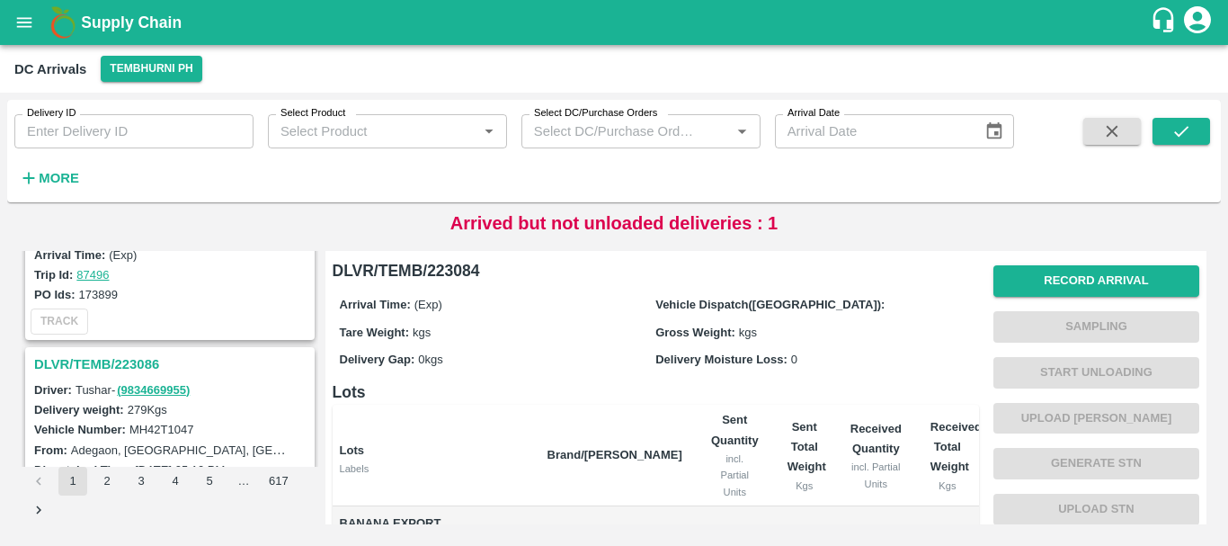
click at [143, 363] on h3 "DLVR/TEMB/223086" at bounding box center [172, 363] width 277 height 23
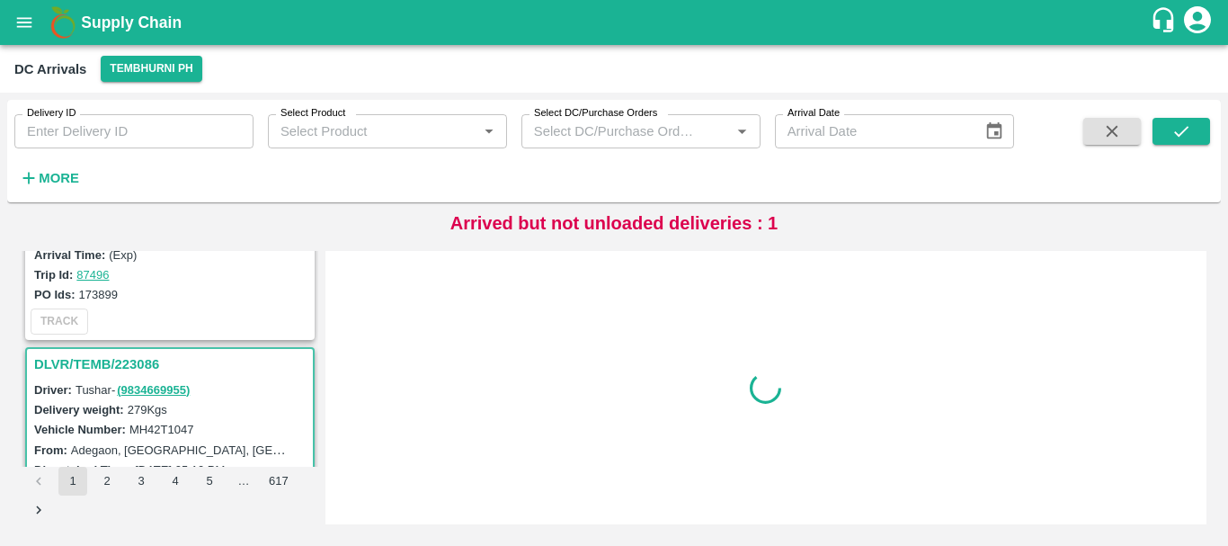
scroll to position [2746, 0]
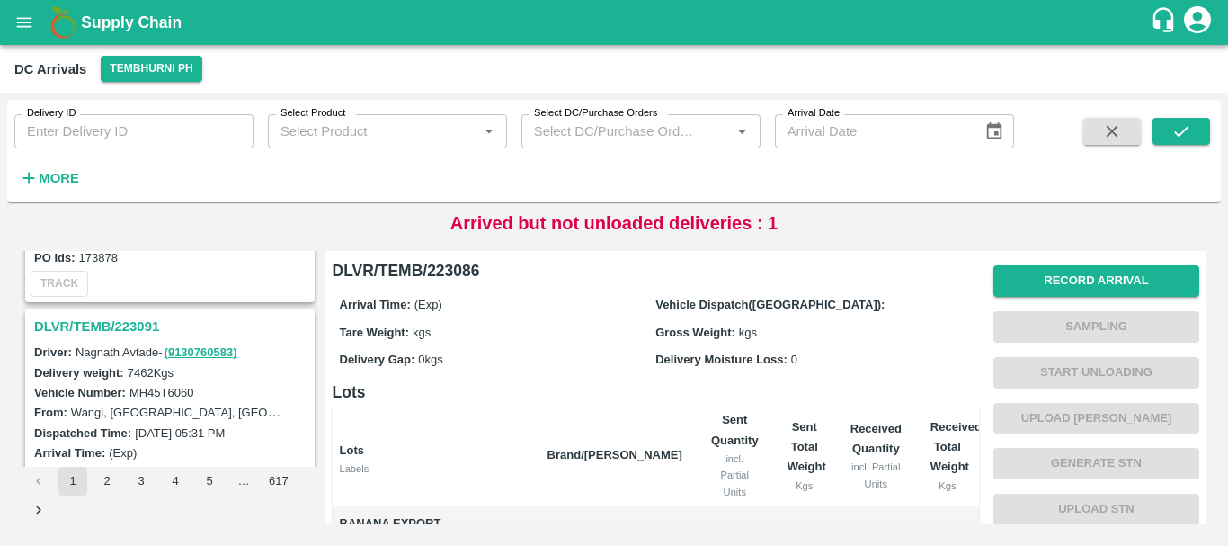
click at [150, 324] on h3 "DLVR/TEMB/223091" at bounding box center [172, 326] width 277 height 23
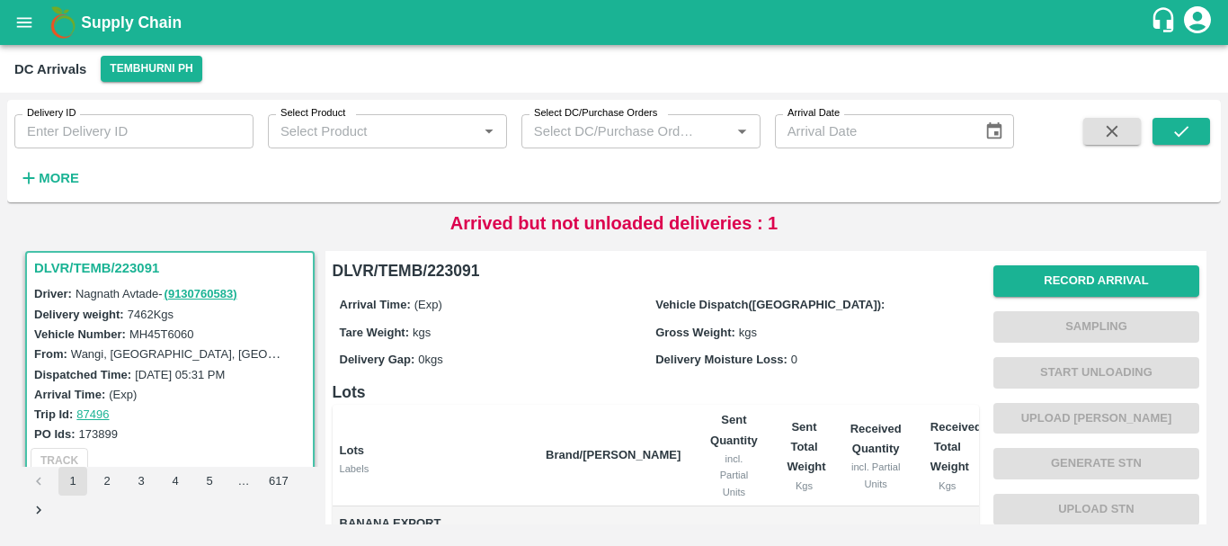
click at [633, 427] on th "Brand/[PERSON_NAME]" at bounding box center [613, 455] width 164 height 102
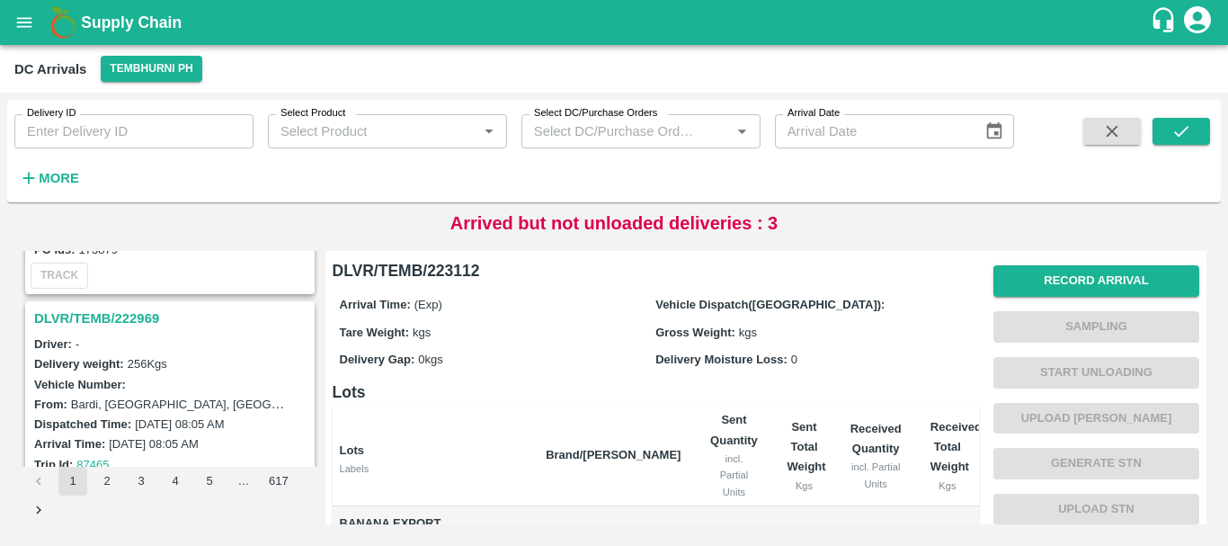
scroll to position [5584, 0]
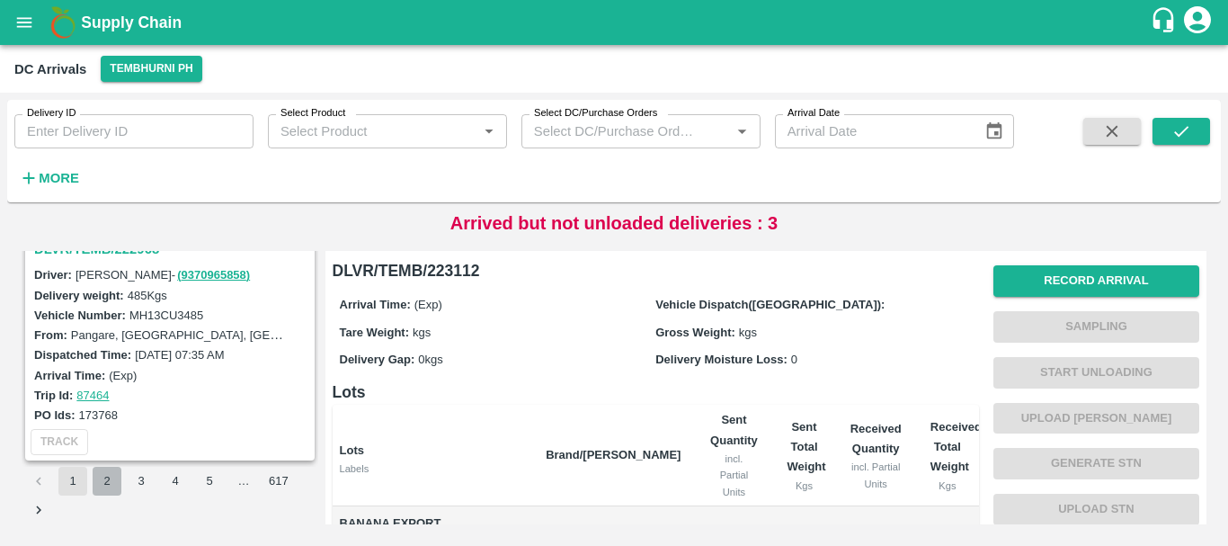
click at [109, 493] on button "2" at bounding box center [107, 480] width 29 height 29
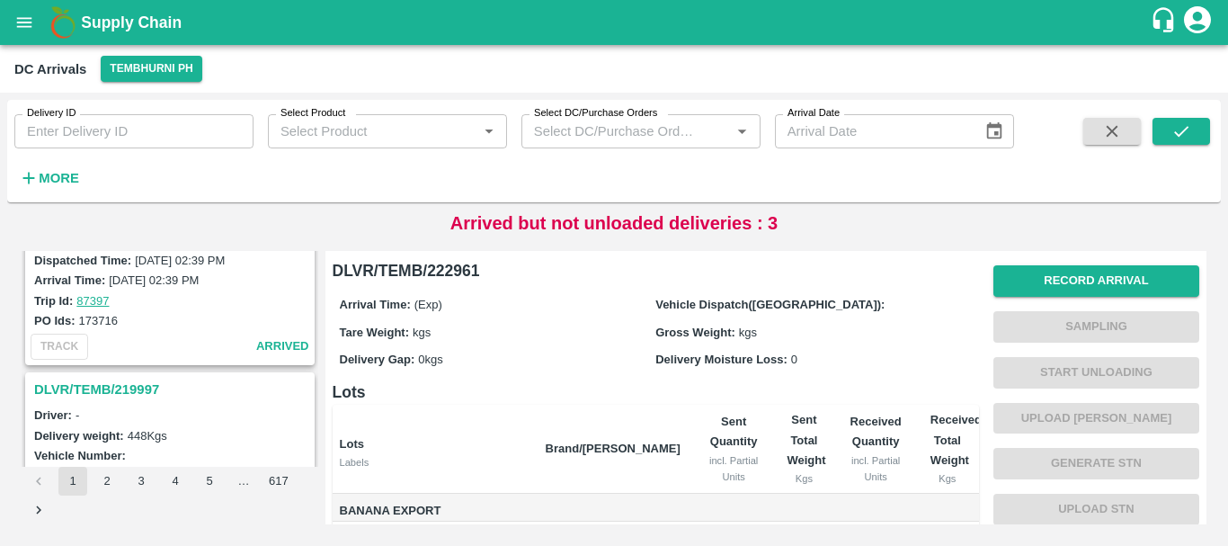
scroll to position [2100, 0]
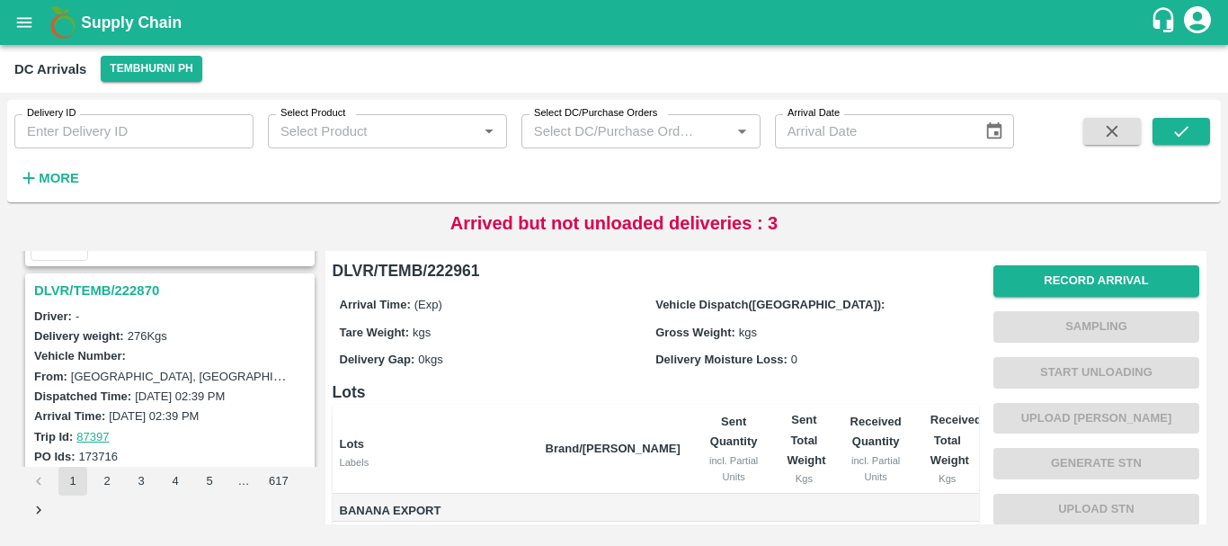
click at [132, 290] on h3 "DLVR/TEMB/222870" at bounding box center [172, 290] width 277 height 23
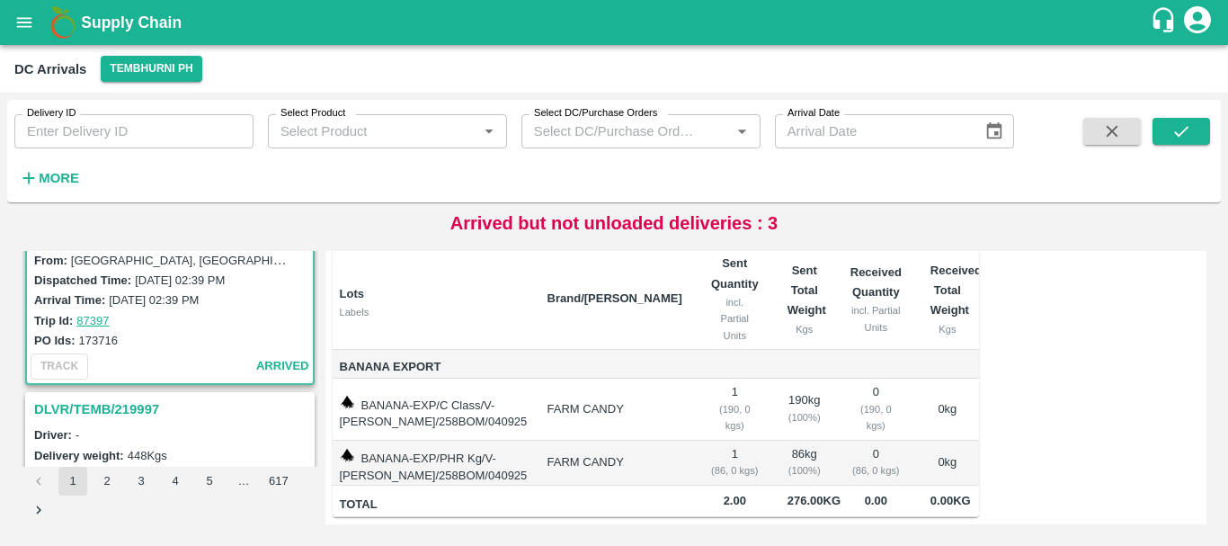
scroll to position [2226, 0]
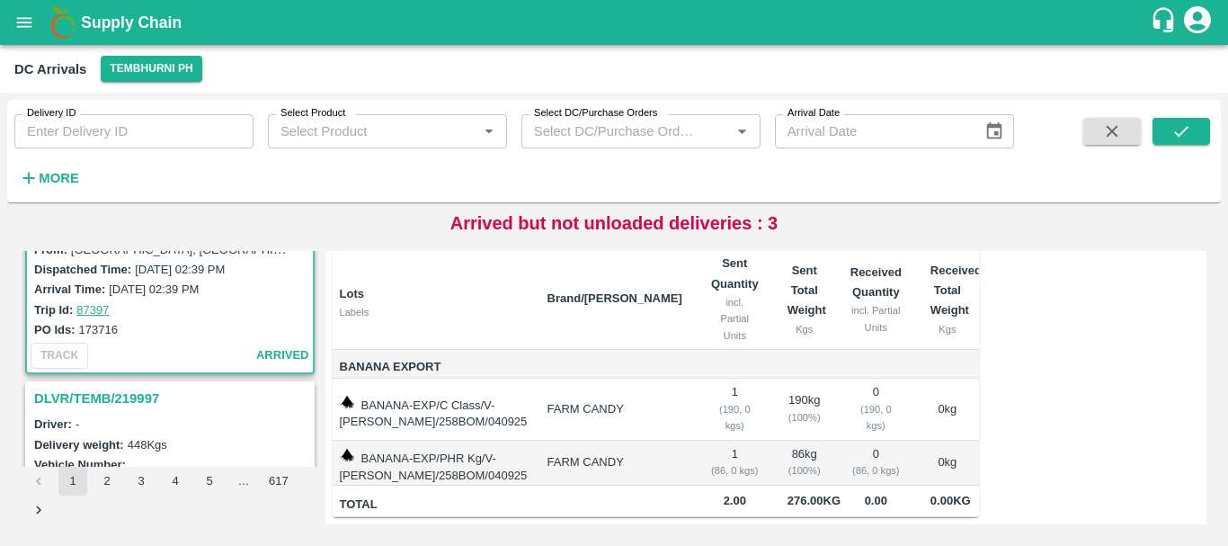
click at [269, 359] on span "arrived" at bounding box center [282, 355] width 53 height 21
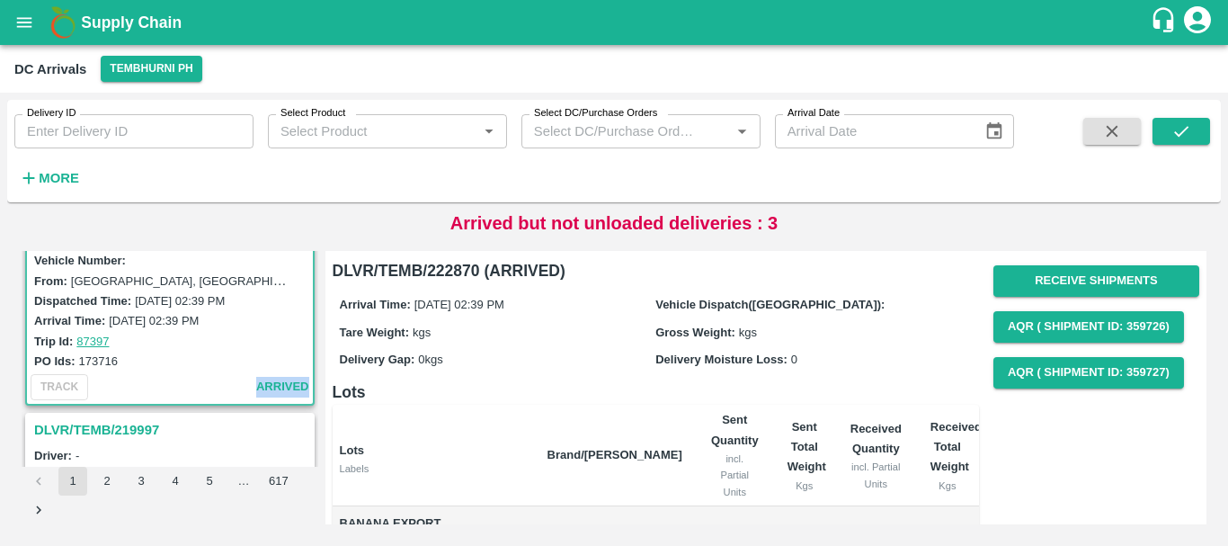
scroll to position [171, 0]
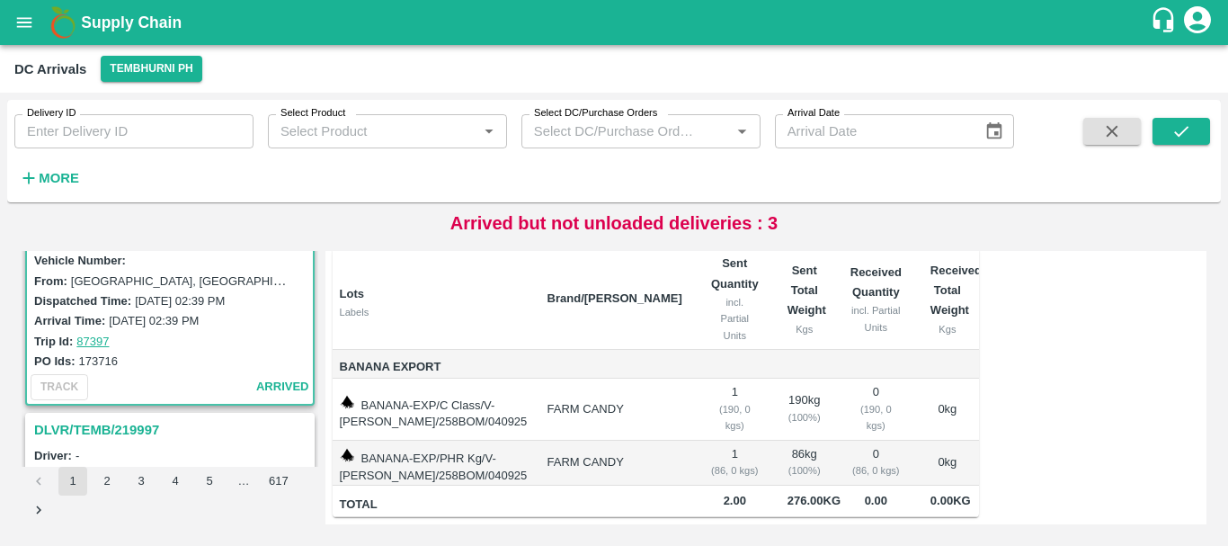
click at [213, 355] on div "PO Ids: 173716" at bounding box center [172, 361] width 277 height 20
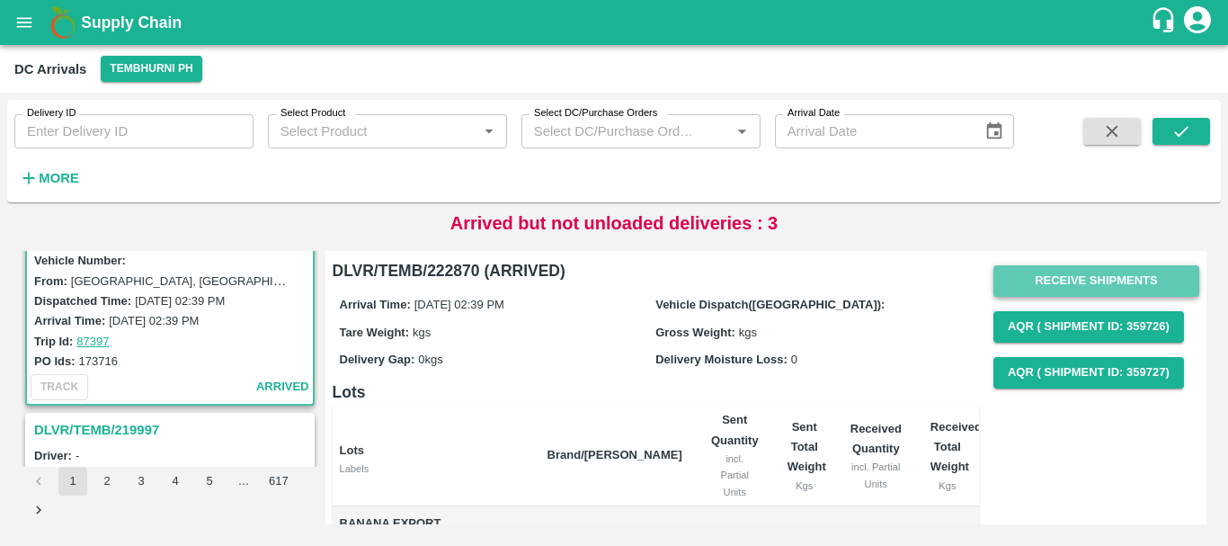
click at [1070, 278] on button "Receive Shipments" at bounding box center [1096, 280] width 206 height 31
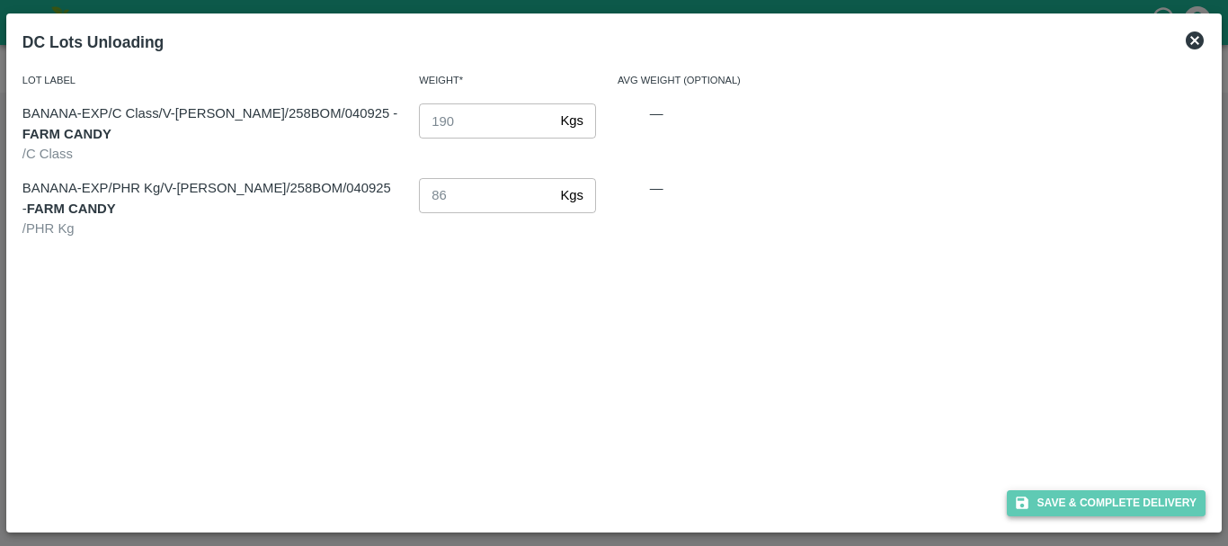
click at [1106, 501] on button "Save & Complete Delivery" at bounding box center [1107, 503] width 200 height 26
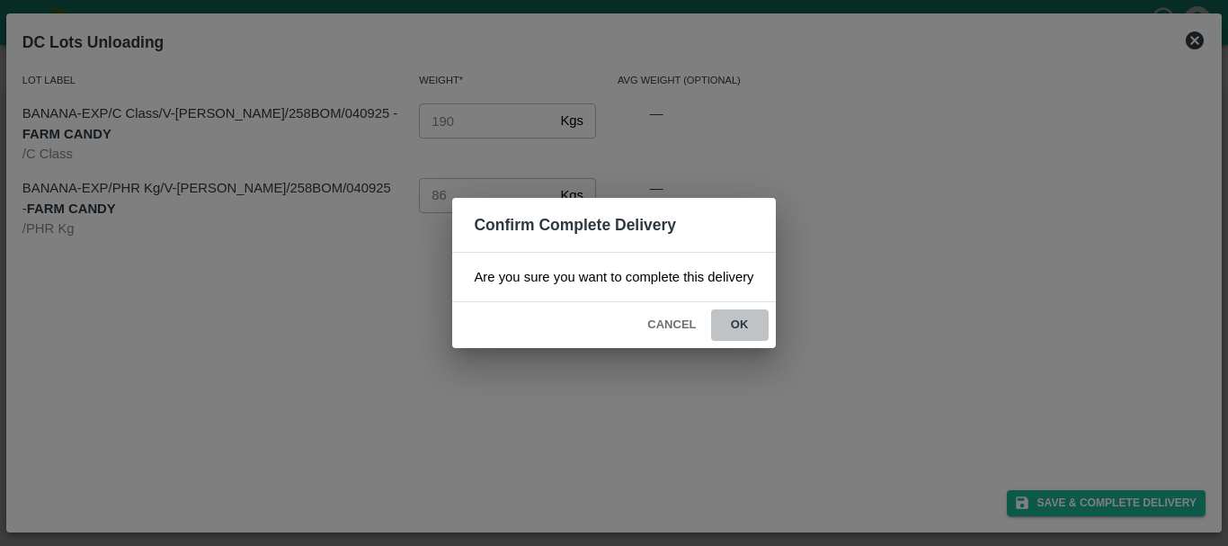
click at [746, 321] on button "ok" at bounding box center [740, 324] width 58 height 31
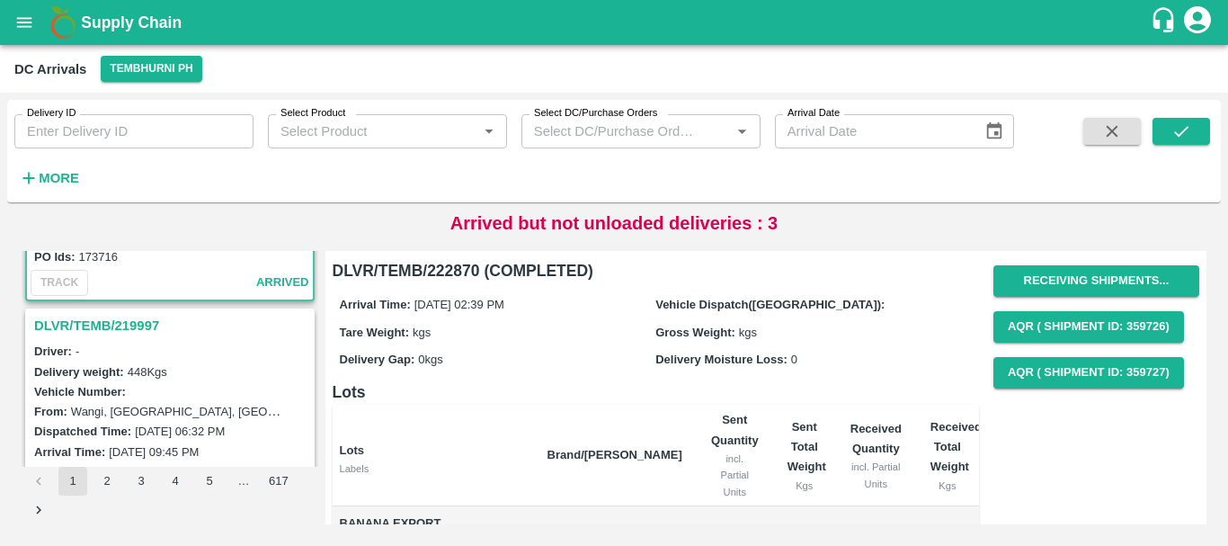
scroll to position [2298, 0]
click at [128, 330] on h3 "DLVR/TEMB/219997" at bounding box center [172, 326] width 277 height 23
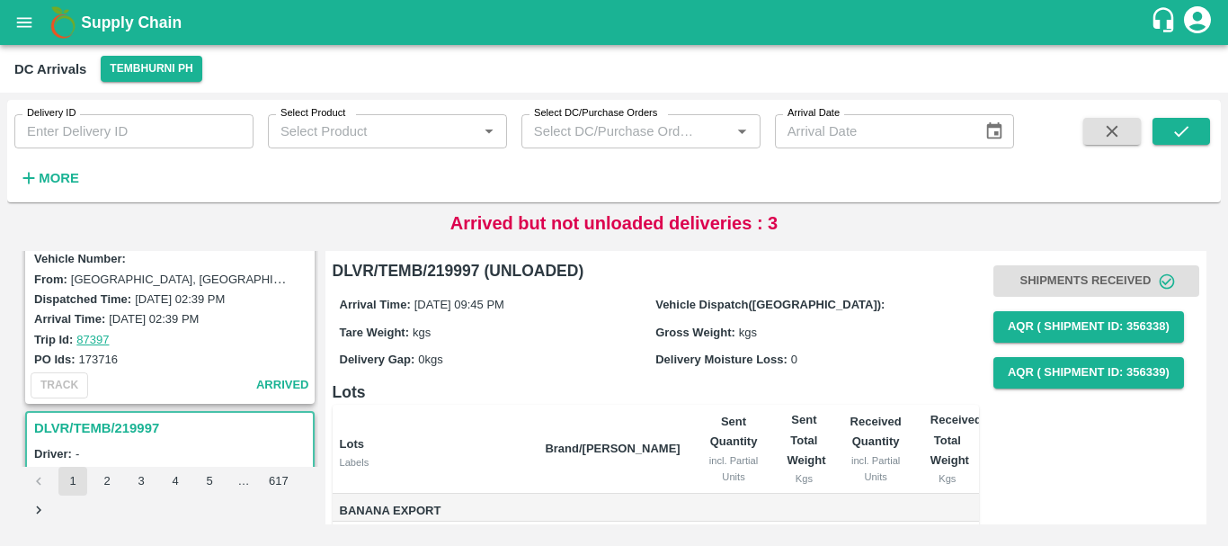
scroll to position [2112, 0]
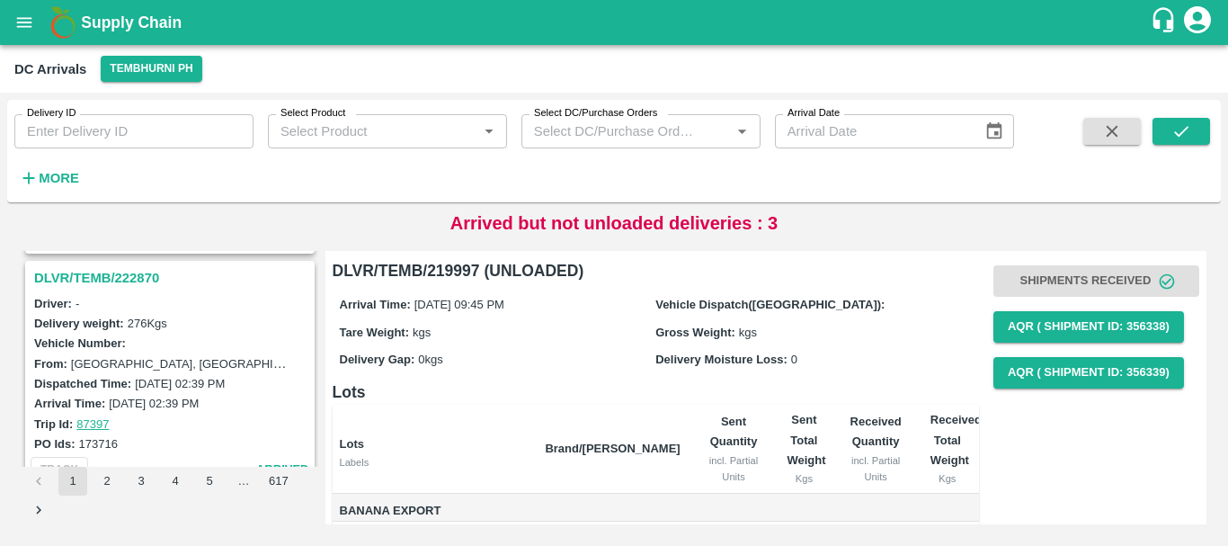
click at [138, 279] on h3 "DLVR/TEMB/222870" at bounding box center [172, 277] width 277 height 23
